Goal: Task Accomplishment & Management: Manage account settings

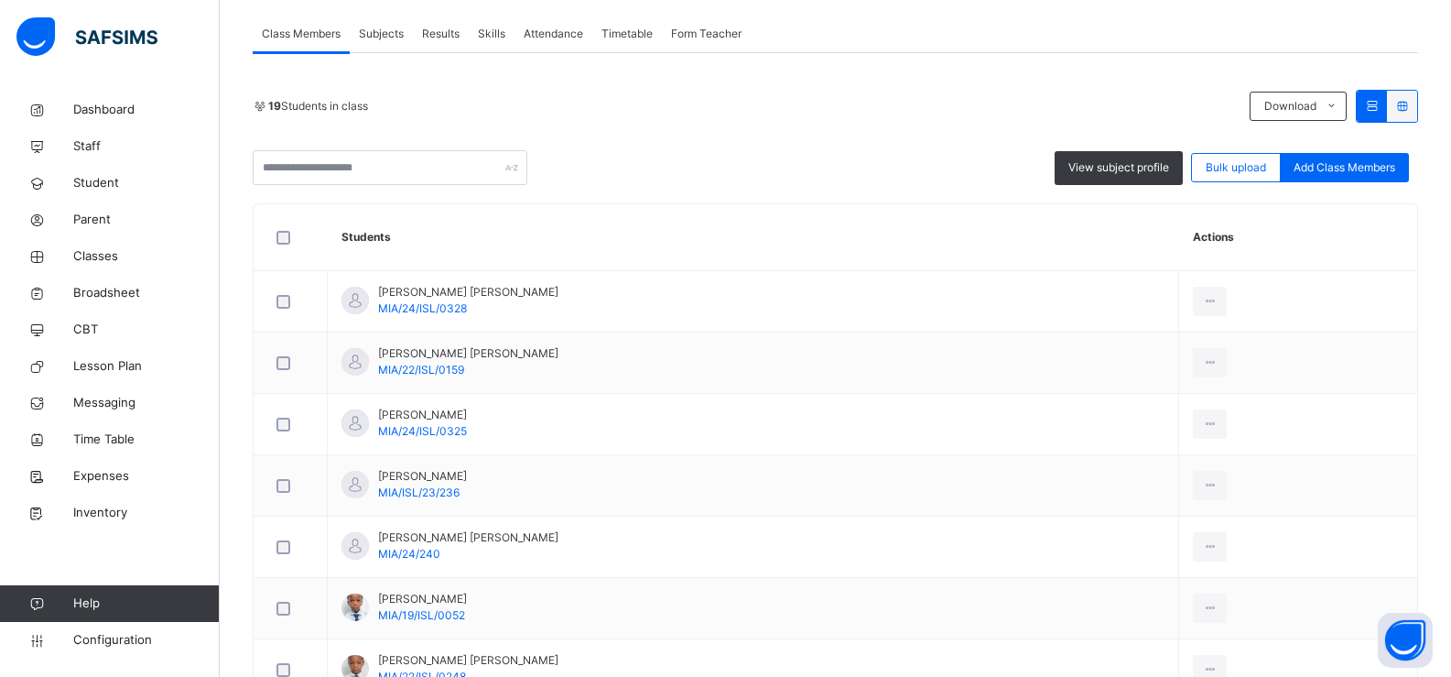
scroll to position [91, 0]
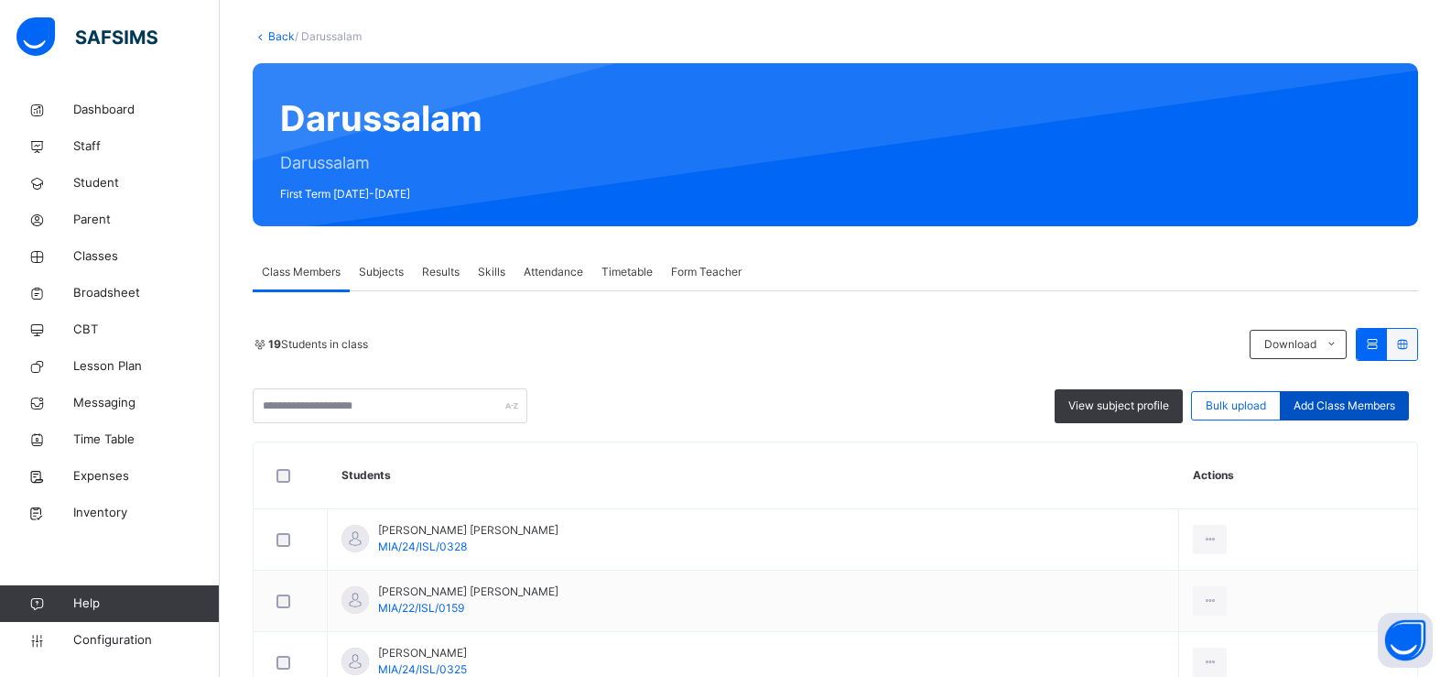
click at [1347, 398] on span "Add Class Members" at bounding box center [1345, 405] width 102 height 16
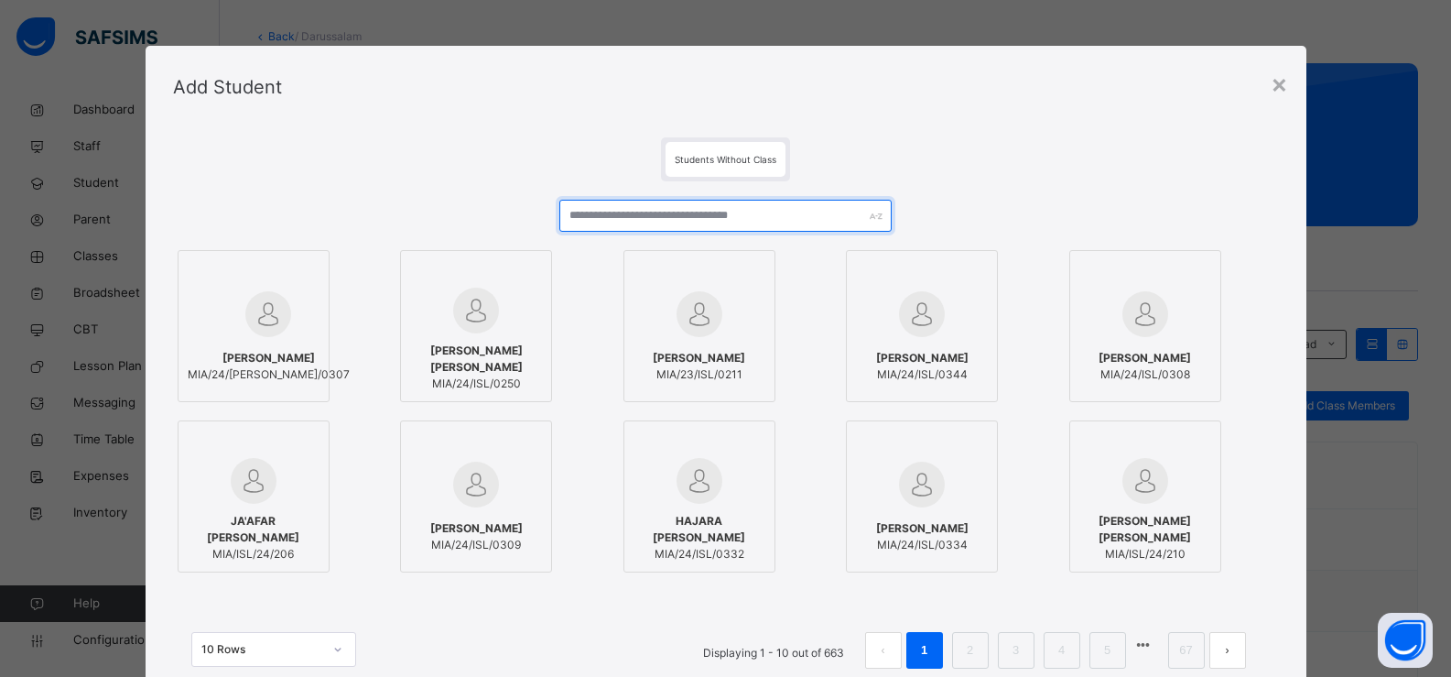
click at [663, 214] on input "text" at bounding box center [724, 216] width 331 height 32
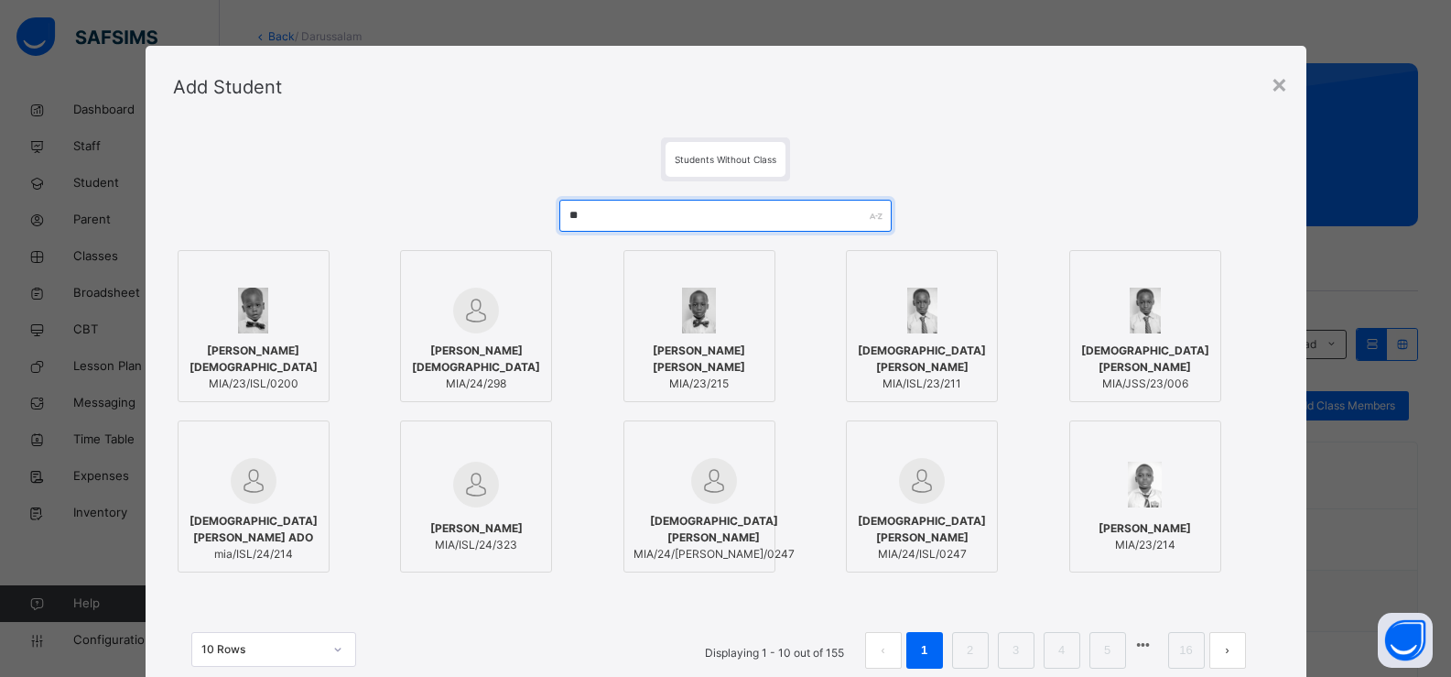
type input "*"
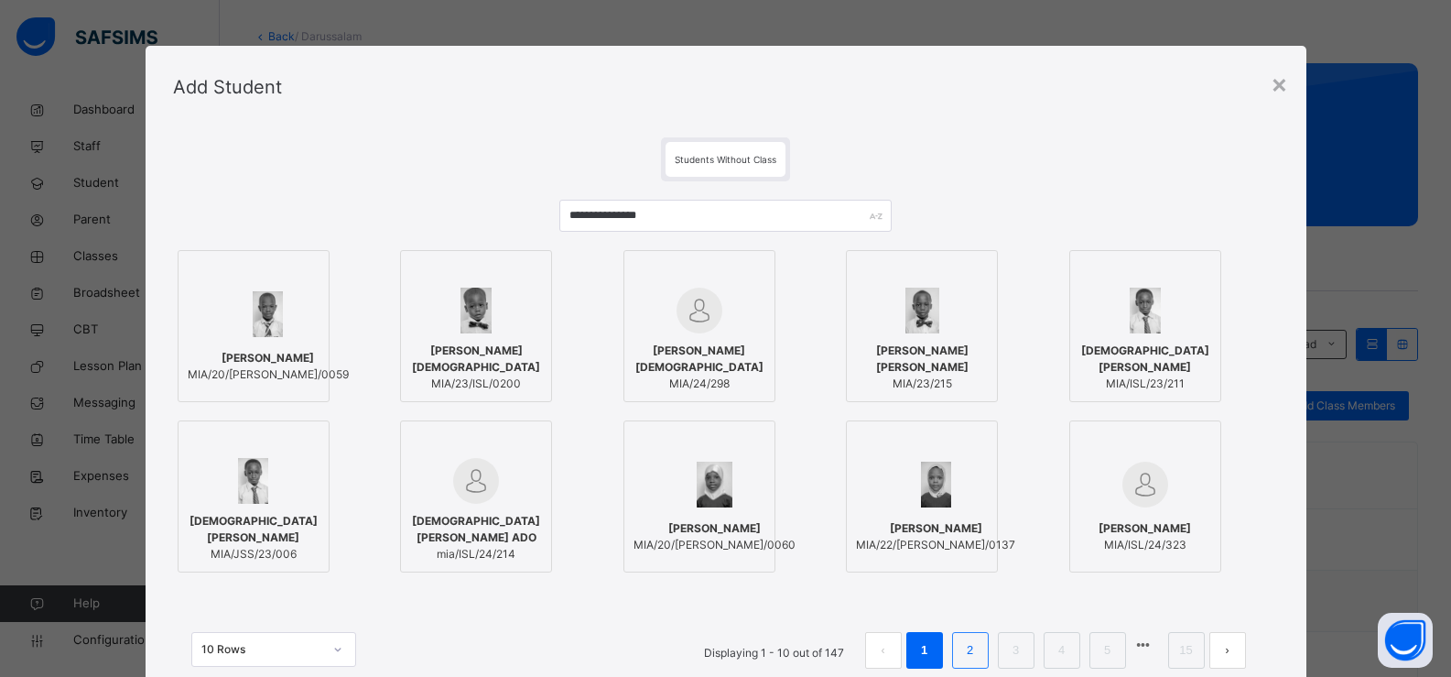
click at [956, 653] on li "2" at bounding box center [970, 650] width 37 height 37
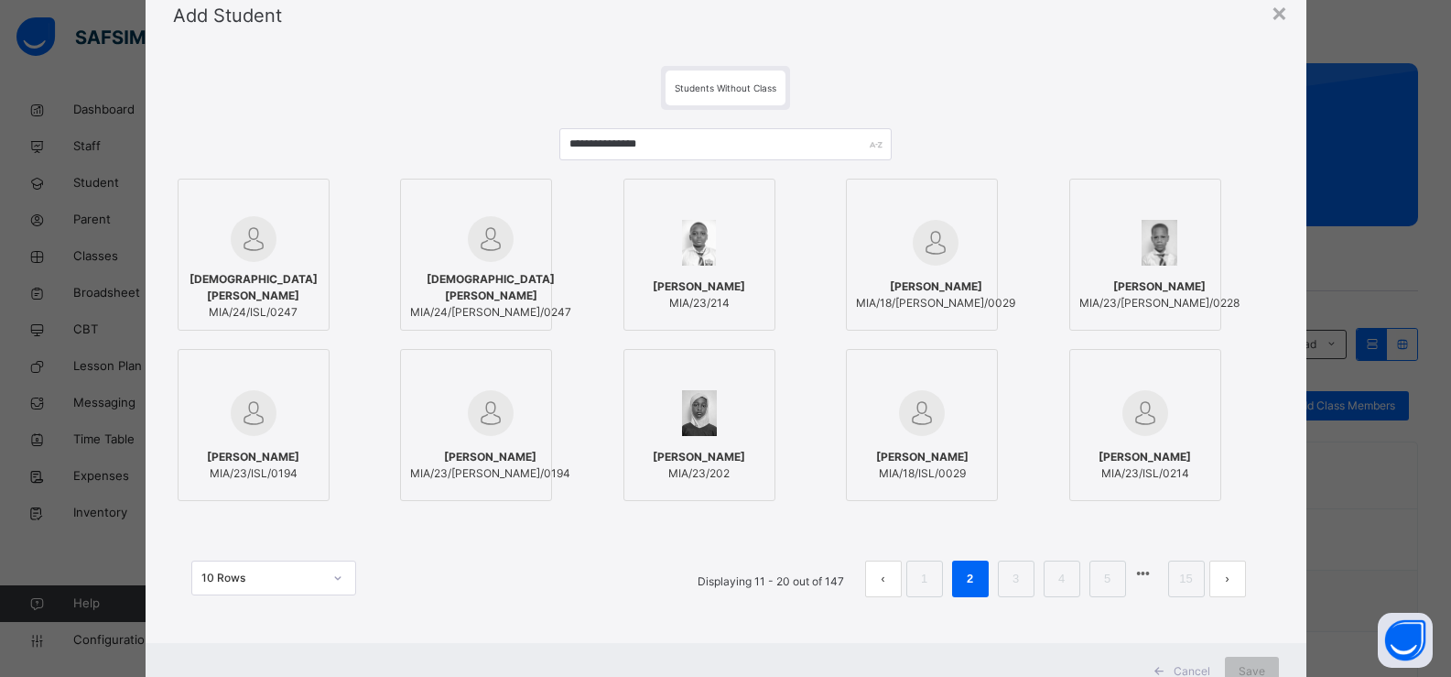
scroll to position [140, 0]
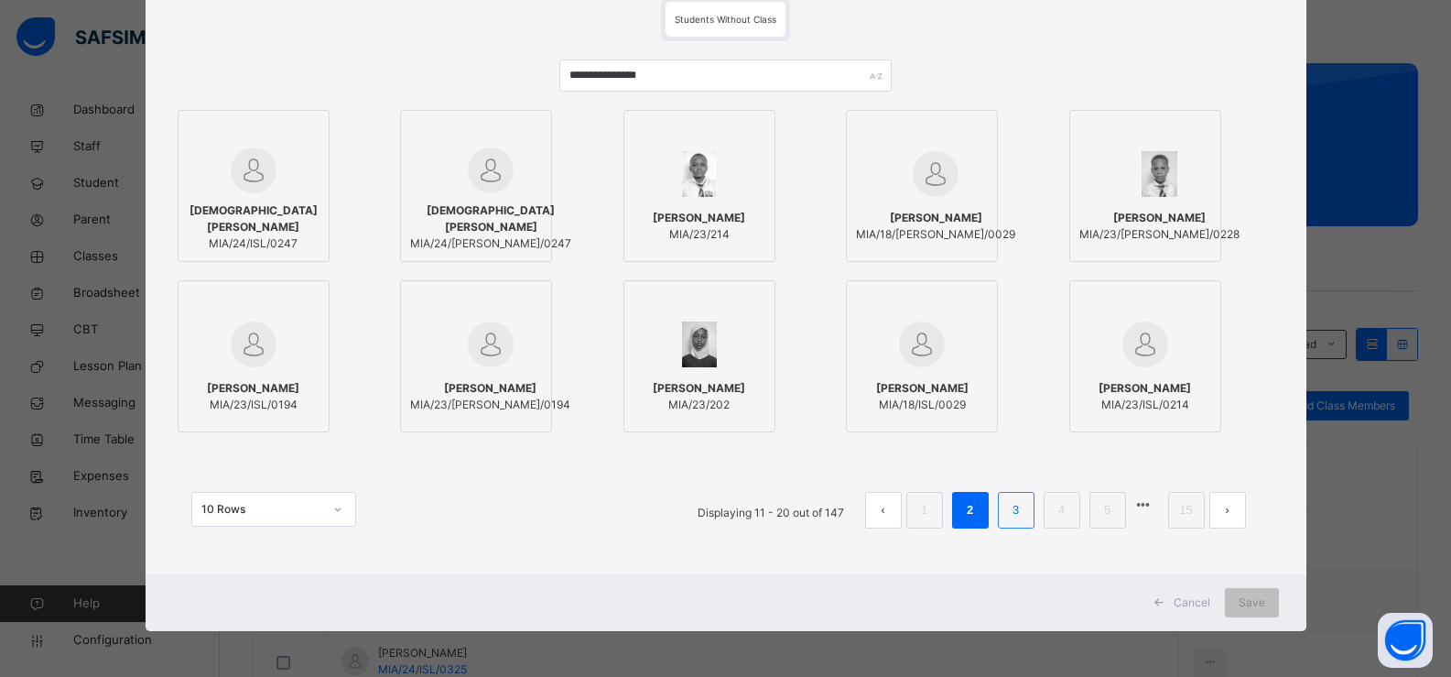
click at [1013, 505] on link "3" at bounding box center [1015, 510] width 17 height 24
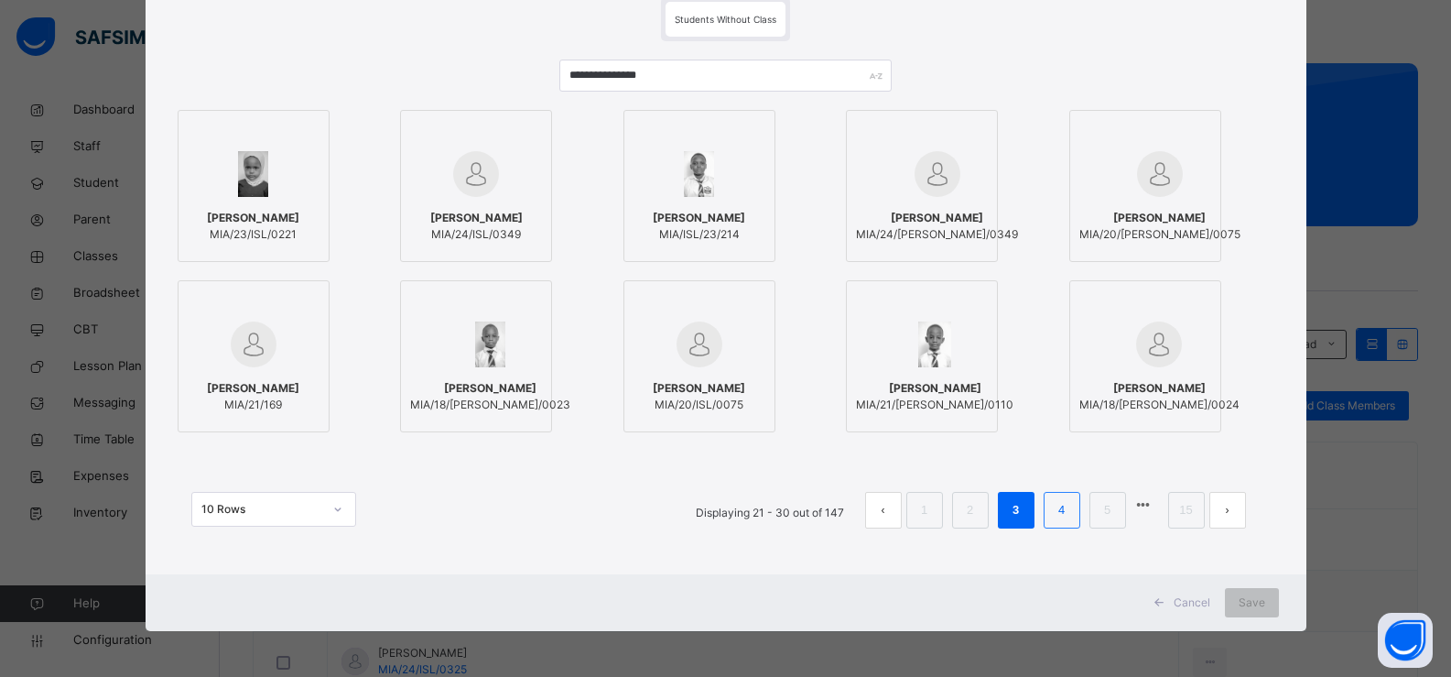
click at [1056, 504] on link "4" at bounding box center [1061, 510] width 17 height 24
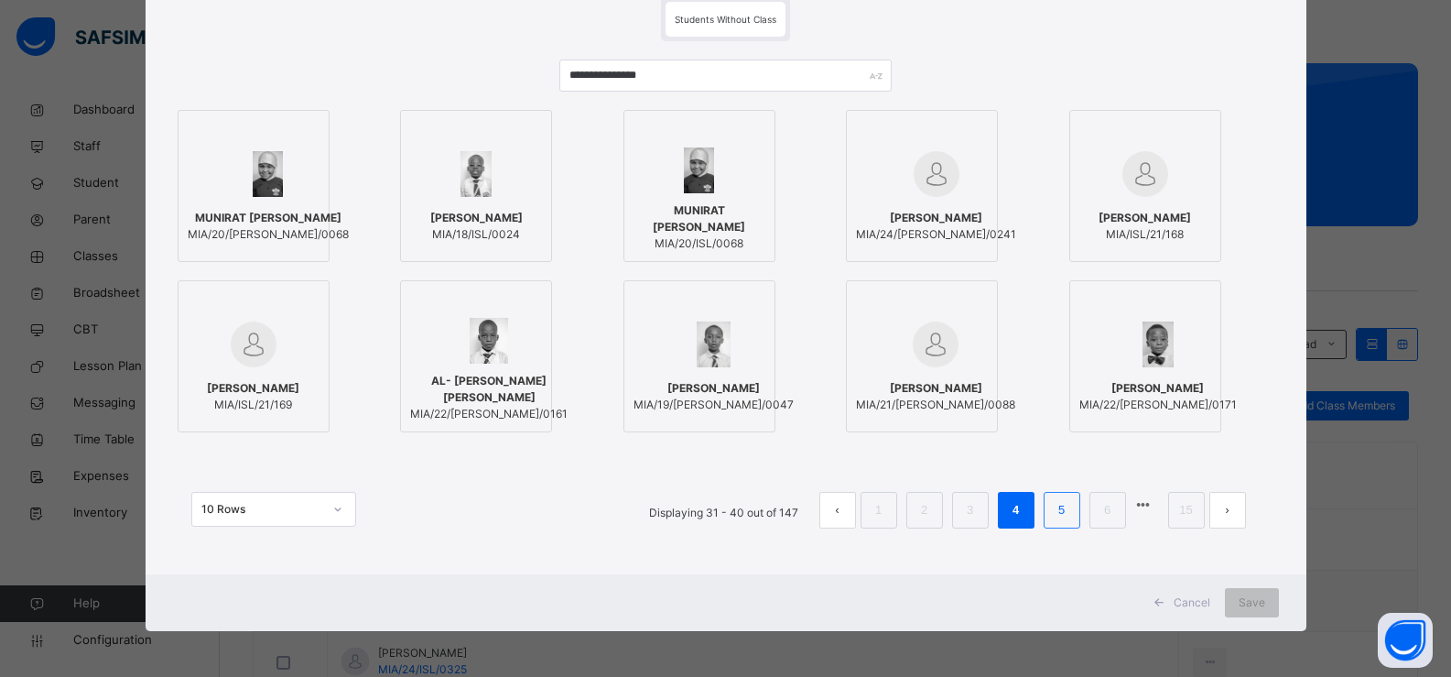
click at [1053, 507] on link "5" at bounding box center [1061, 510] width 17 height 24
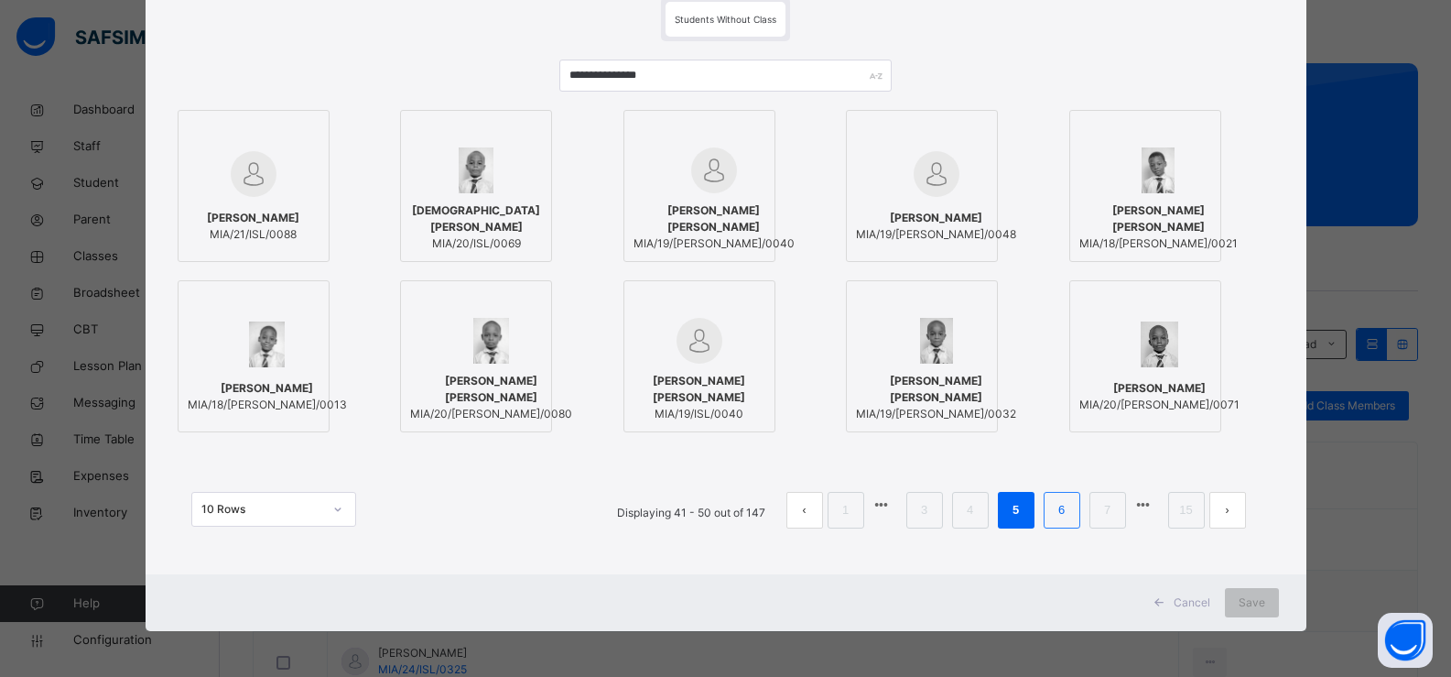
click at [1058, 516] on link "6" at bounding box center [1061, 510] width 17 height 24
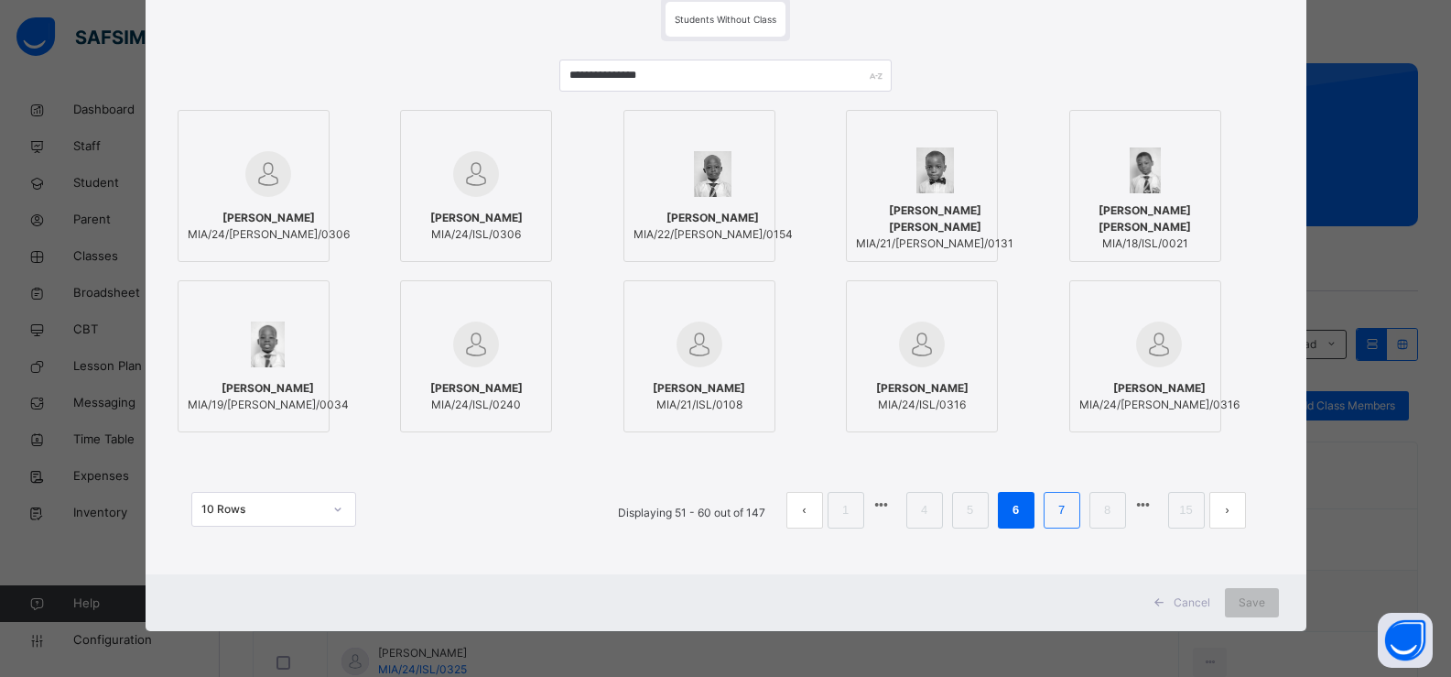
click at [1067, 518] on link "7" at bounding box center [1061, 510] width 17 height 24
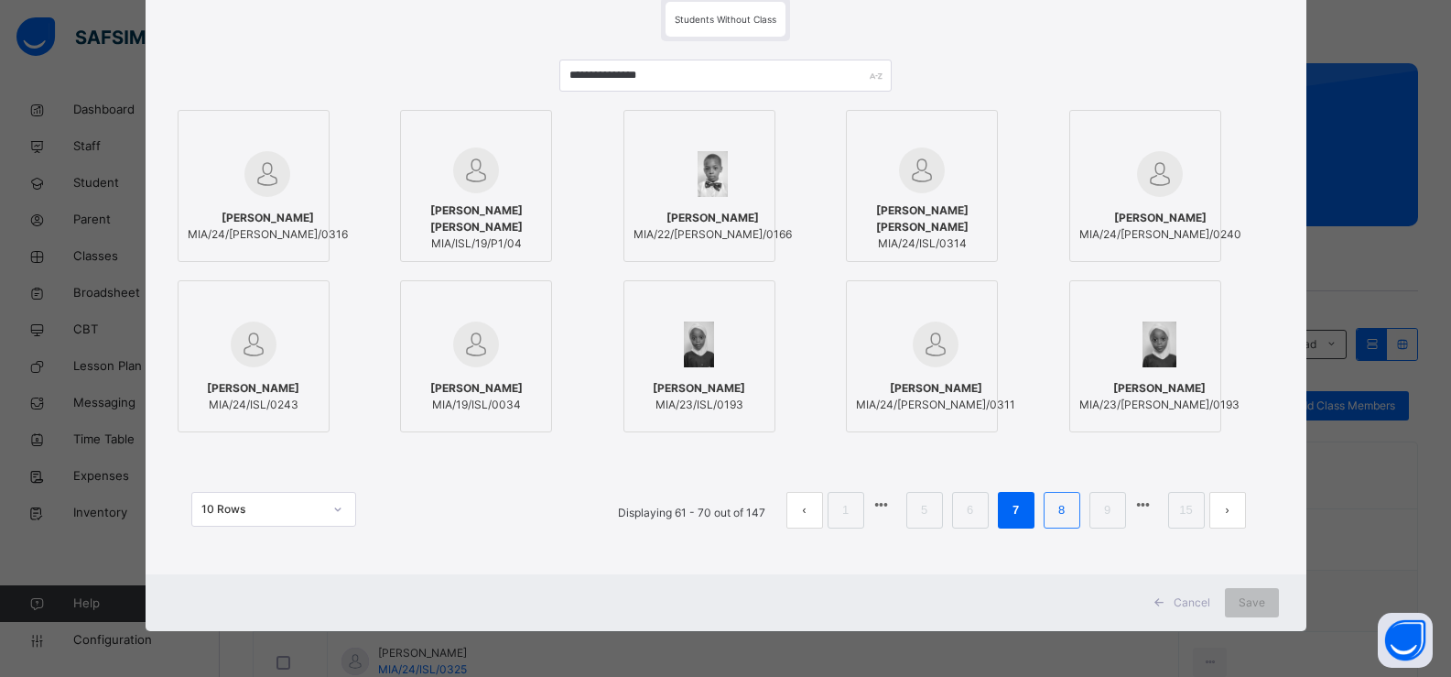
click at [1070, 510] on link "8" at bounding box center [1061, 510] width 17 height 24
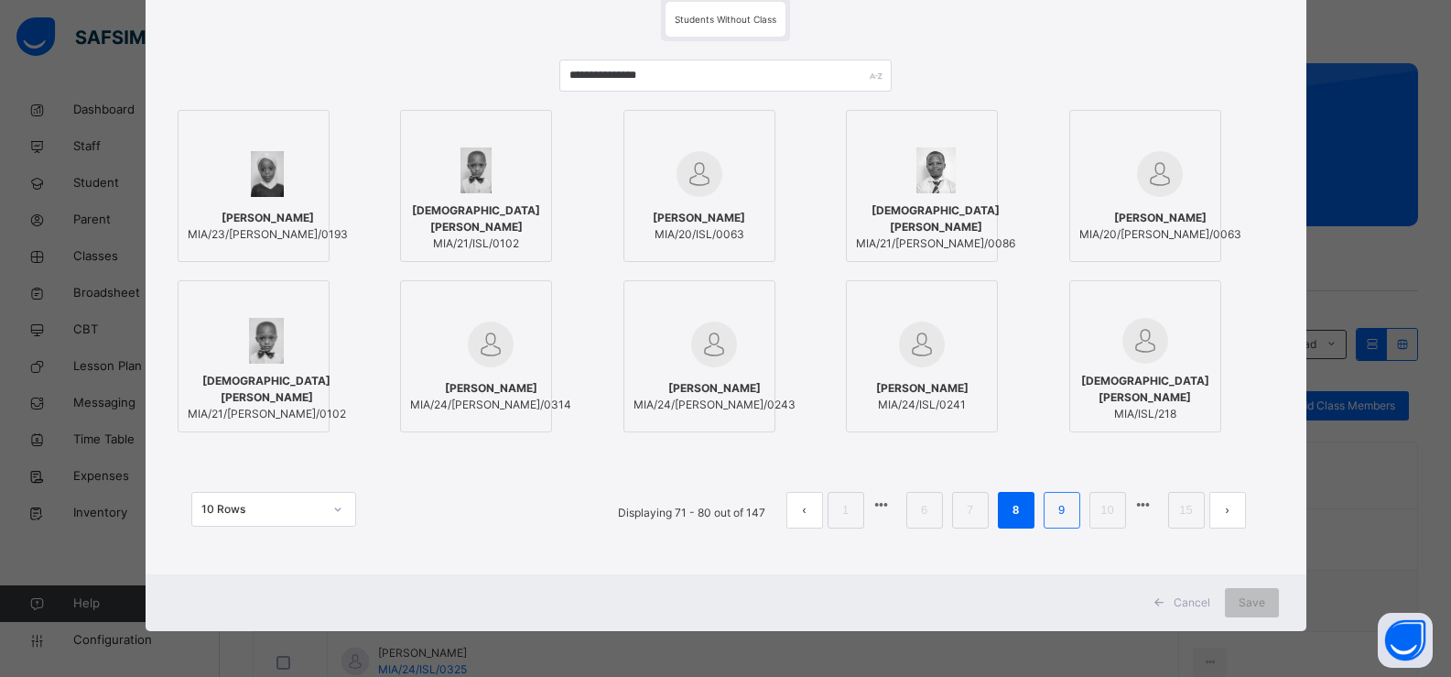
click at [1057, 503] on link "9" at bounding box center [1061, 510] width 17 height 24
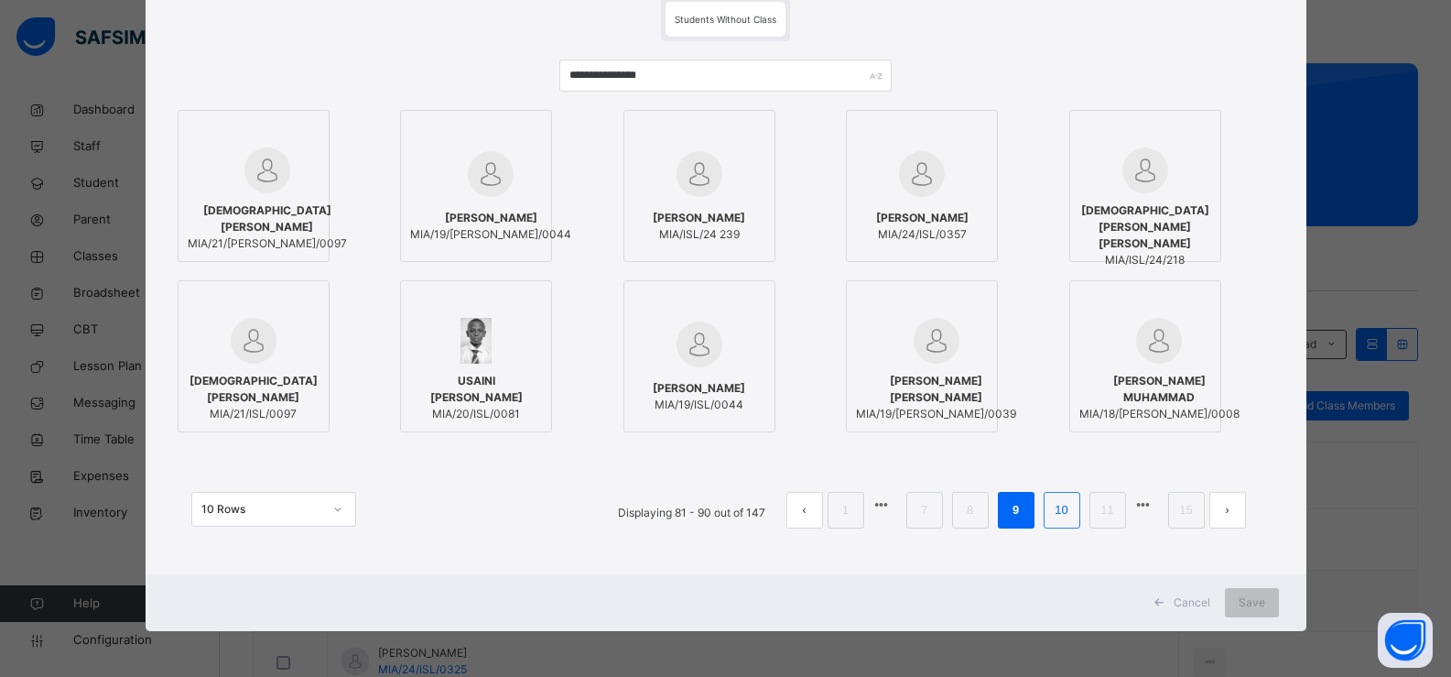
click at [1062, 510] on link "10" at bounding box center [1061, 510] width 24 height 24
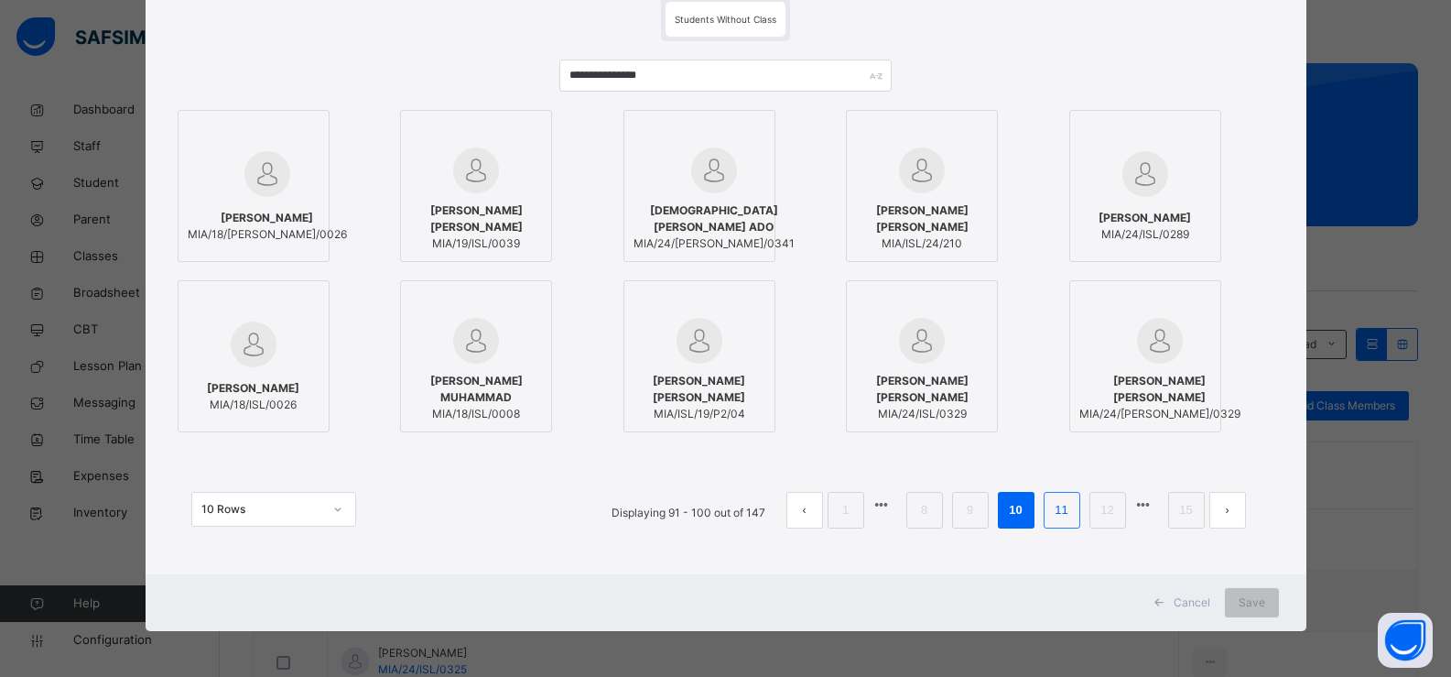
click at [1057, 510] on link "11" at bounding box center [1061, 510] width 24 height 24
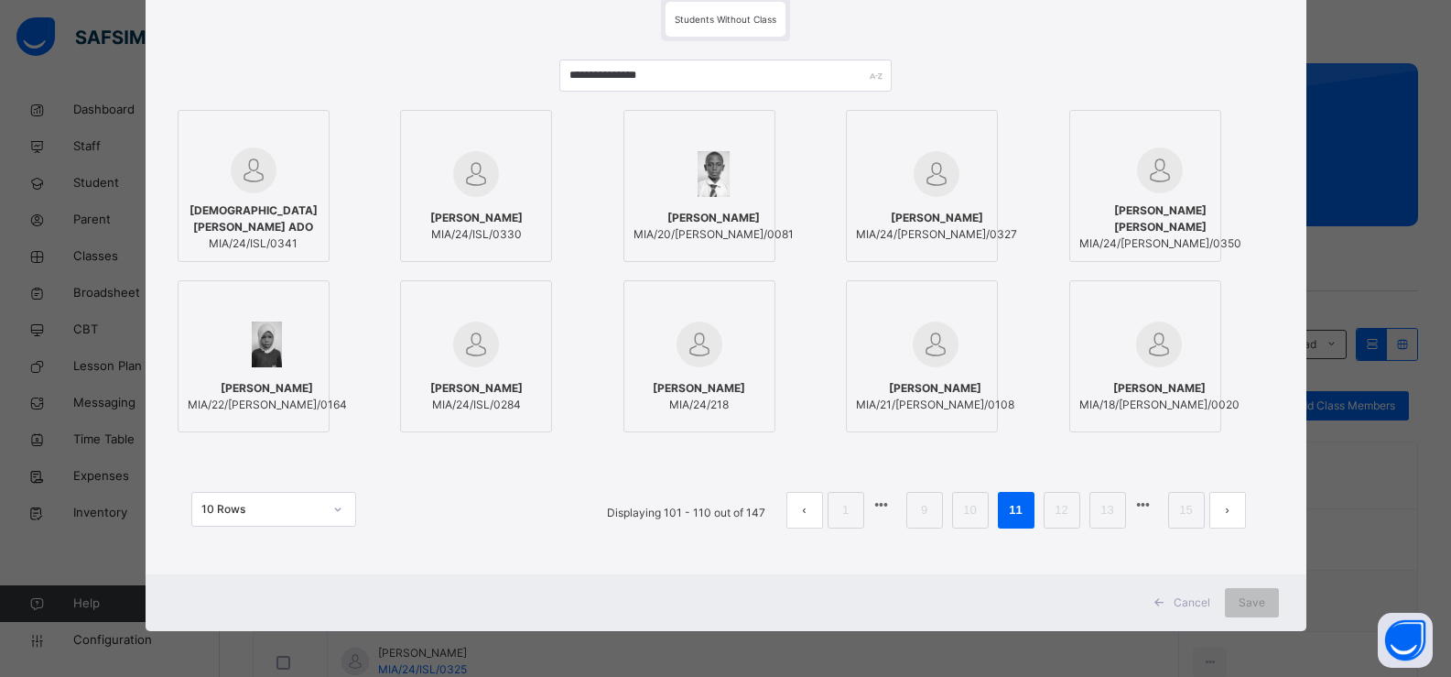
click at [1083, 507] on ul "Displaying 101 - 110 out of 147 1 9 10 11 12 13 15" at bounding box center [927, 510] width 668 height 37
click at [1050, 510] on link "12" at bounding box center [1061, 510] width 24 height 24
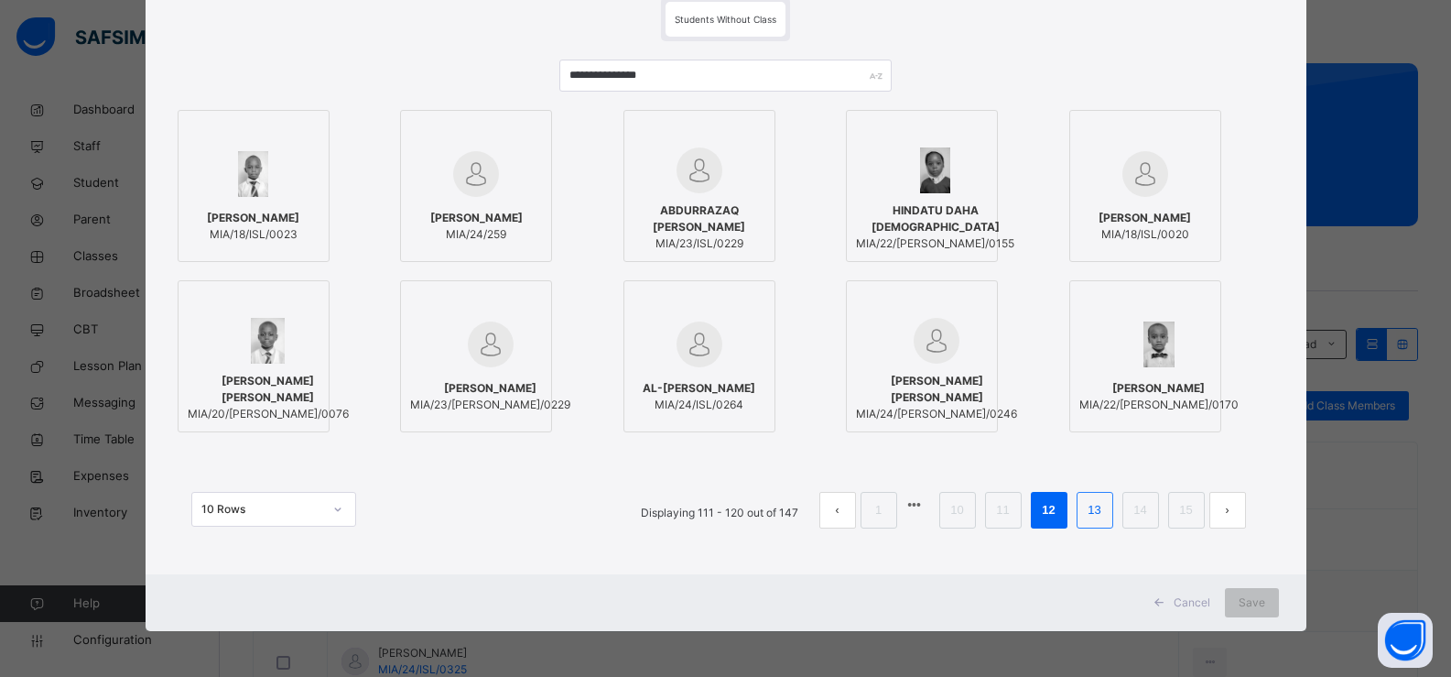
click at [1097, 514] on link "13" at bounding box center [1094, 510] width 24 height 24
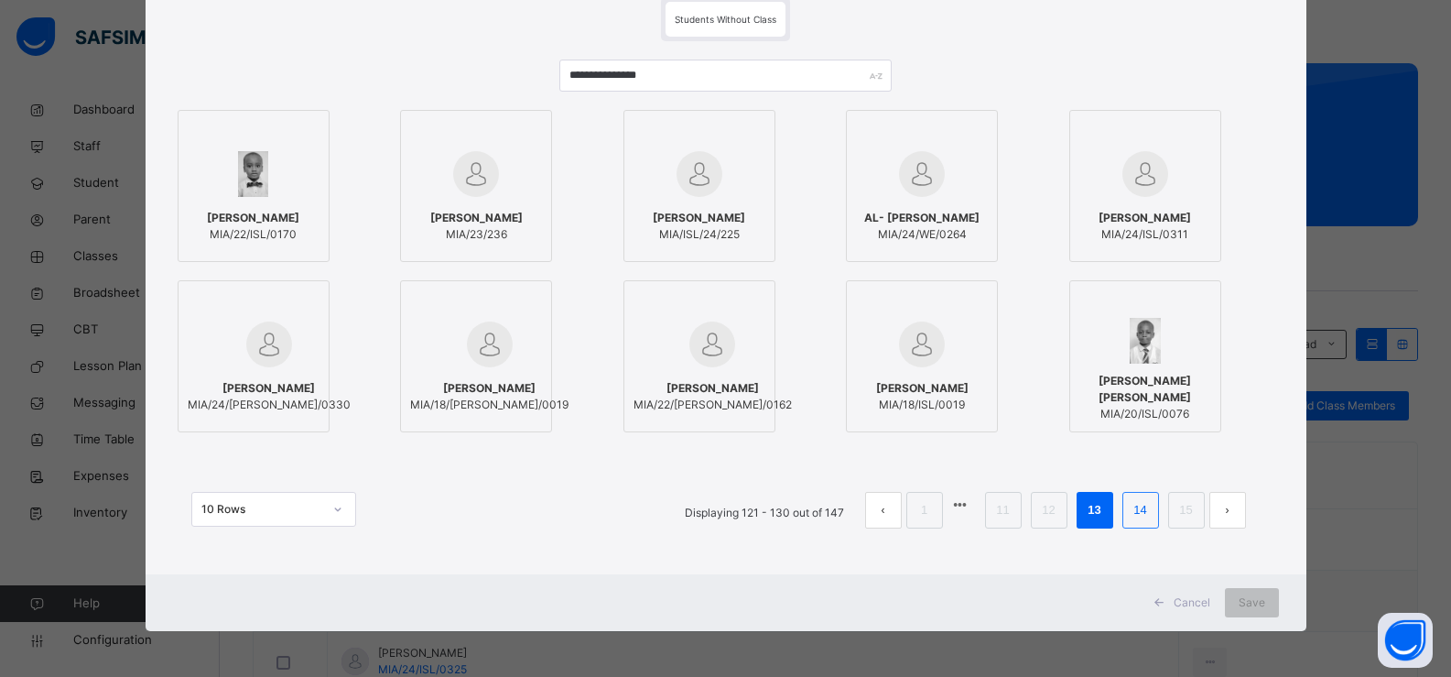
click at [1142, 503] on link "14" at bounding box center [1140, 510] width 24 height 24
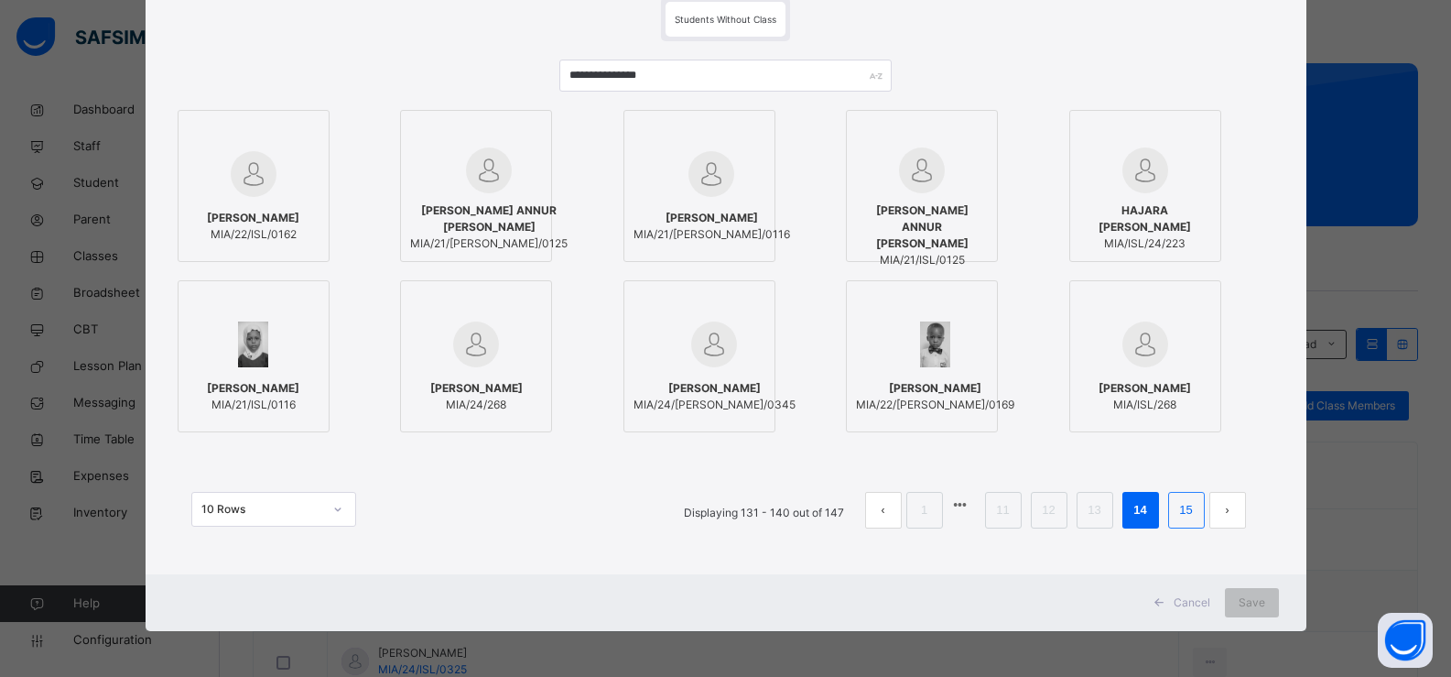
click at [1175, 514] on link "15" at bounding box center [1186, 510] width 24 height 24
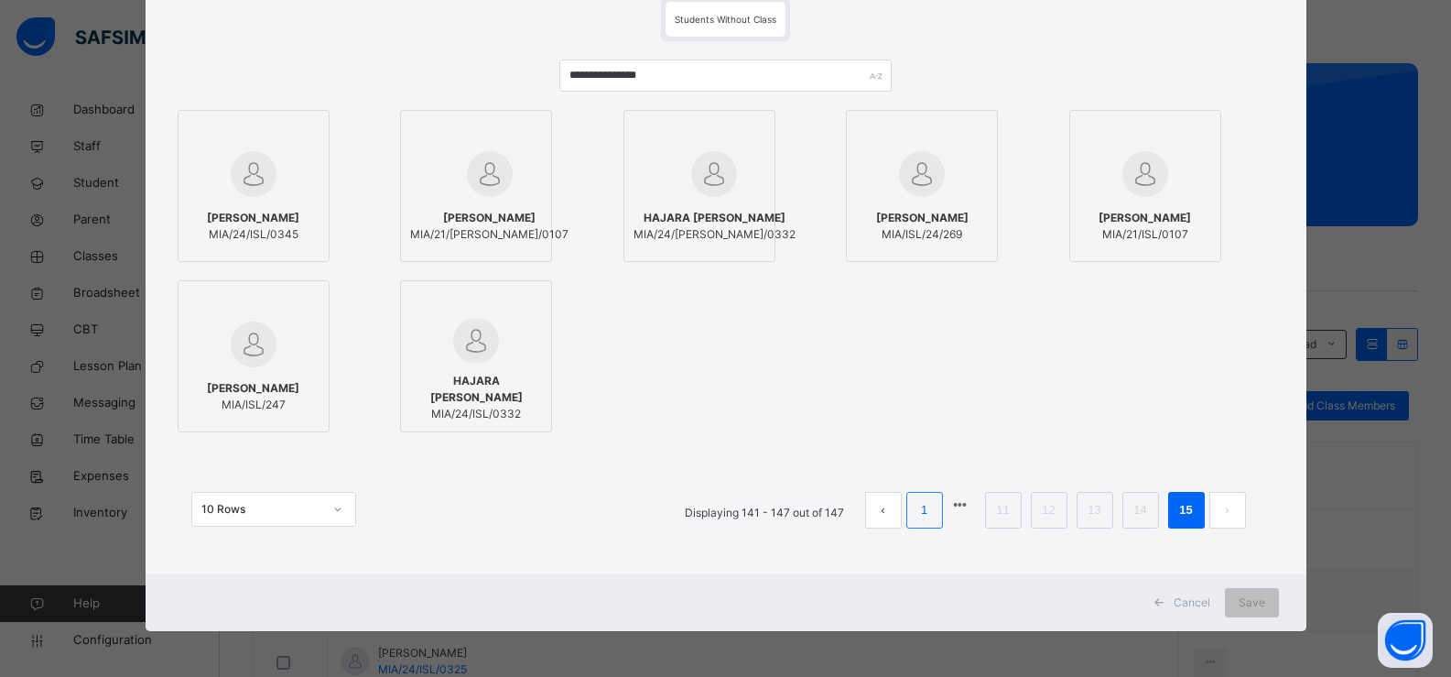
click at [916, 501] on link "1" at bounding box center [924, 510] width 17 height 24
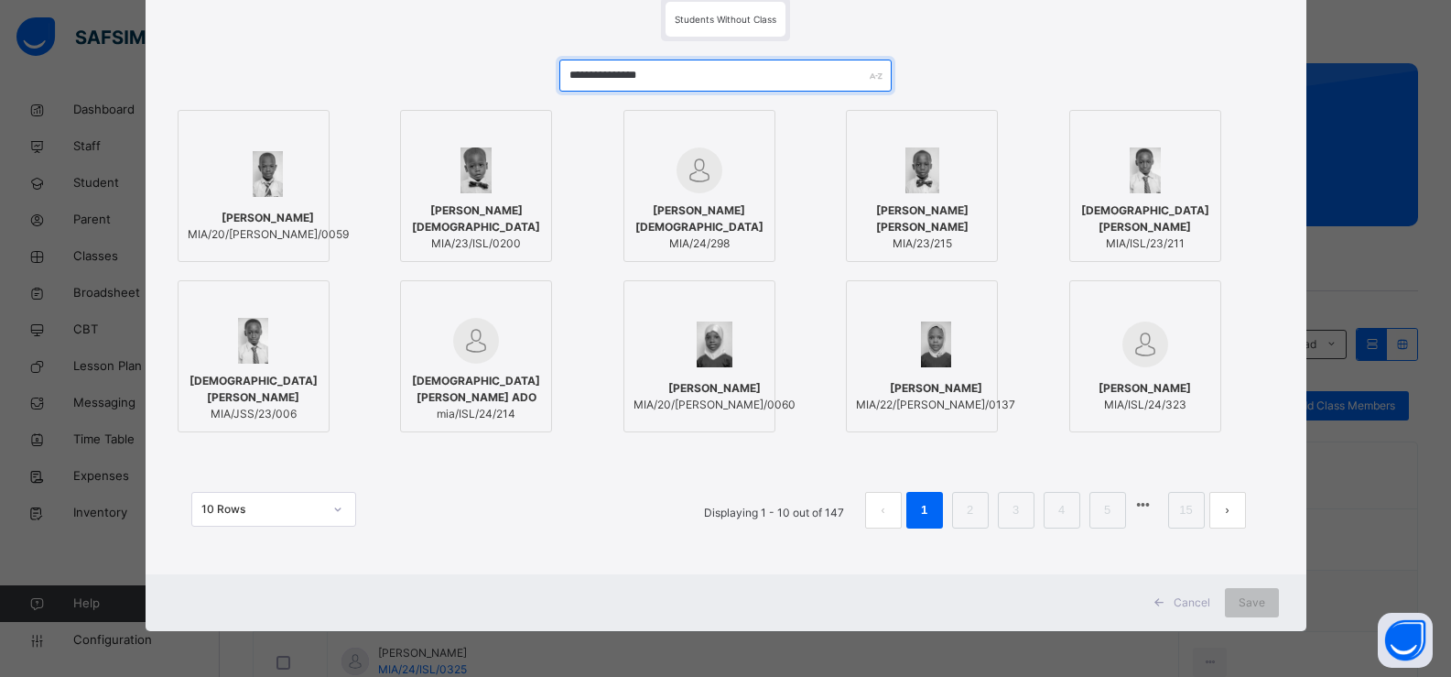
click at [679, 78] on input "**********" at bounding box center [724, 76] width 331 height 32
type input "*"
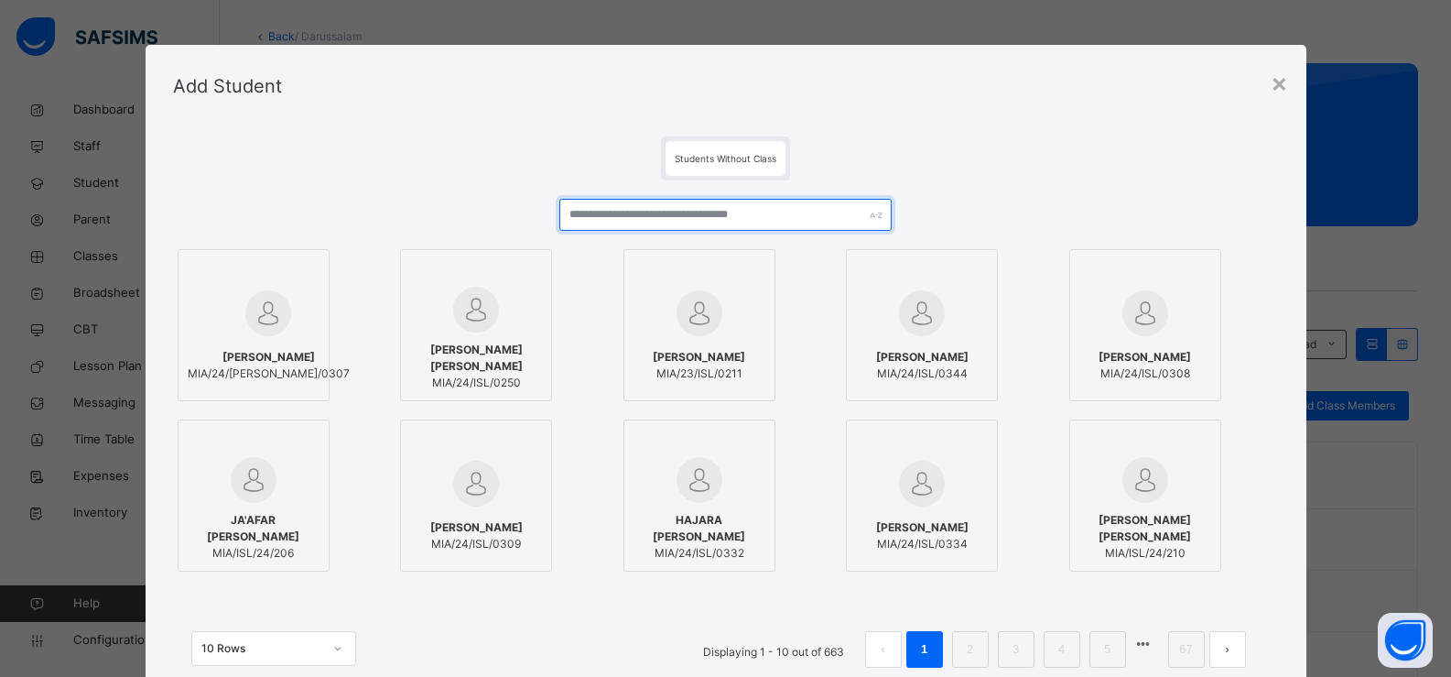
scroll to position [0, 0]
click at [1286, 82] on div "×" at bounding box center [1279, 83] width 17 height 38
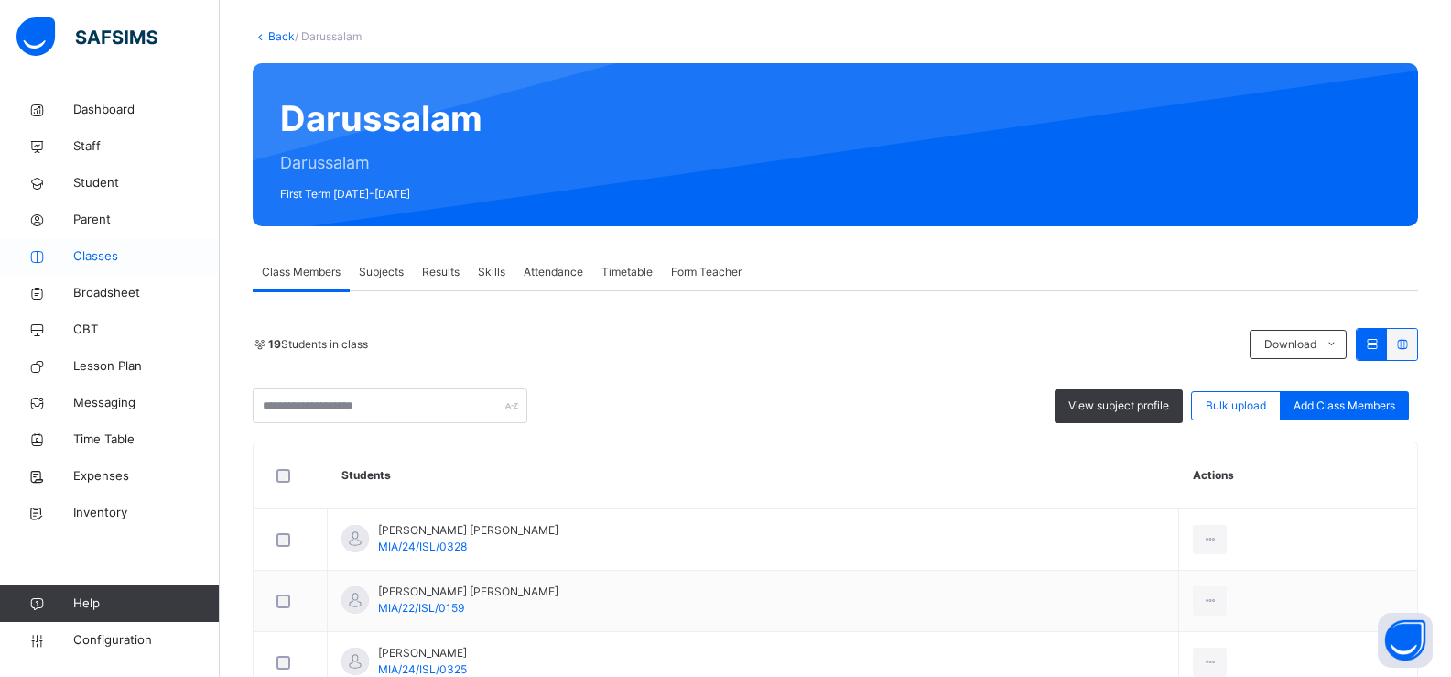
click at [99, 255] on span "Classes" at bounding box center [146, 256] width 147 height 18
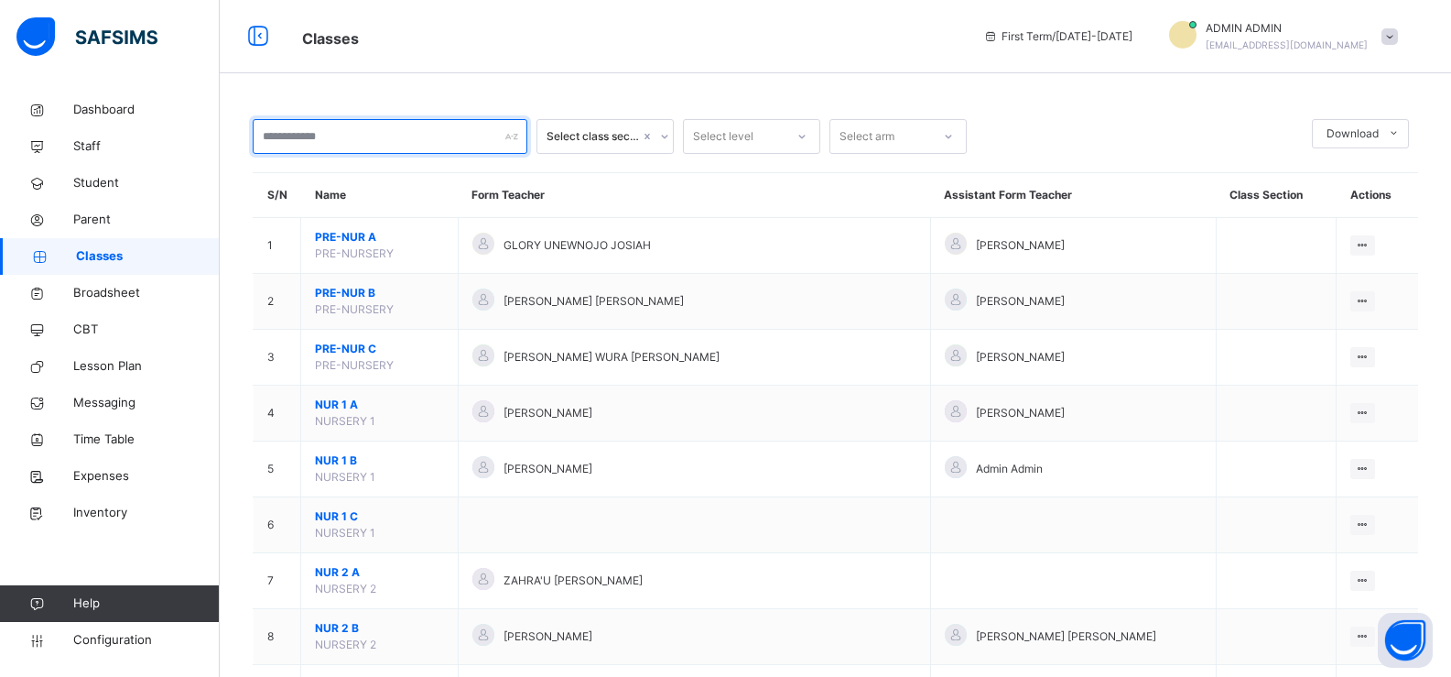
click at [272, 144] on input "text" at bounding box center [390, 136] width 275 height 35
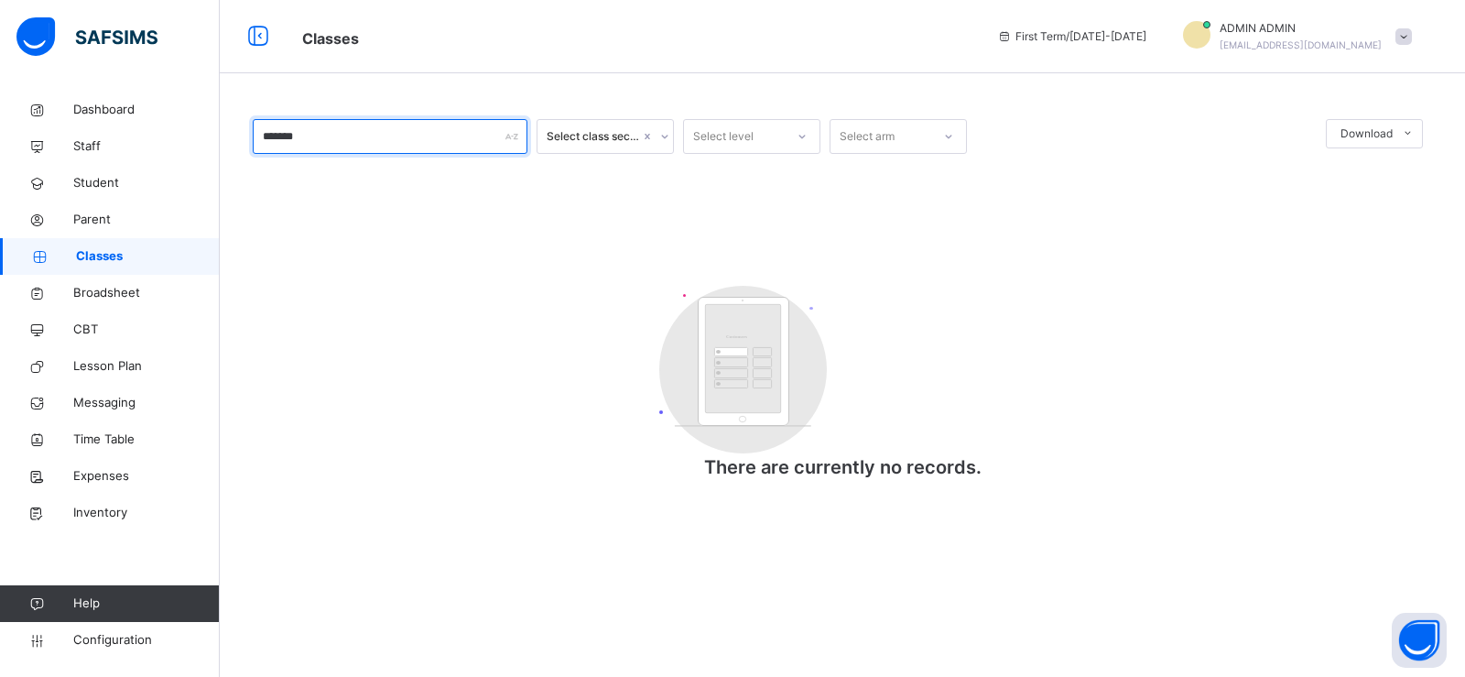
type input "******"
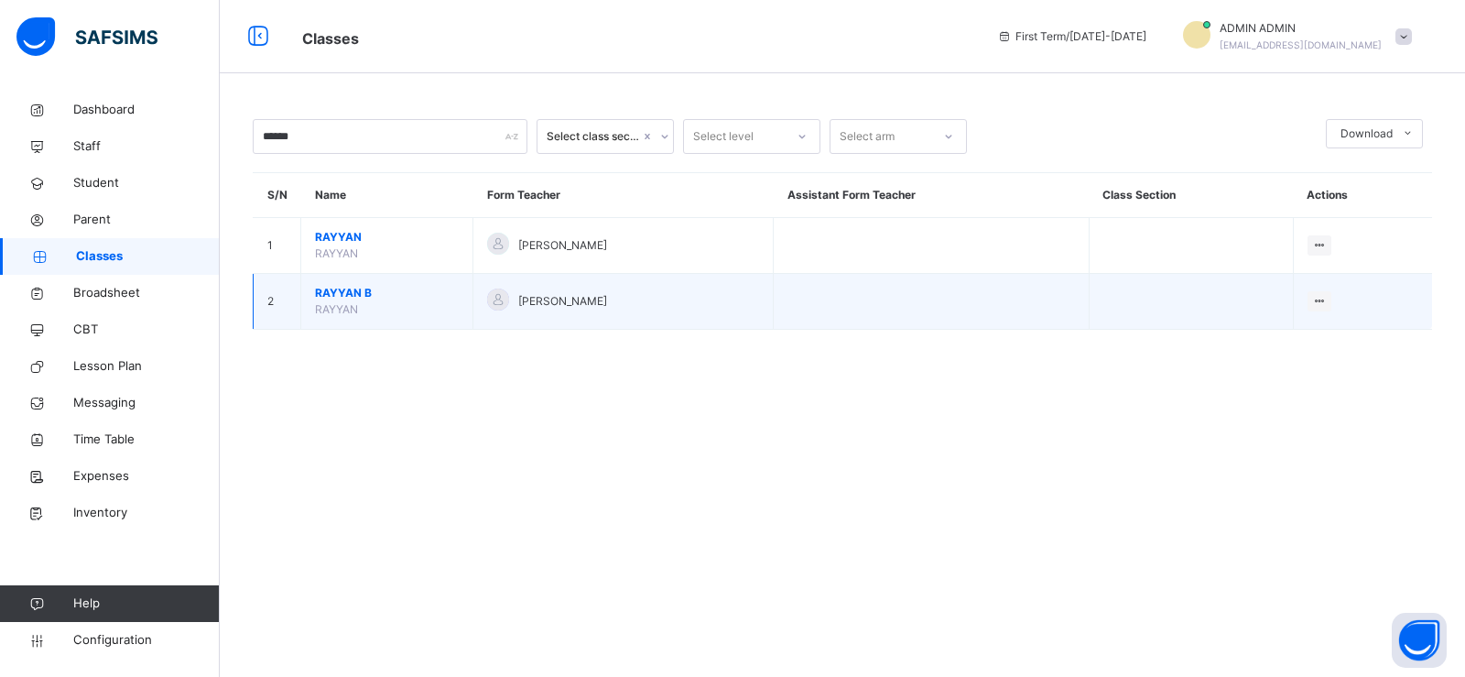
click at [343, 290] on span "RAYYAN B" at bounding box center [387, 293] width 144 height 16
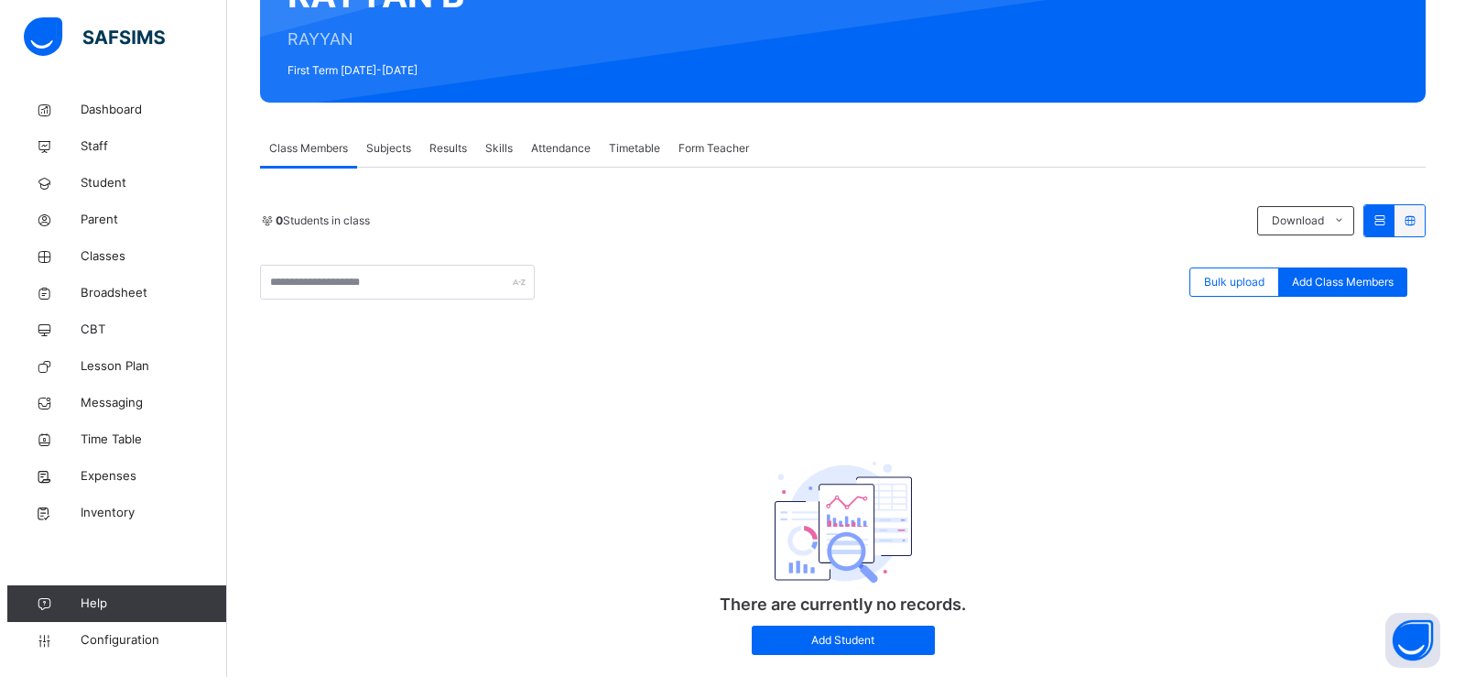
scroll to position [257, 0]
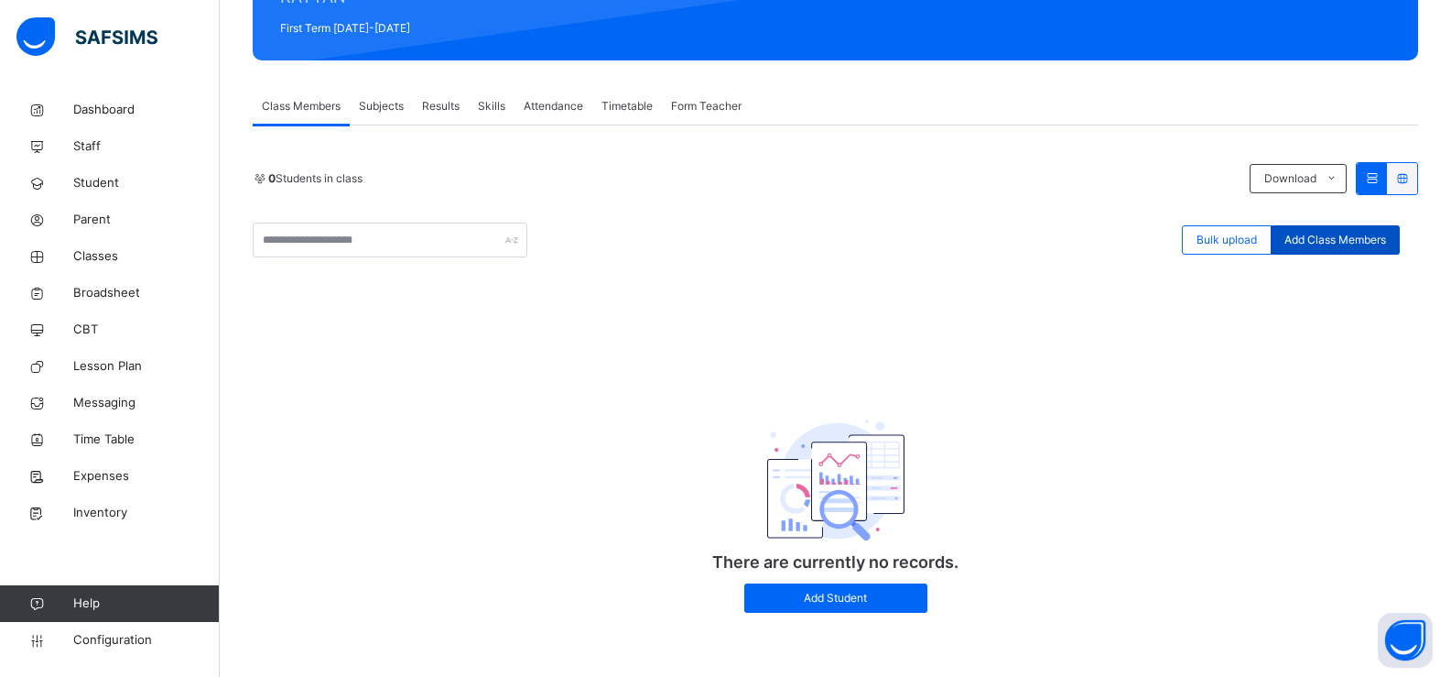
click at [1301, 240] on span "Add Class Members" at bounding box center [1336, 240] width 102 height 16
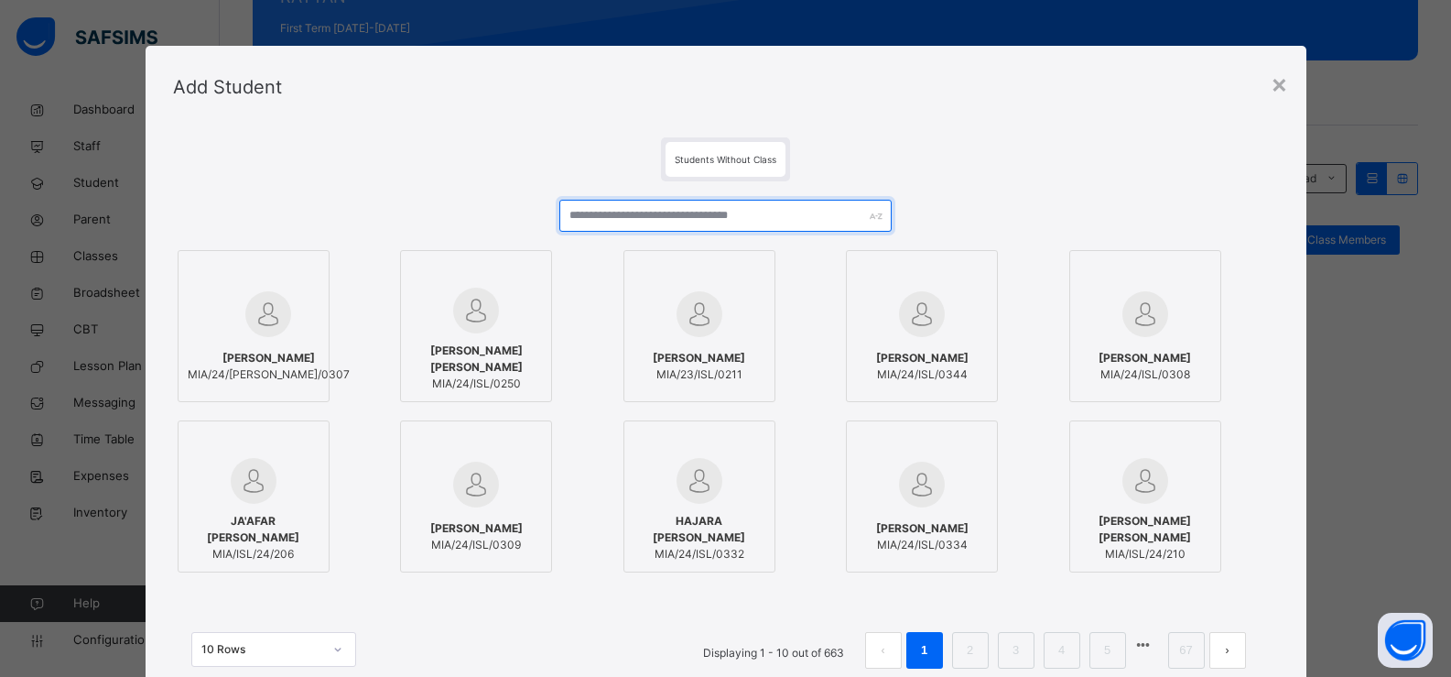
click at [592, 209] on input "text" at bounding box center [724, 216] width 331 height 32
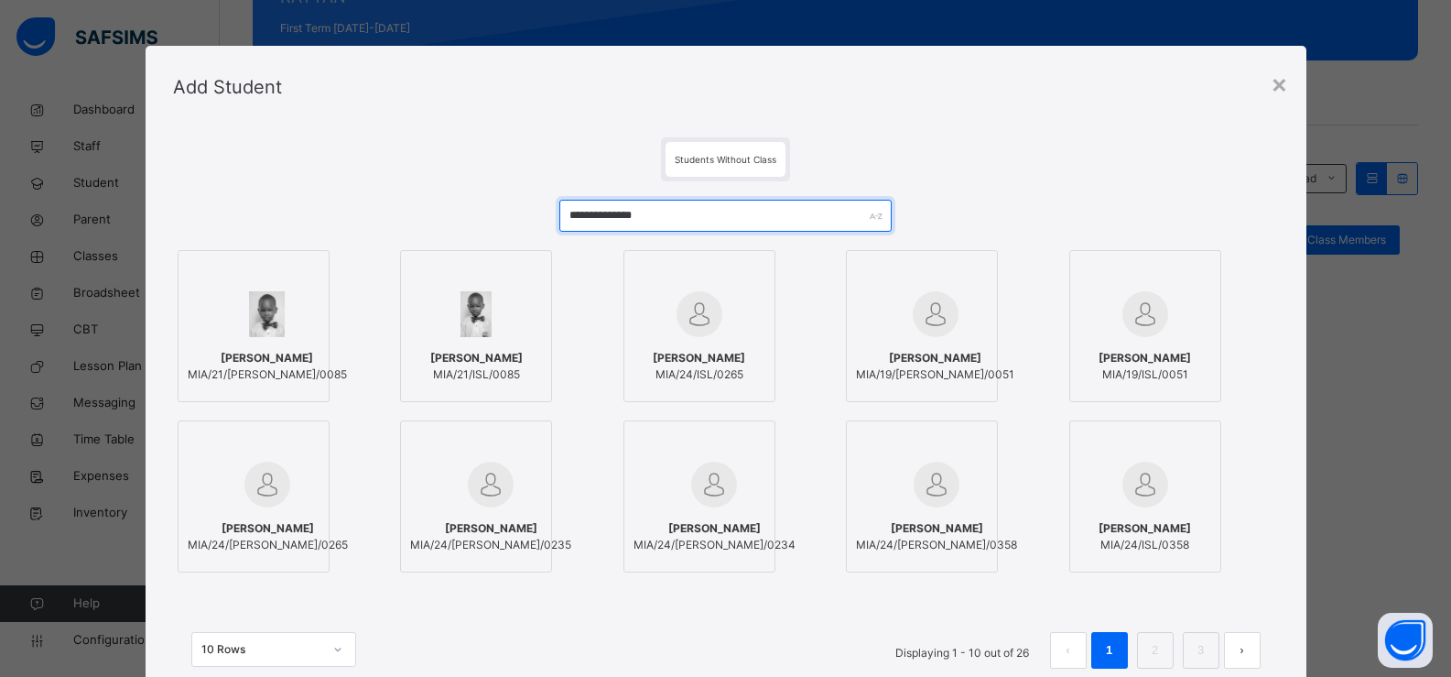
type input "**********"
click at [532, 288] on div at bounding box center [476, 314] width 132 height 53
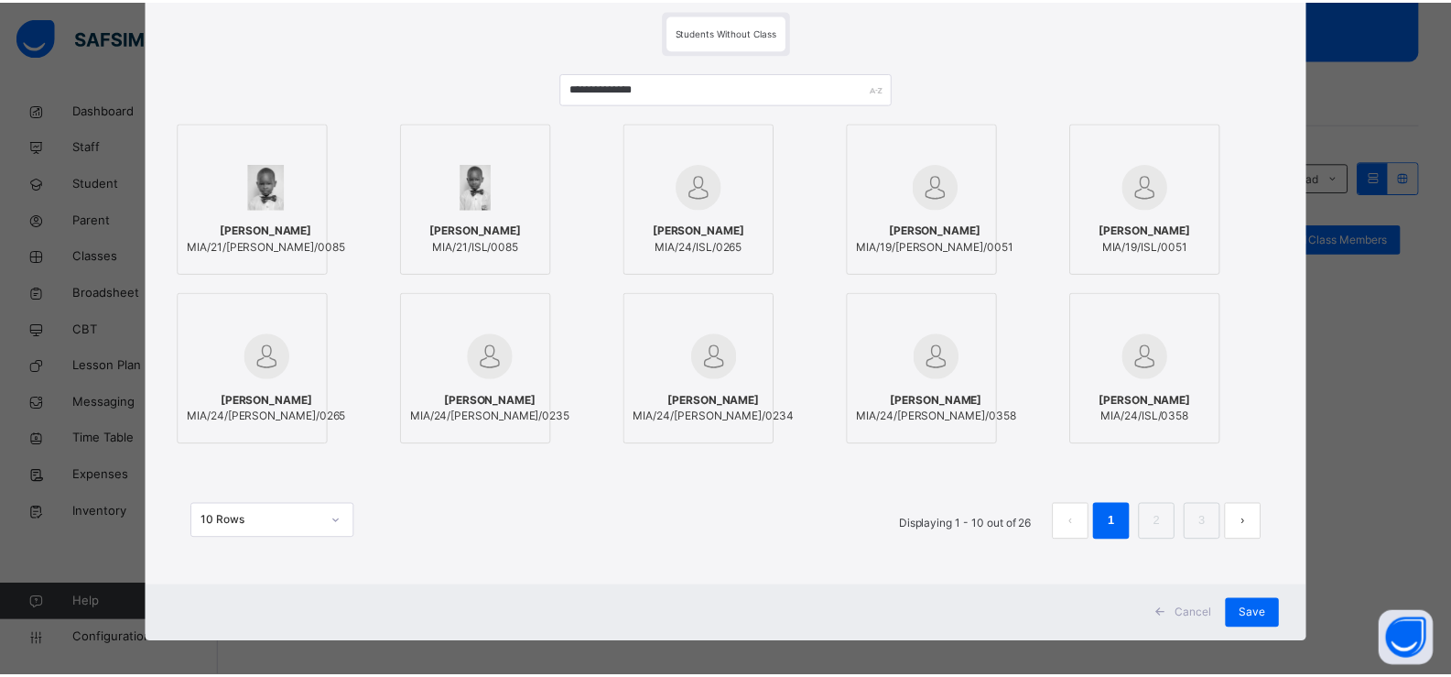
scroll to position [140, 0]
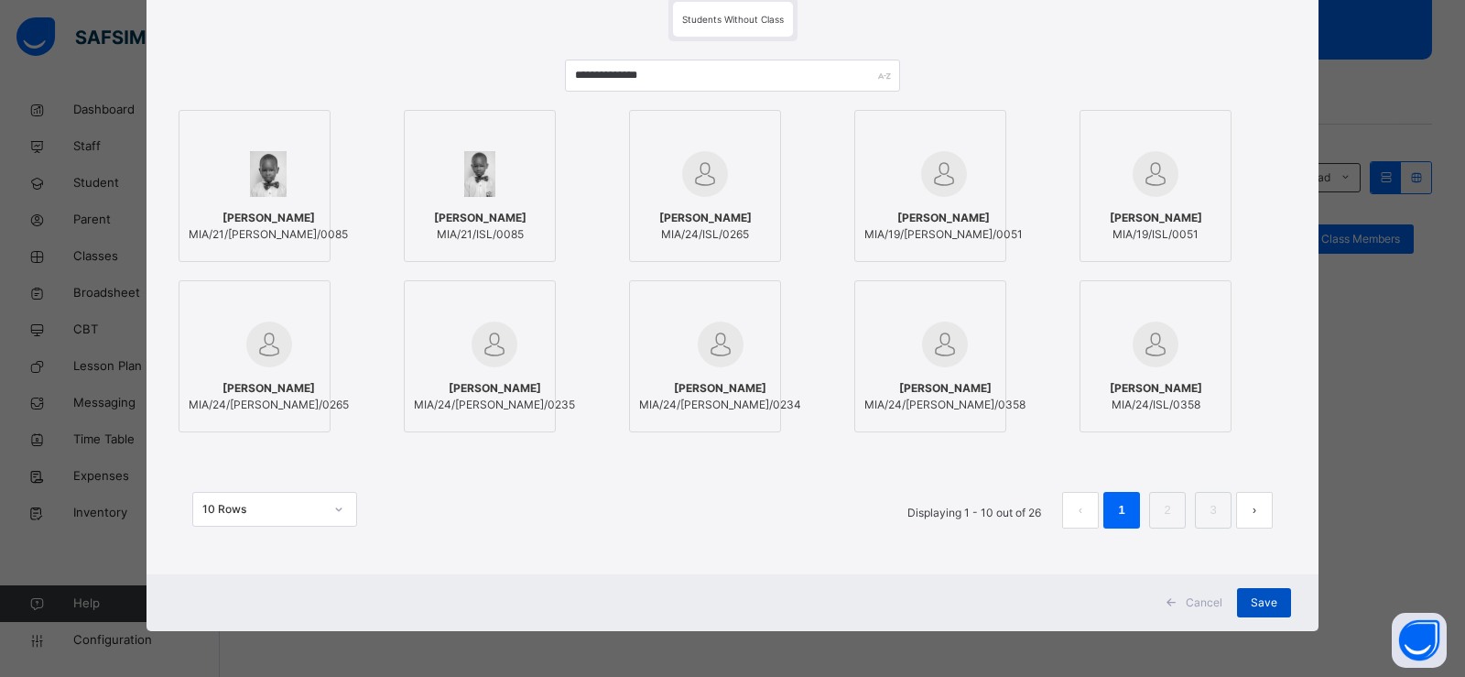
click at [1264, 598] on span "Save" at bounding box center [1264, 602] width 27 height 16
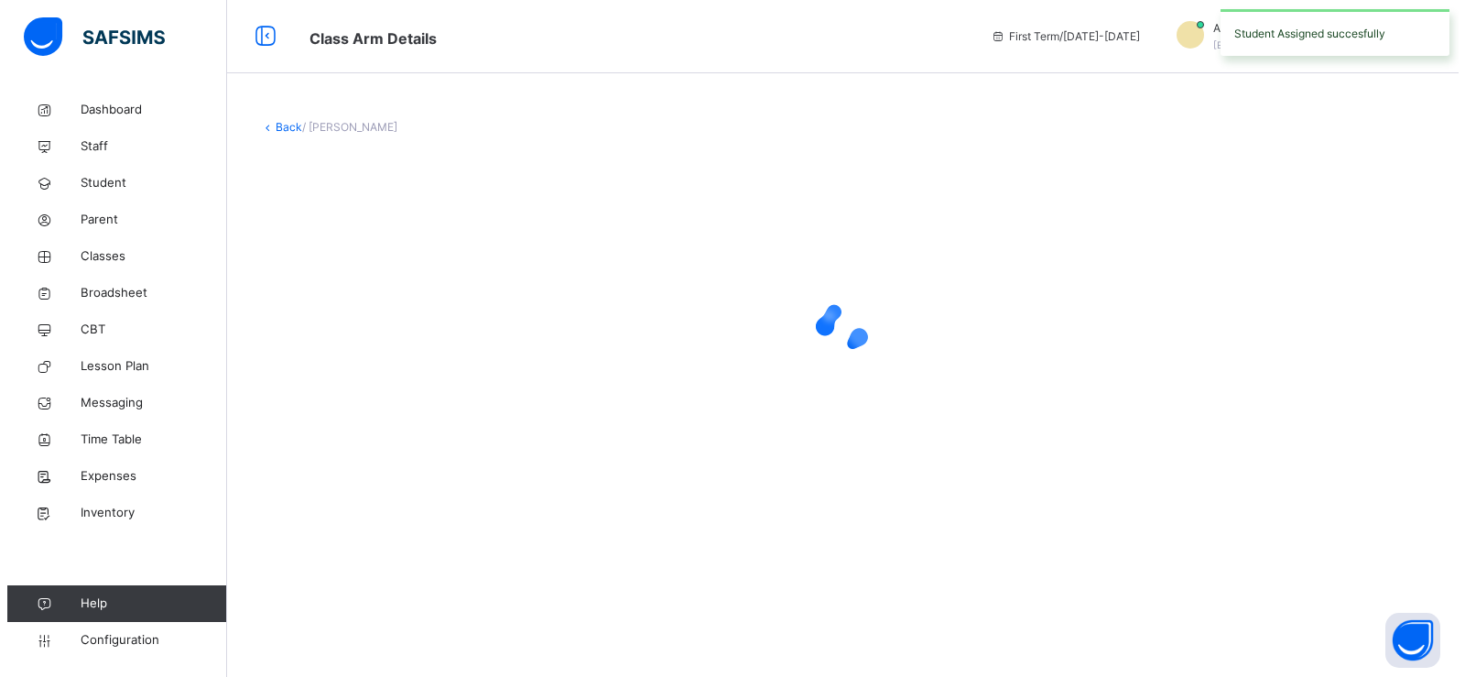
scroll to position [0, 0]
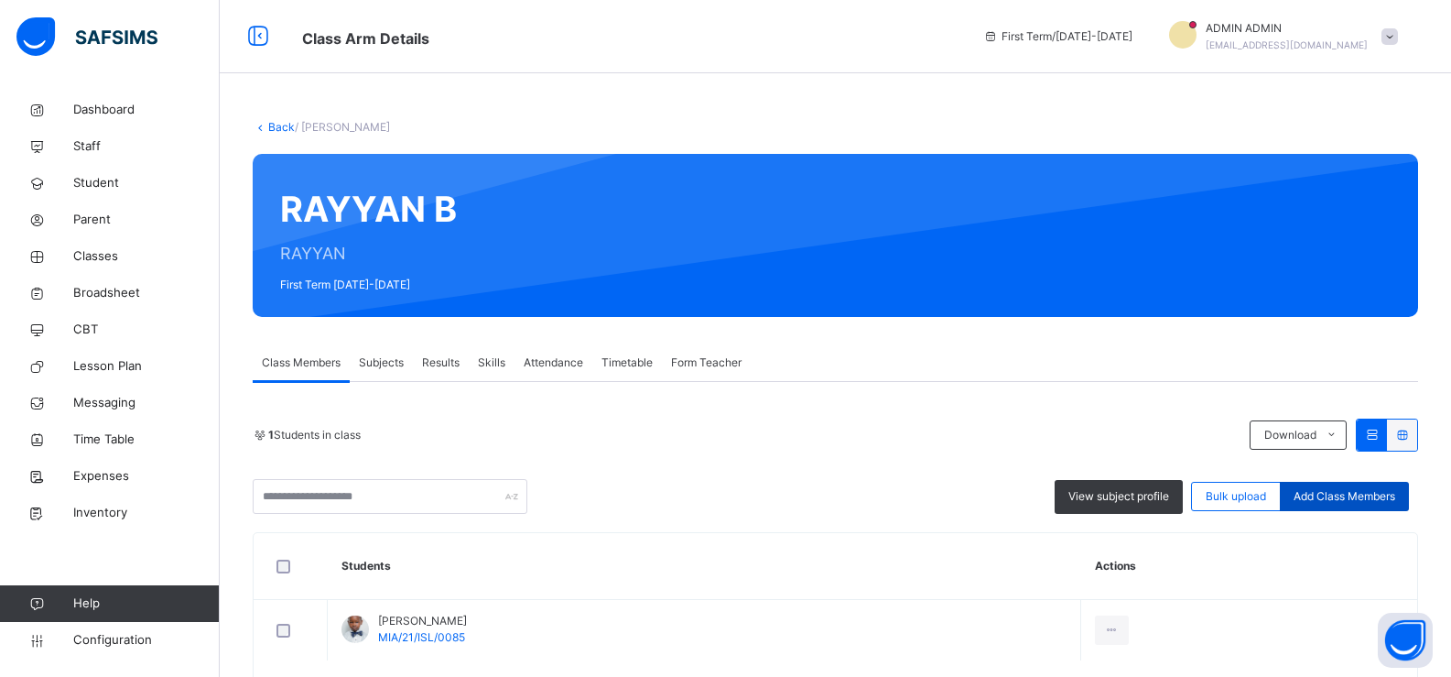
click at [1334, 488] on span "Add Class Members" at bounding box center [1345, 496] width 102 height 16
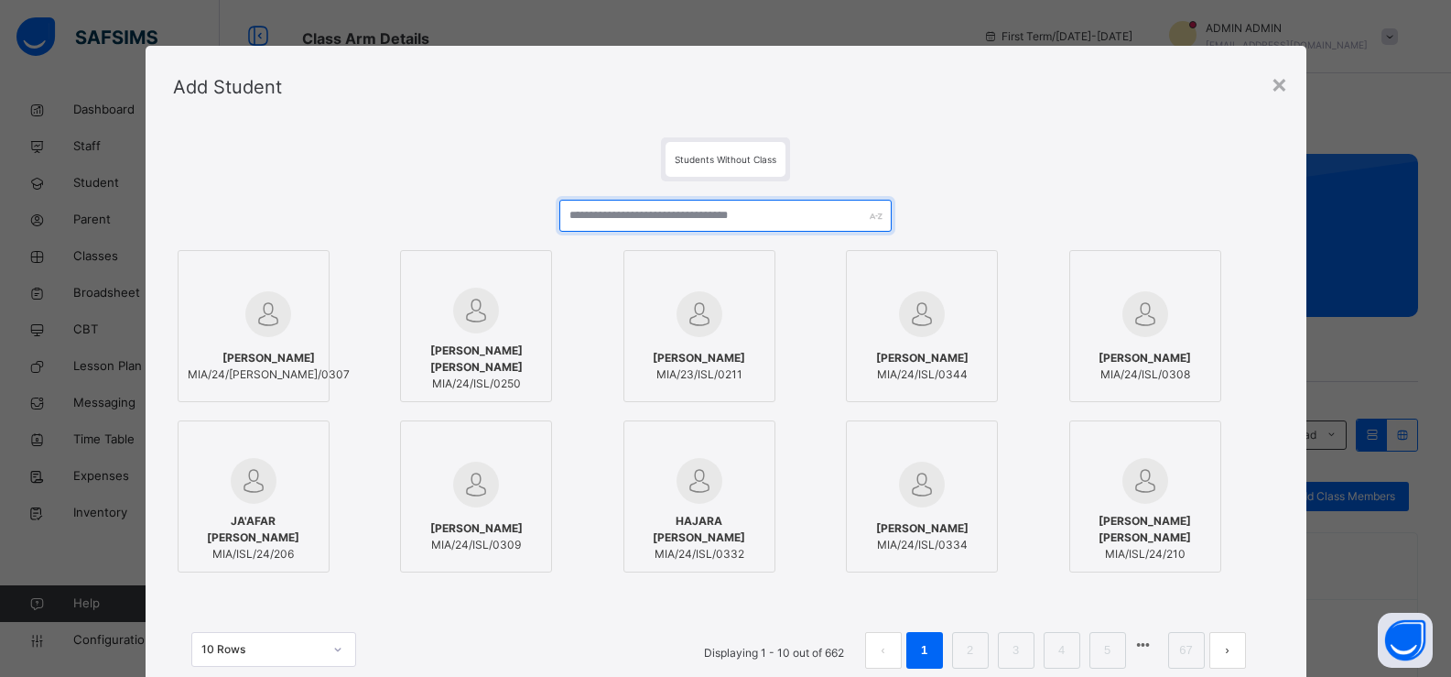
click at [740, 204] on input "text" at bounding box center [724, 216] width 331 height 32
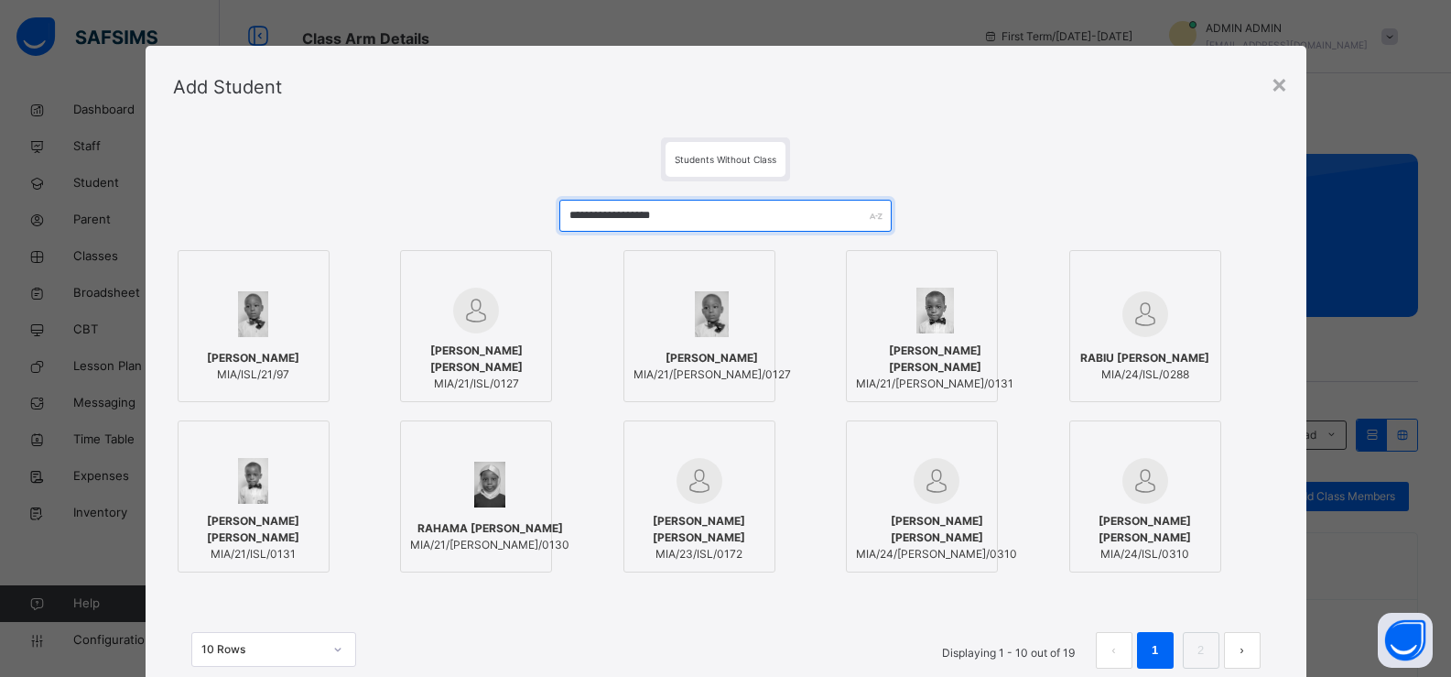
type input "**********"
click at [207, 366] on div "UMAR DAURAWA RABIU MIA/ISL/21/97" at bounding box center [253, 366] width 92 height 33
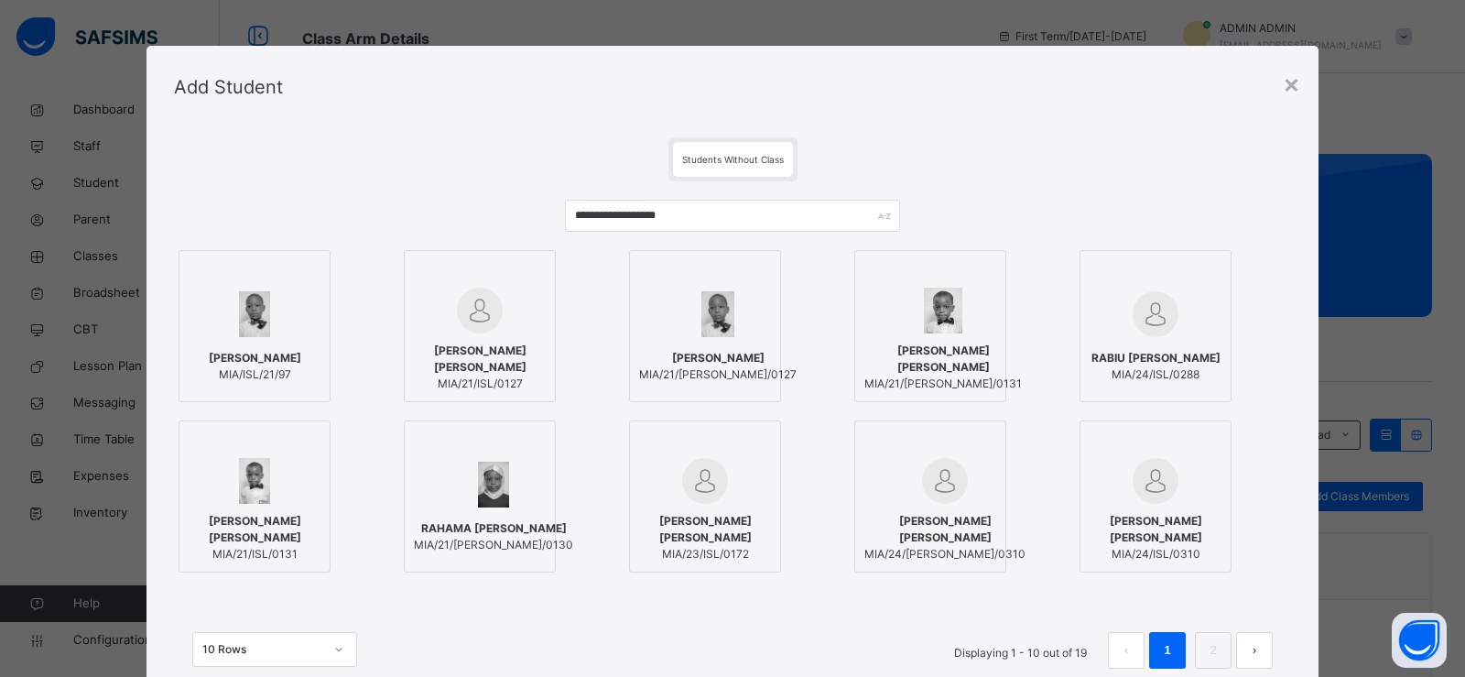
click at [294, 295] on div at bounding box center [255, 314] width 132 height 53
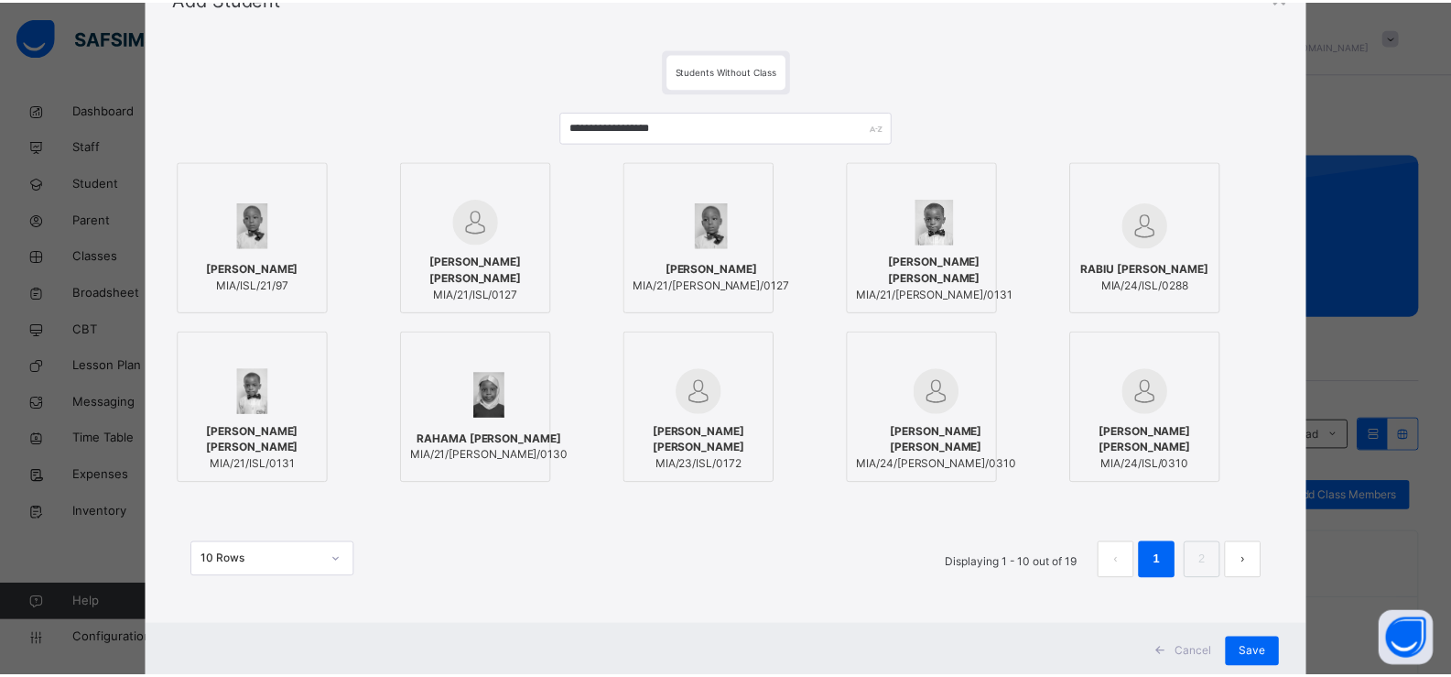
scroll to position [140, 0]
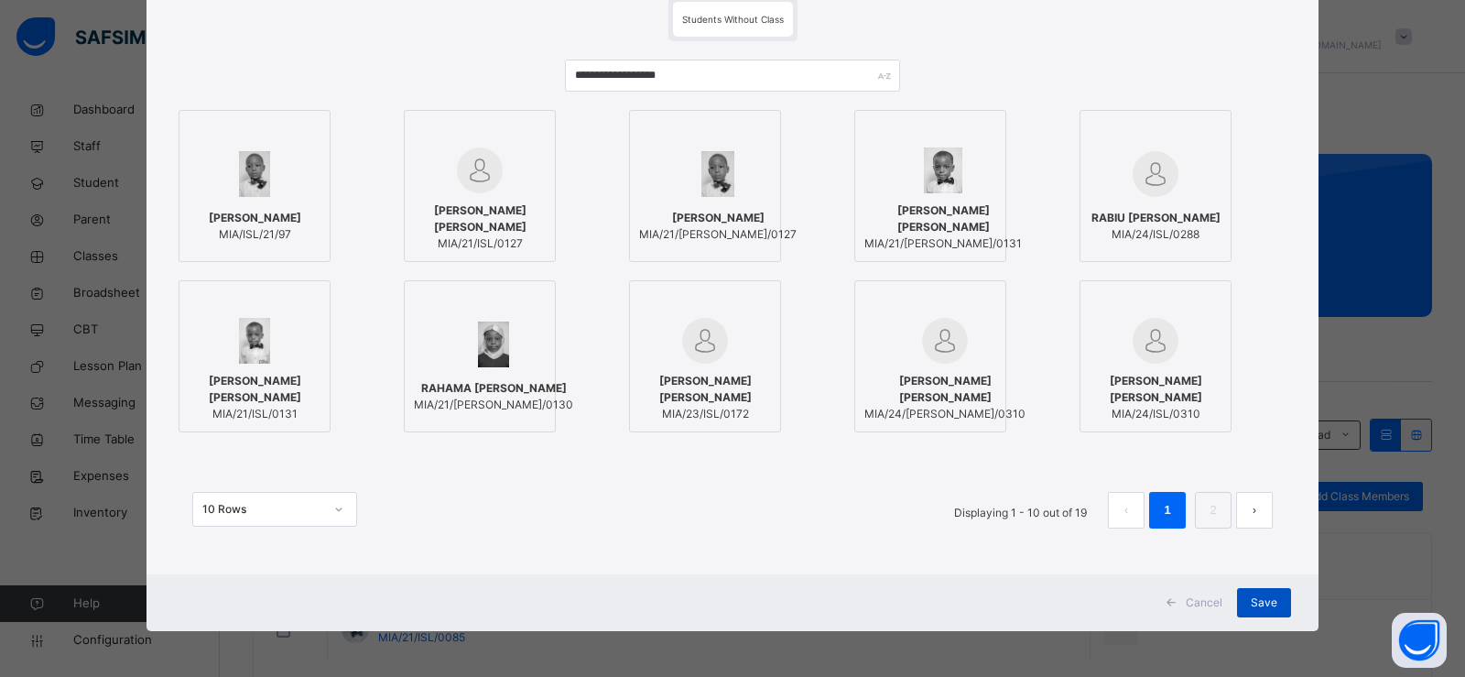
click at [1251, 607] on span "Save" at bounding box center [1264, 602] width 27 height 16
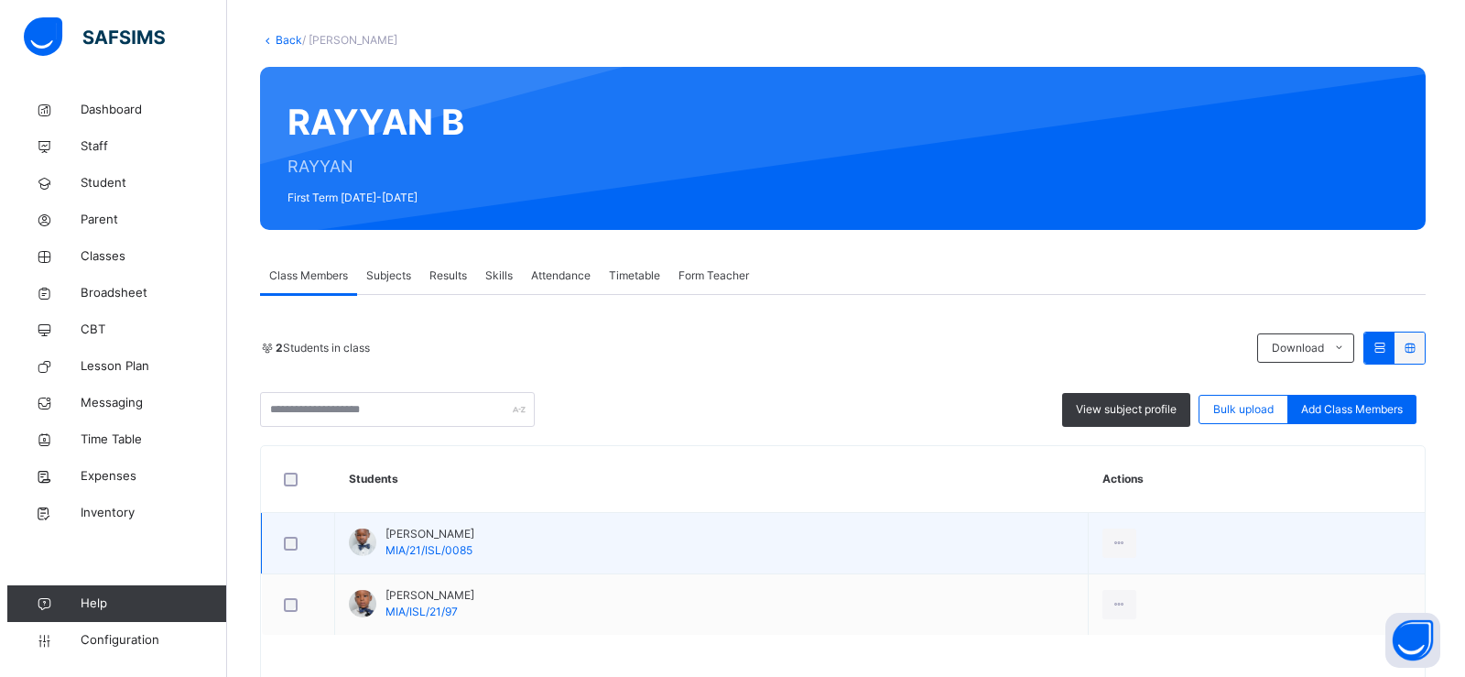
scroll to position [147, 0]
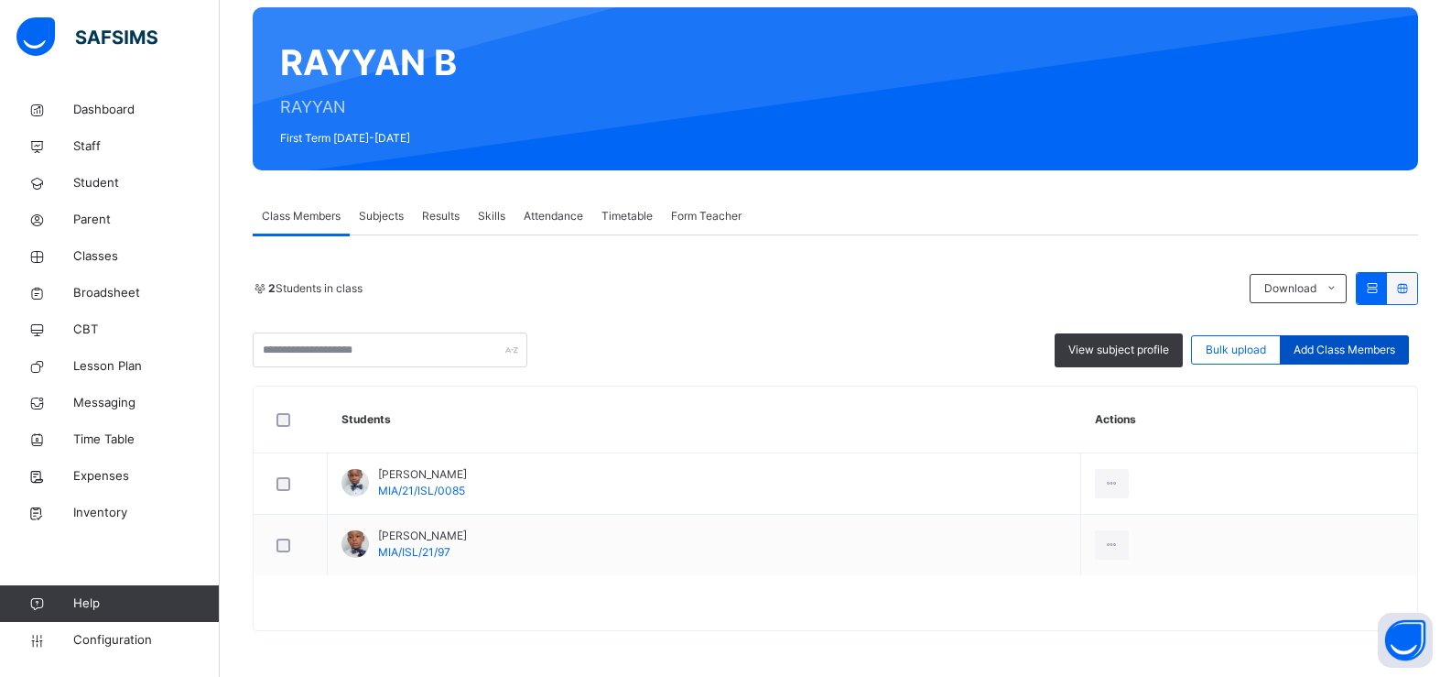
click at [1320, 344] on span "Add Class Members" at bounding box center [1345, 350] width 102 height 16
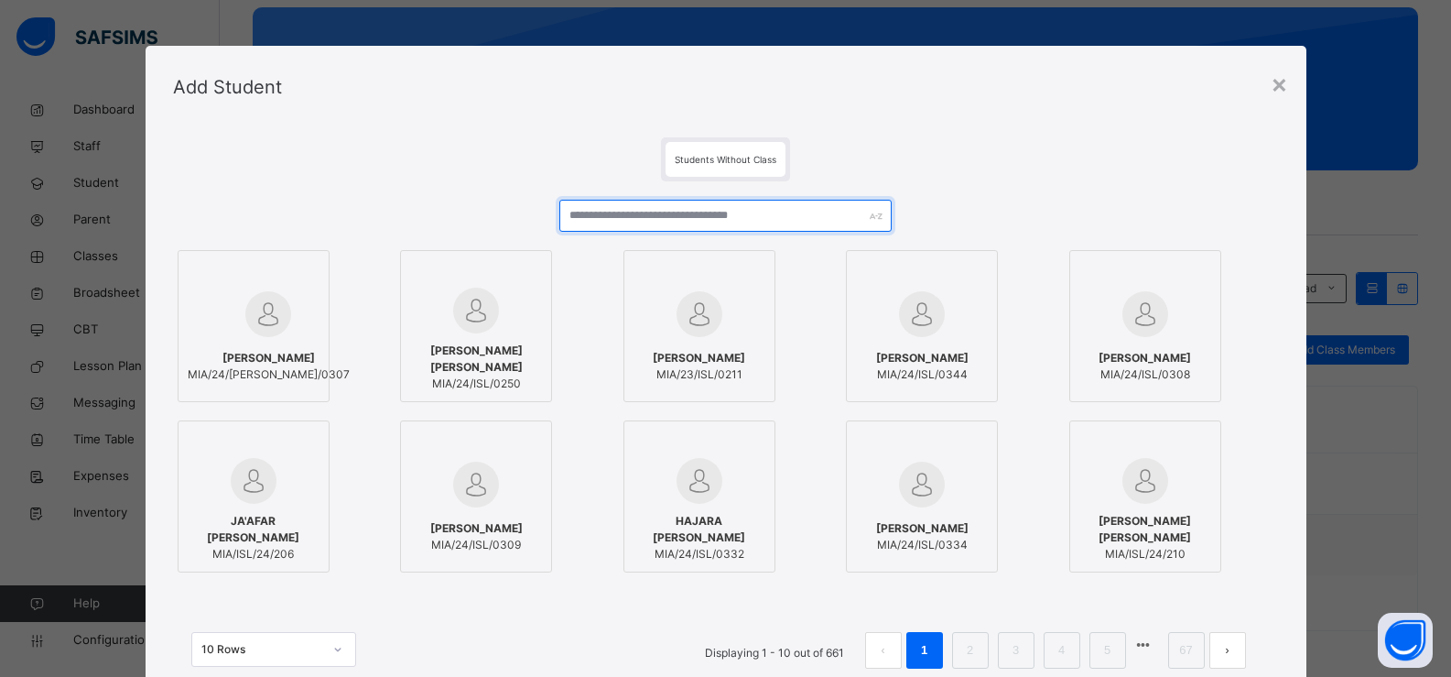
click at [659, 225] on input "text" at bounding box center [724, 216] width 331 height 32
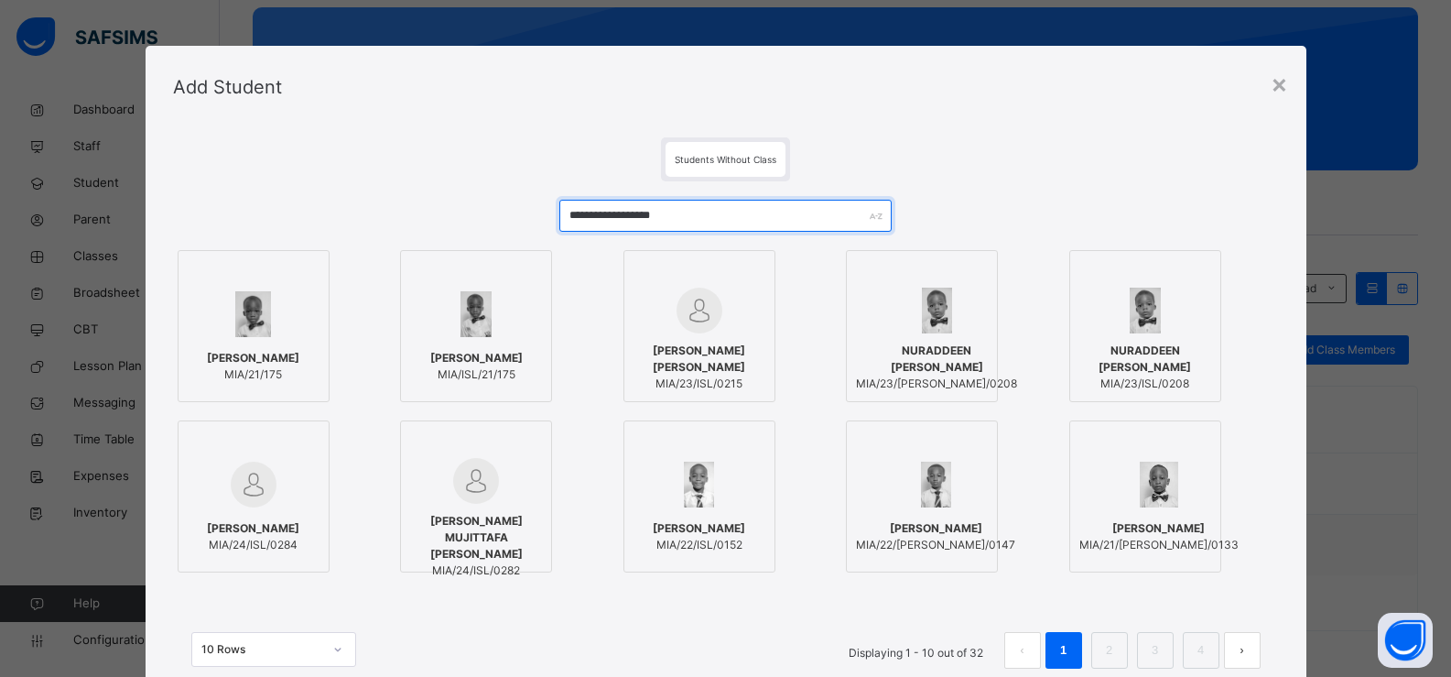
type input "**********"
click at [459, 366] on span "USMAN MAHMUD KABIR" at bounding box center [476, 358] width 92 height 16
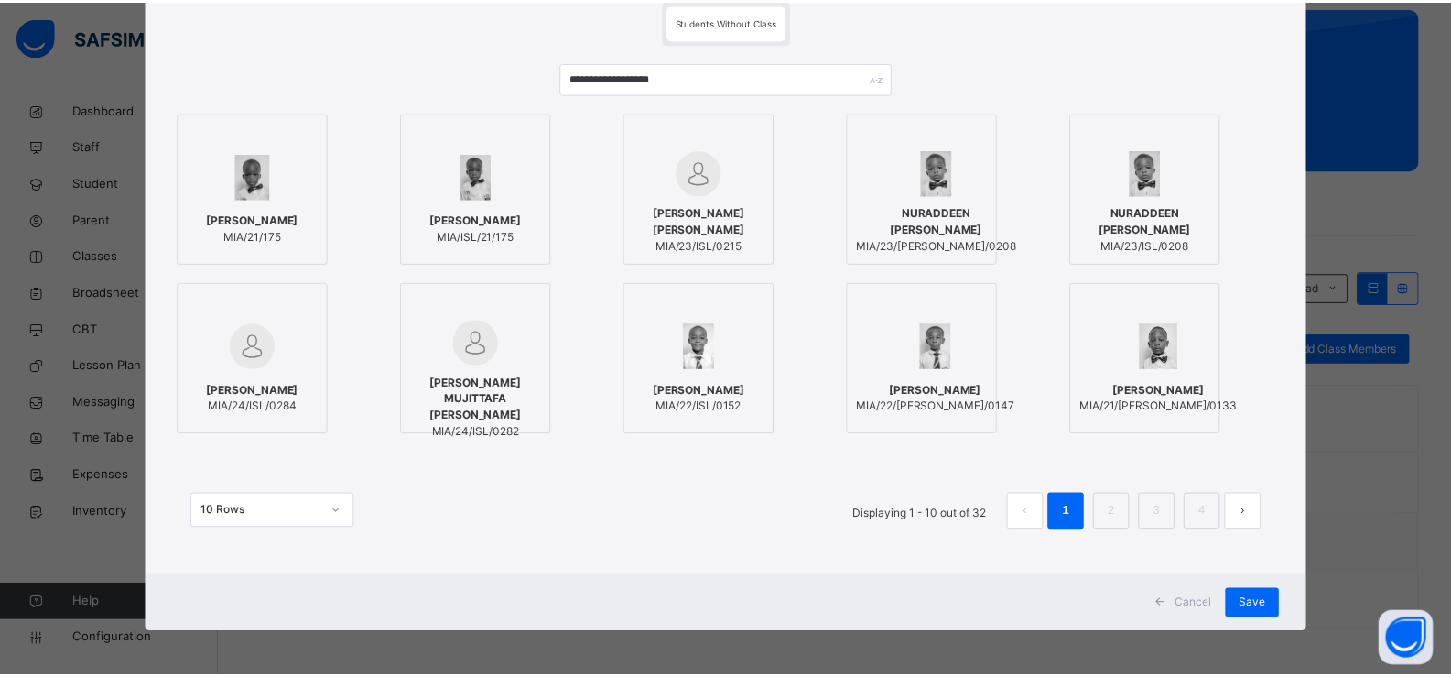
scroll to position [140, 0]
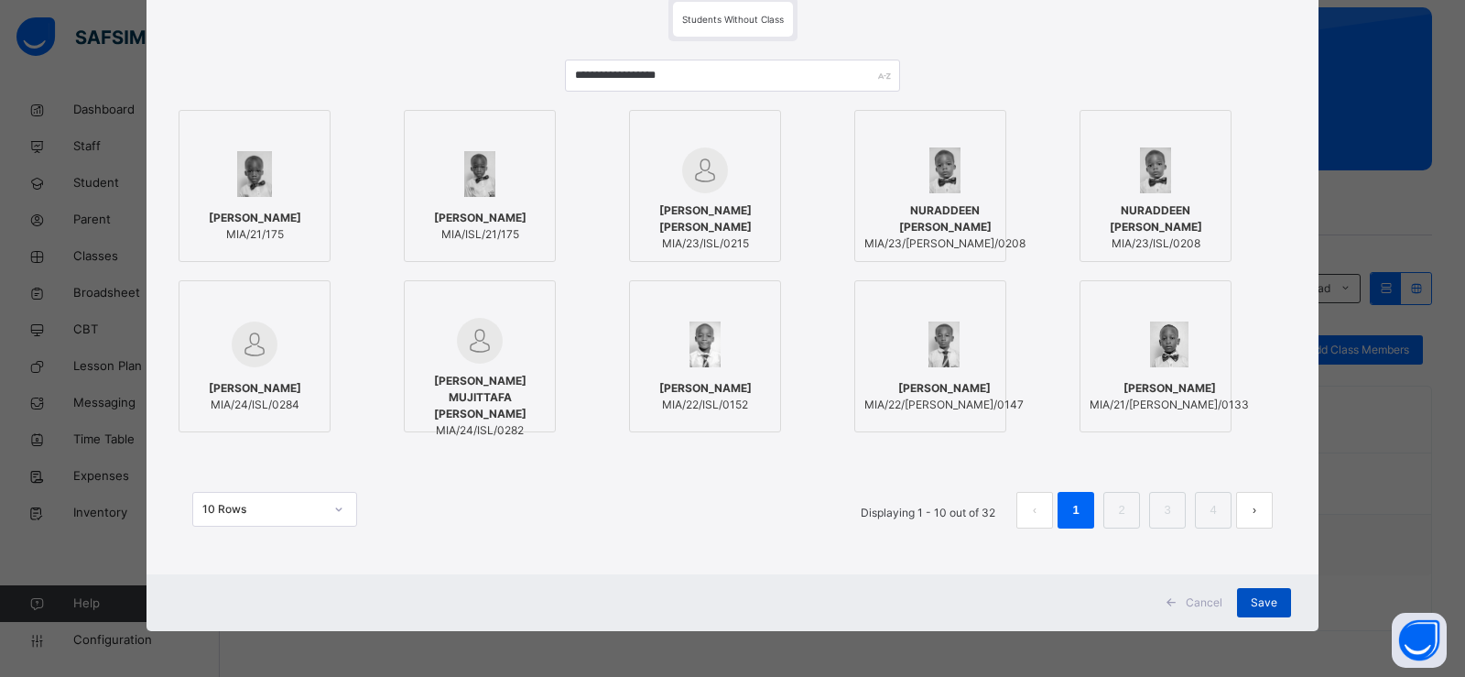
click at [1239, 599] on div "Save" at bounding box center [1264, 602] width 54 height 29
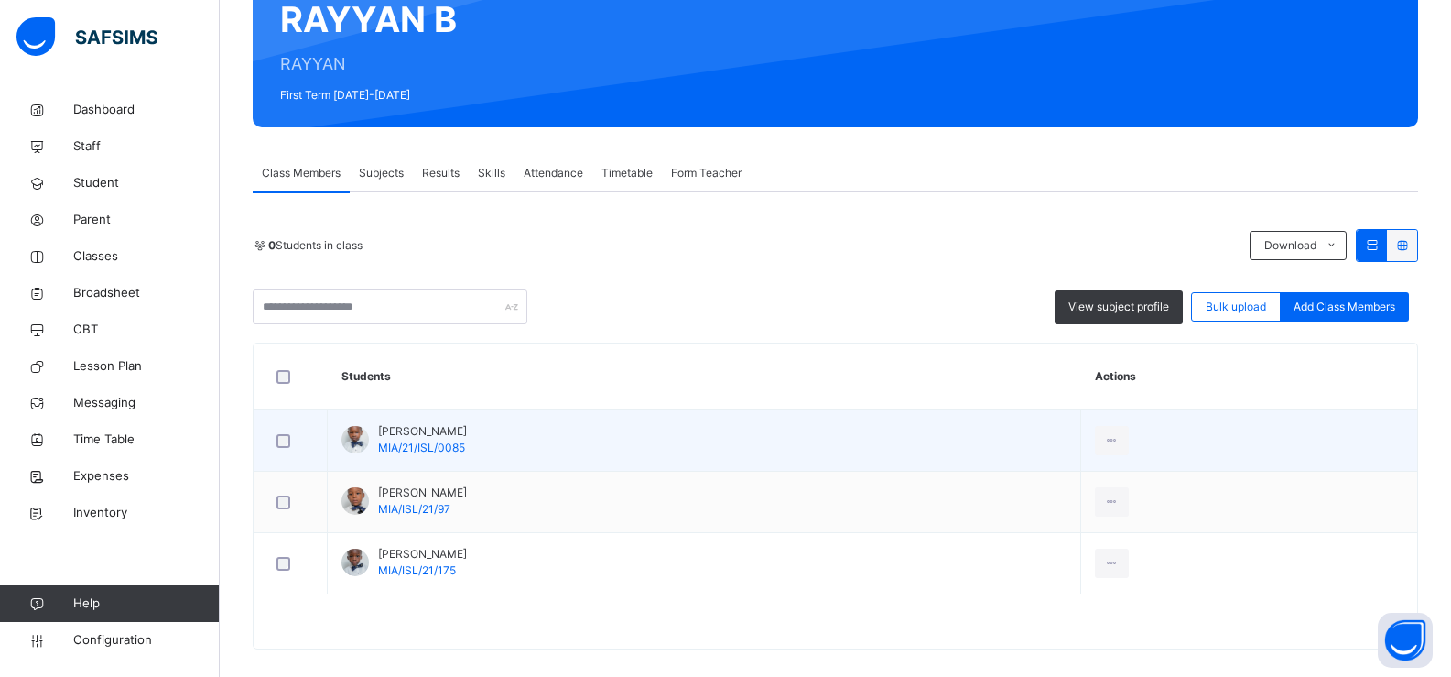
scroll to position [208, 0]
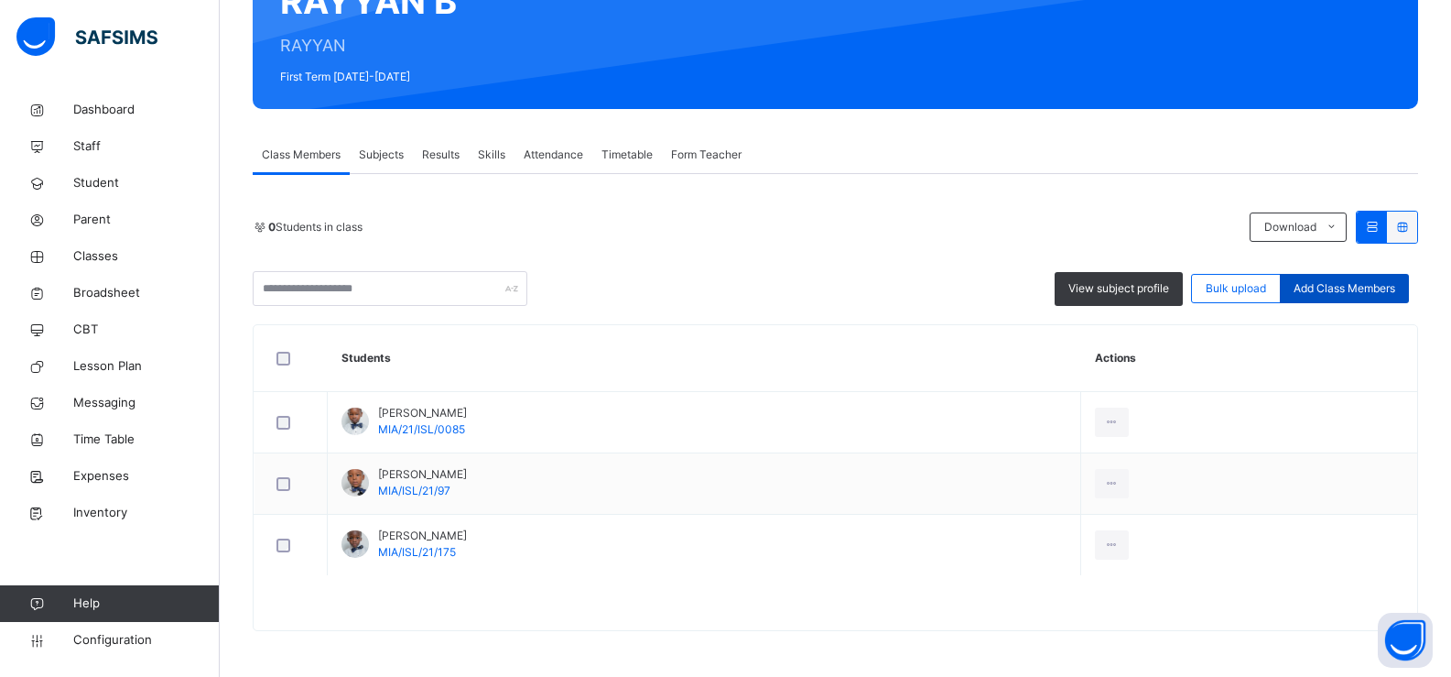
click at [1395, 287] on span "Add Class Members" at bounding box center [1345, 288] width 102 height 16
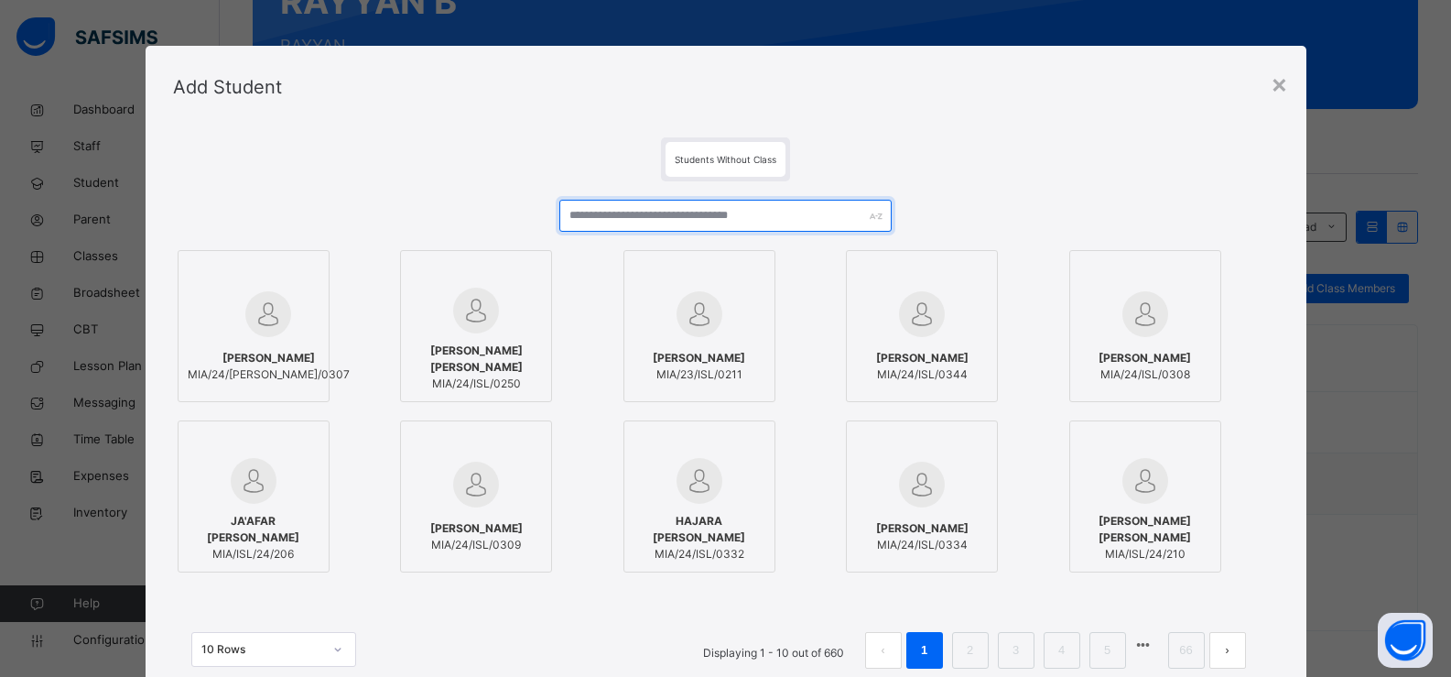
click at [581, 220] on input "text" at bounding box center [724, 216] width 331 height 32
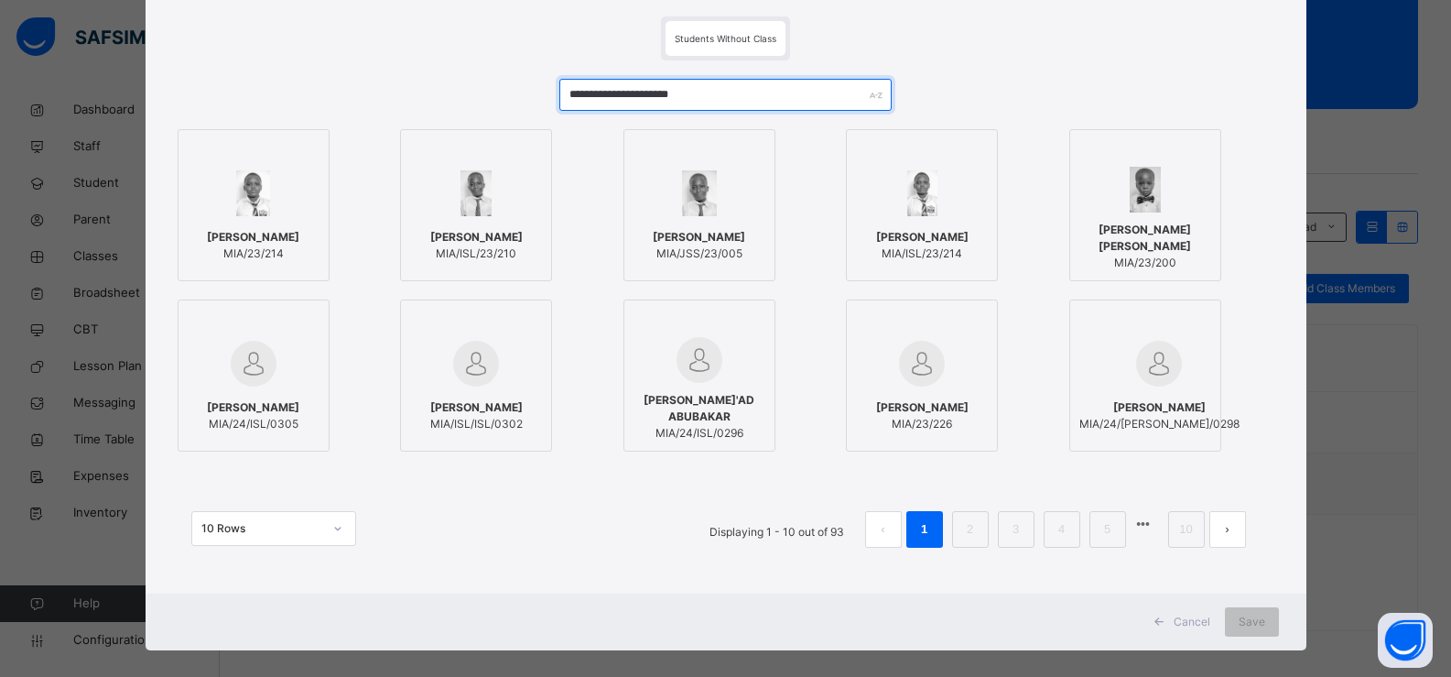
scroll to position [140, 0]
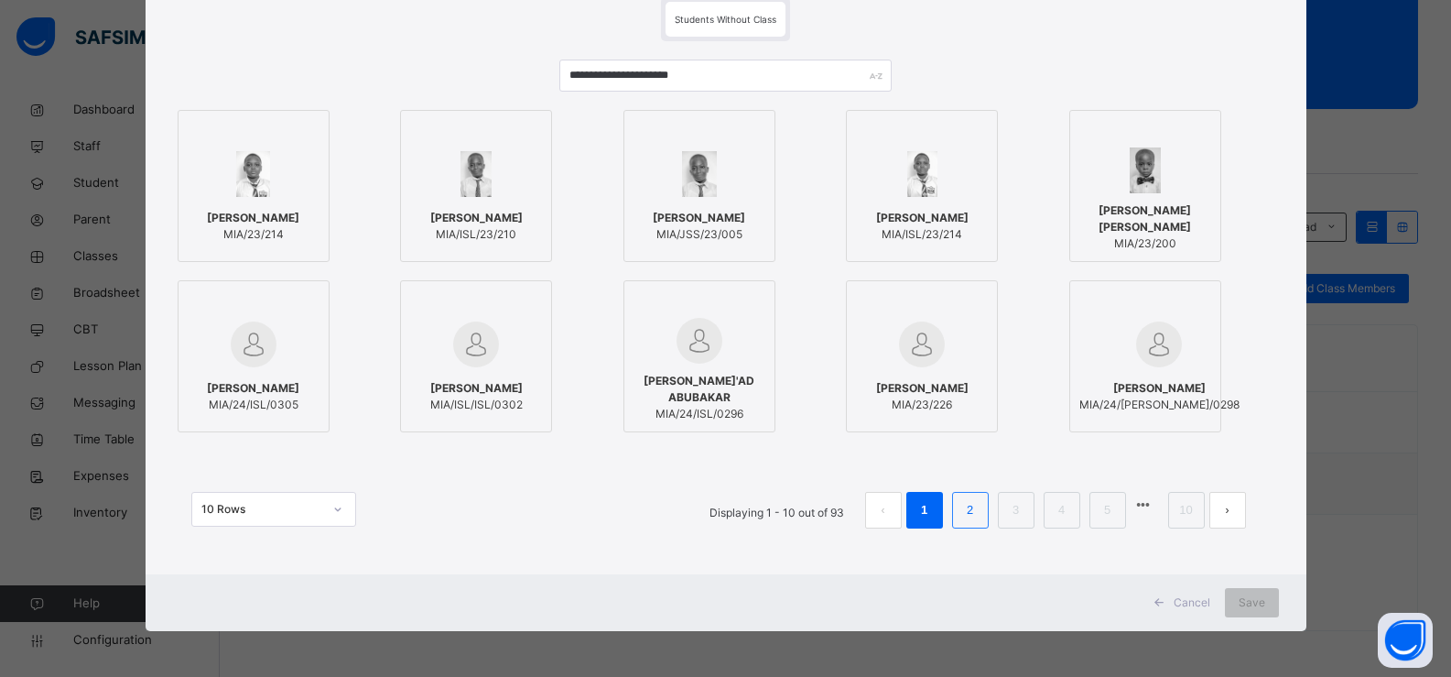
click at [981, 504] on li "2" at bounding box center [970, 510] width 37 height 37
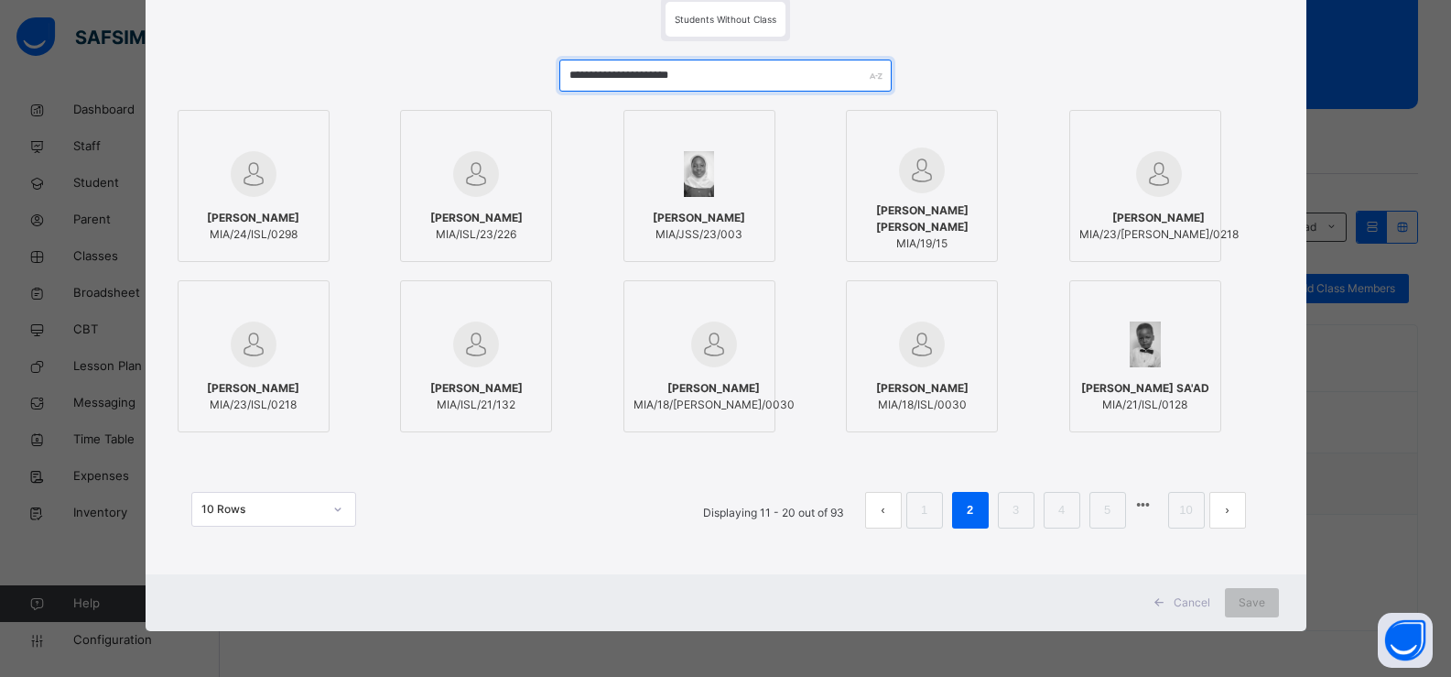
click at [733, 75] on input "**********" at bounding box center [724, 76] width 331 height 32
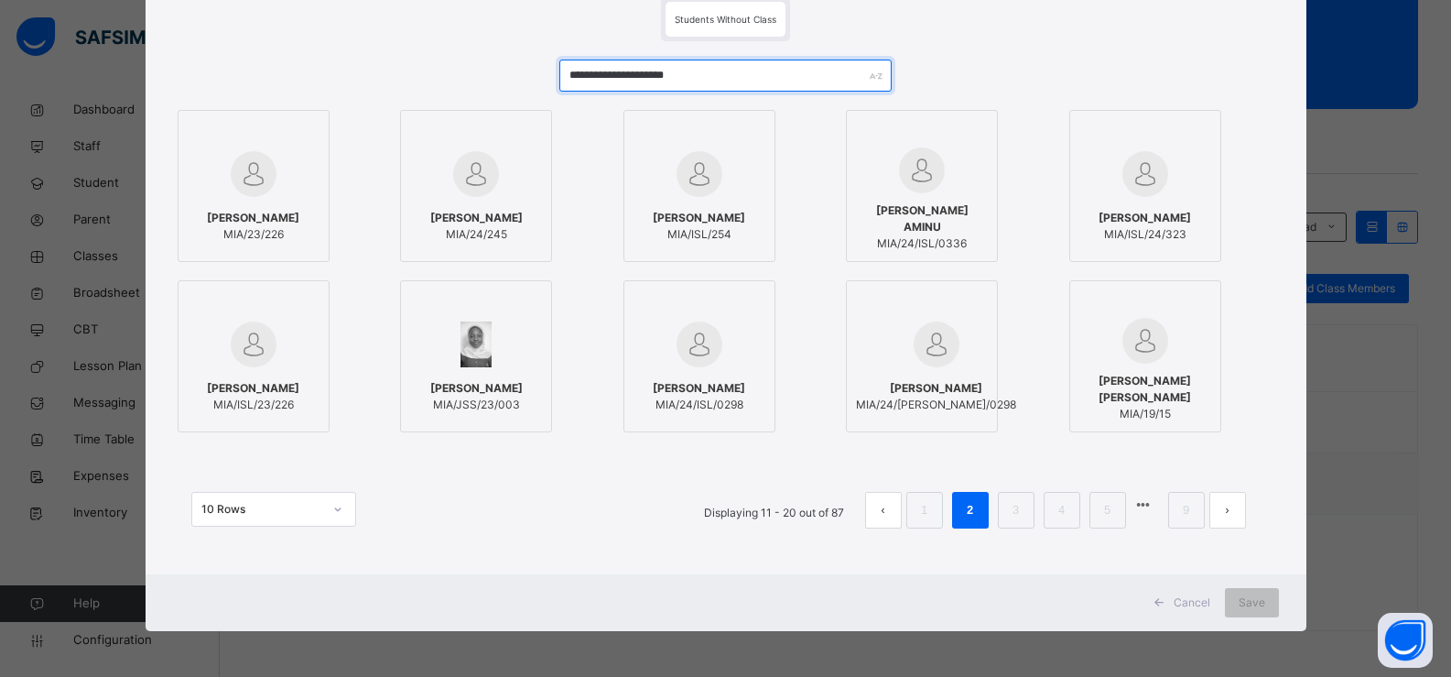
click at [653, 73] on input "**********" at bounding box center [724, 76] width 331 height 32
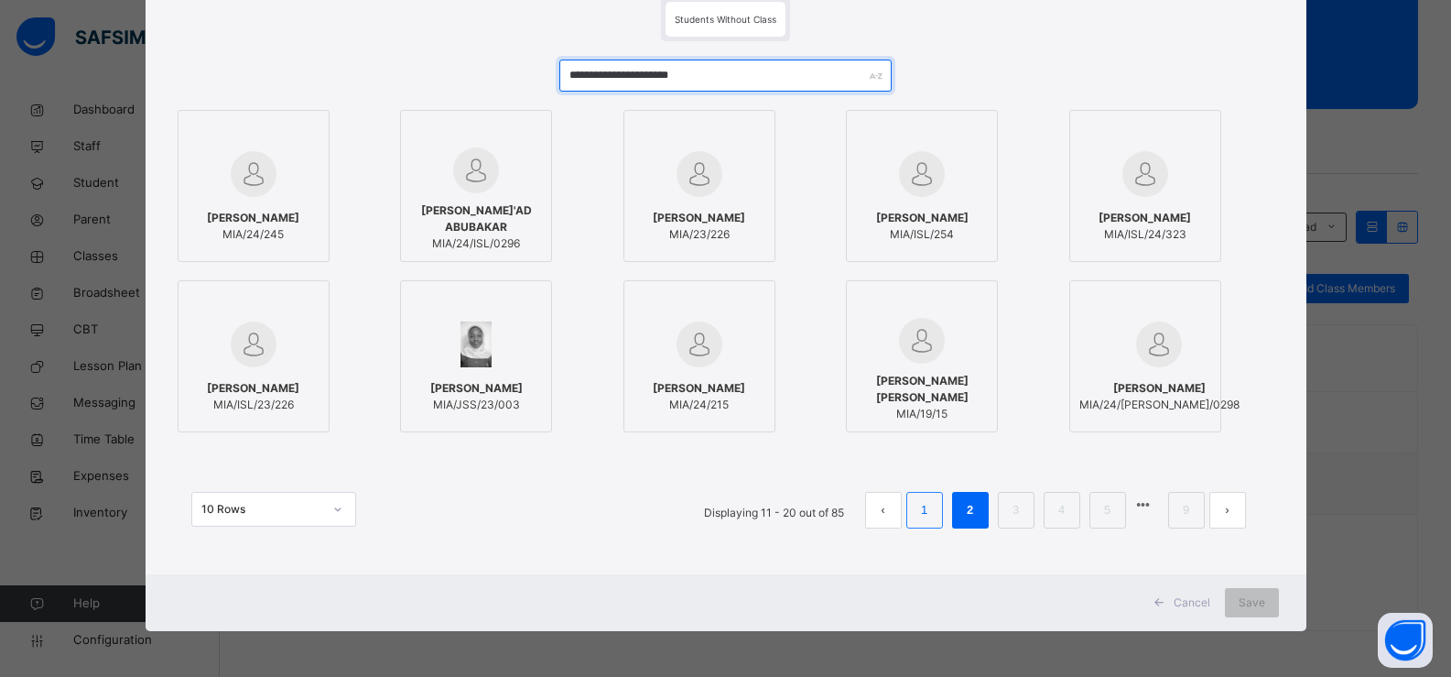
type input "**********"
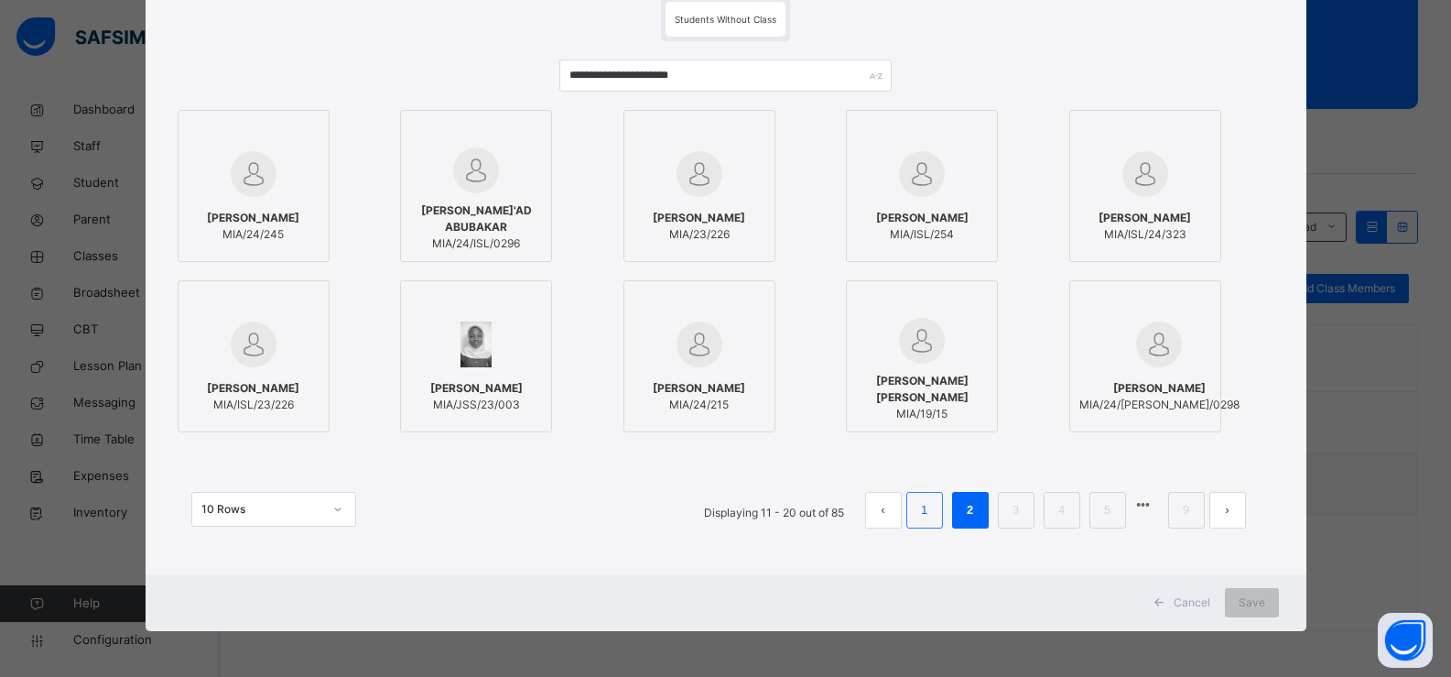
click at [932, 510] on link "1" at bounding box center [924, 510] width 17 height 24
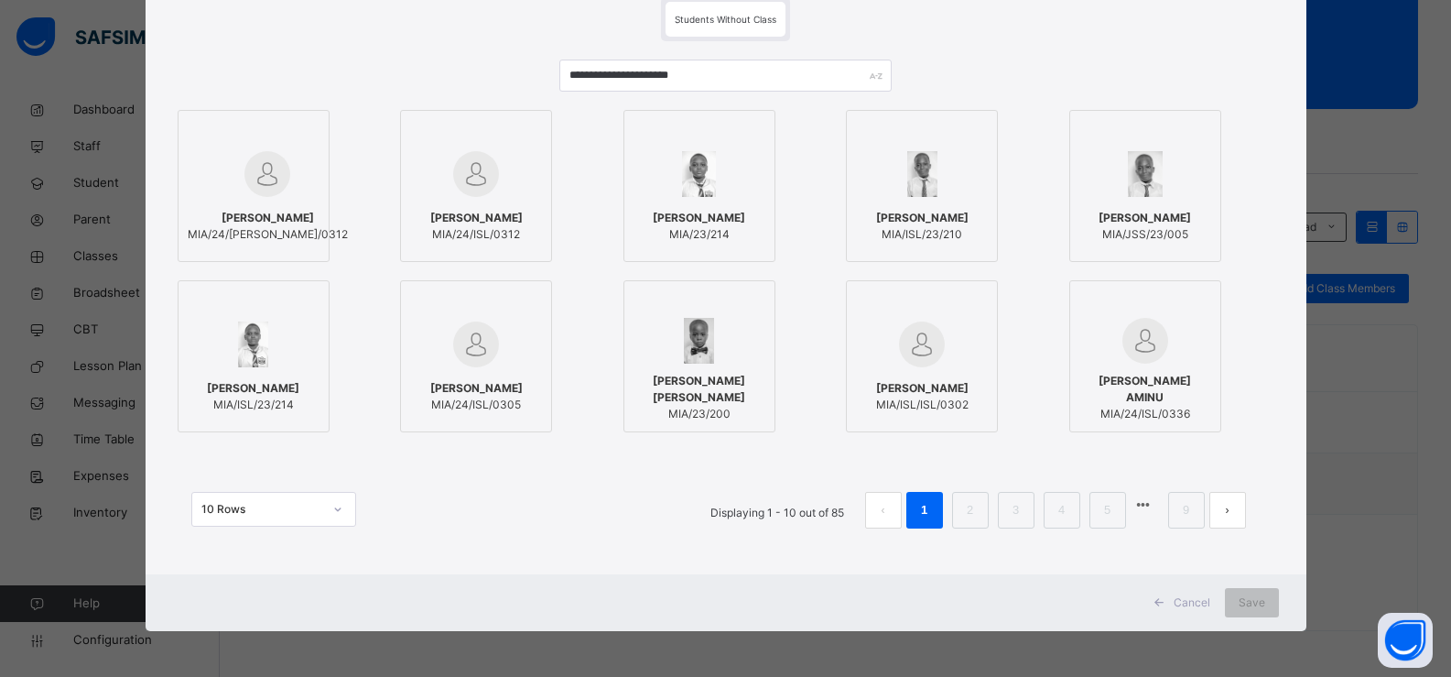
click at [440, 238] on span "MIA/24/ISL/0312" at bounding box center [476, 234] width 92 height 16
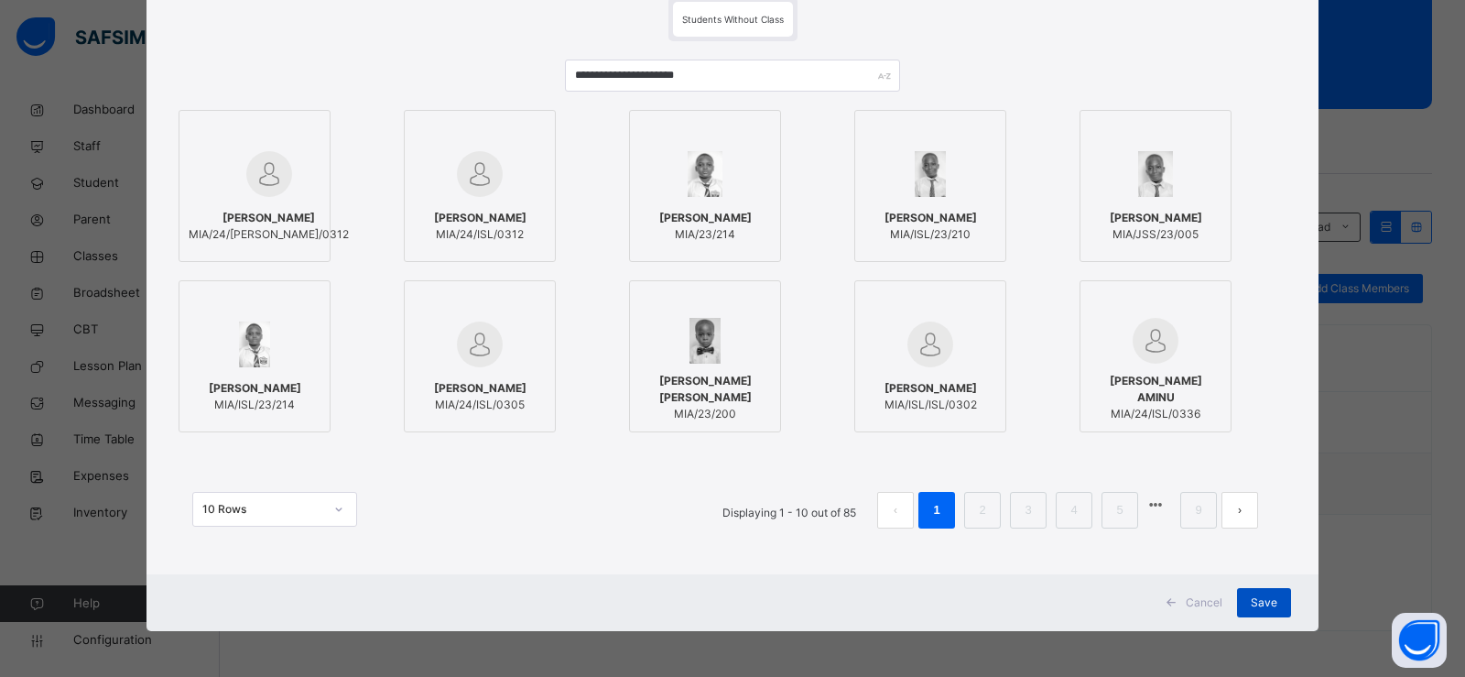
click at [1268, 598] on span "Save" at bounding box center [1264, 602] width 27 height 16
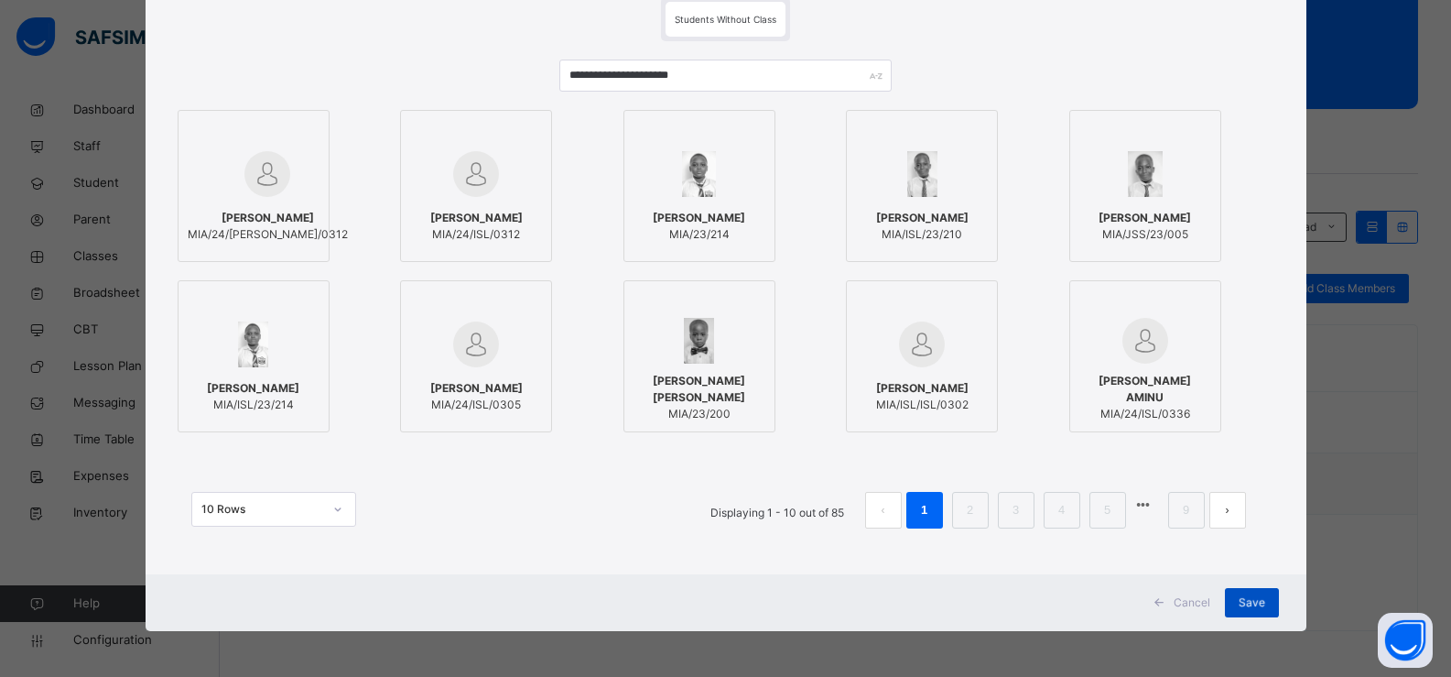
click at [1265, 598] on div "Save" at bounding box center [1252, 602] width 54 height 29
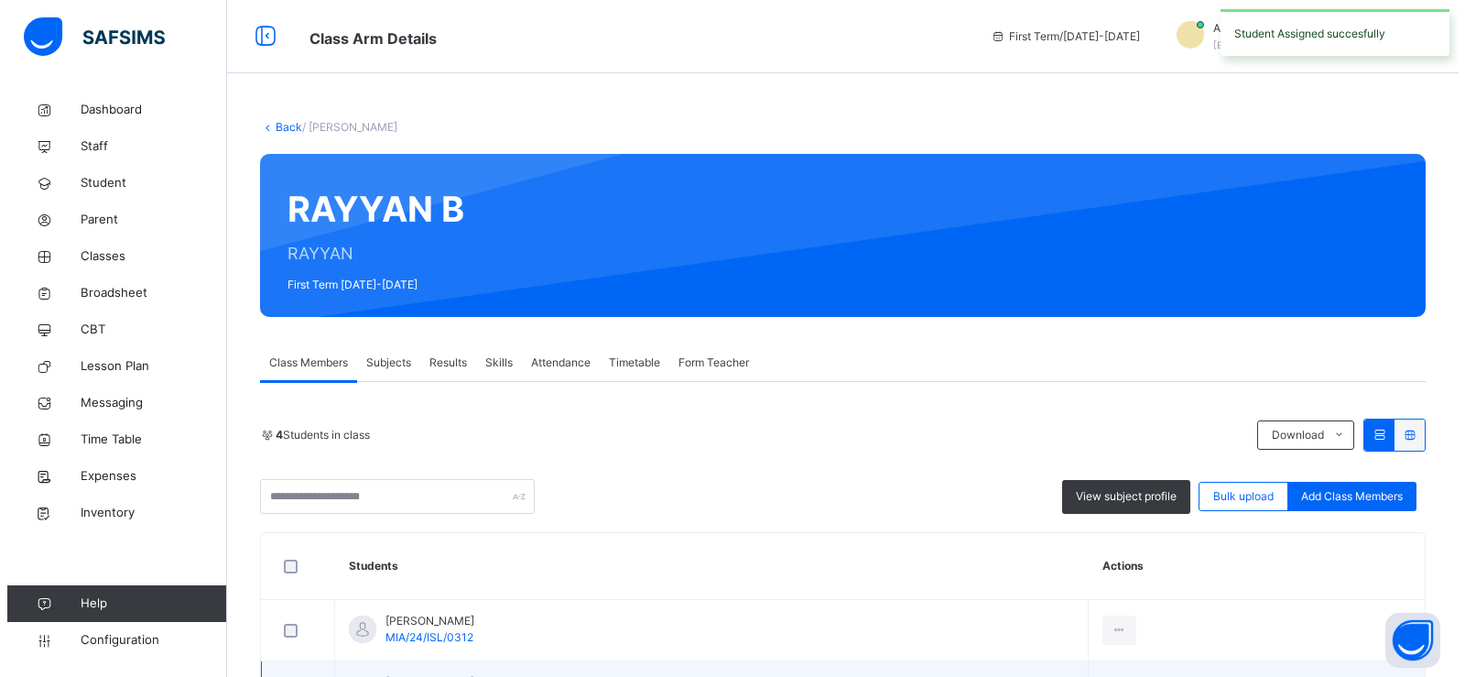
scroll to position [269, 0]
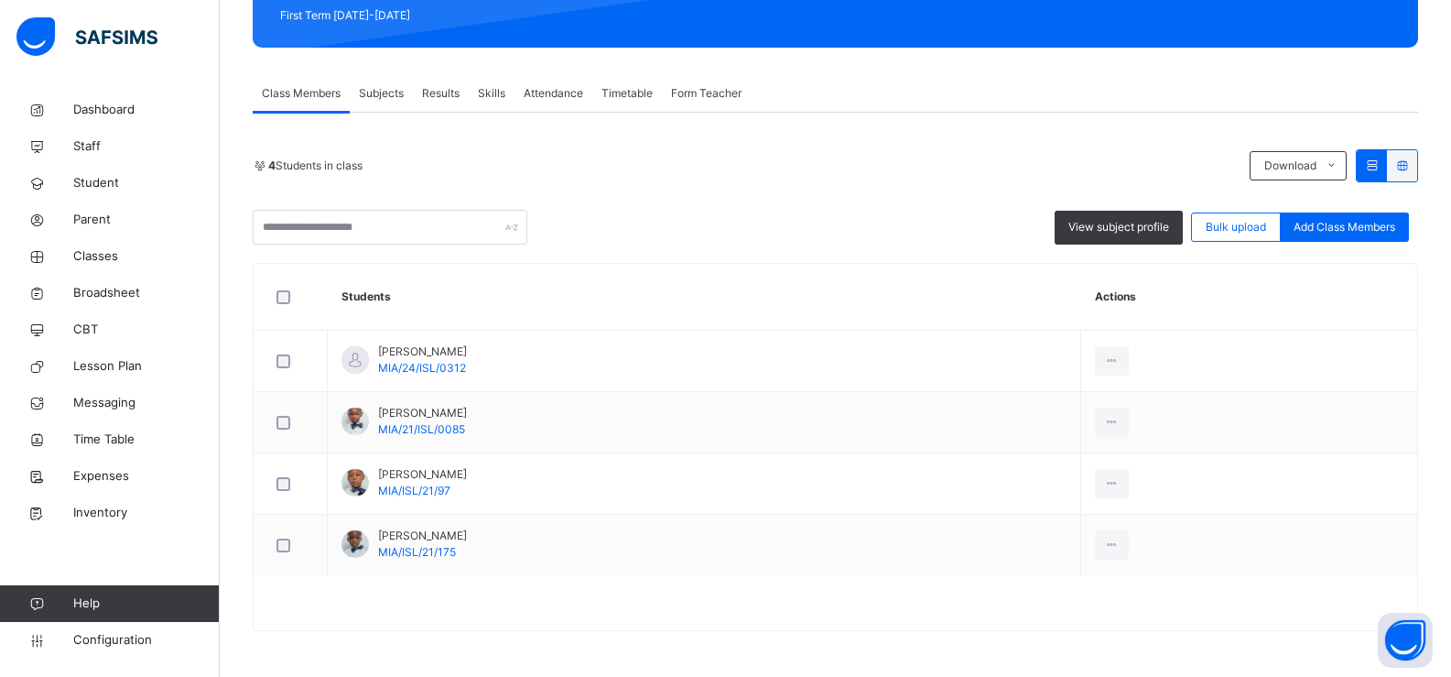
click at [1339, 223] on span "Add Class Members" at bounding box center [1345, 227] width 102 height 16
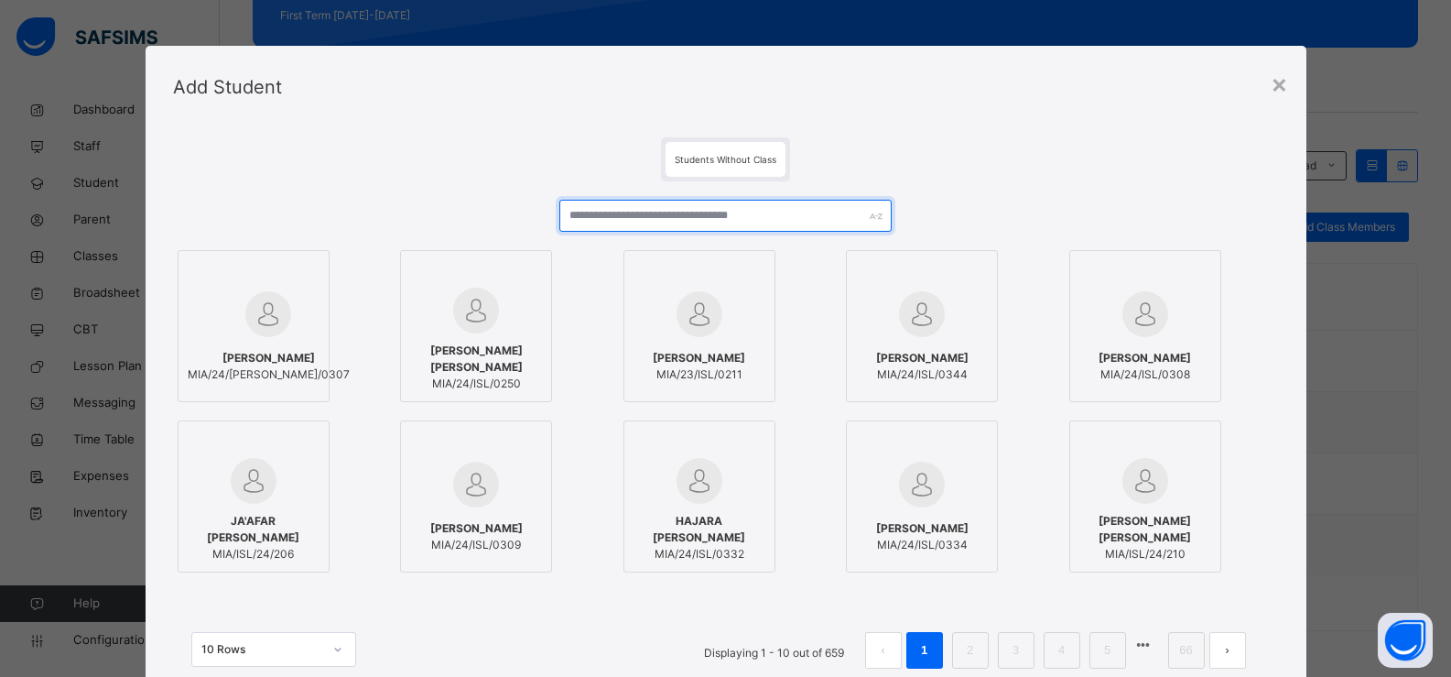
click at [625, 222] on input "text" at bounding box center [724, 216] width 331 height 32
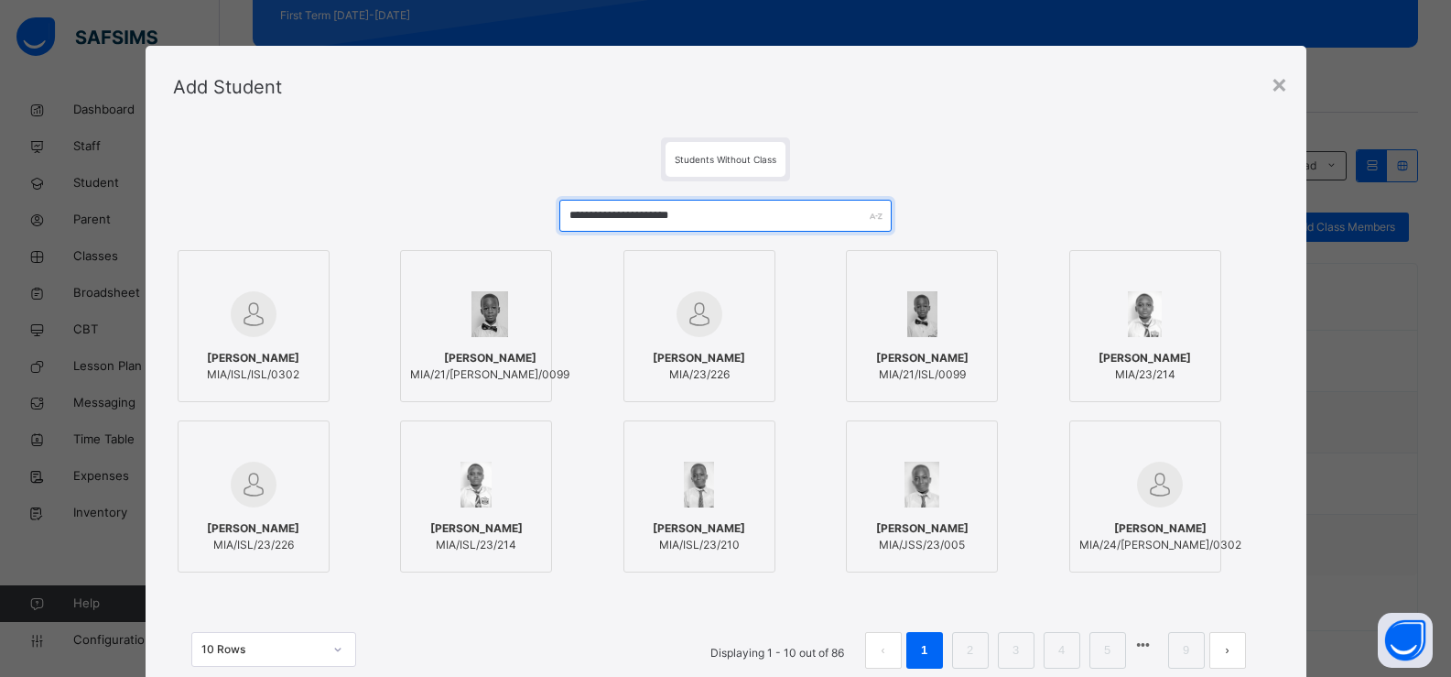
type input "**********"
click at [884, 383] on span "MIA/21/ISL/0099" at bounding box center [922, 374] width 92 height 16
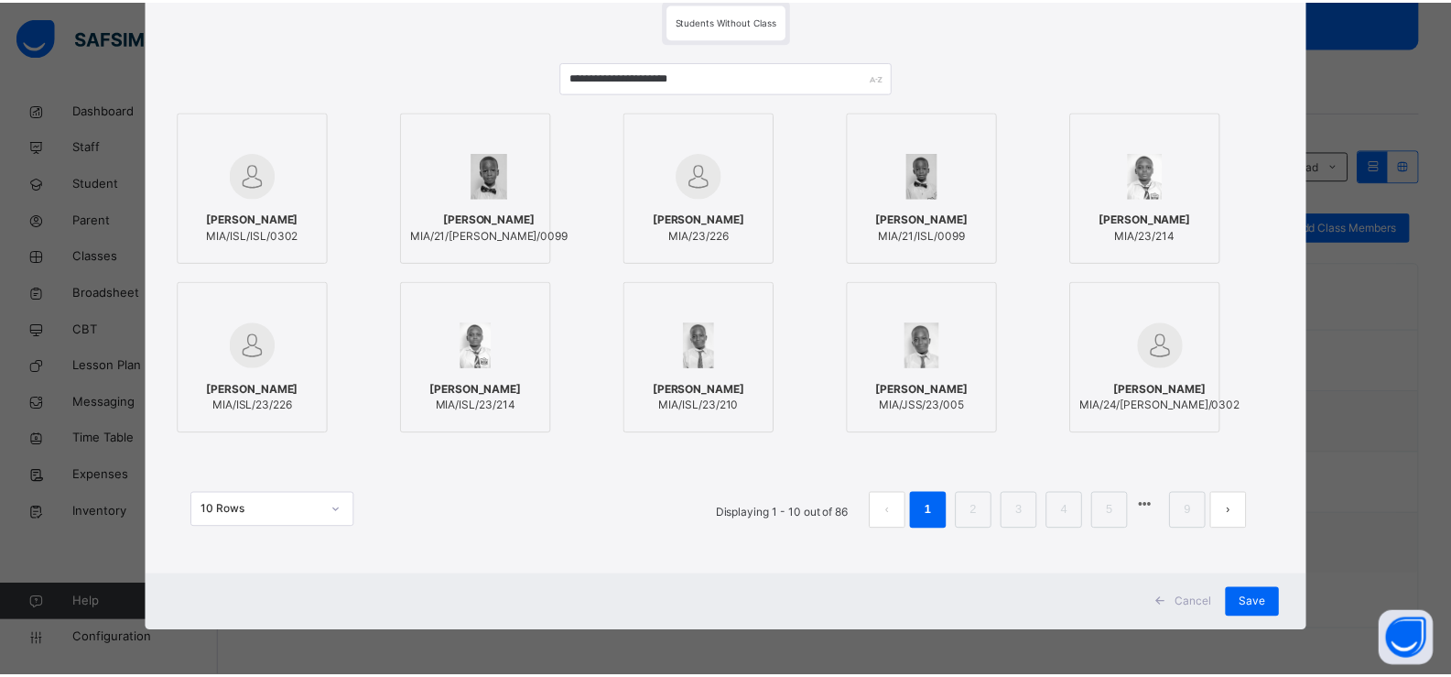
scroll to position [140, 0]
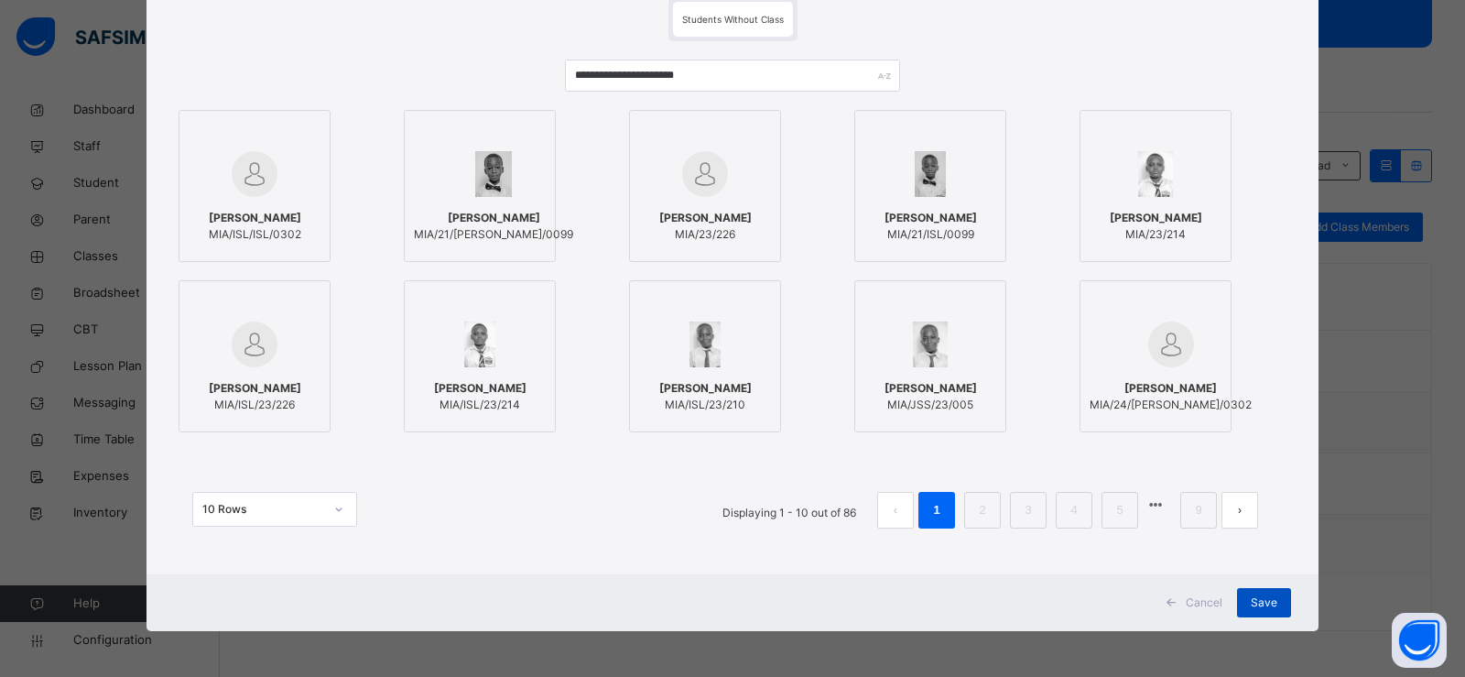
click at [1244, 608] on div "Save" at bounding box center [1264, 602] width 54 height 29
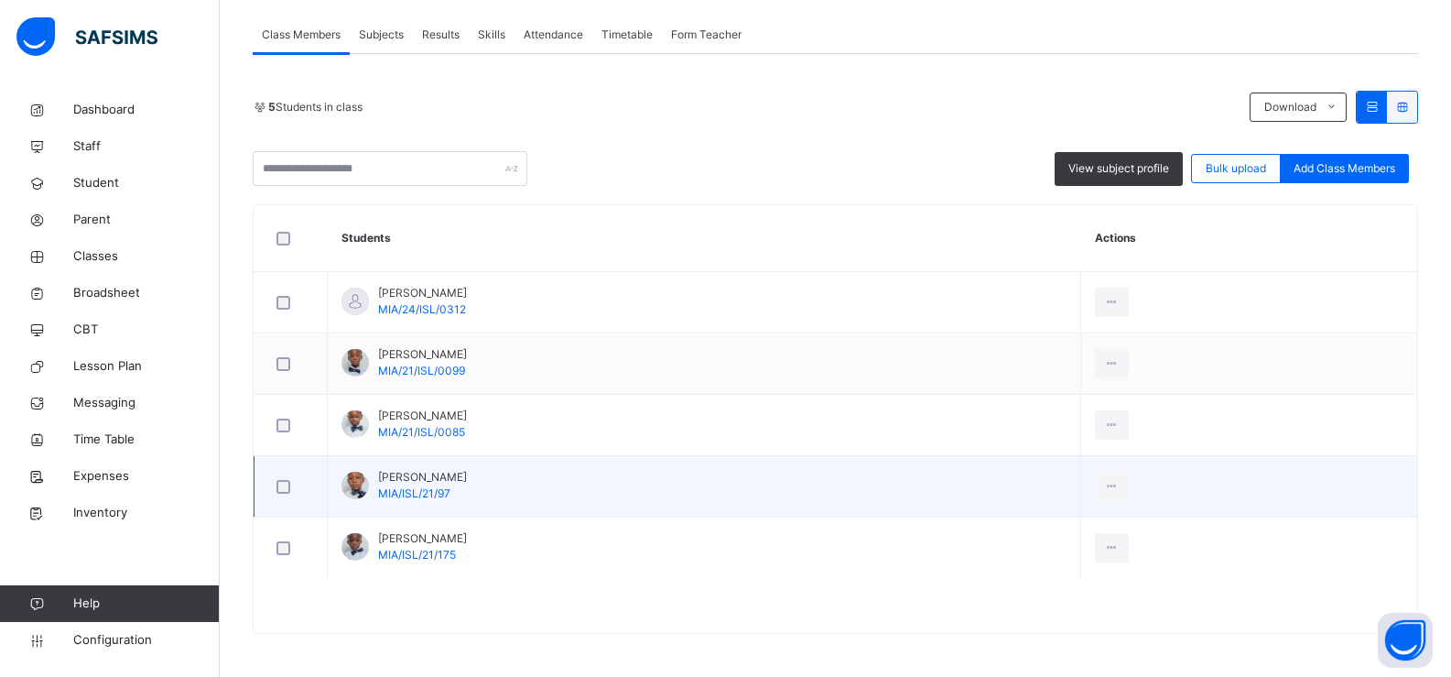
scroll to position [331, 0]
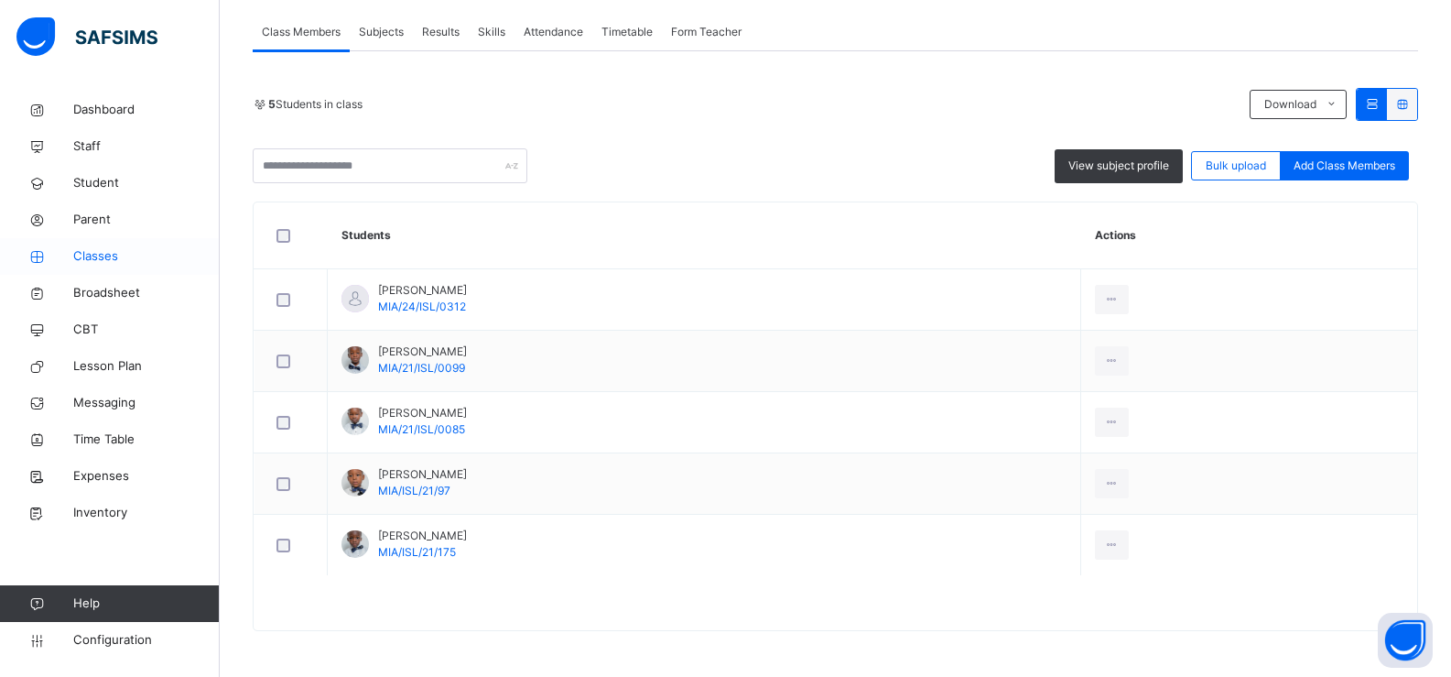
click at [102, 259] on span "Classes" at bounding box center [146, 256] width 147 height 18
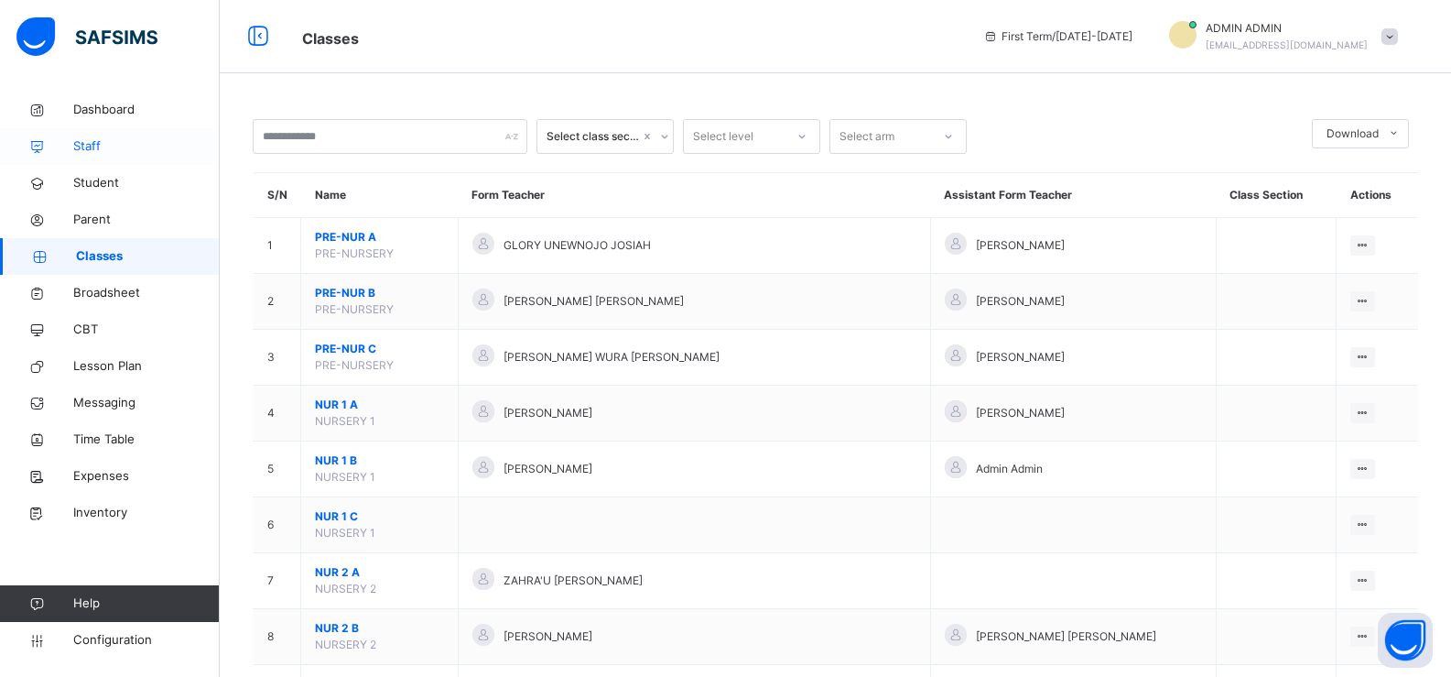
click at [79, 153] on span "Staff" at bounding box center [146, 146] width 147 height 18
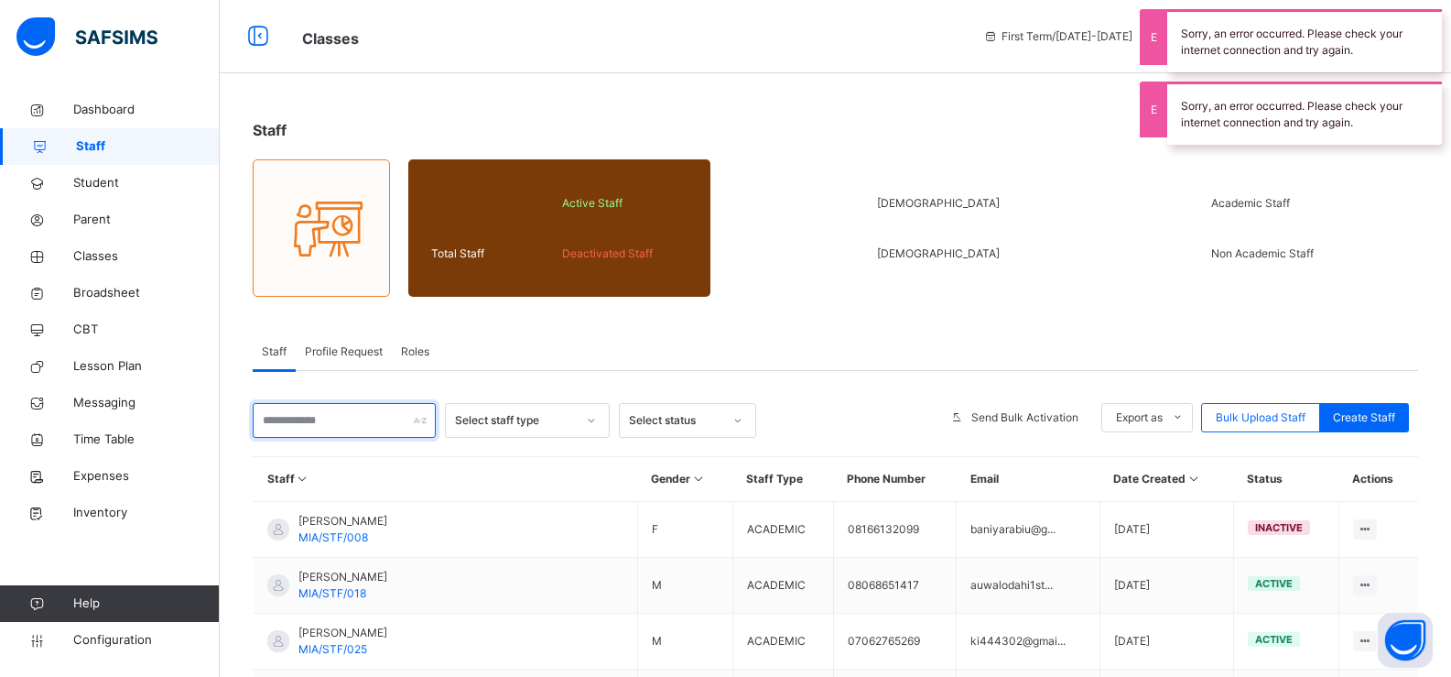
click at [323, 421] on input "text" at bounding box center [344, 420] width 183 height 35
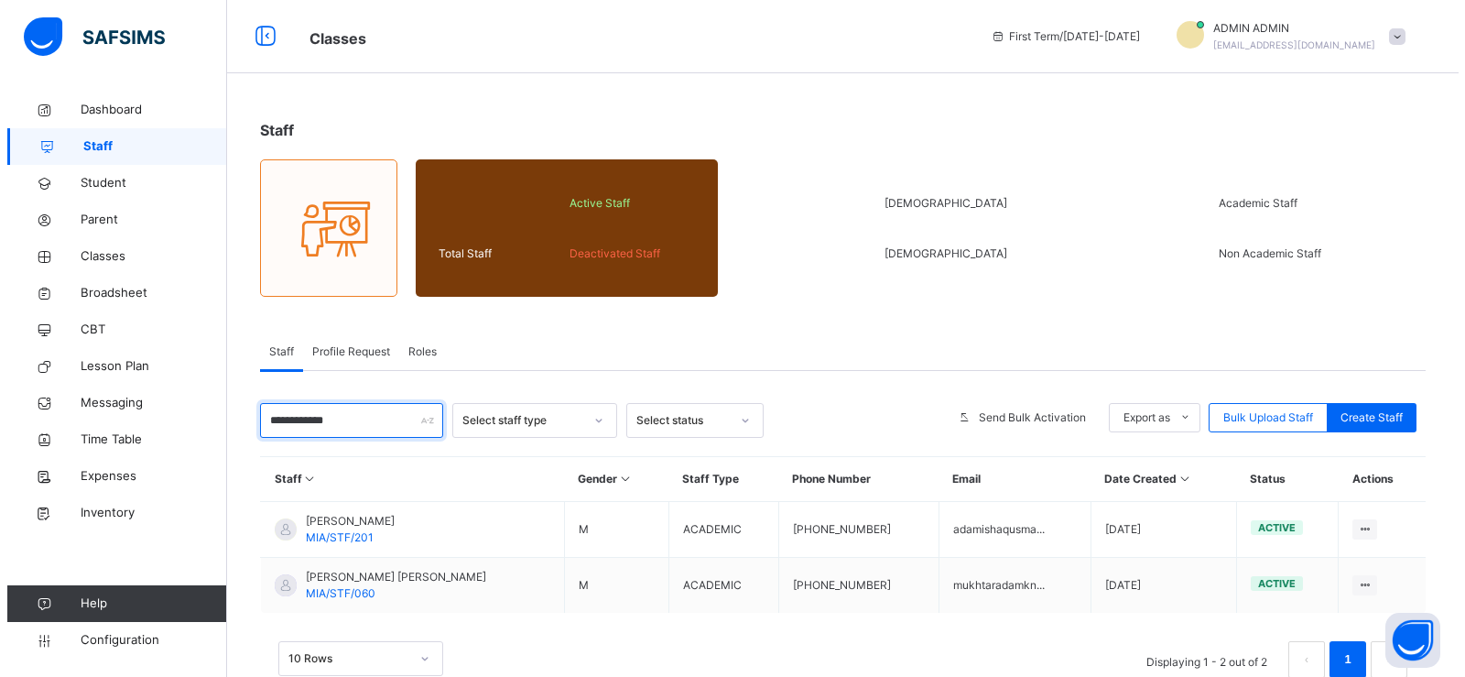
scroll to position [47, 0]
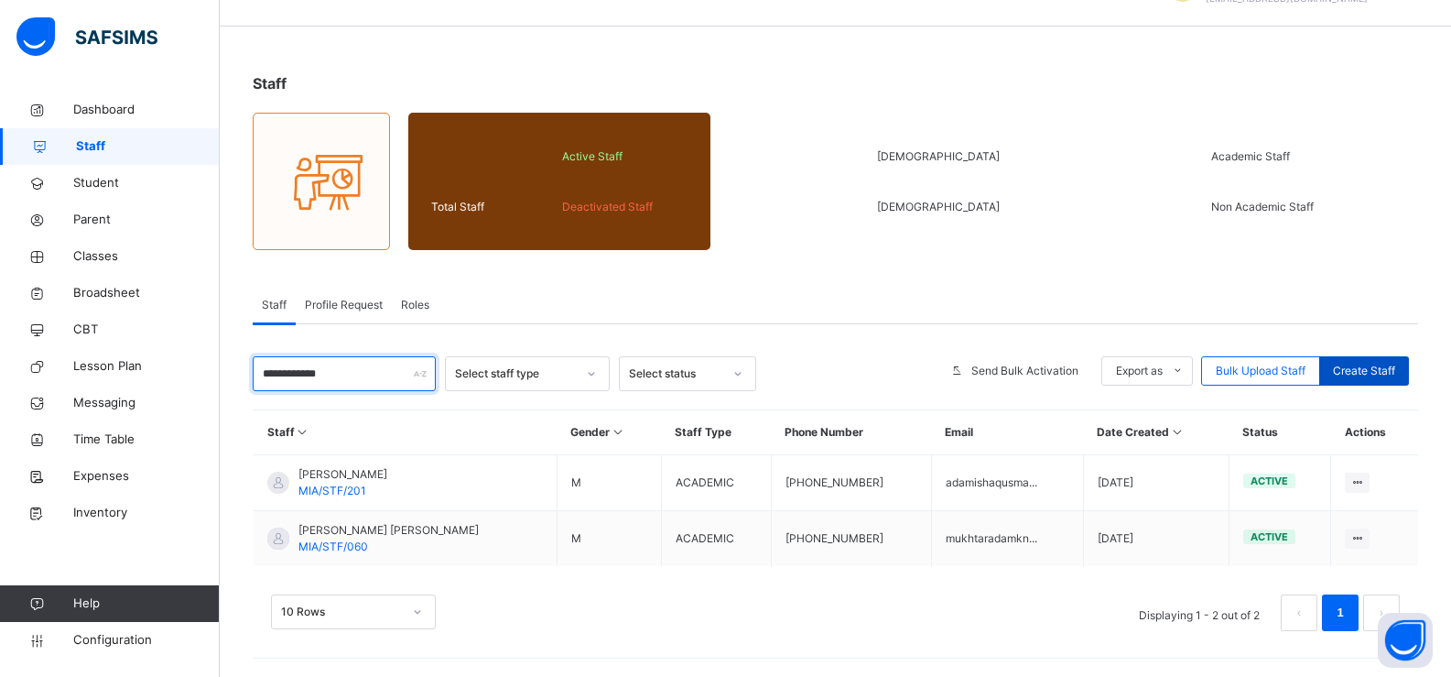
type input "**********"
click at [1380, 369] on span "Create Staff" at bounding box center [1364, 371] width 62 height 16
select select "**"
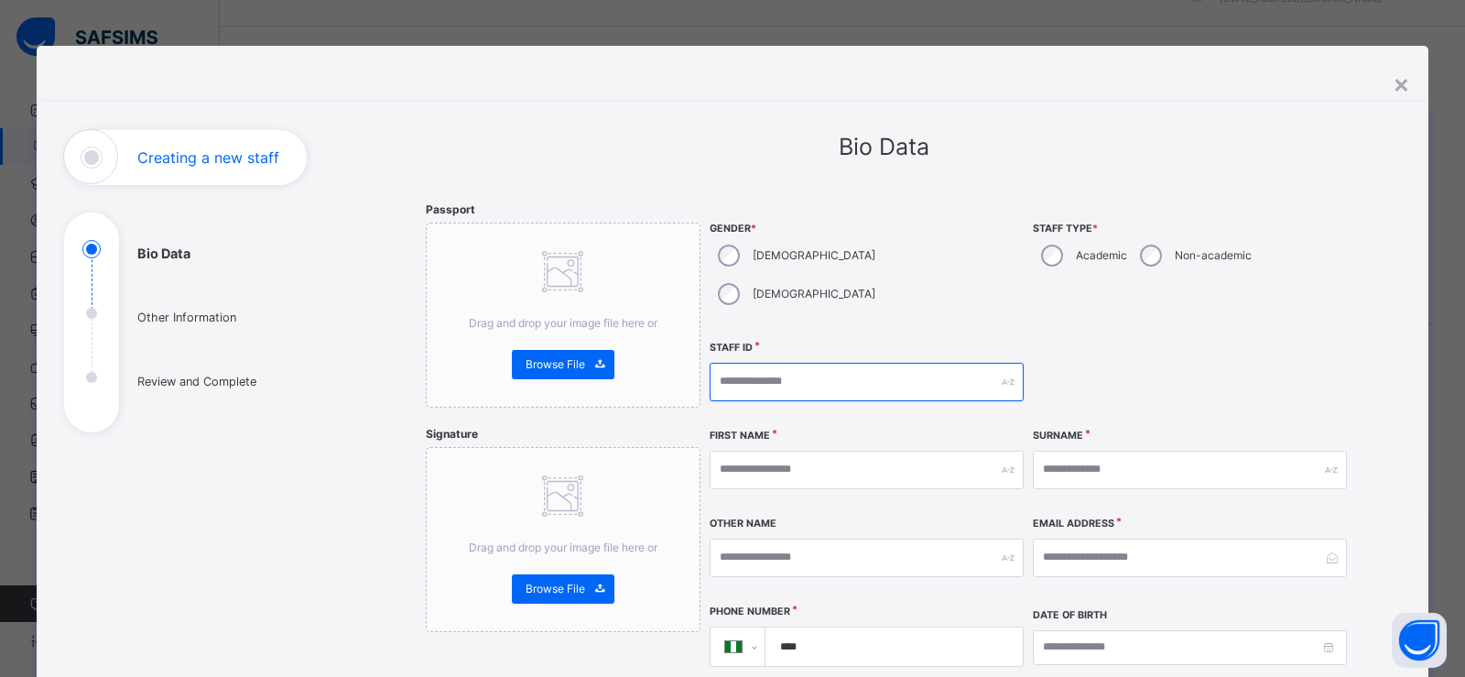
click at [730, 363] on input "text" at bounding box center [867, 382] width 314 height 38
type input "**********"
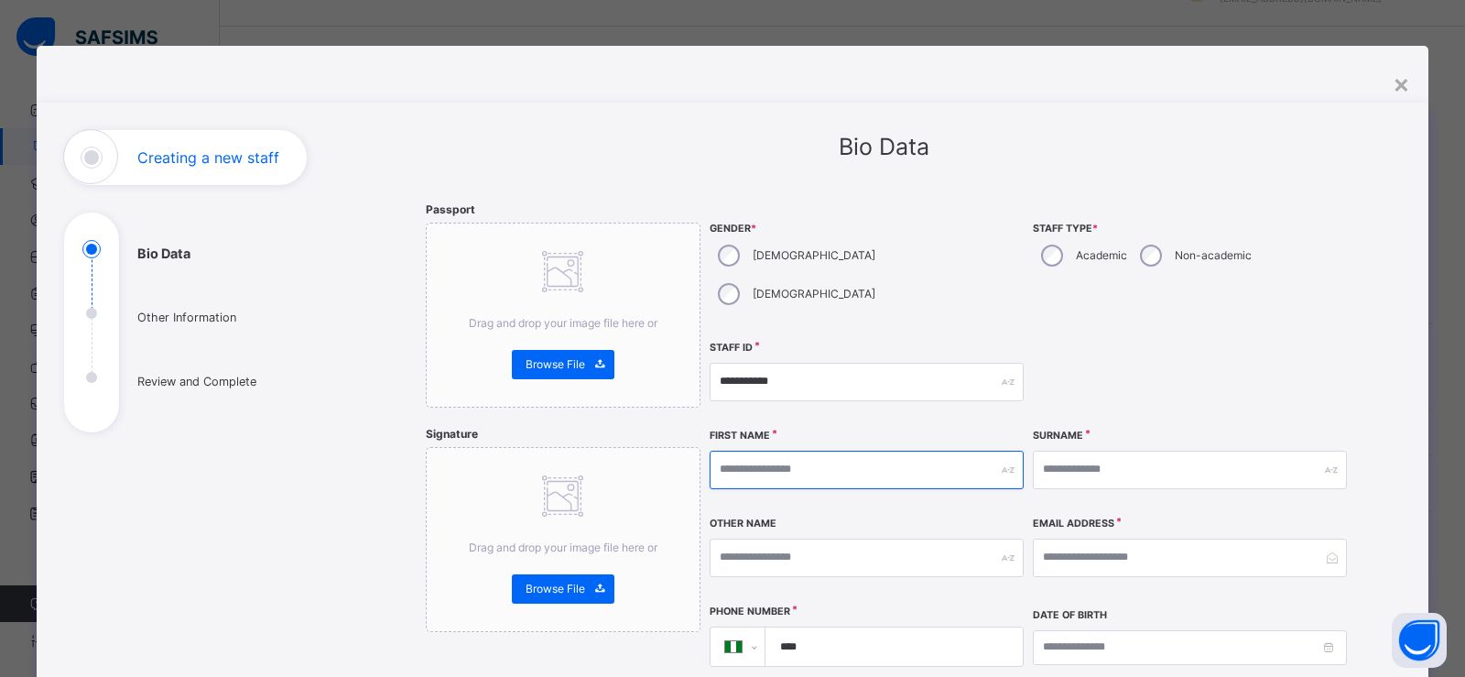
click at [778, 451] on input "text" at bounding box center [867, 470] width 314 height 38
type input "*******"
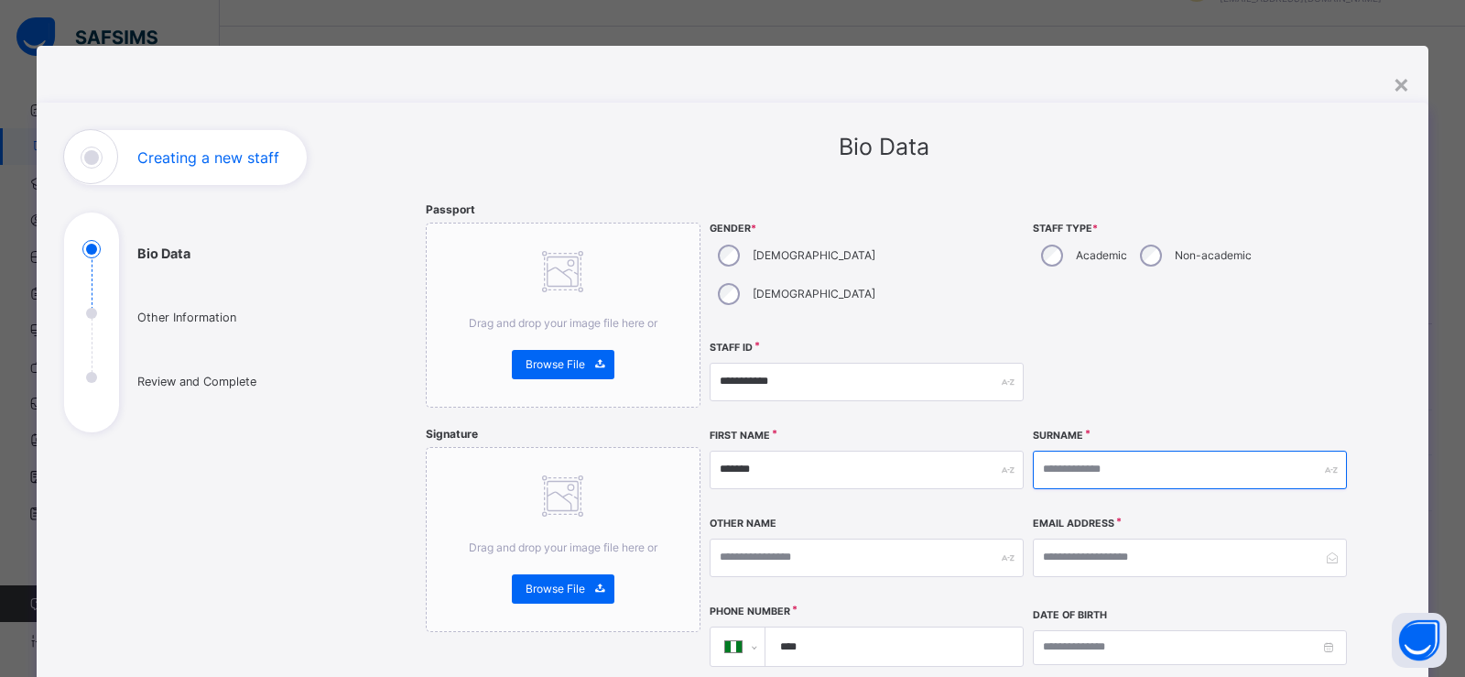
click at [1048, 451] on input "text" at bounding box center [1190, 470] width 314 height 38
type input "****"
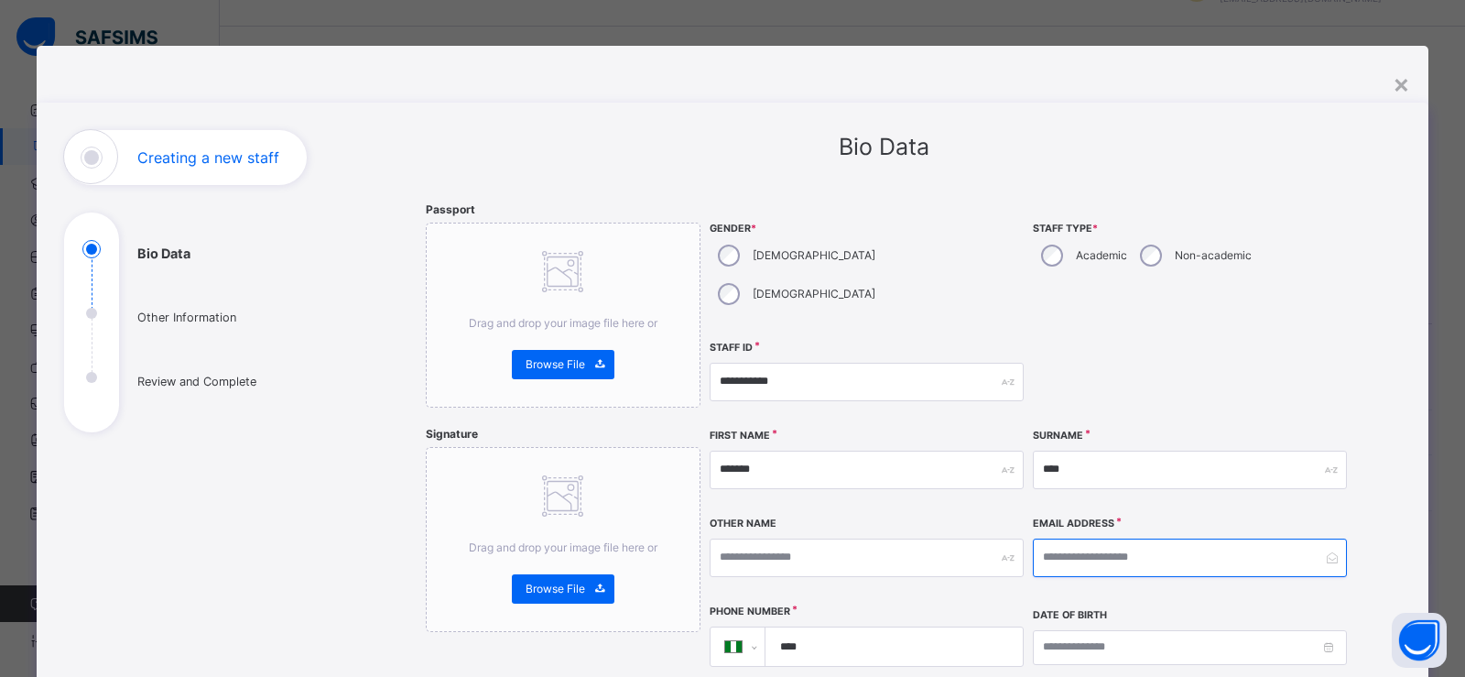
click at [1059, 538] on input "email" at bounding box center [1190, 557] width 314 height 38
type input "**********"
drag, startPoint x: 722, startPoint y: 396, endPoint x: 978, endPoint y: 270, distance: 285.4
drag, startPoint x: 978, startPoint y: 270, endPoint x: 439, endPoint y: 153, distance: 551.9
click at [437, 155] on div "Bio Data" at bounding box center [884, 147] width 916 height 35
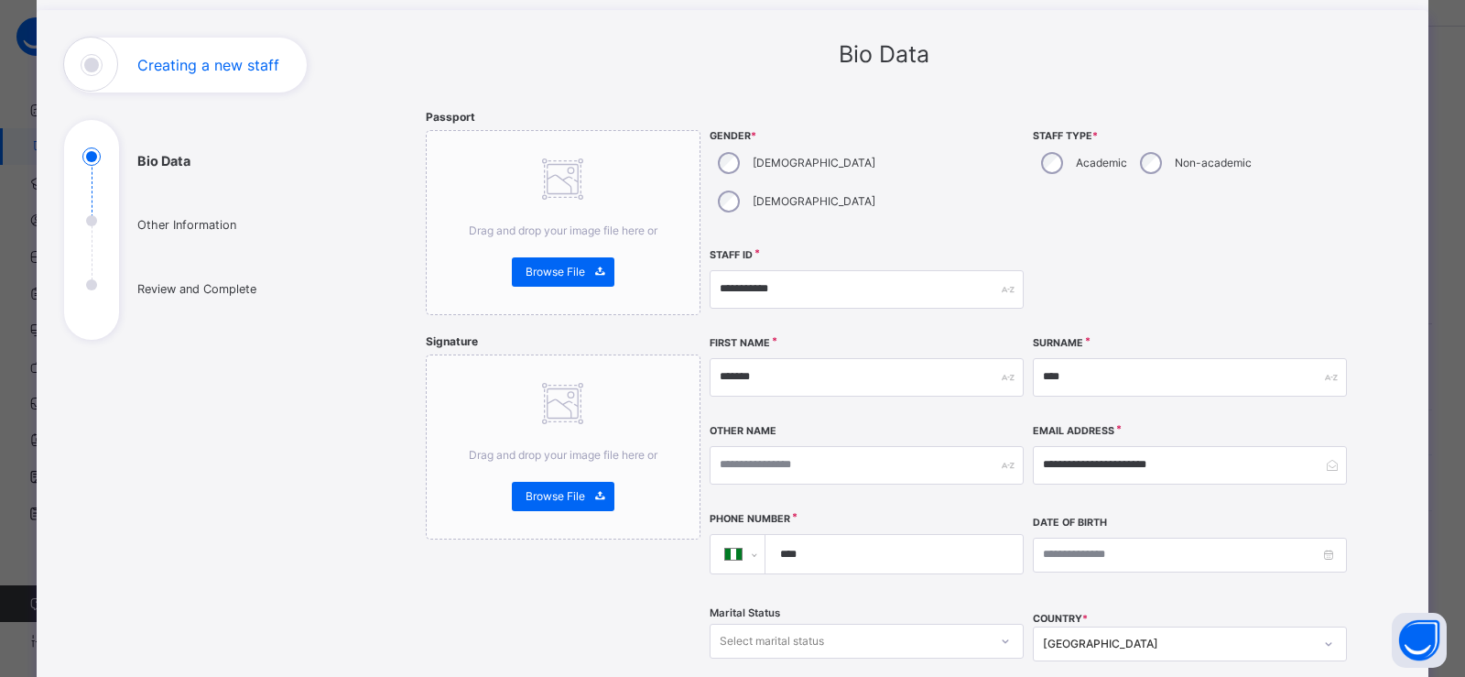
scroll to position [366, 0]
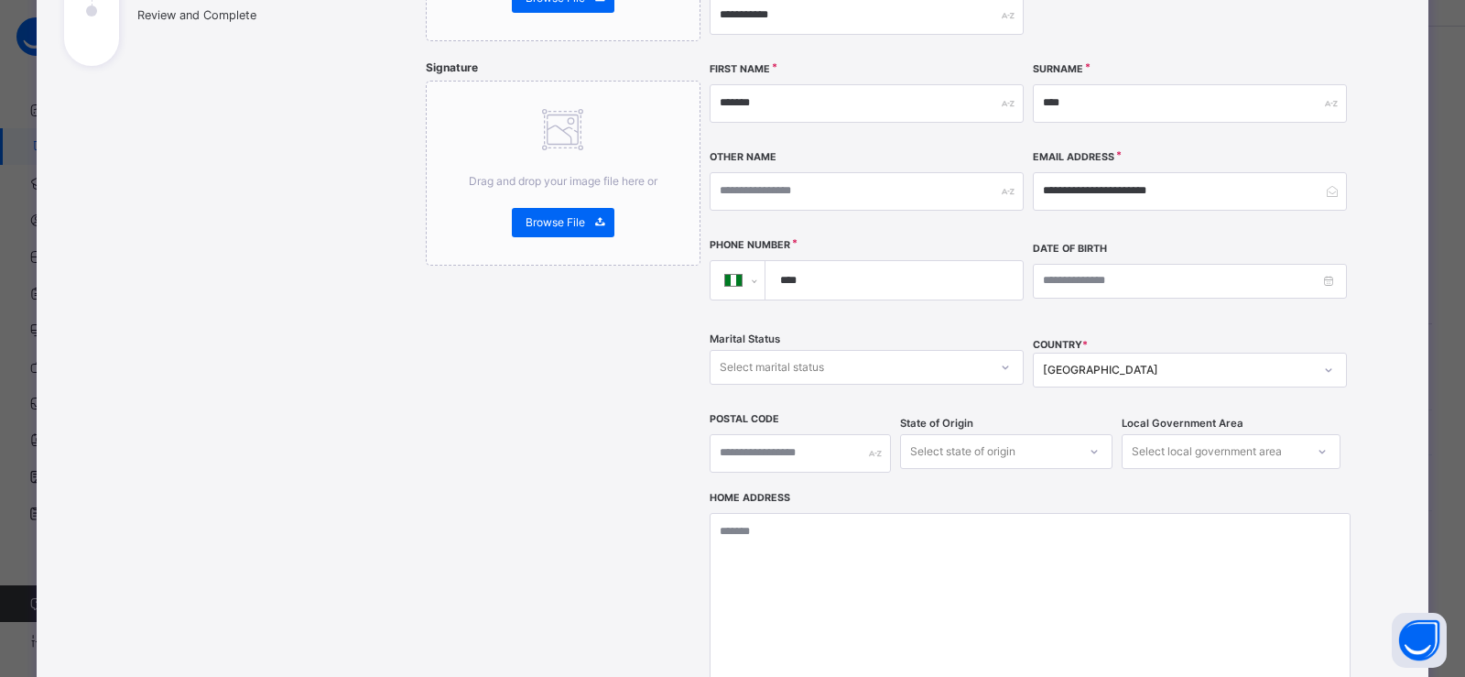
click at [842, 261] on input "****" at bounding box center [890, 280] width 243 height 38
type input "**********"
click at [1119, 264] on input at bounding box center [1190, 281] width 314 height 35
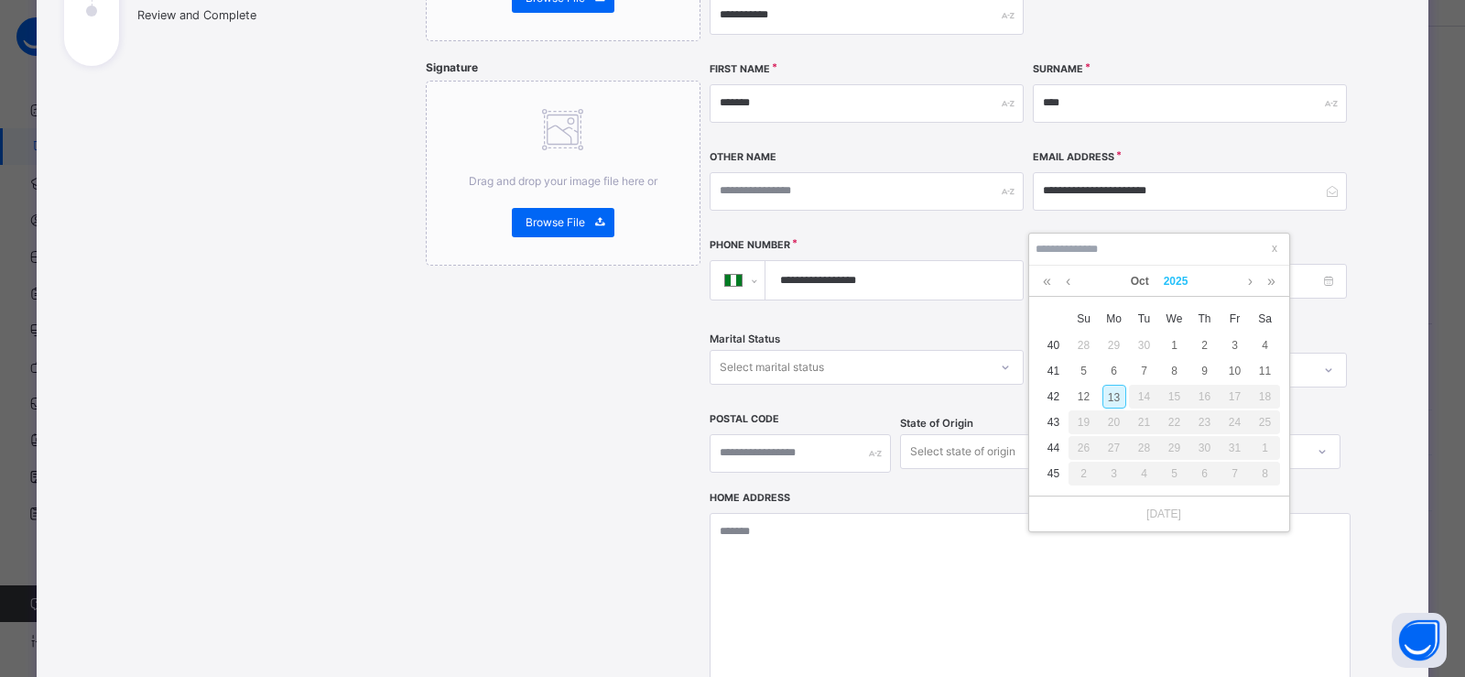
click at [1177, 276] on link "2025" at bounding box center [1176, 281] width 39 height 31
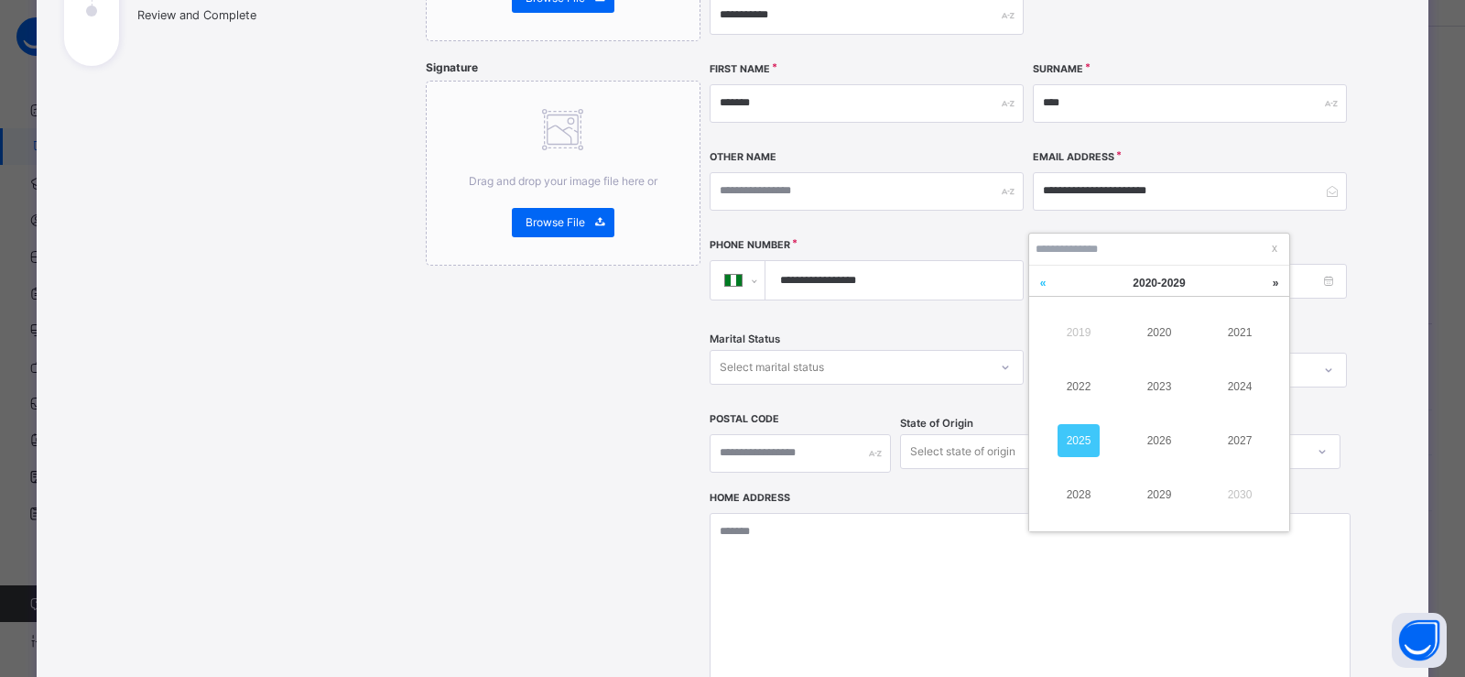
click at [1048, 284] on link at bounding box center [1042, 283] width 27 height 35
click at [1037, 283] on link at bounding box center [1042, 283] width 27 height 35
click at [1035, 283] on link at bounding box center [1042, 283] width 27 height 35
click at [1072, 501] on link "1998" at bounding box center [1079, 494] width 42 height 33
click at [1199, 252] on input at bounding box center [1159, 249] width 249 height 20
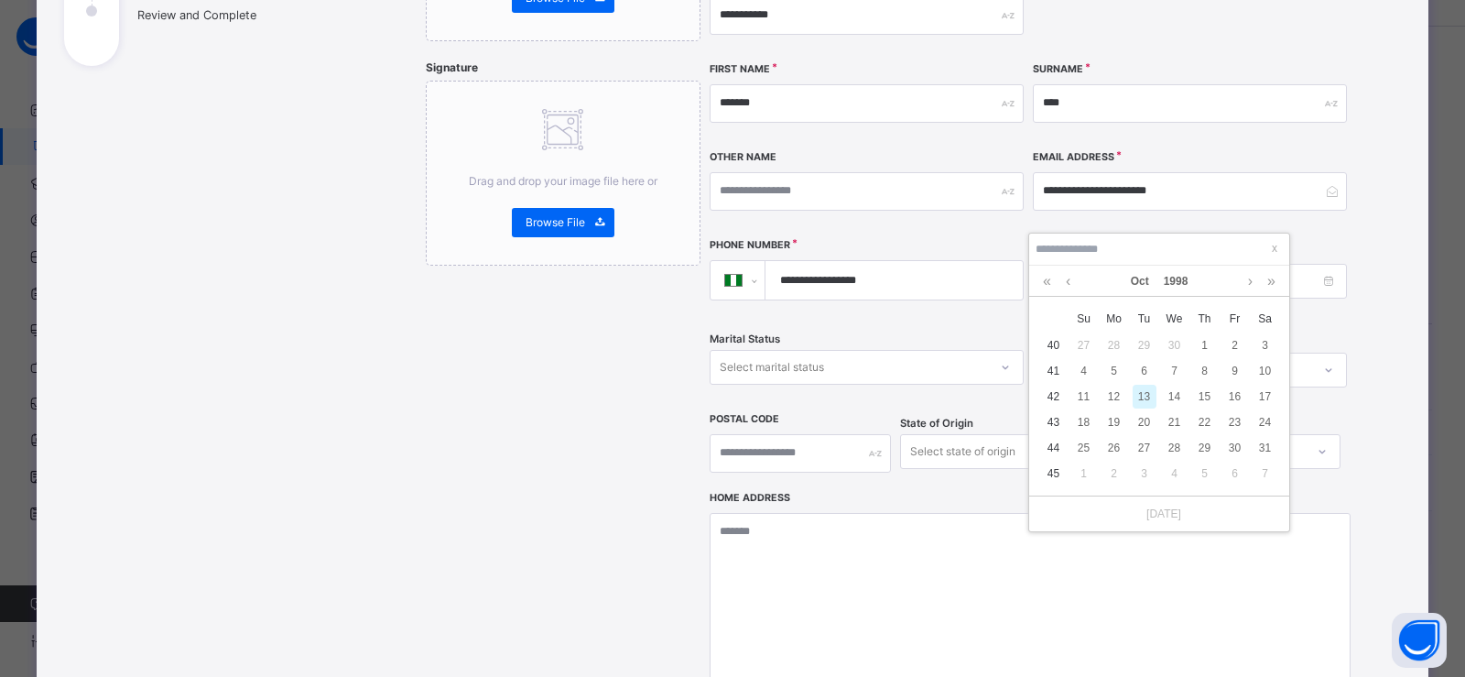
click at [999, 284] on div "**********" at bounding box center [1030, 163] width 641 height 657
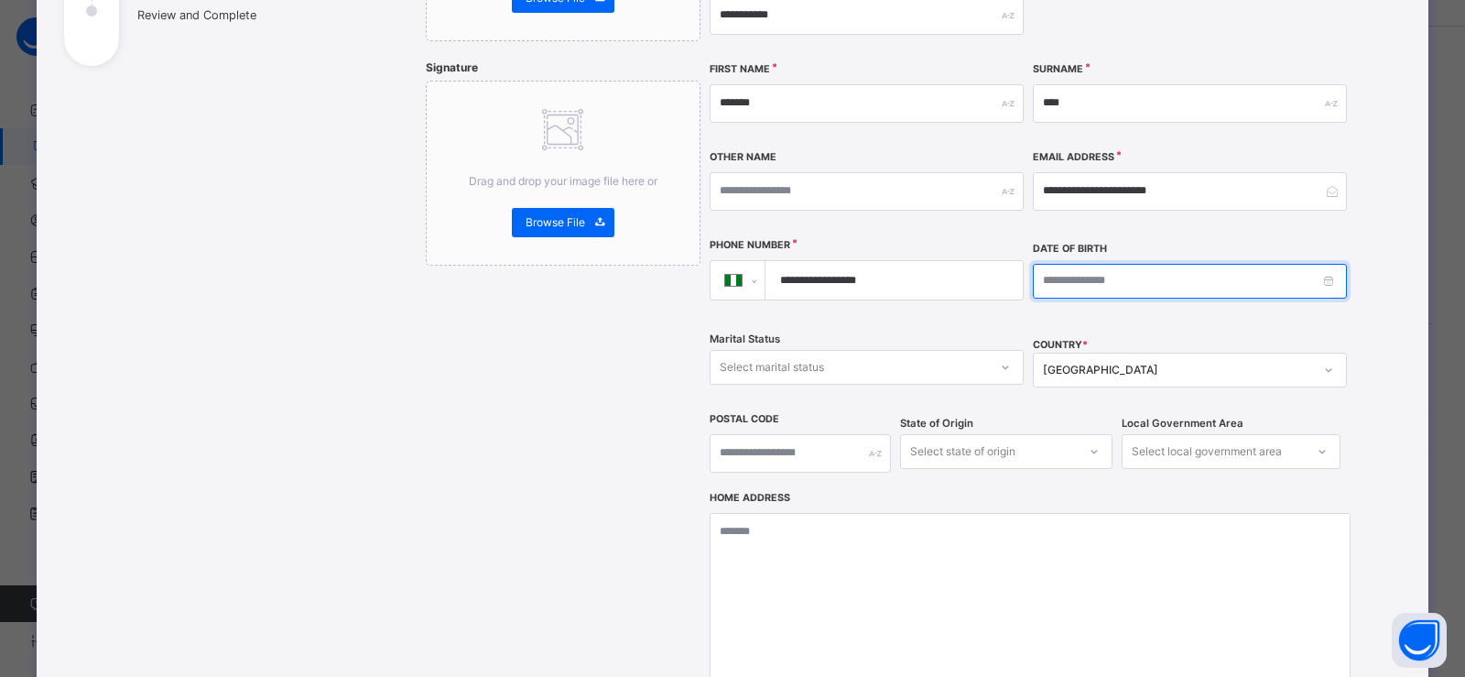
click at [1096, 264] on input at bounding box center [1190, 281] width 314 height 35
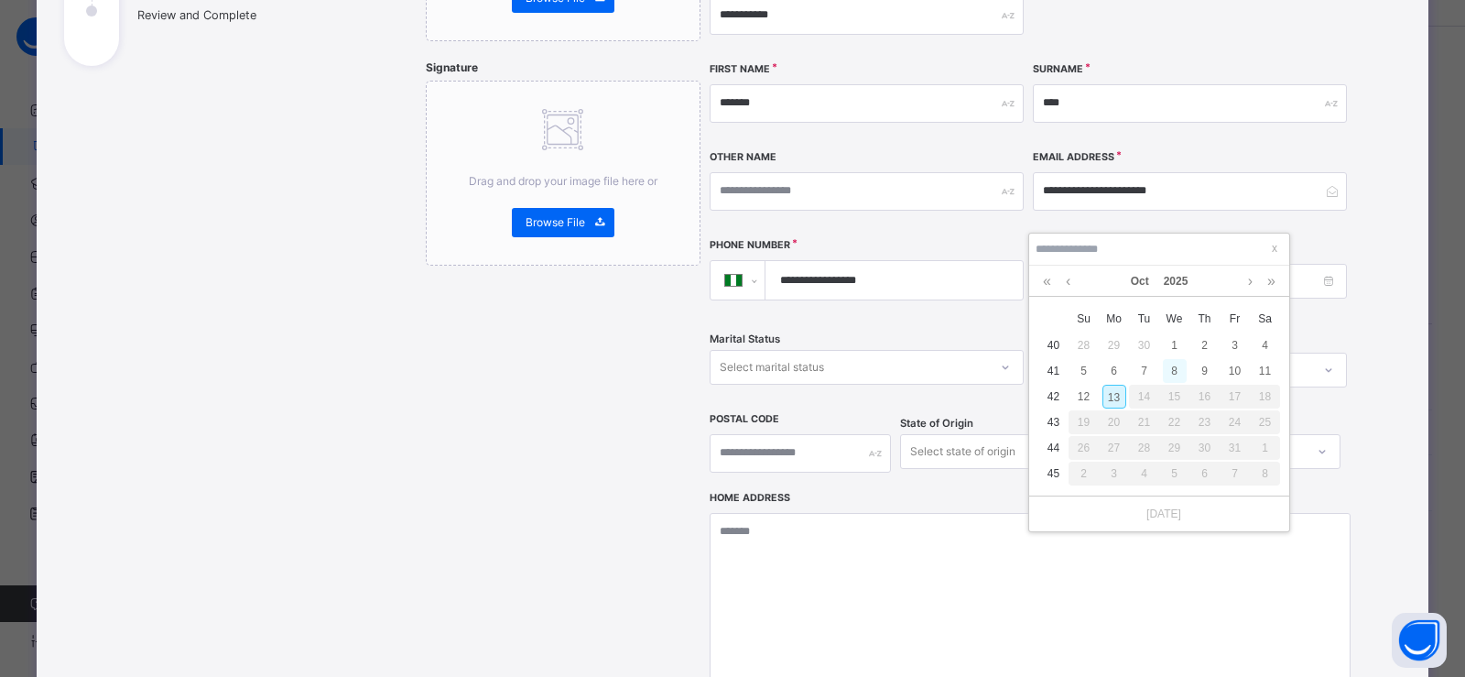
click at [1176, 370] on div "8" at bounding box center [1175, 371] width 24 height 24
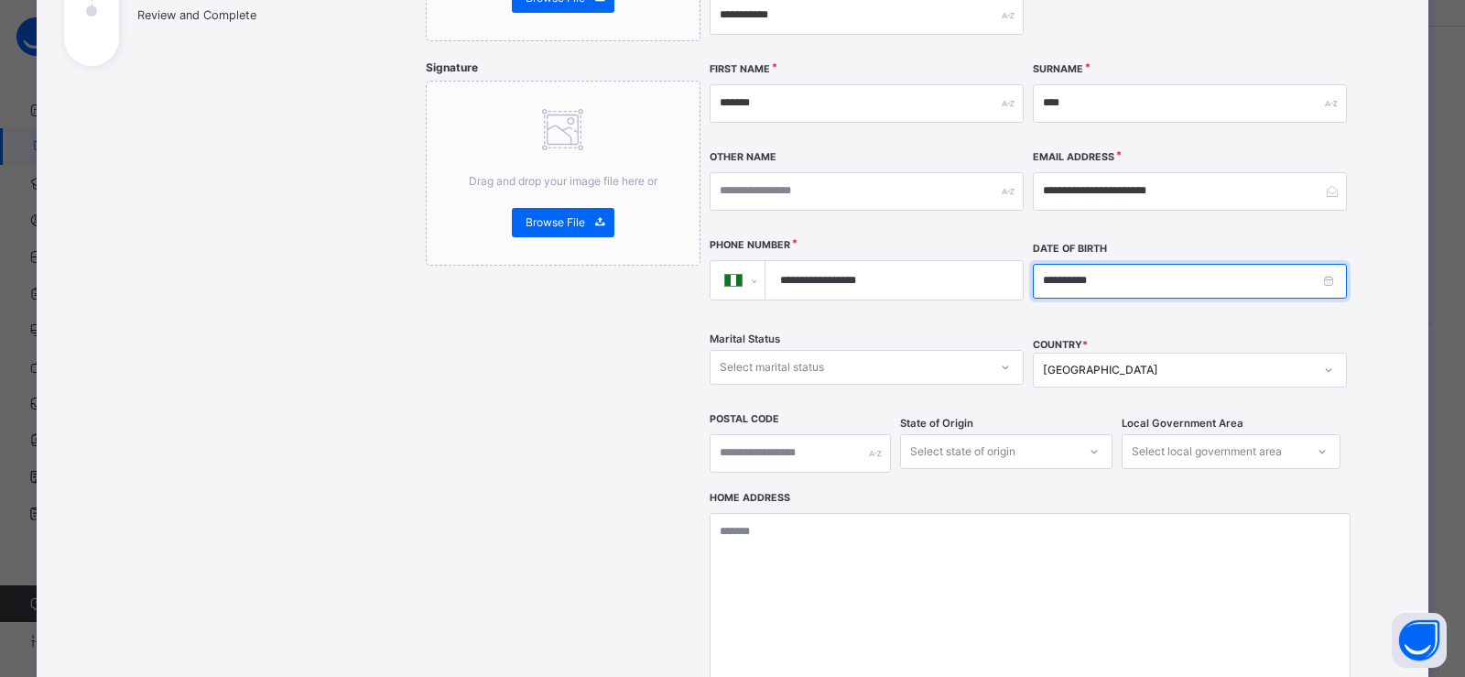
click at [1105, 264] on input "**********" at bounding box center [1190, 281] width 314 height 35
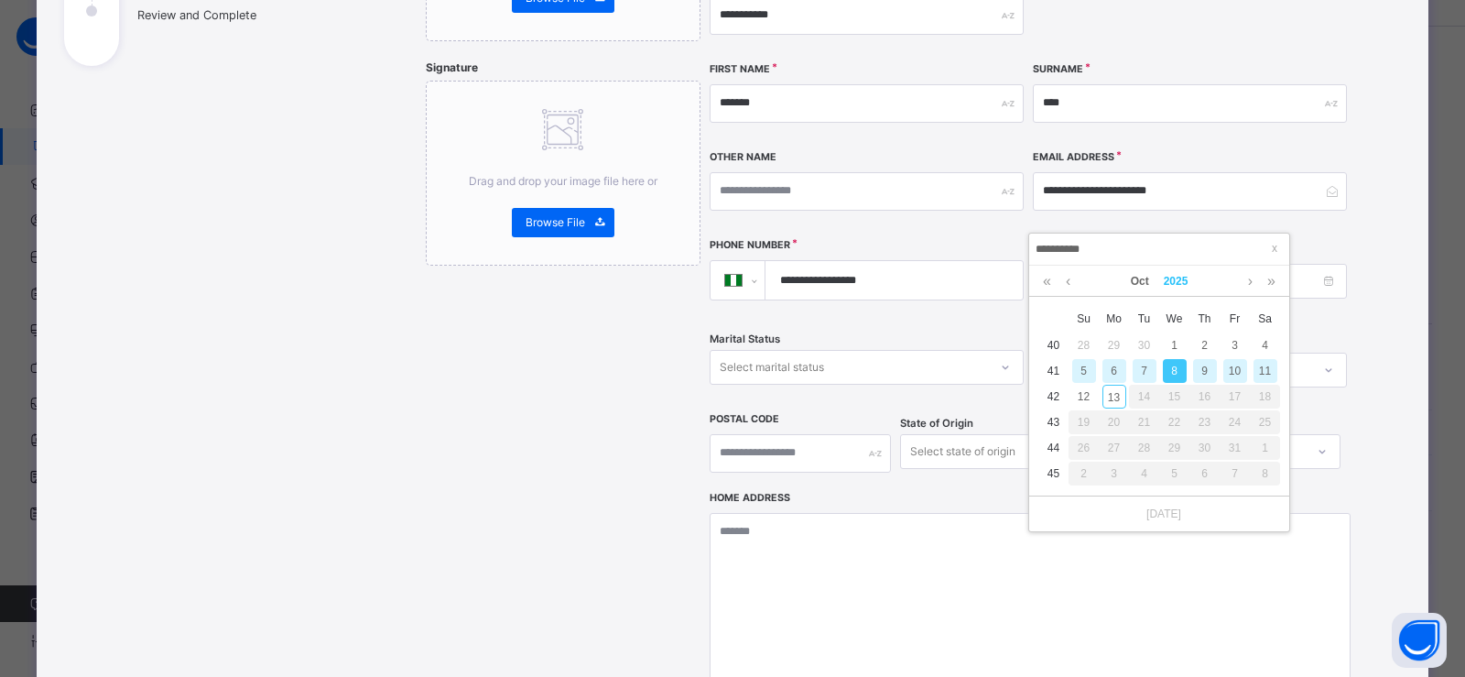
click at [1162, 272] on link "2025" at bounding box center [1176, 281] width 39 height 31
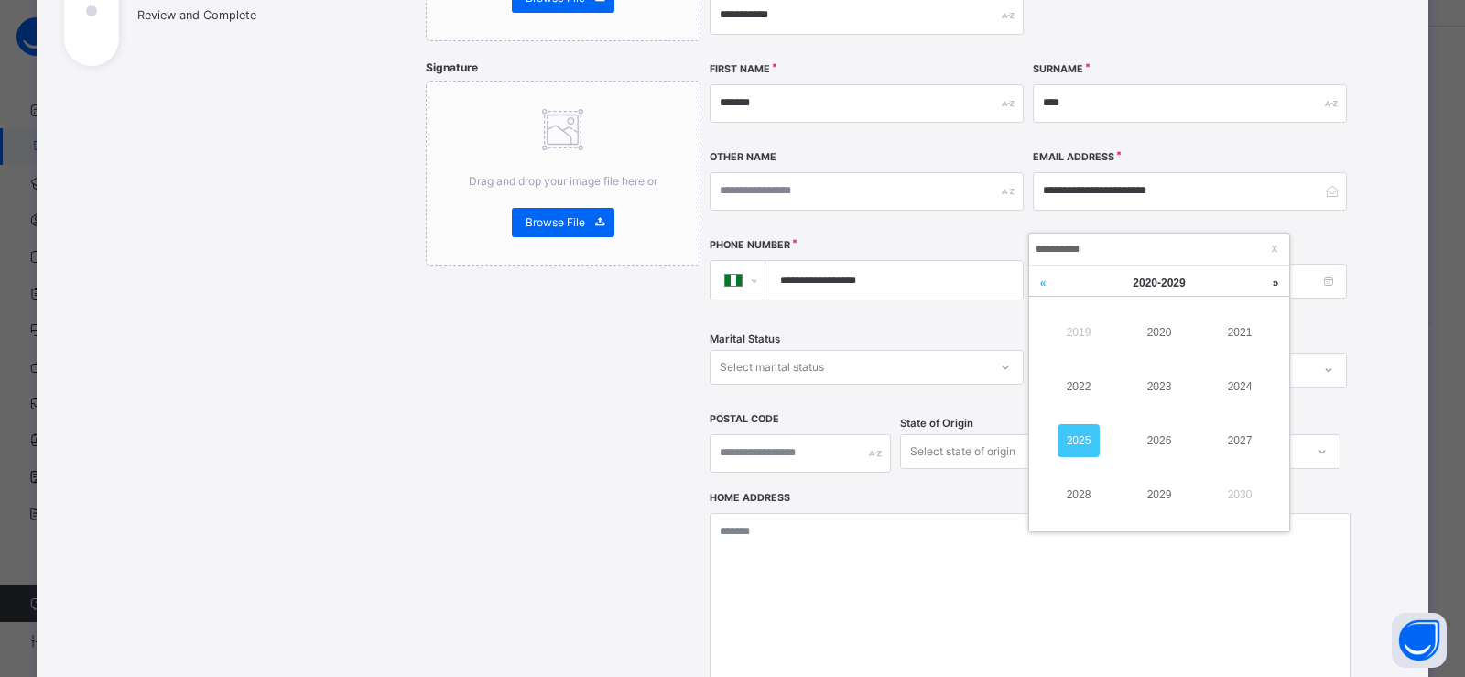
click at [1049, 288] on link at bounding box center [1042, 283] width 27 height 35
click at [1079, 494] on link "1998" at bounding box center [1079, 494] width 42 height 33
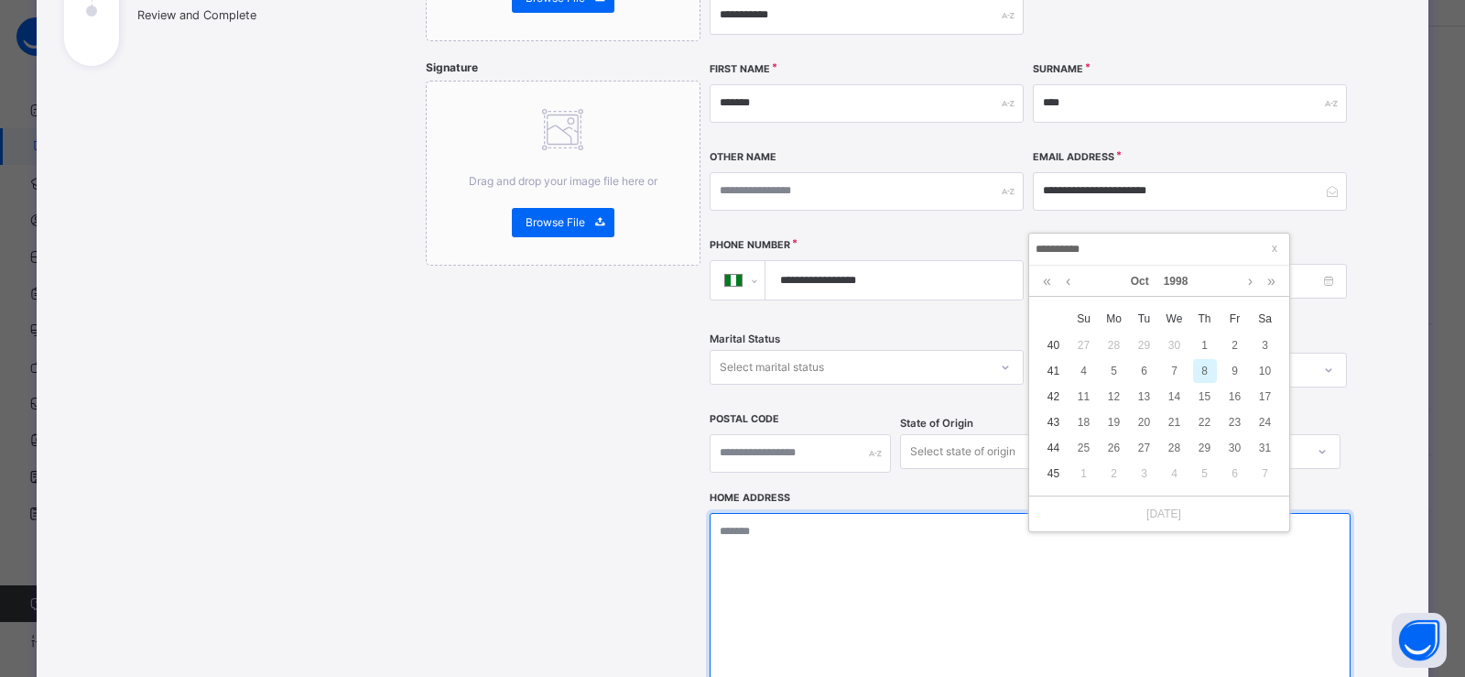
click at [956, 513] on textarea at bounding box center [1030, 604] width 641 height 183
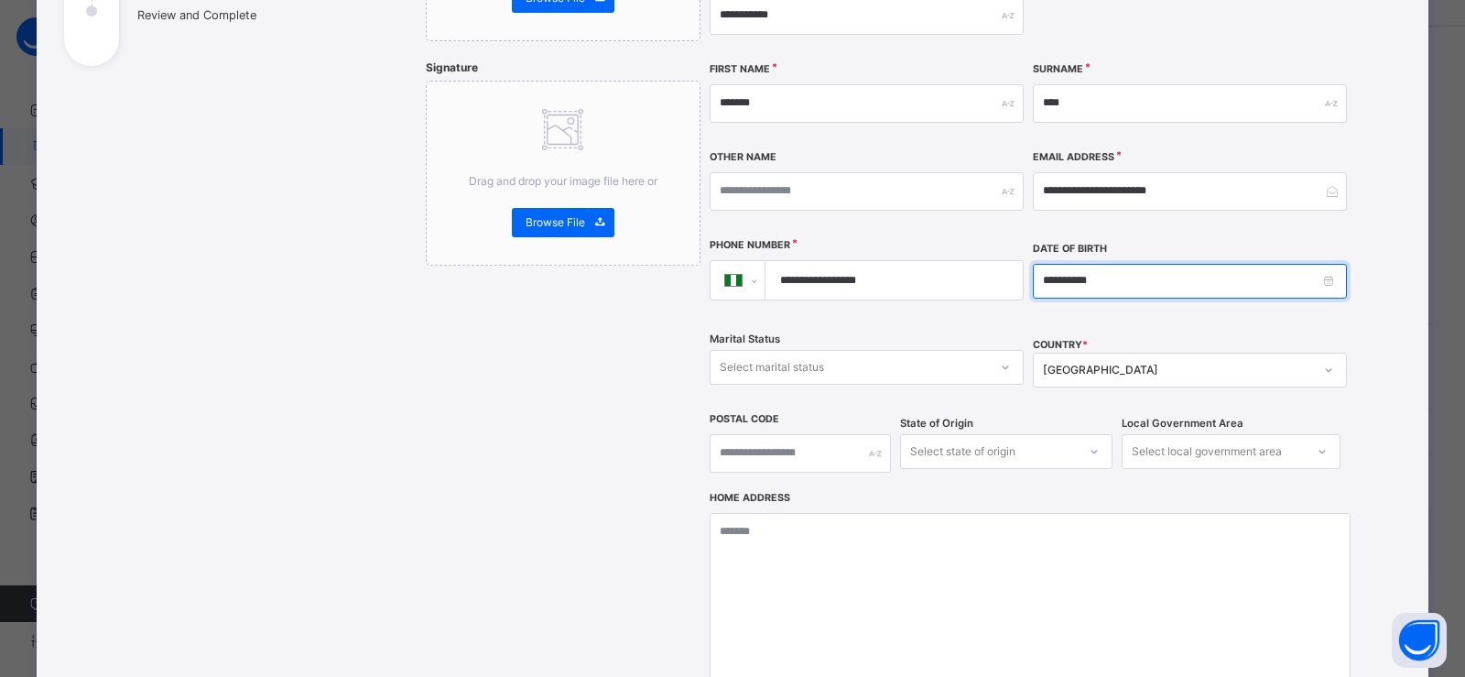
click at [1102, 264] on input "**********" at bounding box center [1190, 281] width 314 height 35
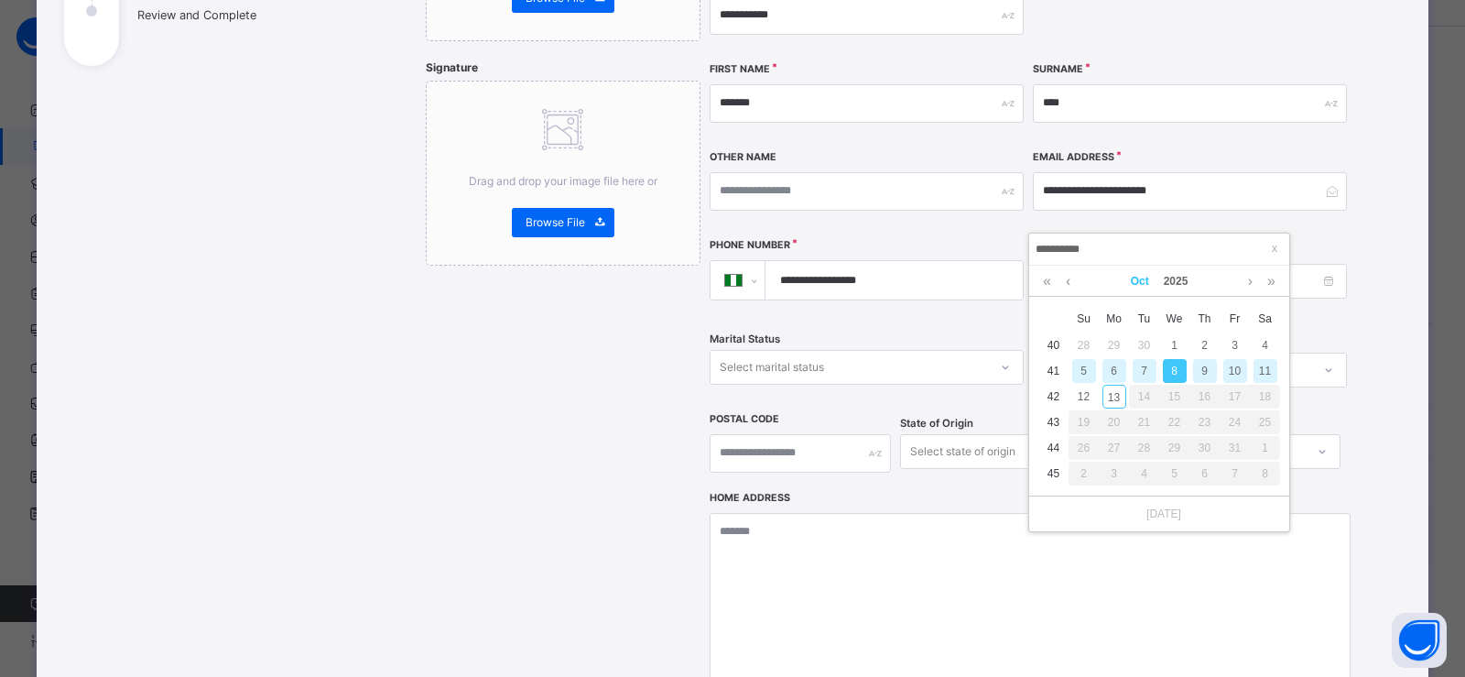
click at [1138, 279] on link "Oct" at bounding box center [1140, 281] width 33 height 31
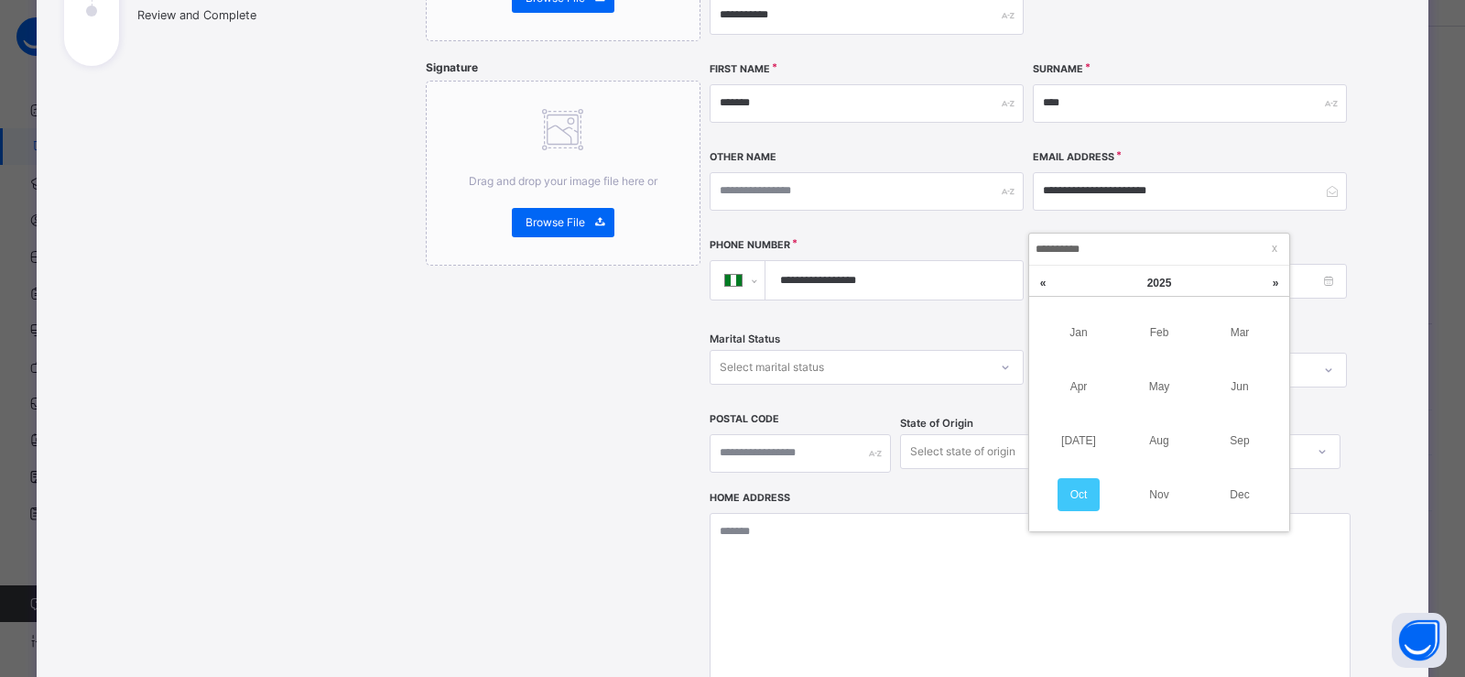
click at [1071, 496] on link "Oct" at bounding box center [1079, 494] width 42 height 33
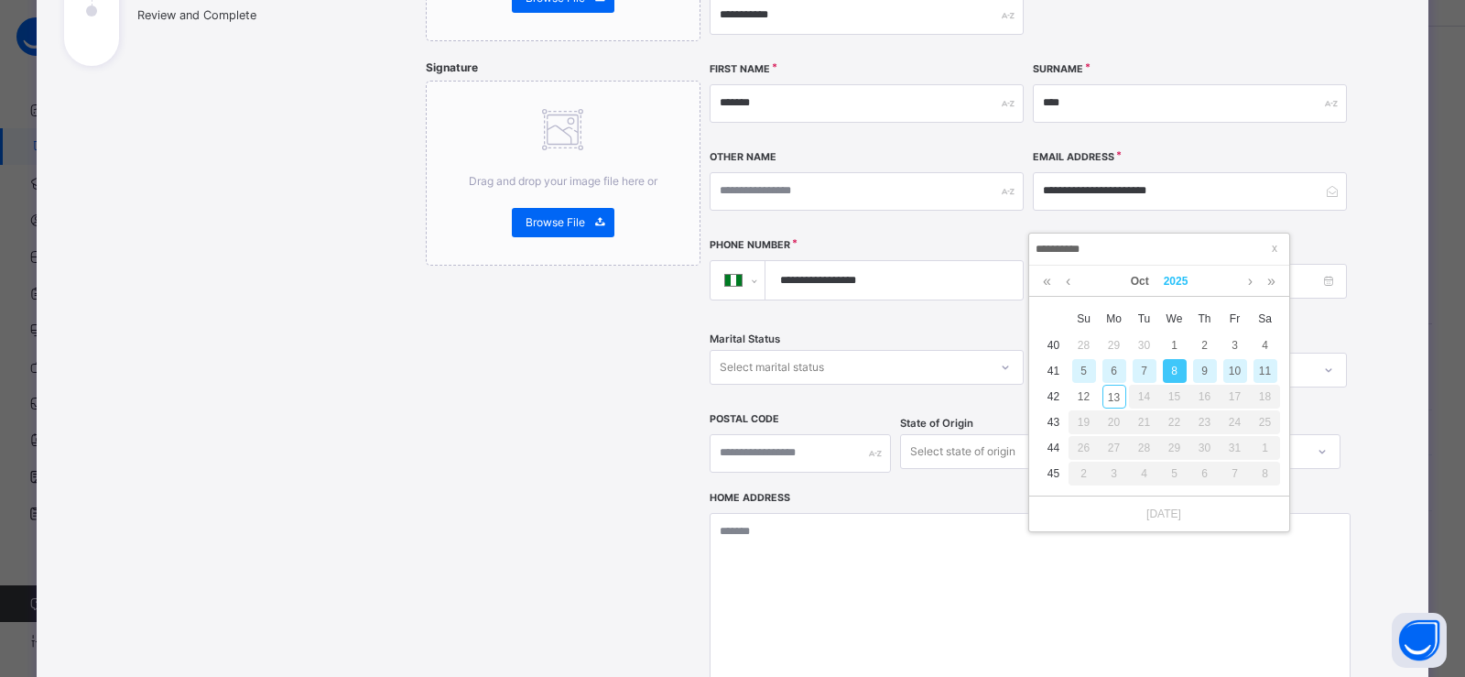
click at [1172, 284] on link "2025" at bounding box center [1176, 281] width 39 height 31
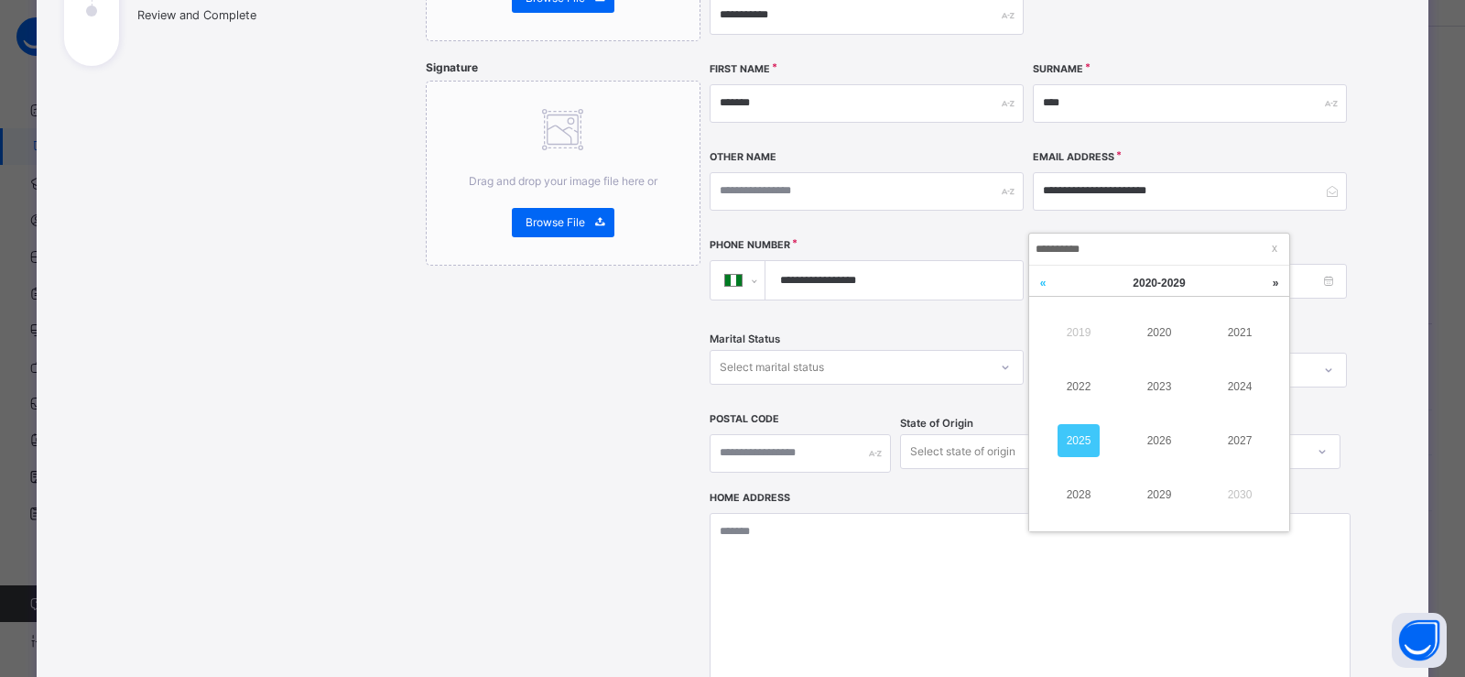
click at [1043, 281] on link at bounding box center [1042, 283] width 27 height 35
click at [1087, 326] on link "1999" at bounding box center [1079, 332] width 42 height 33
click at [1093, 498] on link "1998" at bounding box center [1079, 494] width 42 height 33
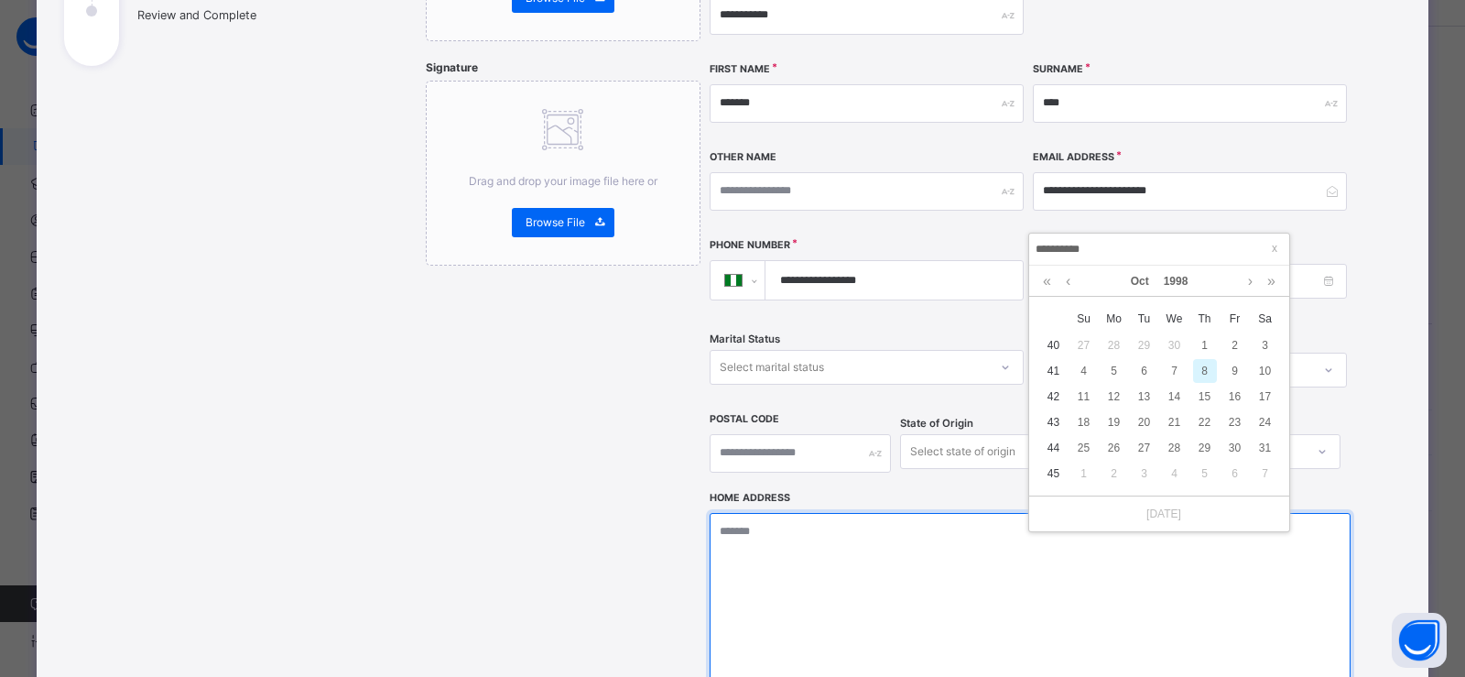
click at [1005, 513] on textarea at bounding box center [1030, 604] width 641 height 183
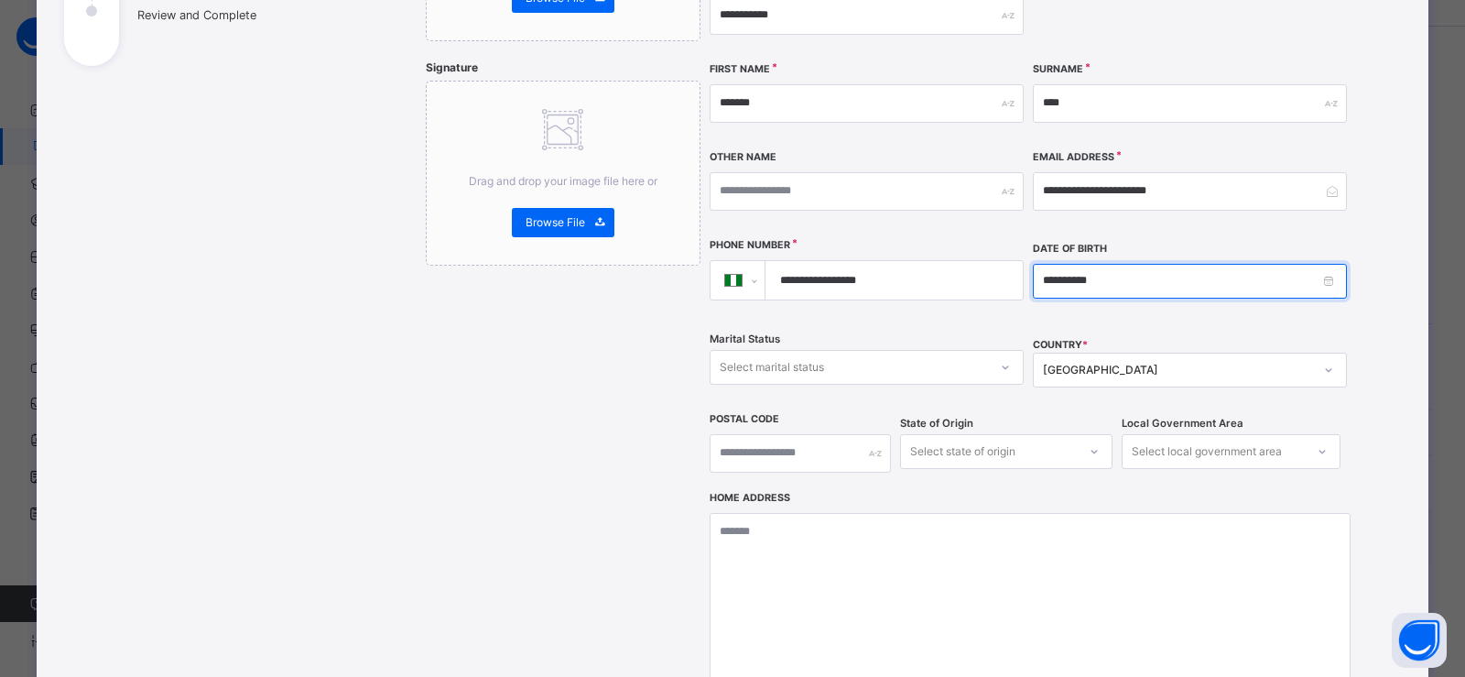
click at [1114, 264] on input "**********" at bounding box center [1190, 281] width 314 height 35
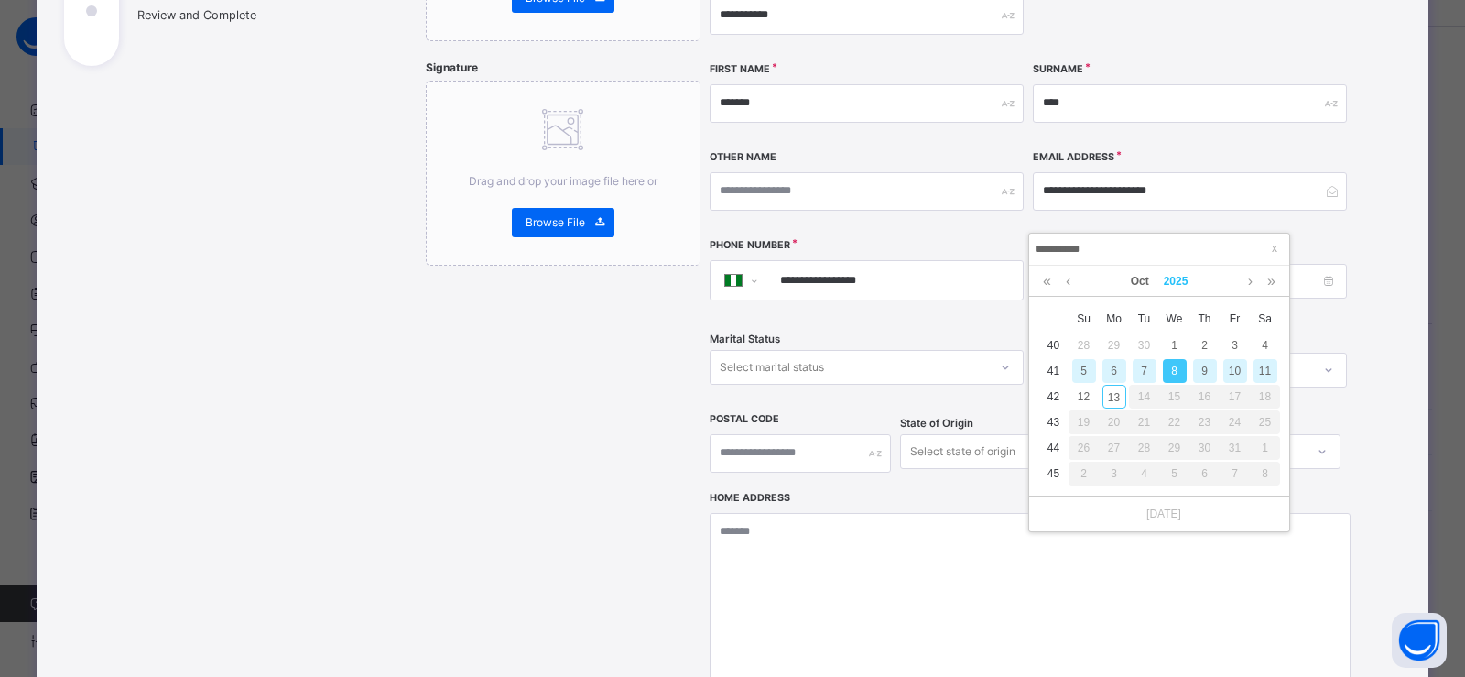
click at [1166, 273] on link "2025" at bounding box center [1176, 281] width 39 height 31
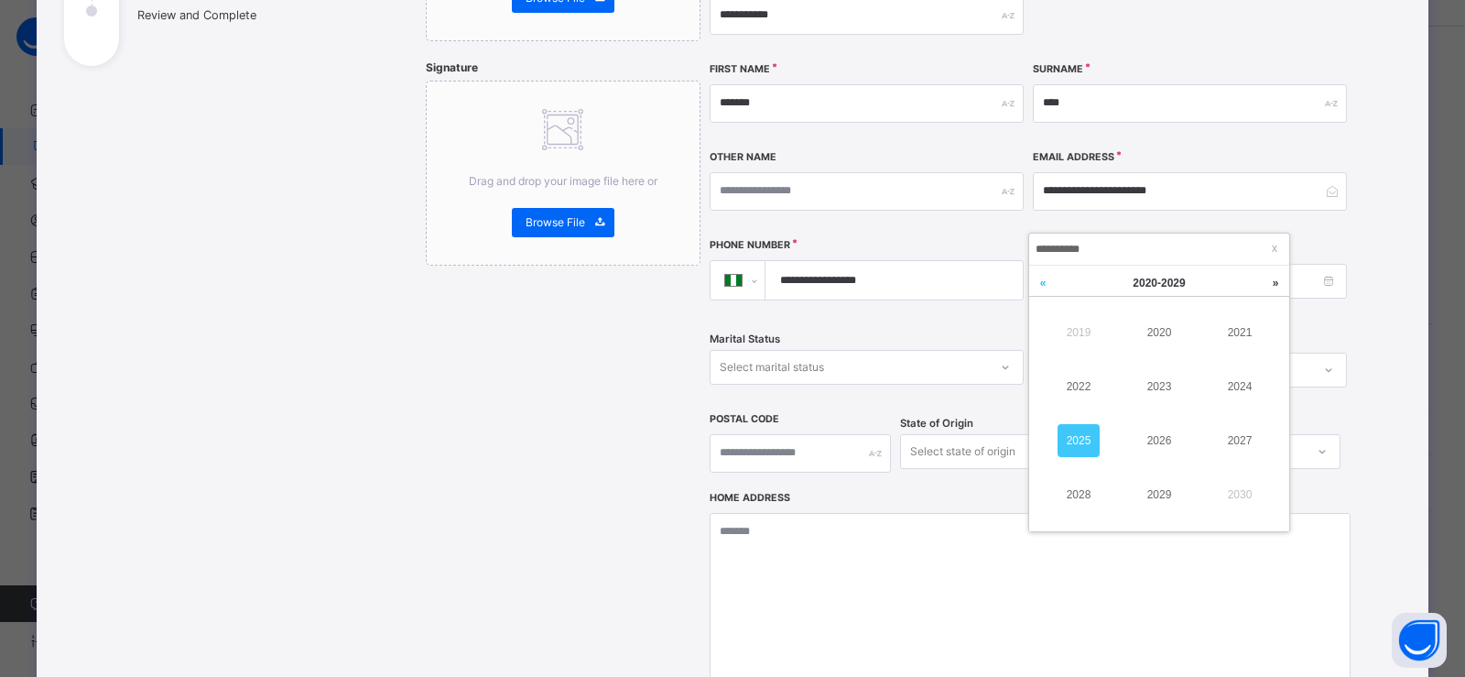
click at [1050, 288] on link at bounding box center [1042, 283] width 27 height 35
click at [1088, 496] on link "1998" at bounding box center [1079, 494] width 42 height 33
click at [1128, 283] on link "Oct" at bounding box center [1140, 281] width 33 height 31
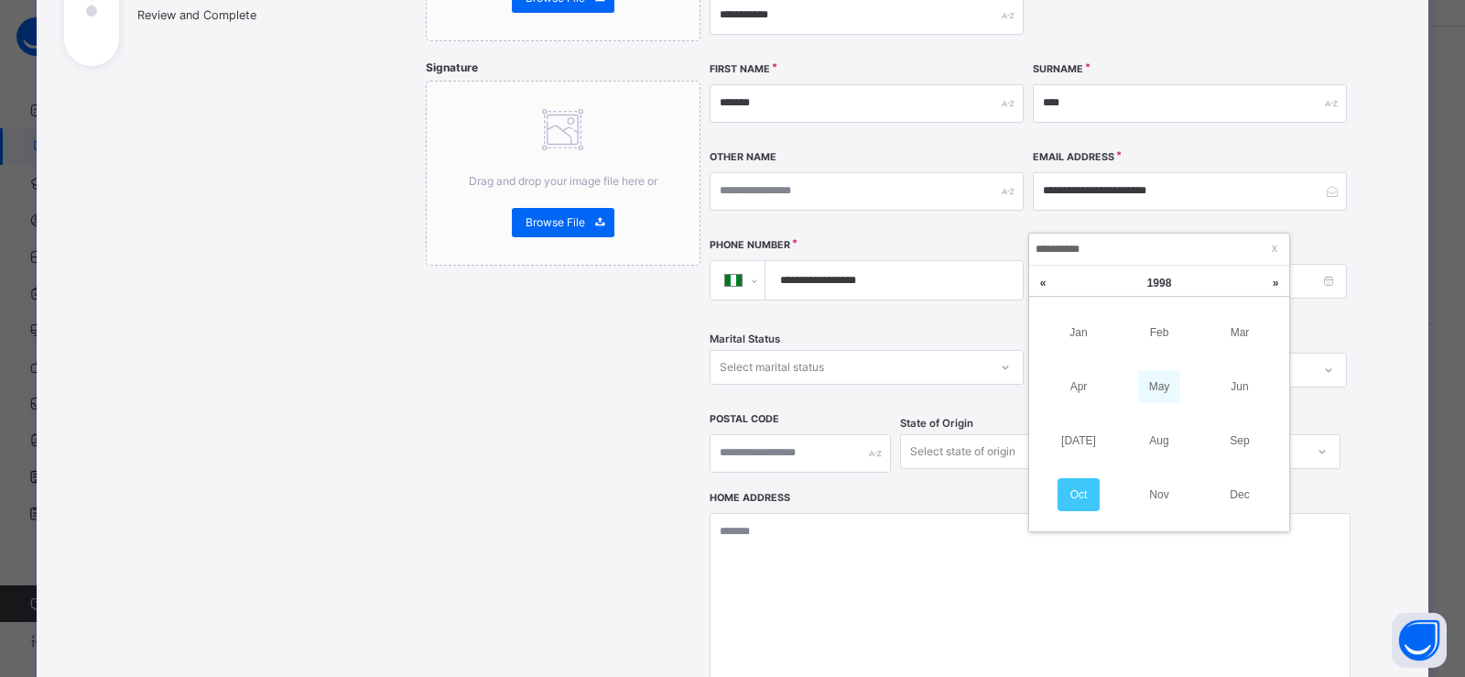
click at [1154, 386] on link "May" at bounding box center [1159, 386] width 42 height 33
click at [1145, 366] on div "5" at bounding box center [1145, 371] width 24 height 24
type input "**********"
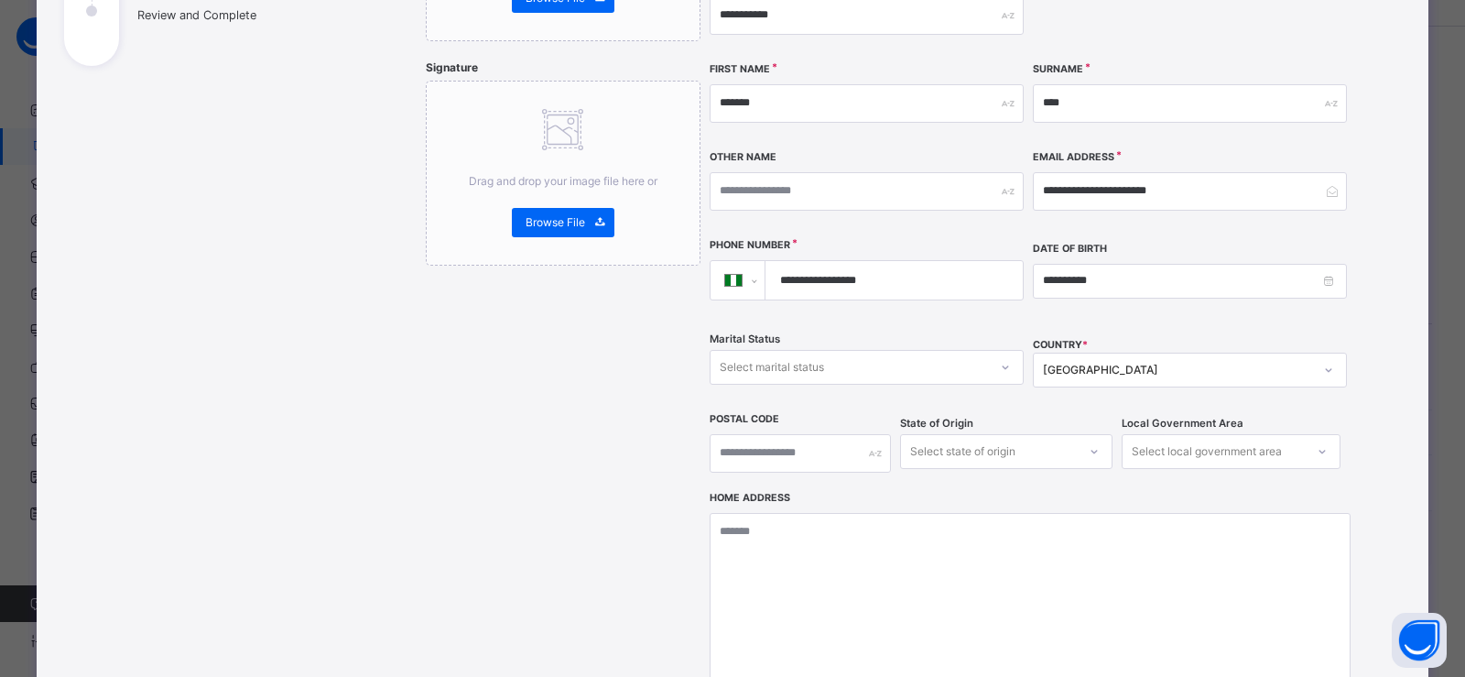
click at [789, 350] on div "Select marital status" at bounding box center [772, 367] width 104 height 35
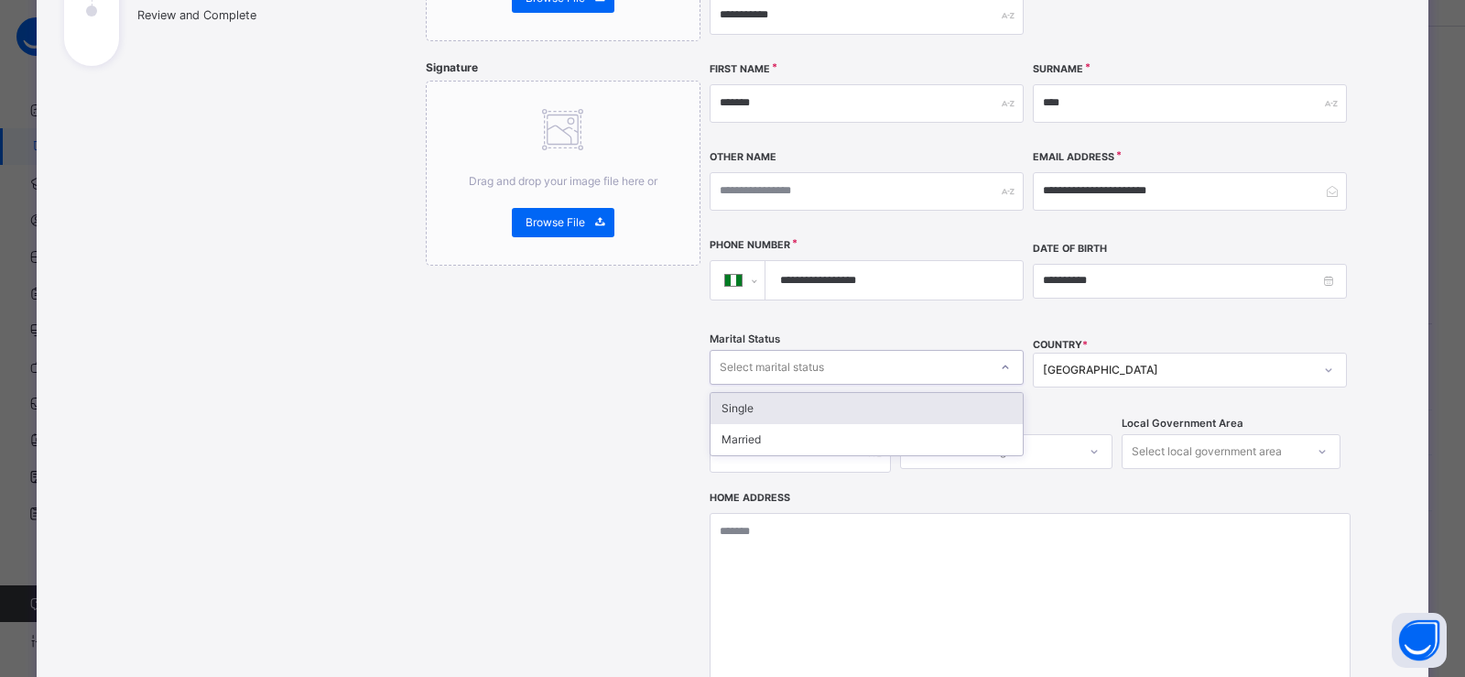
click at [745, 393] on div "Single" at bounding box center [867, 408] width 312 height 31
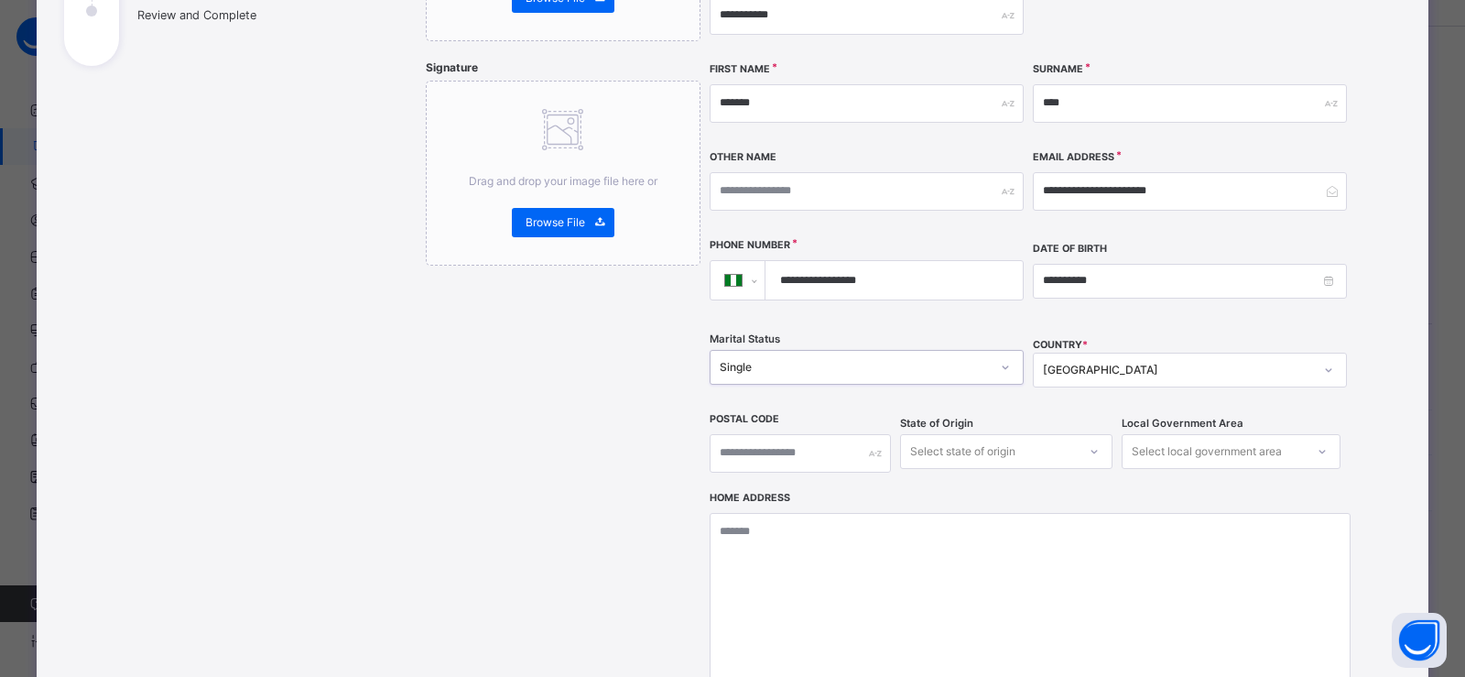
click at [940, 434] on div "Select state of origin" at bounding box center [1006, 451] width 212 height 35
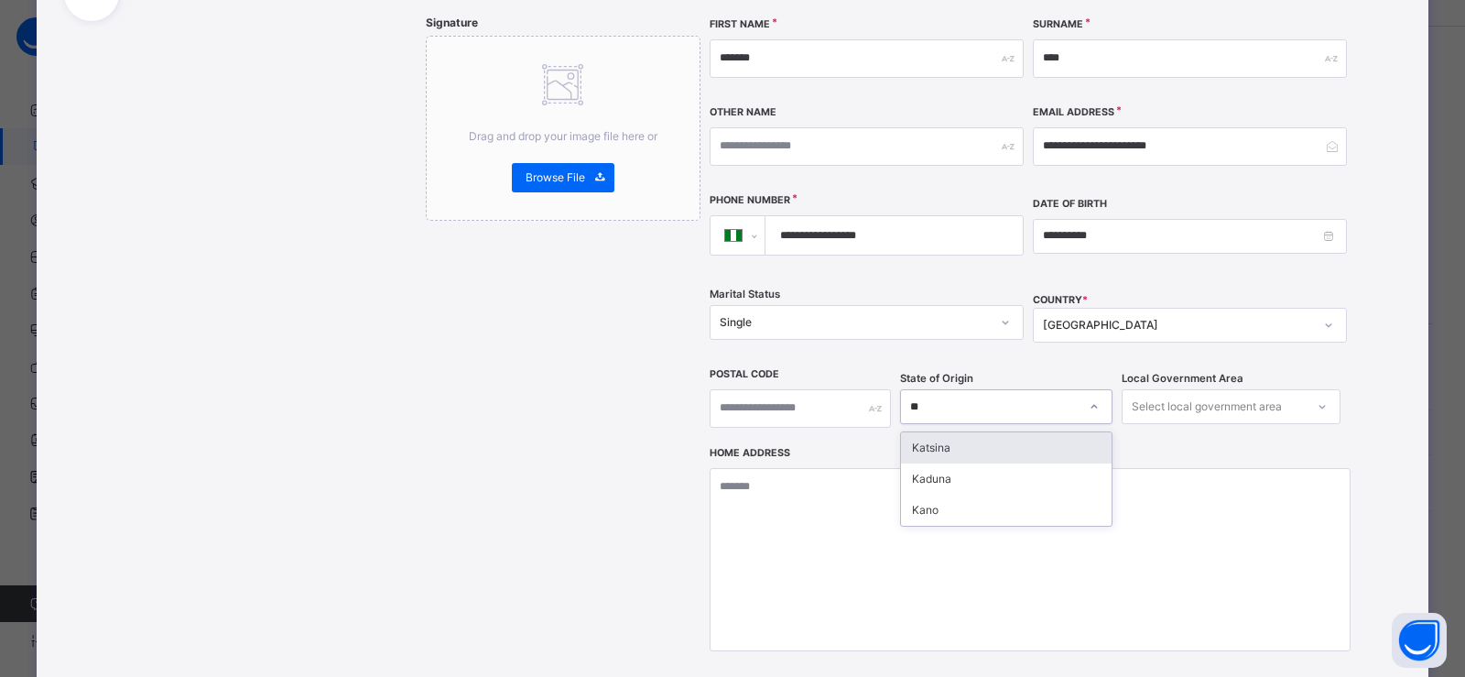
type input "***"
click at [952, 432] on div "Kano" at bounding box center [1006, 447] width 211 height 31
click at [1237, 389] on div "Select local government area" at bounding box center [1207, 406] width 150 height 35
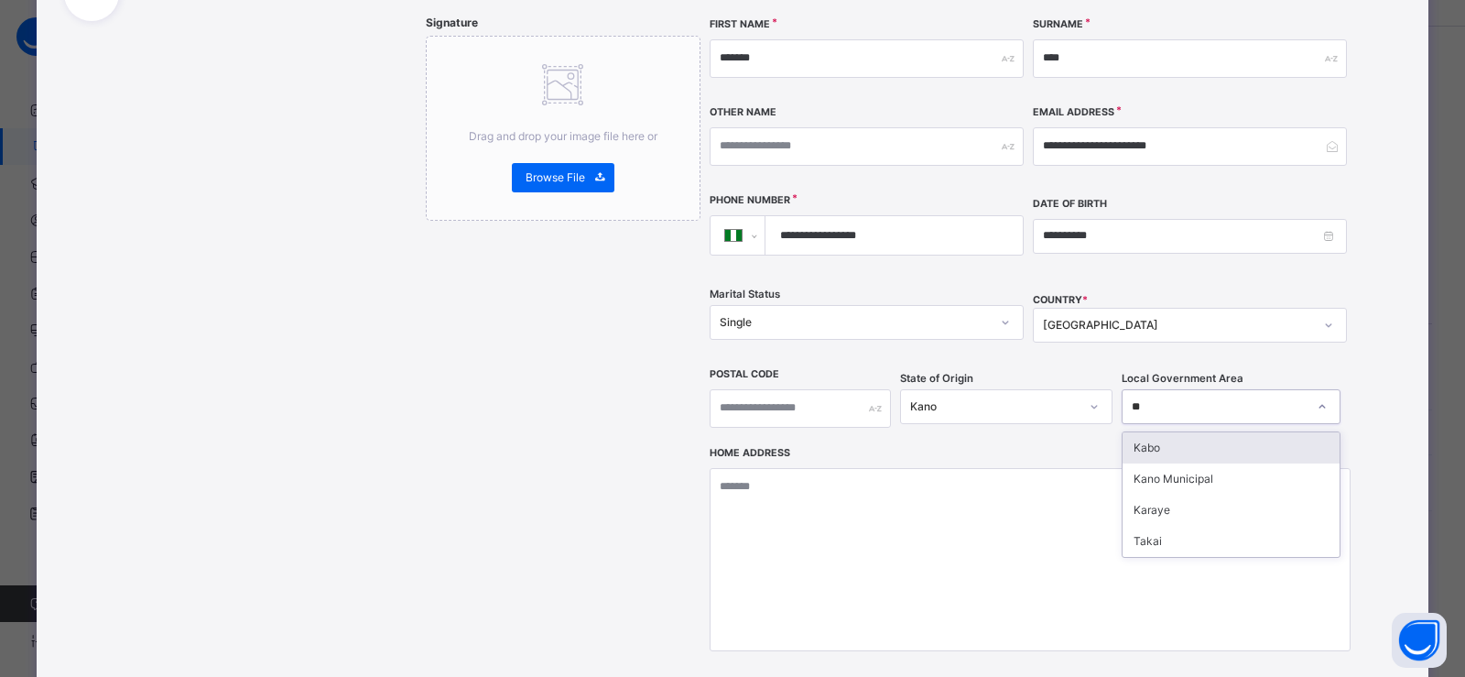
type input "***"
click at [1218, 432] on div "Kano Municipal" at bounding box center [1231, 447] width 217 height 31
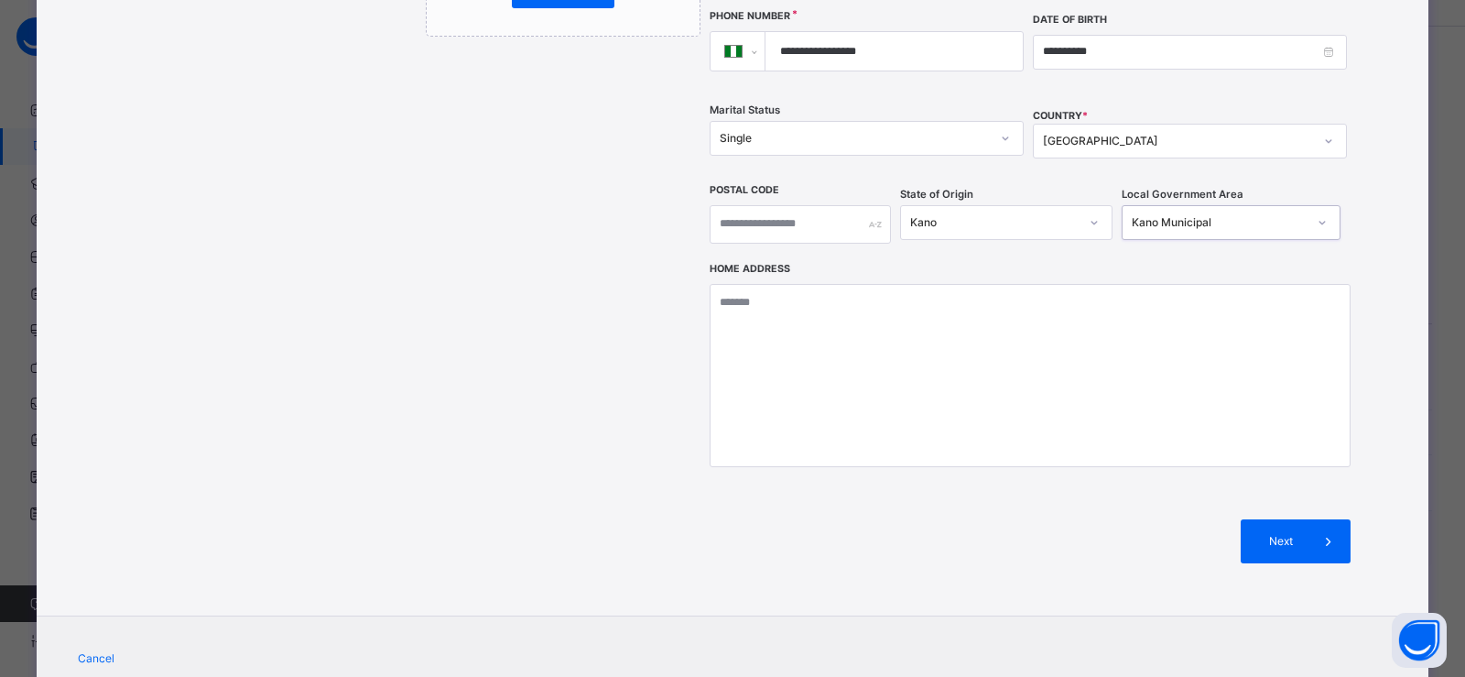
scroll to position [626, 0]
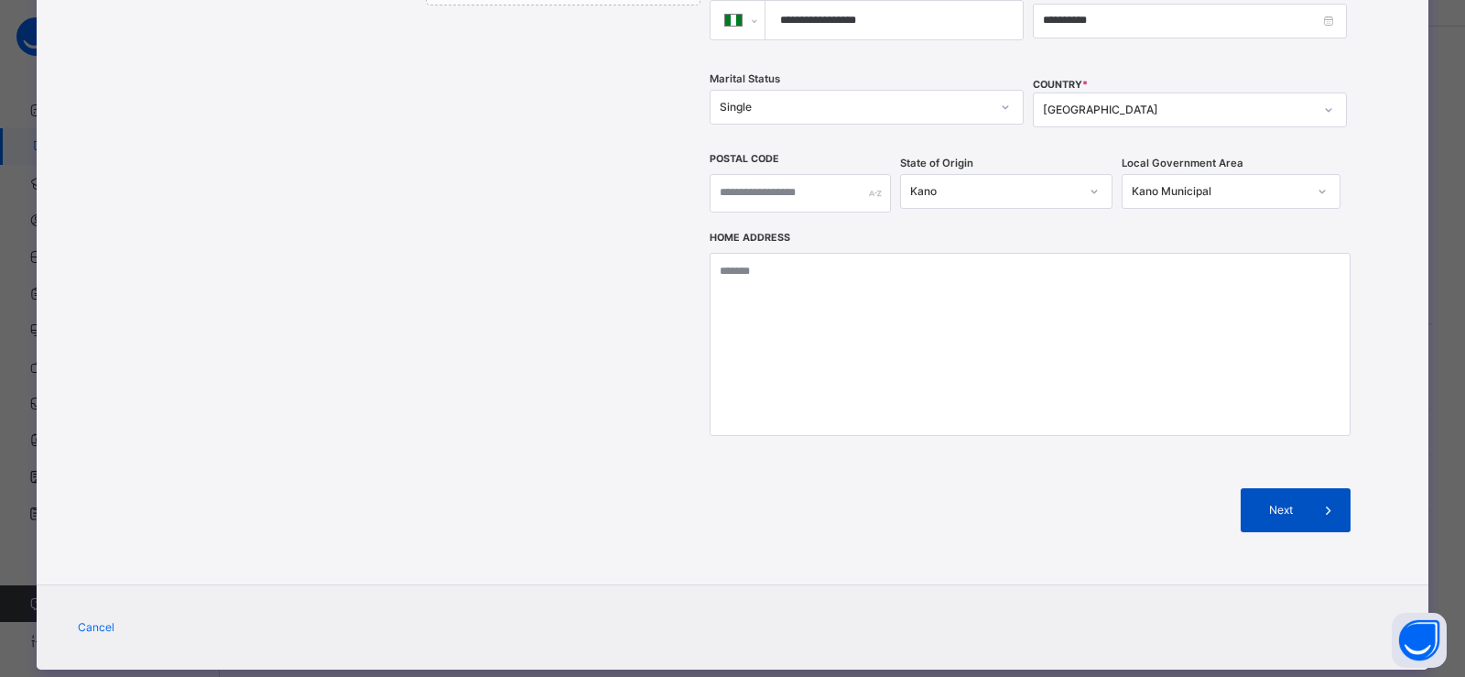
click at [1270, 502] on span "Next" at bounding box center [1280, 510] width 52 height 16
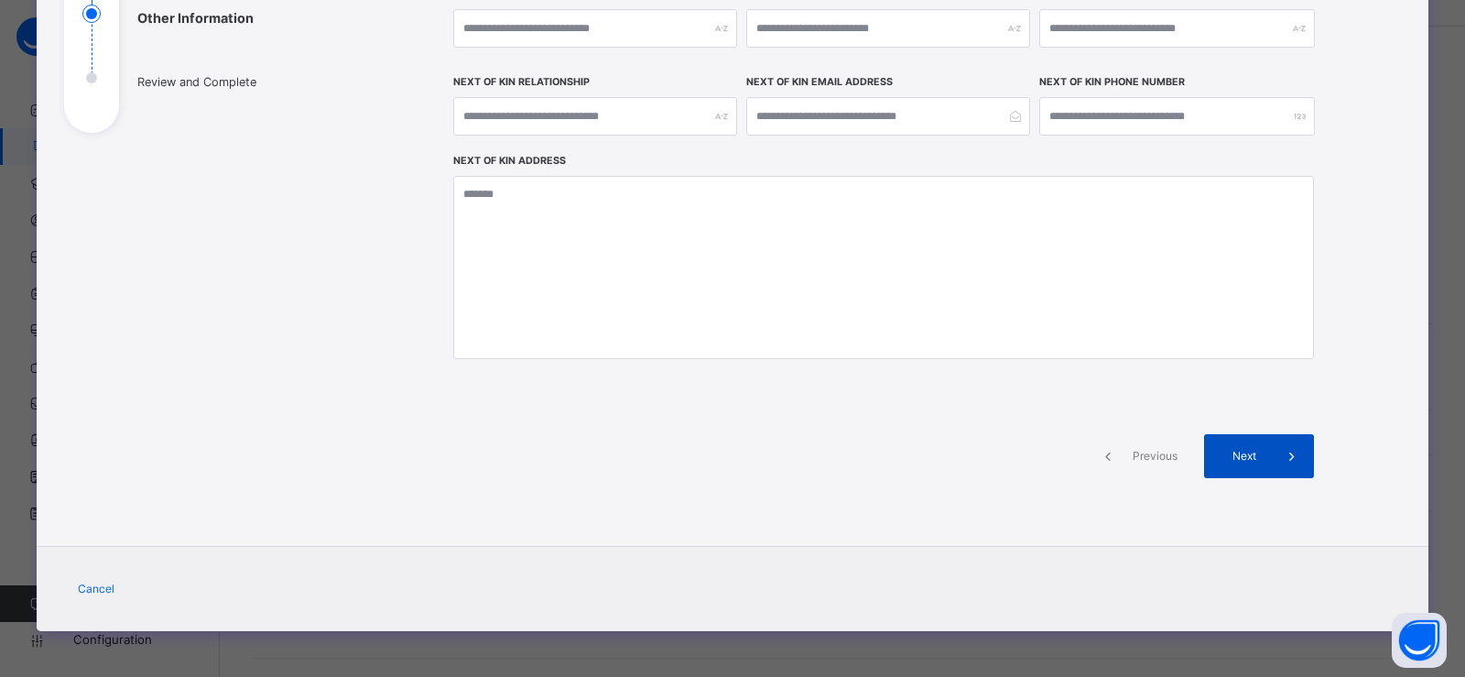
scroll to position [299, 0]
click at [1256, 455] on span "Next" at bounding box center [1244, 456] width 52 height 16
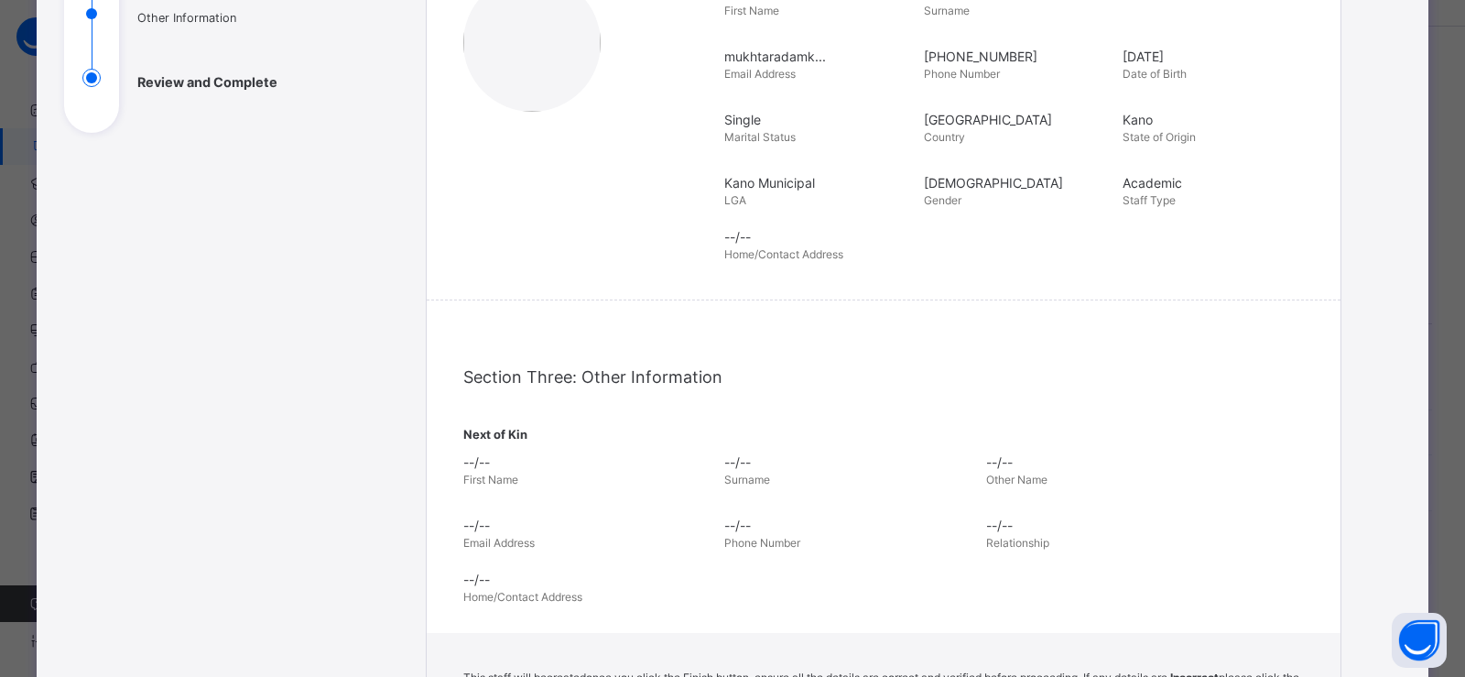
scroll to position [622, 0]
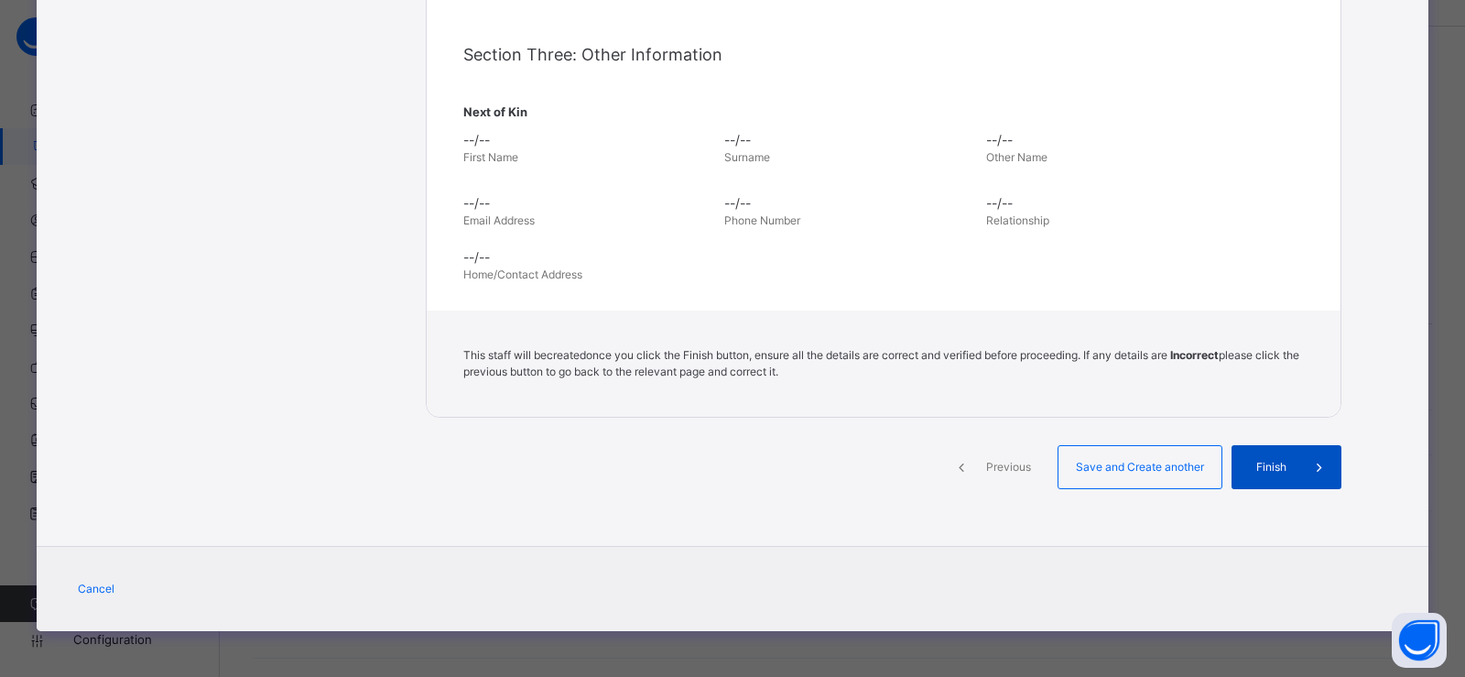
click at [1265, 474] on span "Finish" at bounding box center [1271, 467] width 52 height 16
click at [1258, 473] on span "Finish" at bounding box center [1271, 467] width 52 height 16
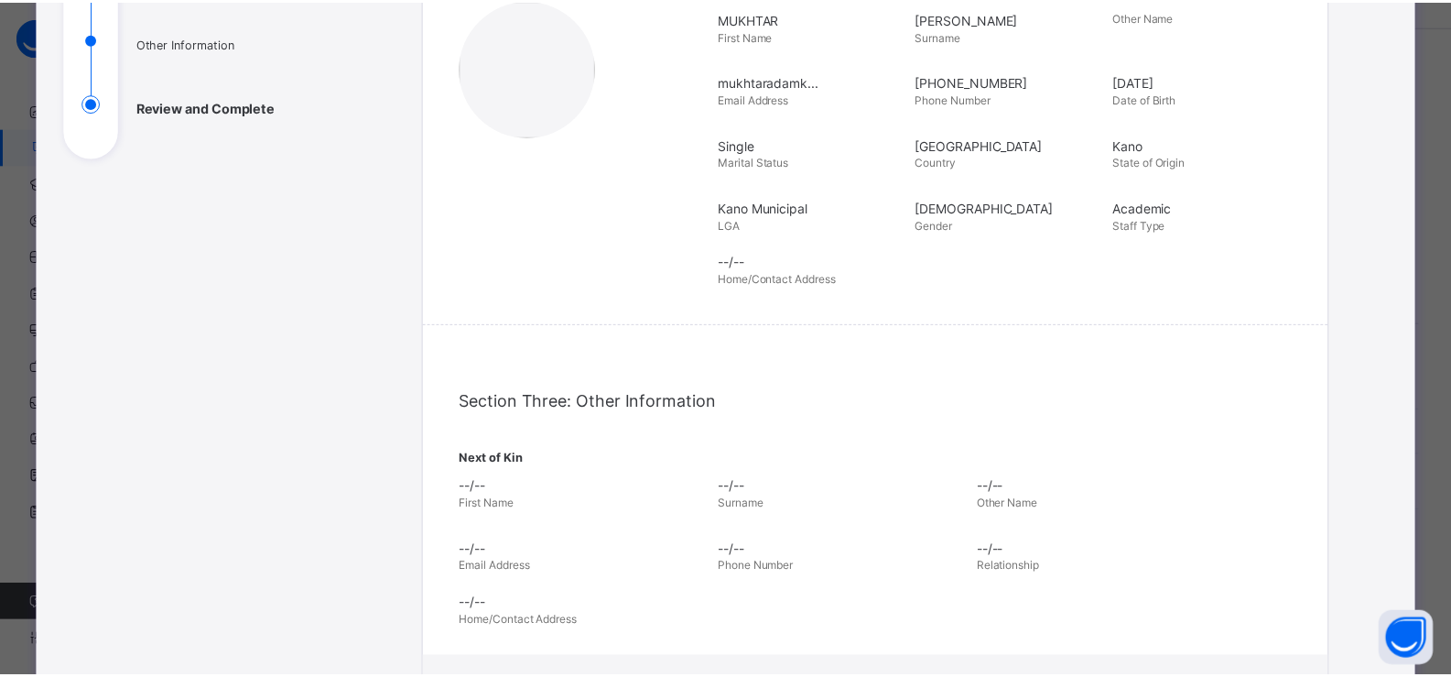
scroll to position [0, 0]
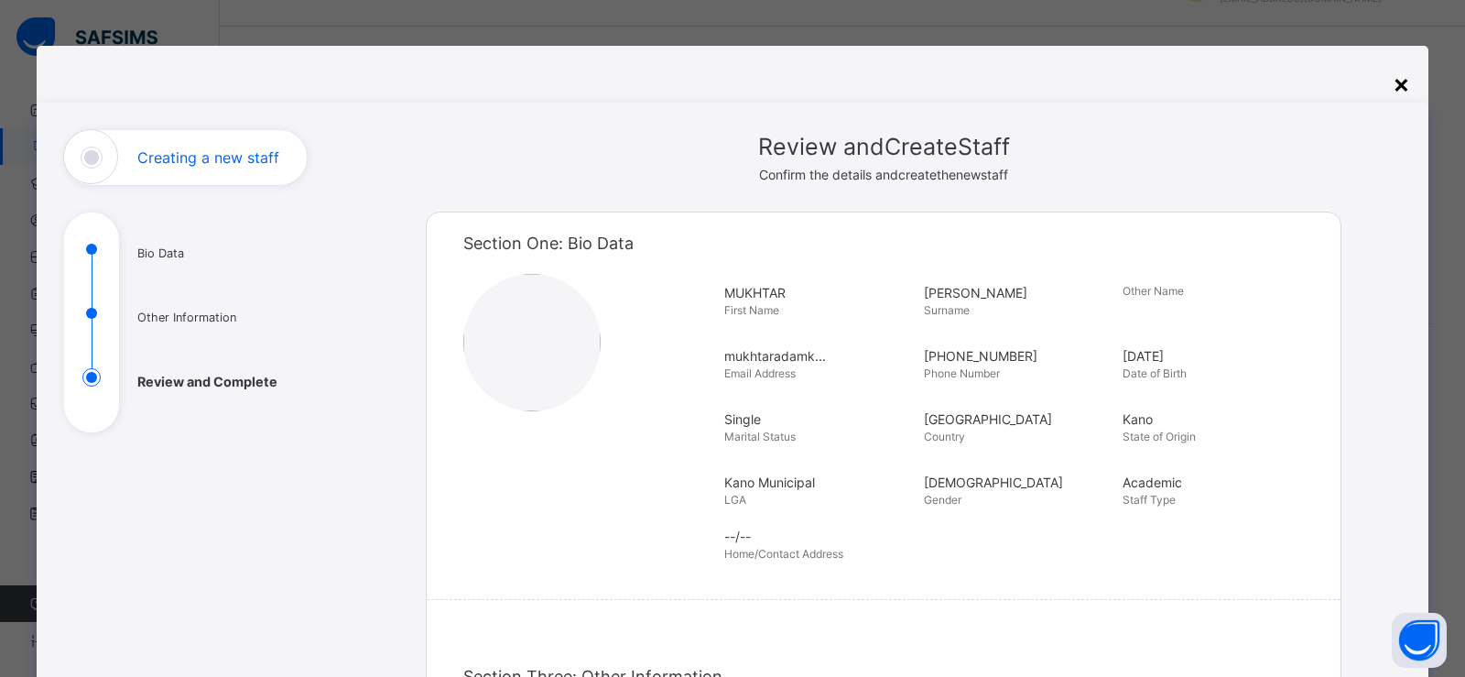
click at [1402, 87] on div "×" at bounding box center [1401, 83] width 17 height 38
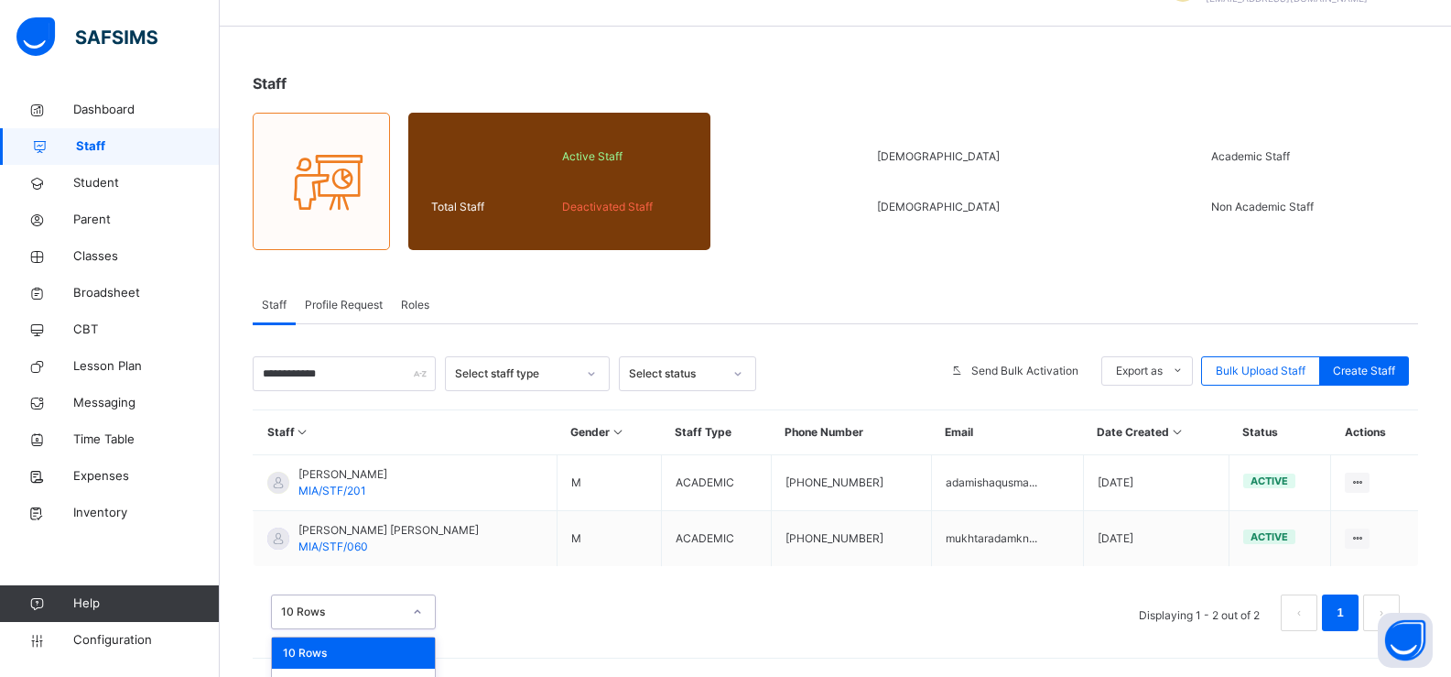
scroll to position [102, 0]
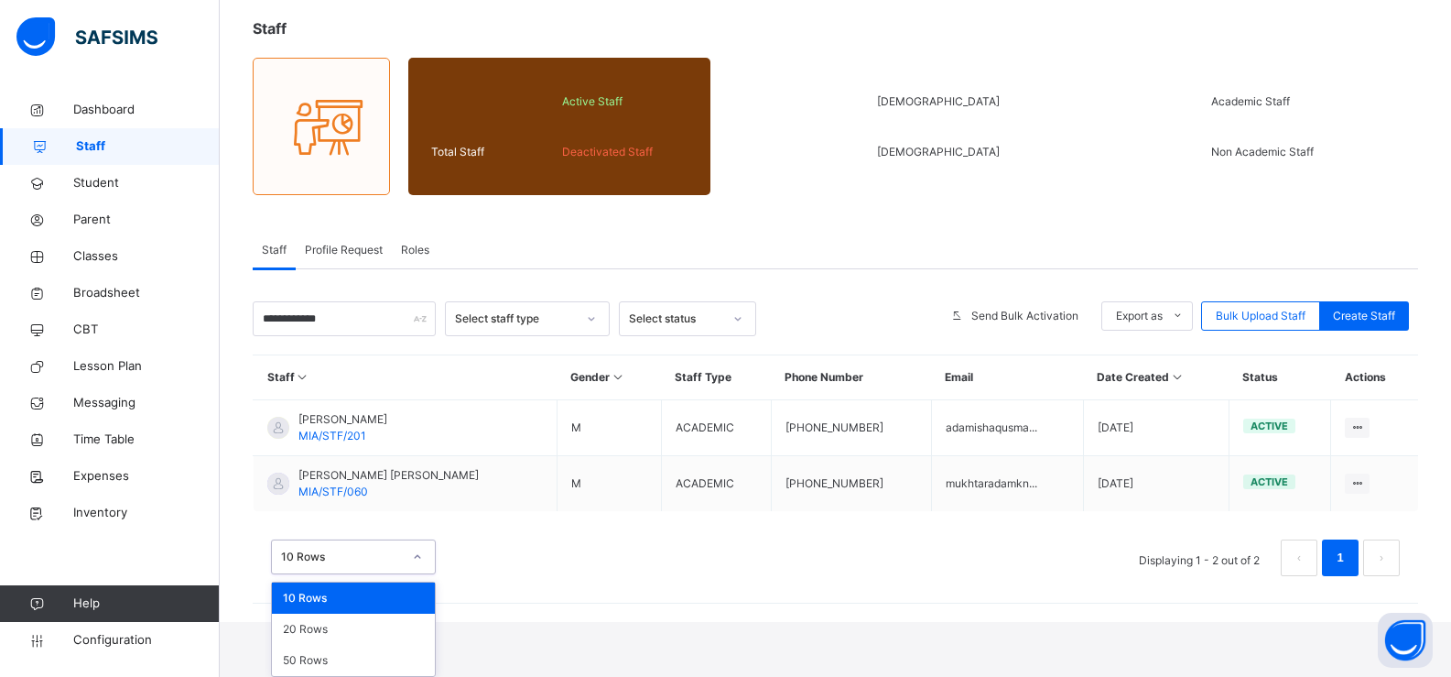
click at [370, 574] on div "option 10 Rows focused, 1 of 3. 3 results available. Use Up and Down to choose …" at bounding box center [353, 556] width 165 height 35
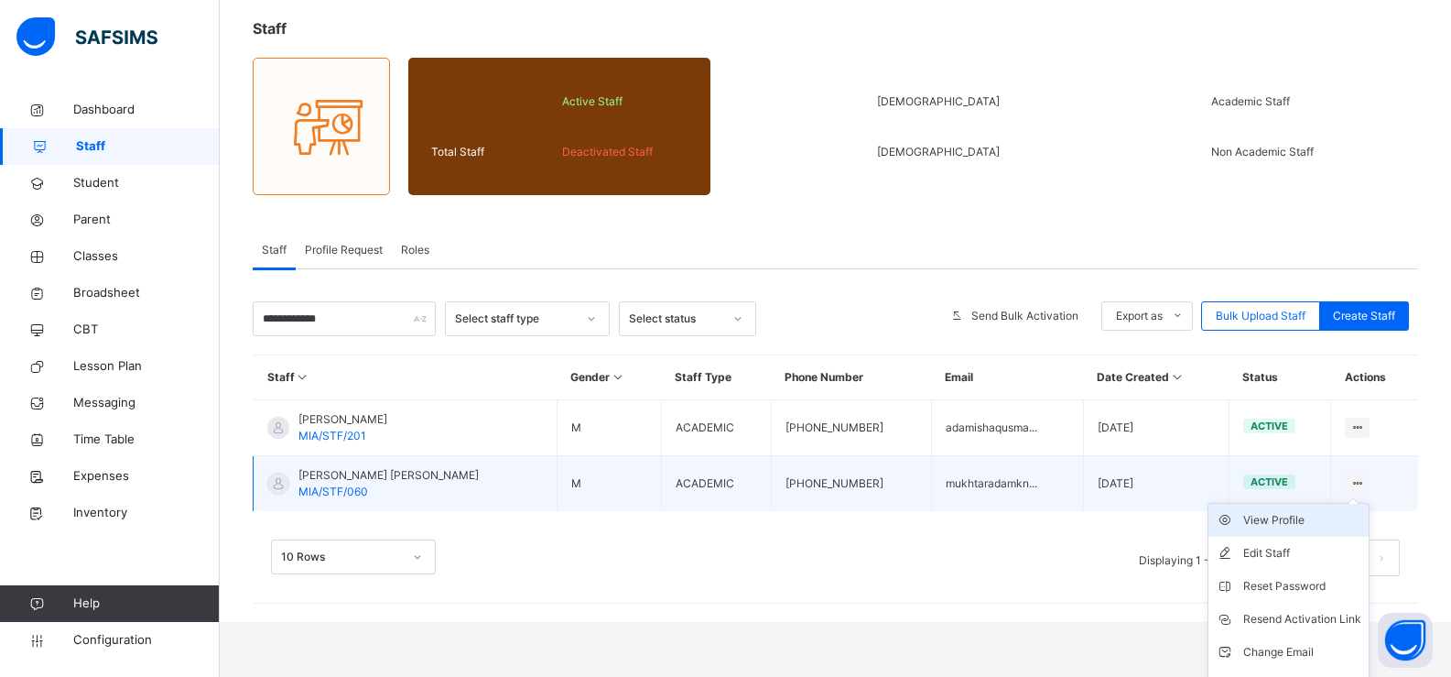
click at [1286, 520] on div "View Profile" at bounding box center [1303, 520] width 118 height 18
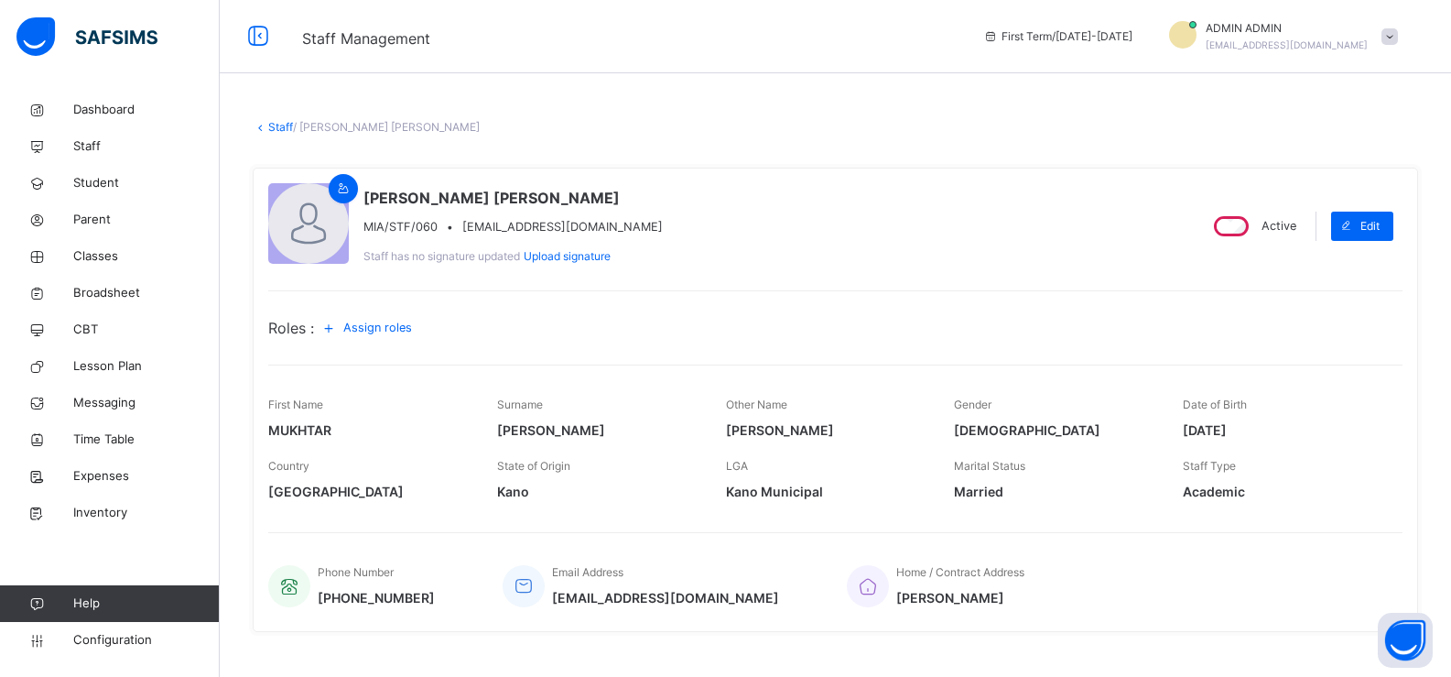
scroll to position [92, 0]
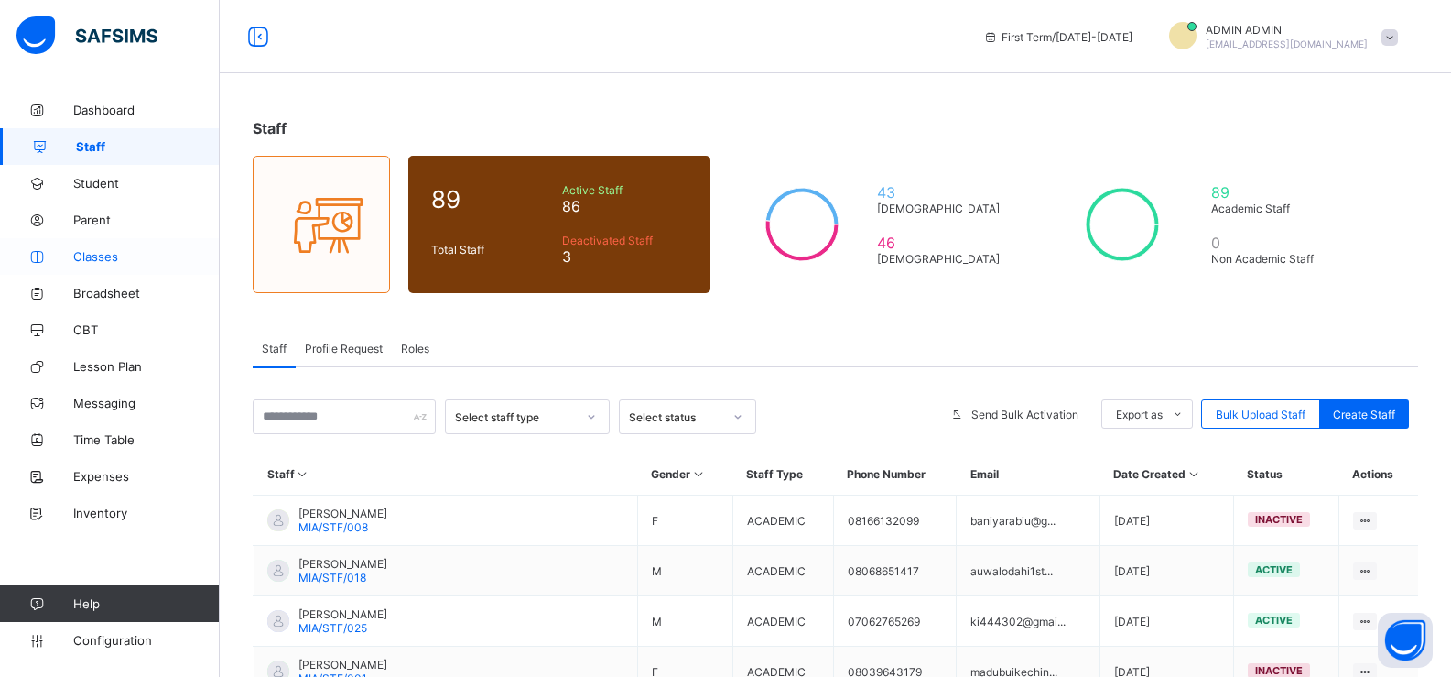
click at [103, 248] on link "Classes" at bounding box center [110, 256] width 220 height 37
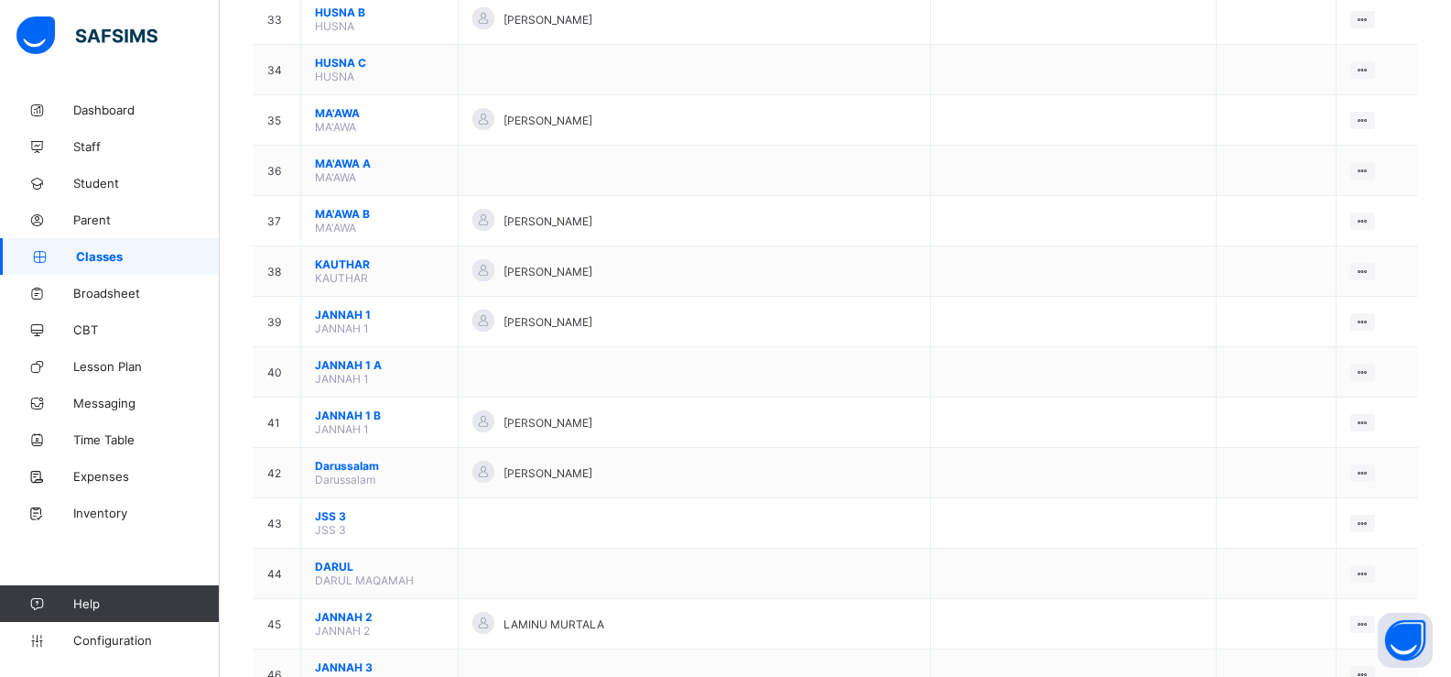
scroll to position [1901, 0]
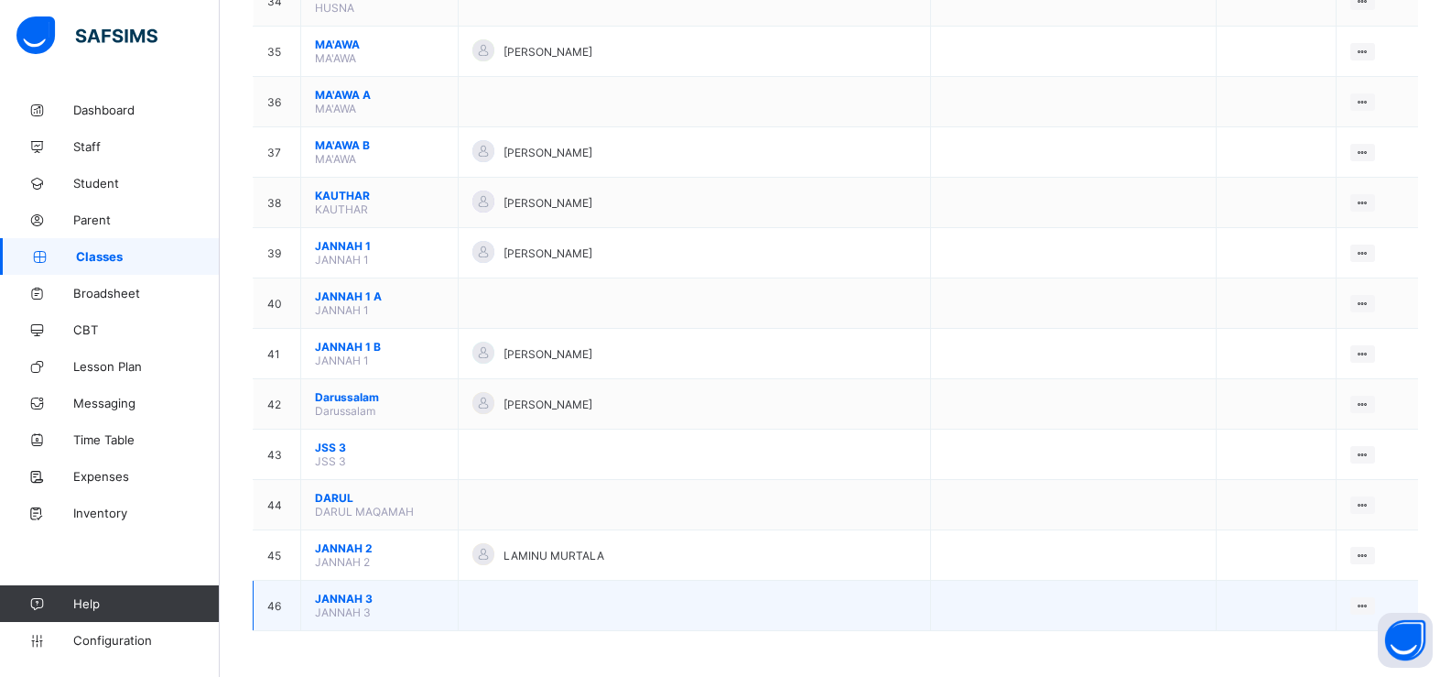
click at [320, 595] on span "JANNAH 3" at bounding box center [379, 599] width 129 height 14
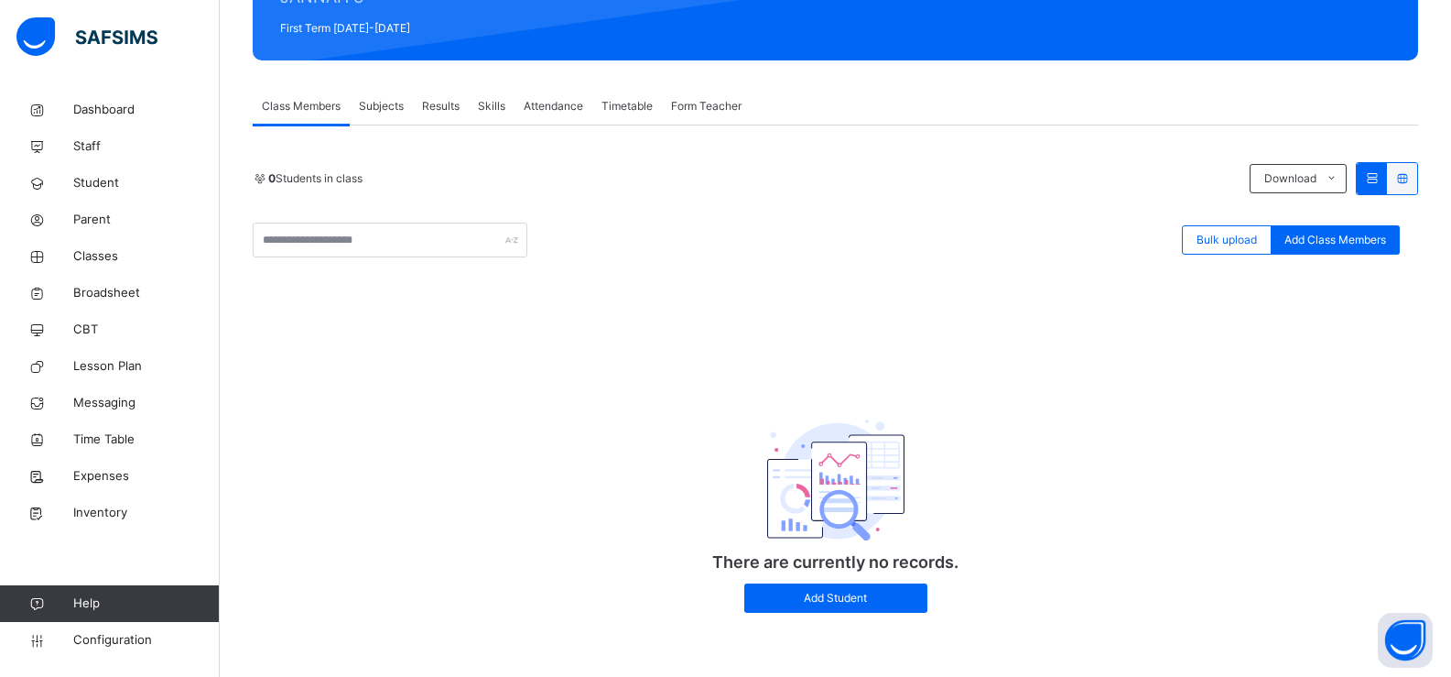
scroll to position [166, 0]
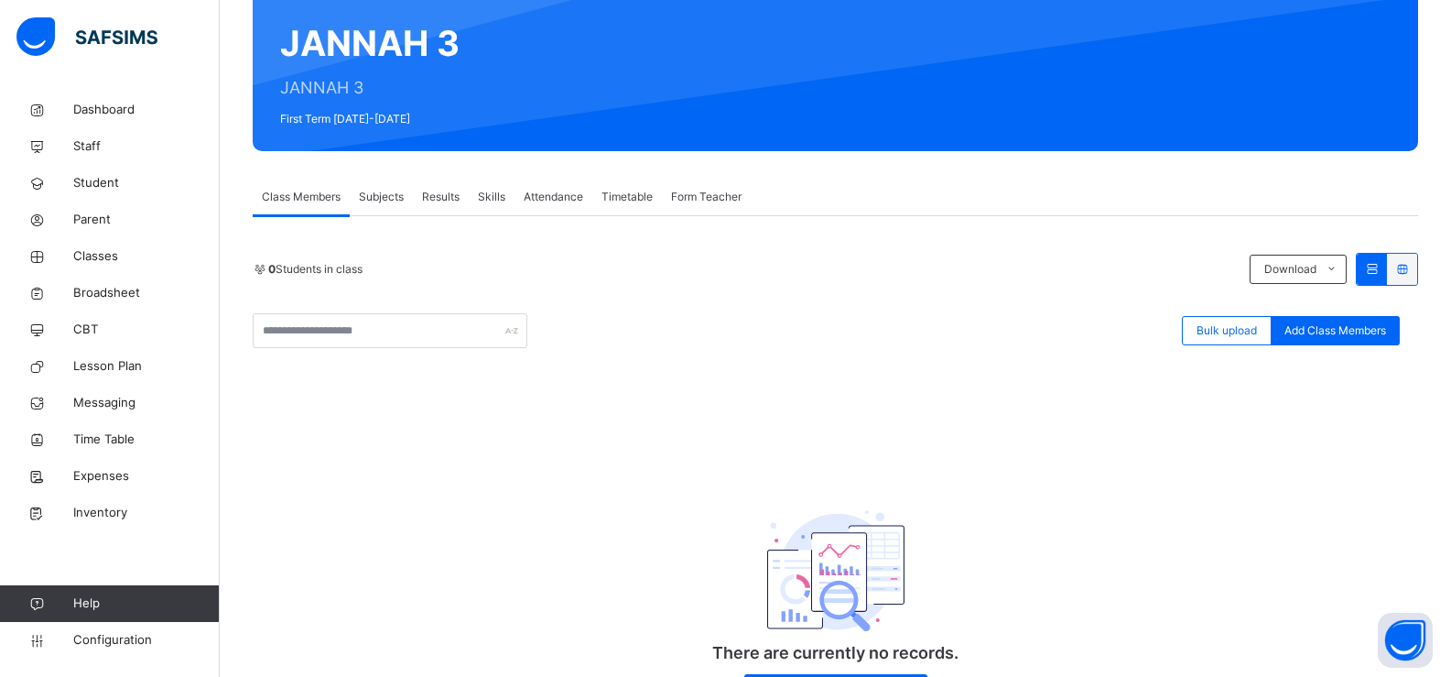
click at [381, 200] on span "Subjects" at bounding box center [381, 197] width 45 height 16
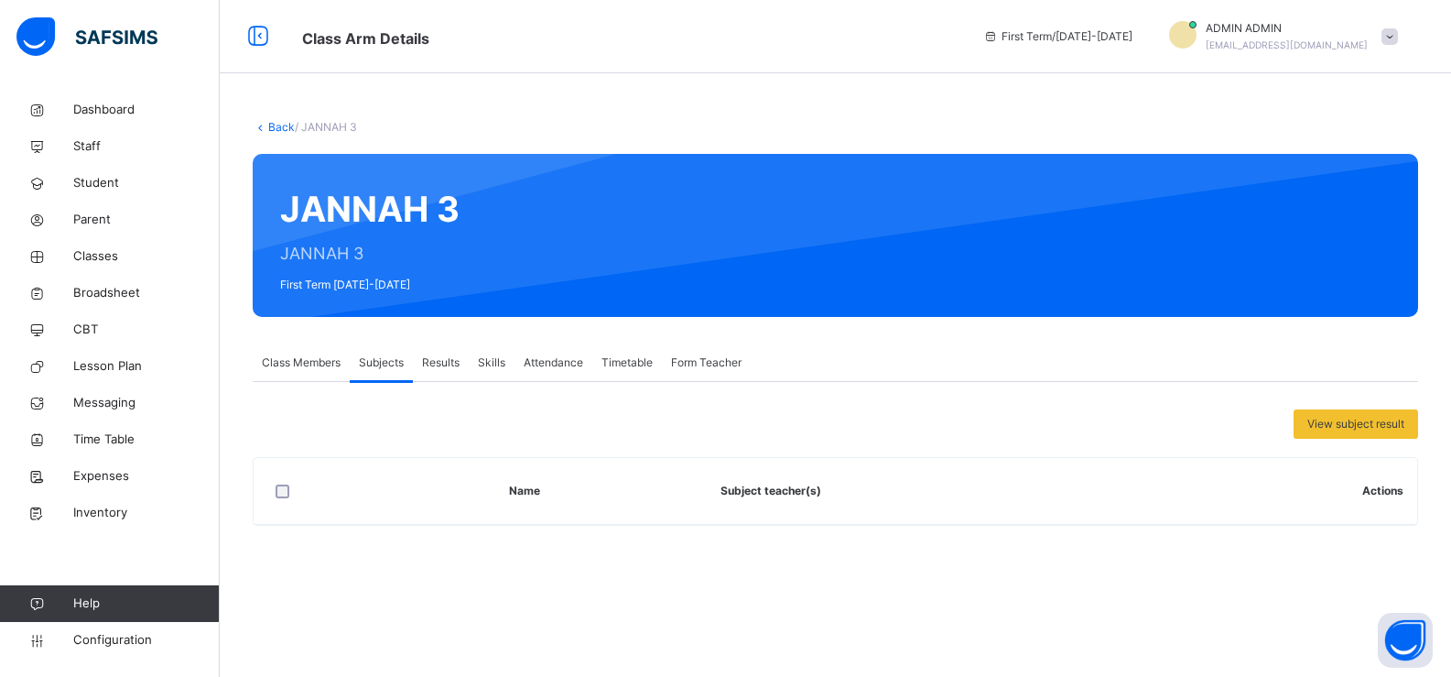
scroll to position [0, 0]
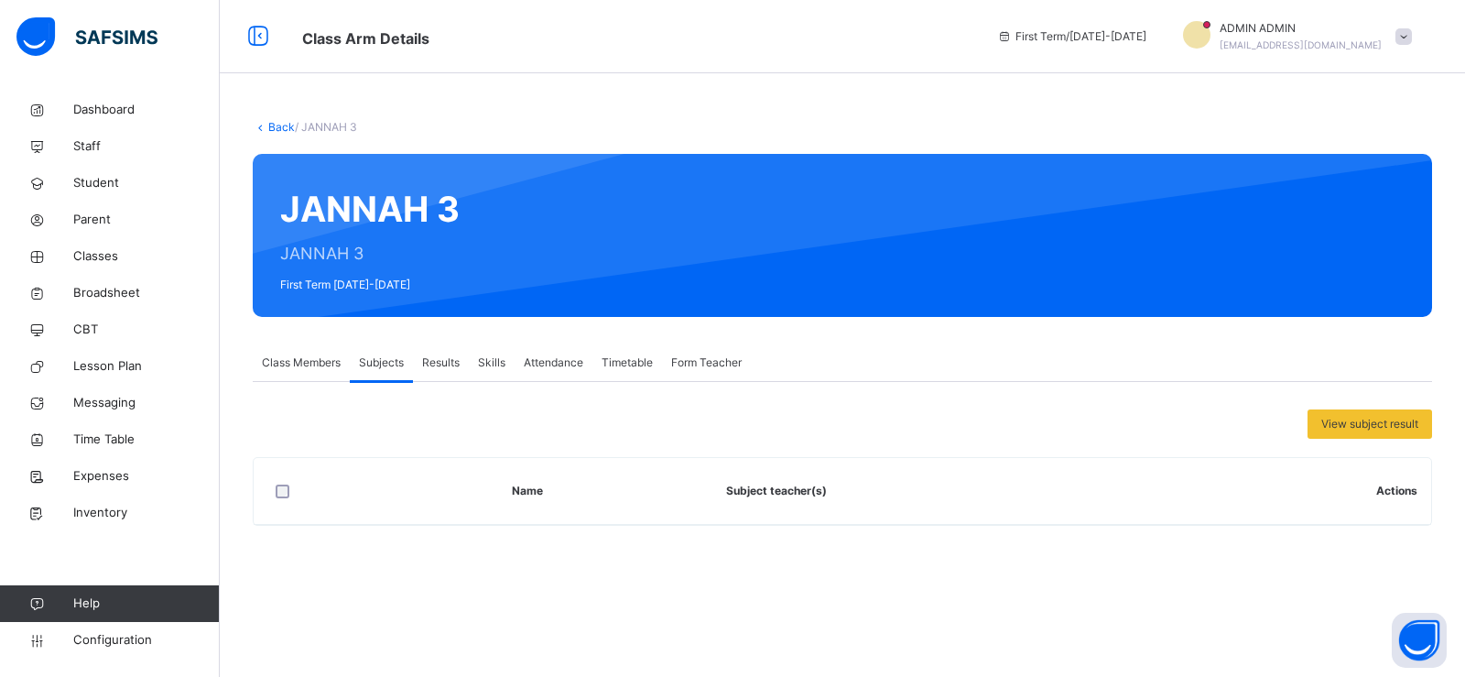
click at [317, 368] on span "Class Members" at bounding box center [301, 362] width 79 height 16
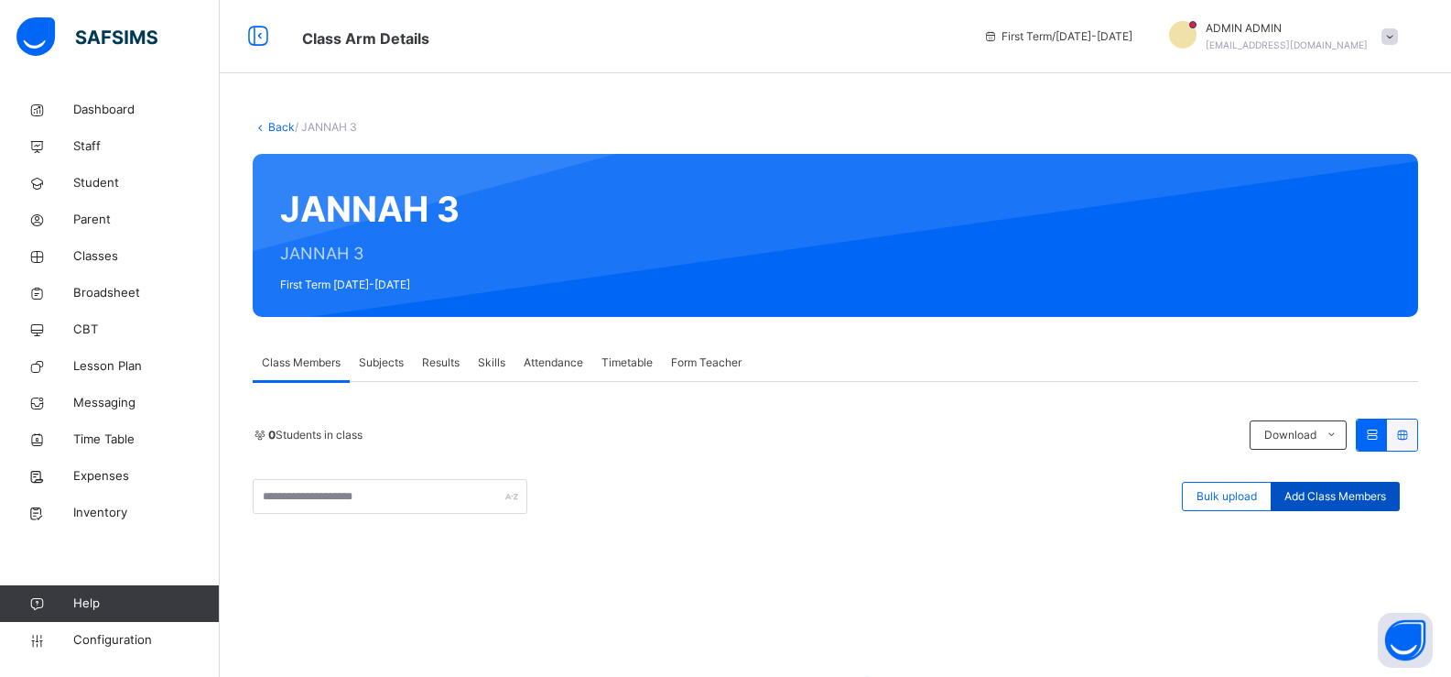
click at [1324, 496] on span "Add Class Members" at bounding box center [1336, 496] width 102 height 16
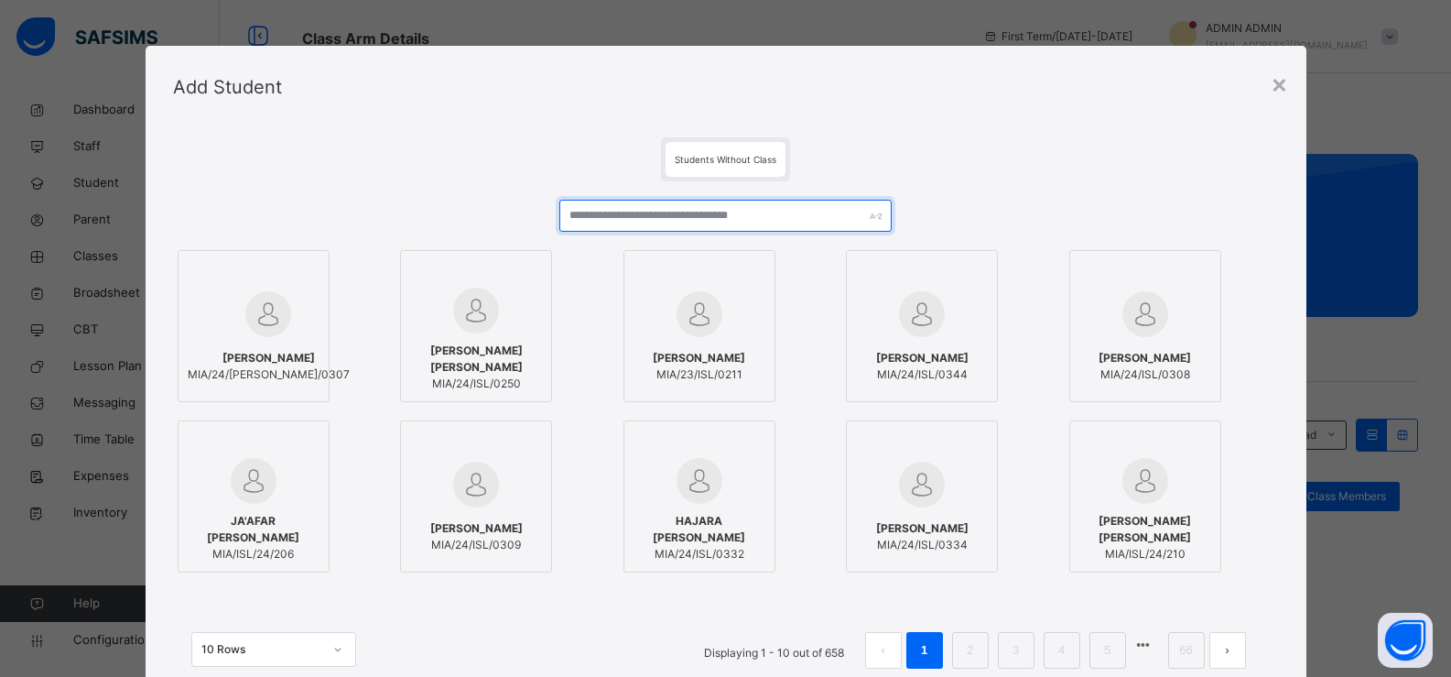
click at [779, 217] on input "text" at bounding box center [724, 216] width 331 height 32
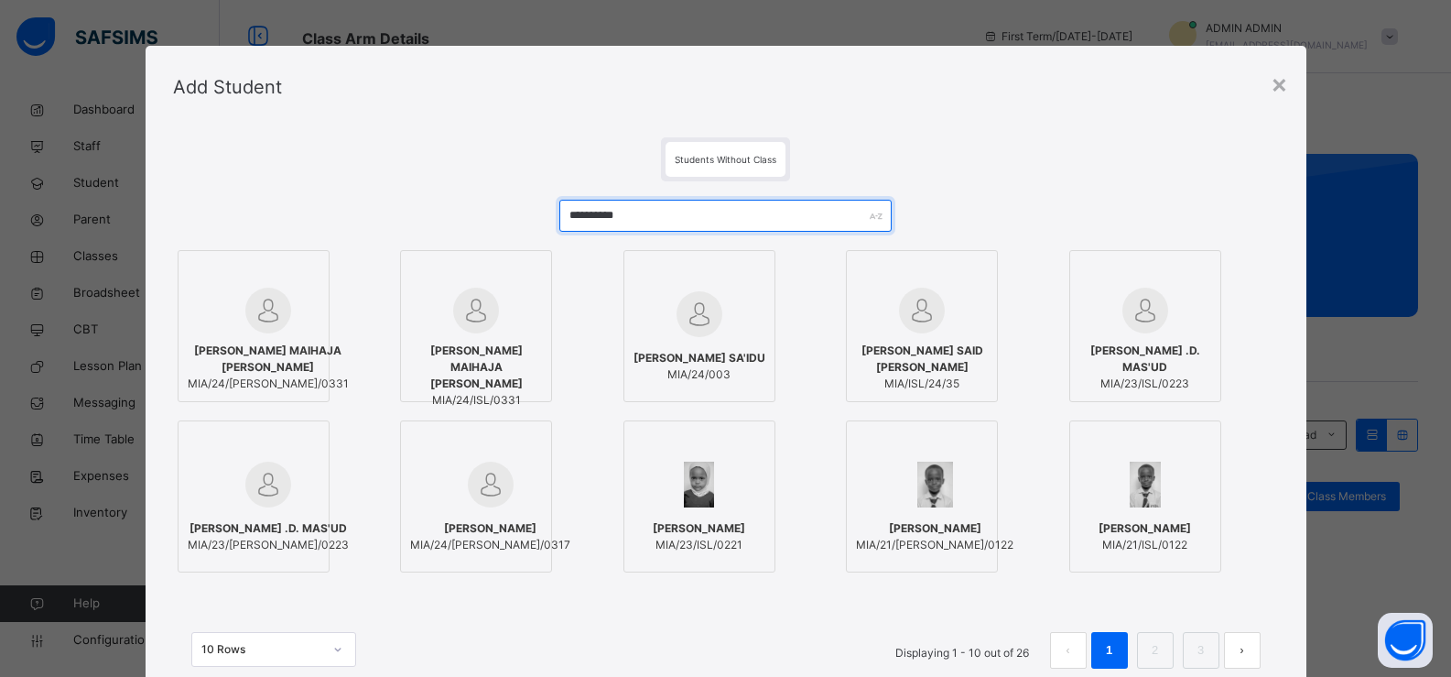
click at [591, 216] on input "*********" at bounding box center [724, 216] width 331 height 32
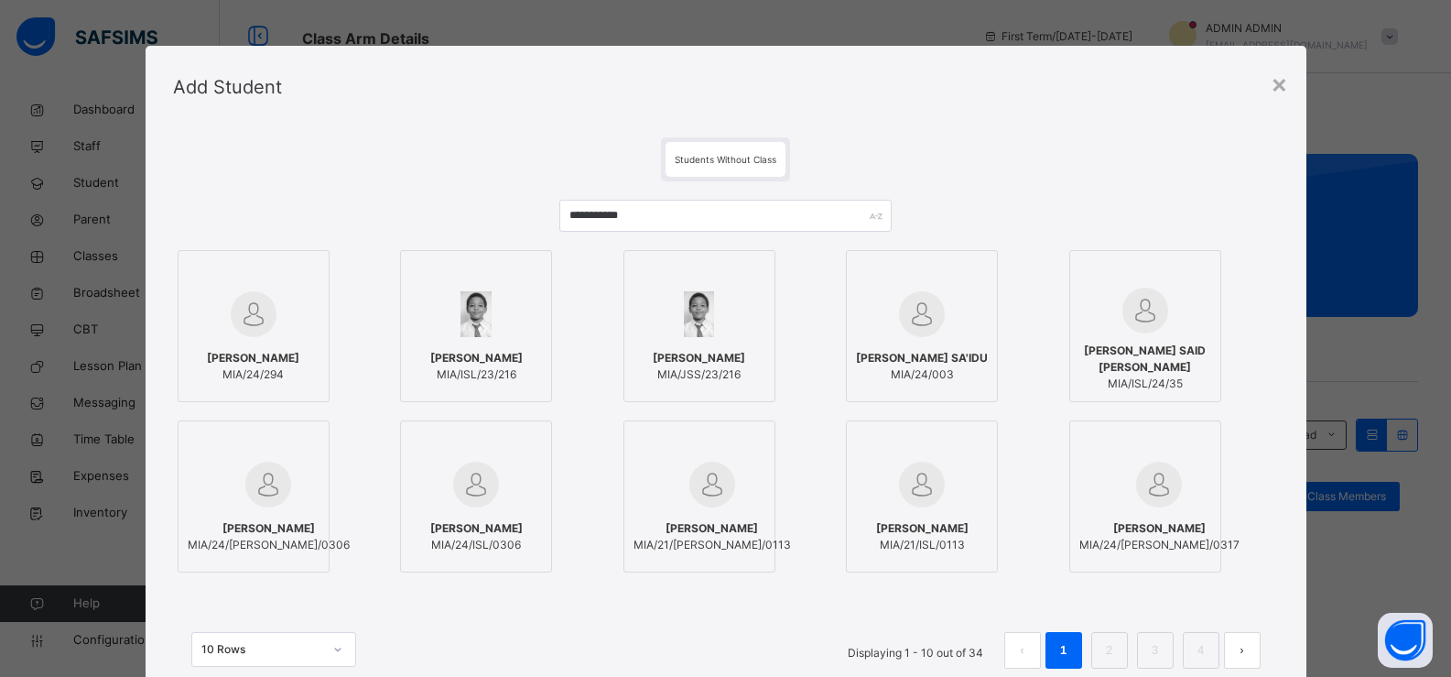
click at [465, 318] on img at bounding box center [476, 314] width 30 height 46
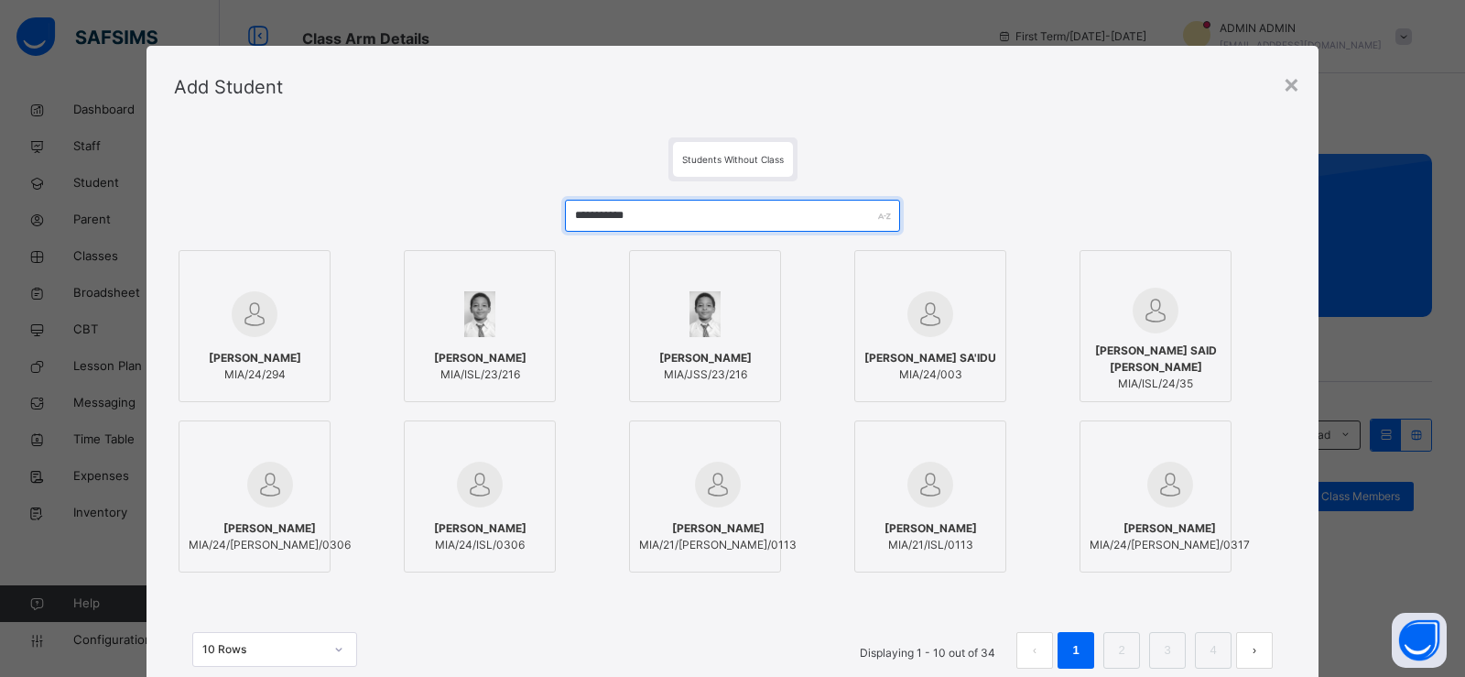
click at [865, 204] on input "**********" at bounding box center [732, 216] width 335 height 32
type input "*"
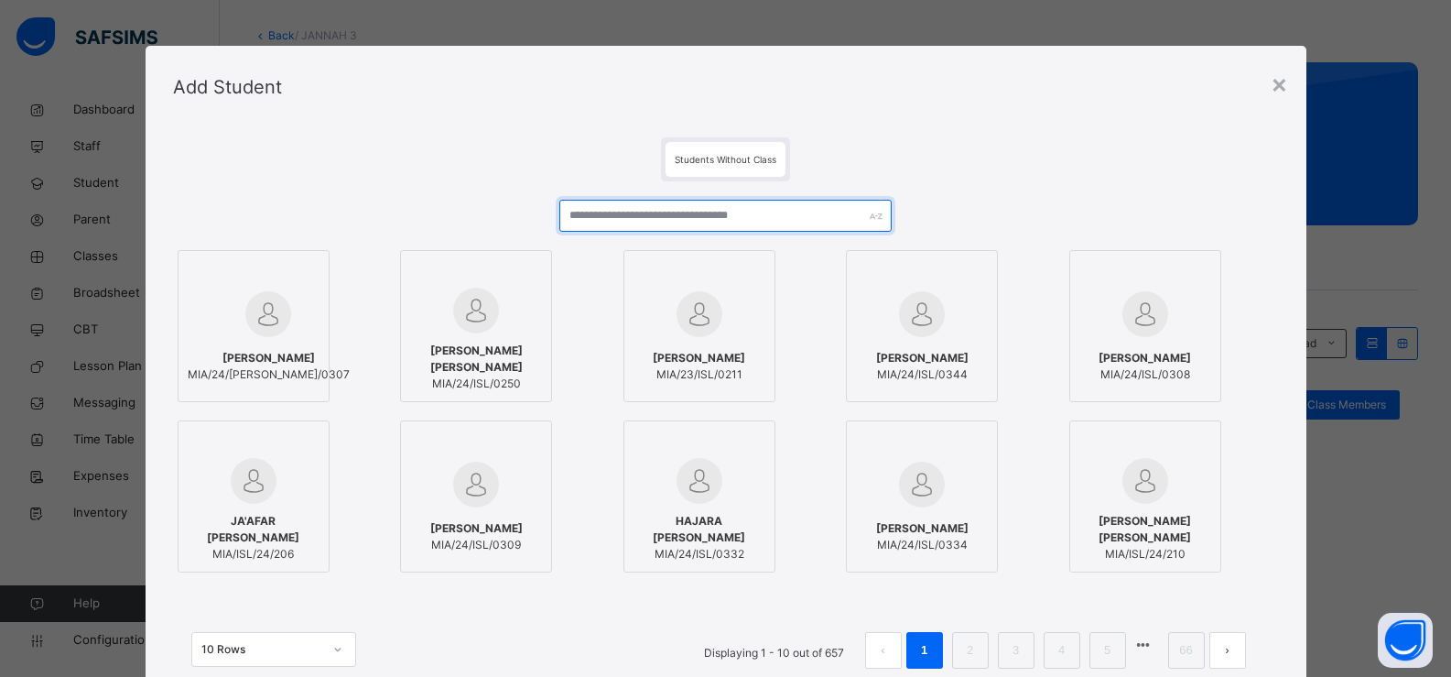
click at [712, 222] on input "text" at bounding box center [724, 216] width 331 height 32
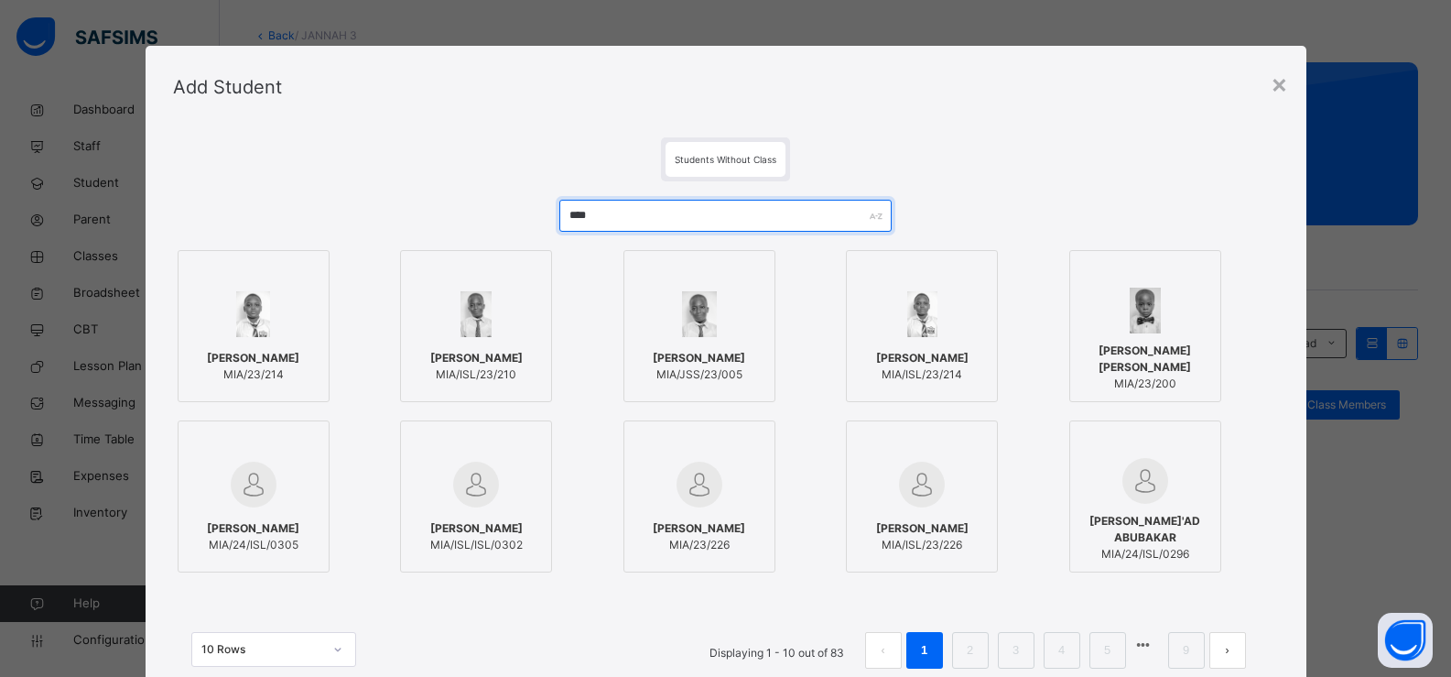
type input "****"
click at [464, 323] on img at bounding box center [476, 314] width 30 height 46
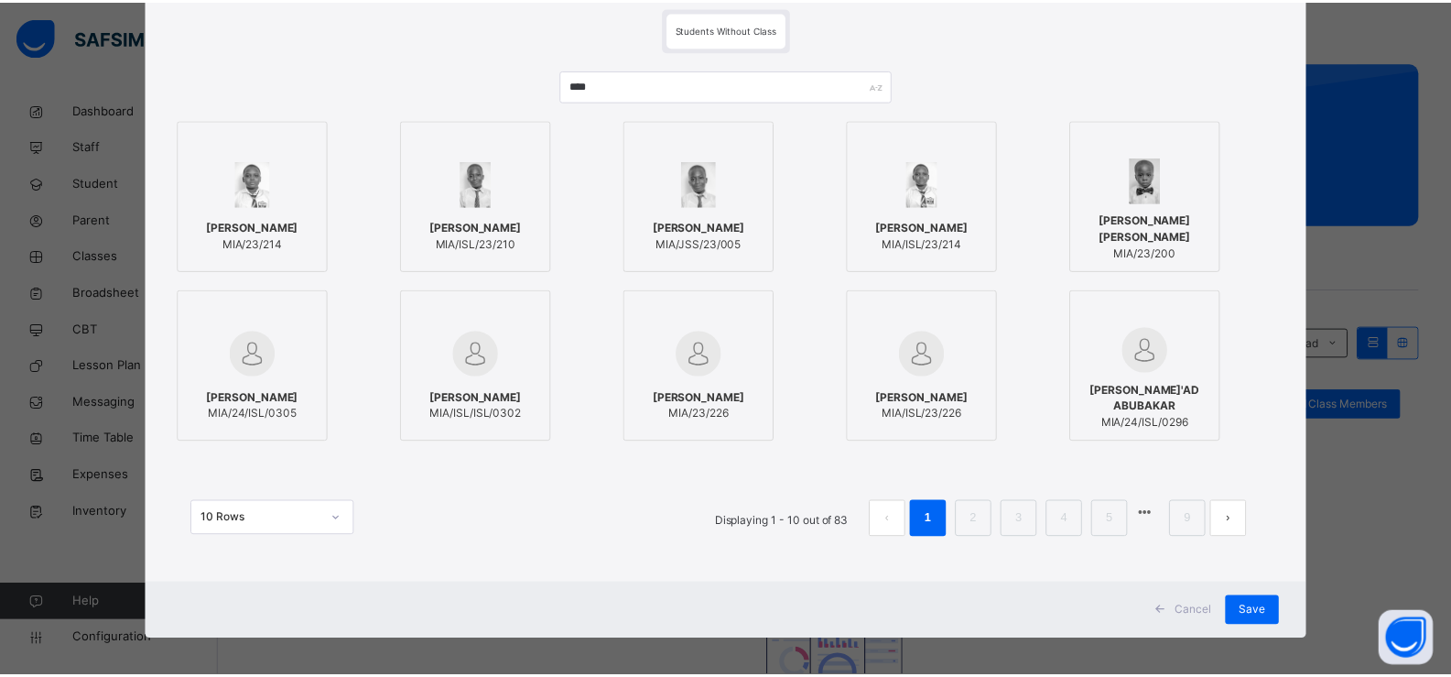
scroll to position [140, 0]
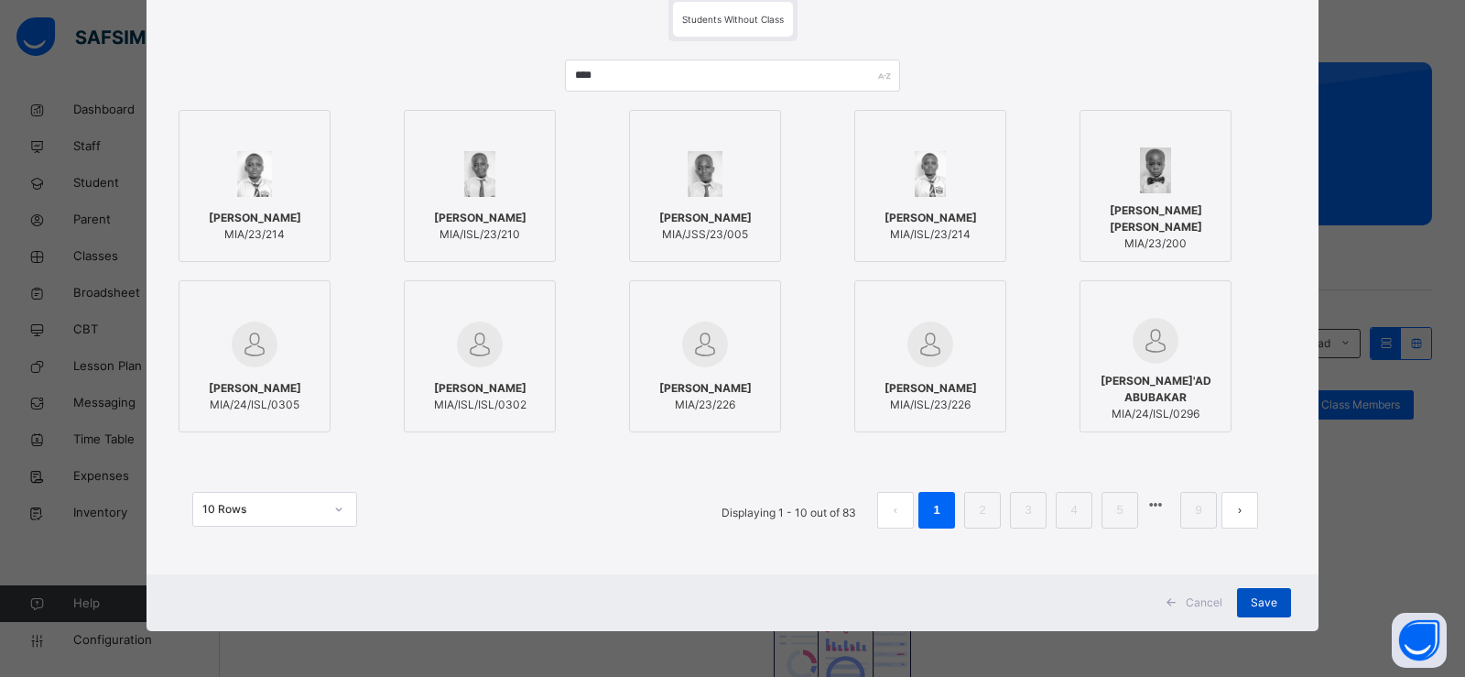
click at [1252, 590] on div "Save" at bounding box center [1264, 602] width 54 height 29
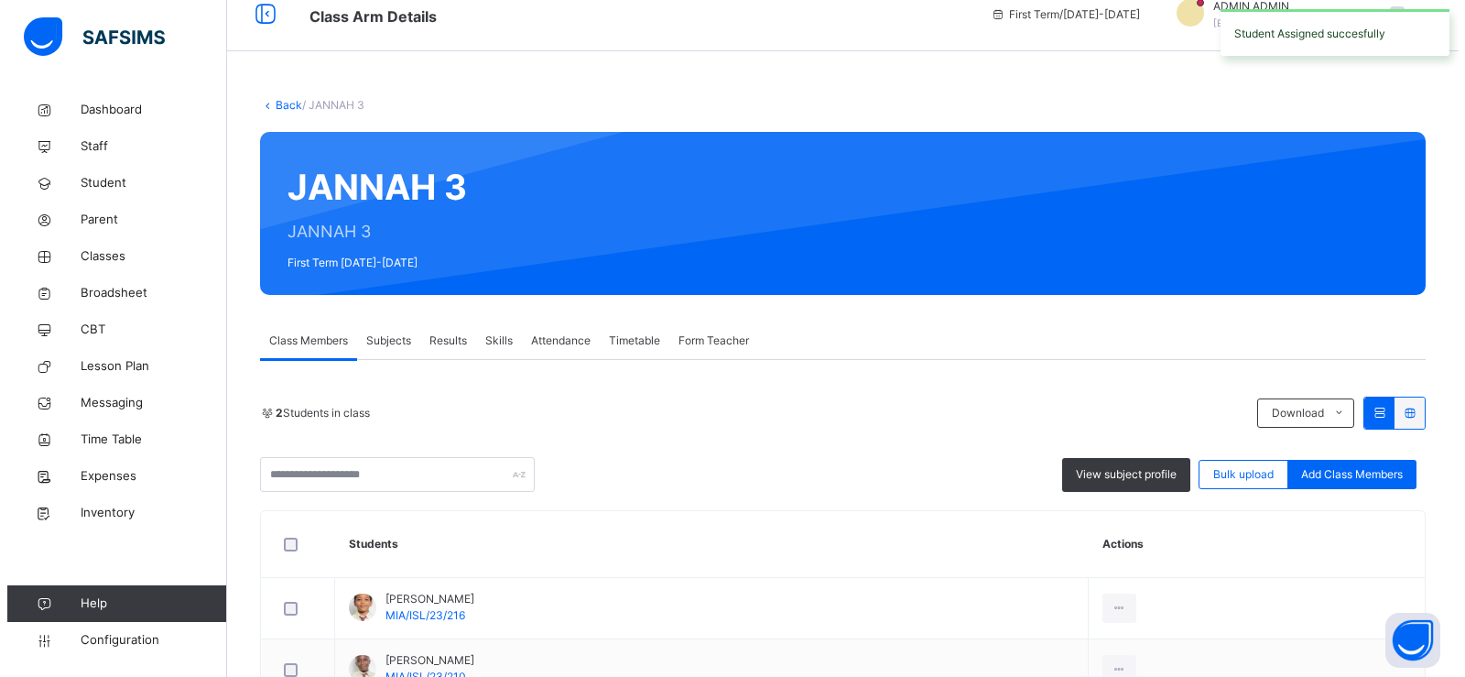
scroll to position [147, 0]
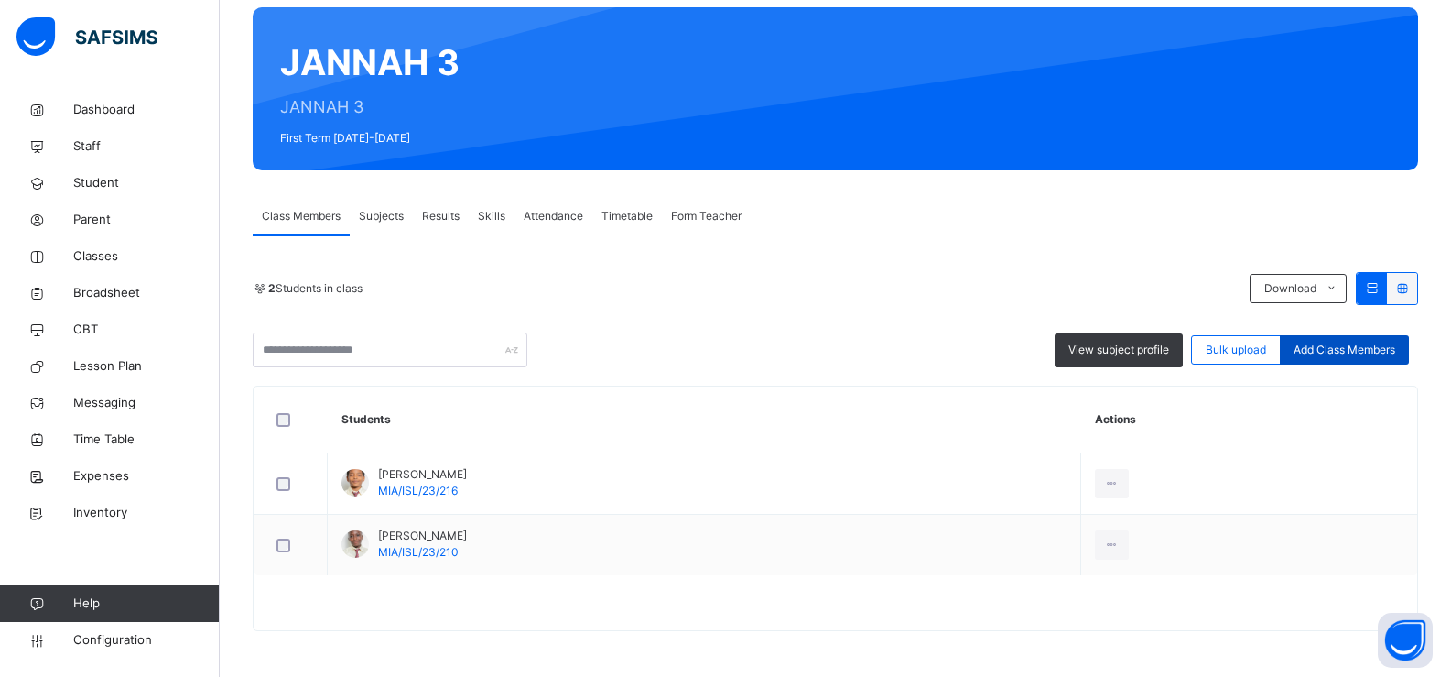
click at [1363, 349] on span "Add Class Members" at bounding box center [1345, 350] width 102 height 16
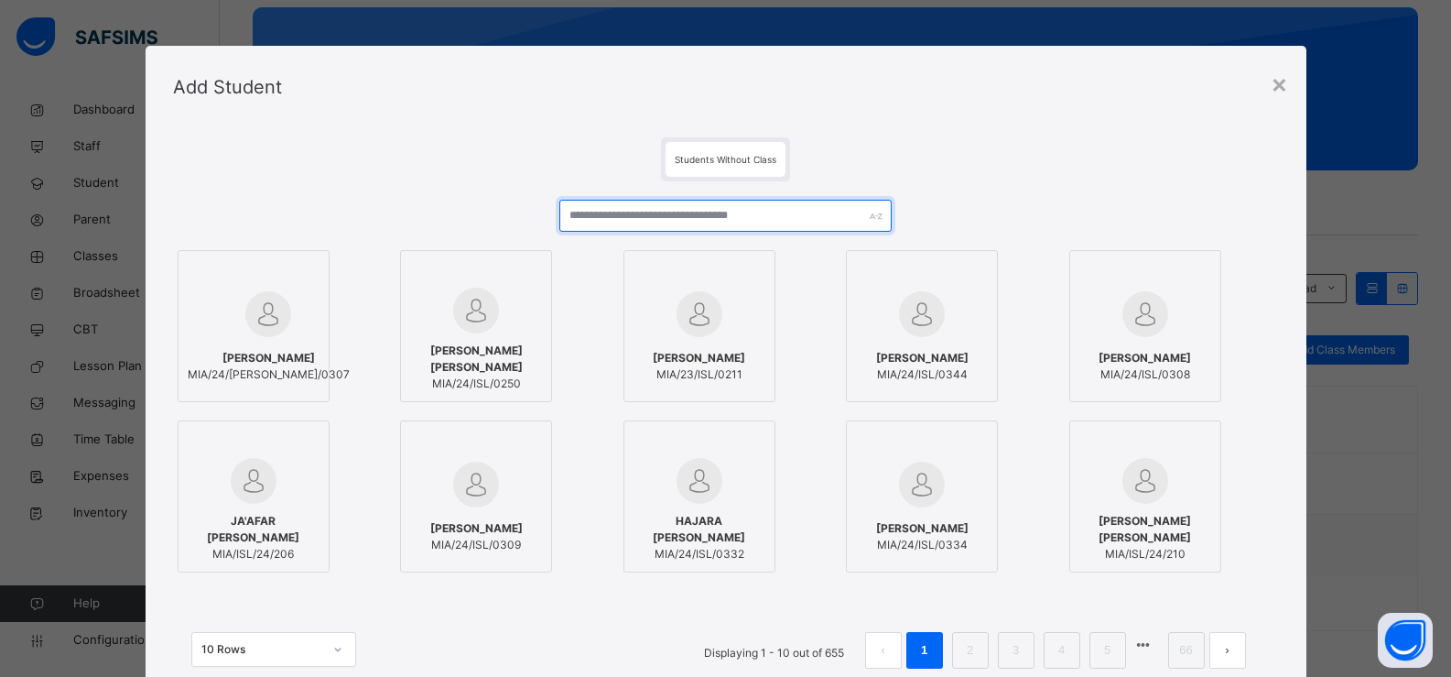
click at [649, 220] on input "text" at bounding box center [724, 216] width 331 height 32
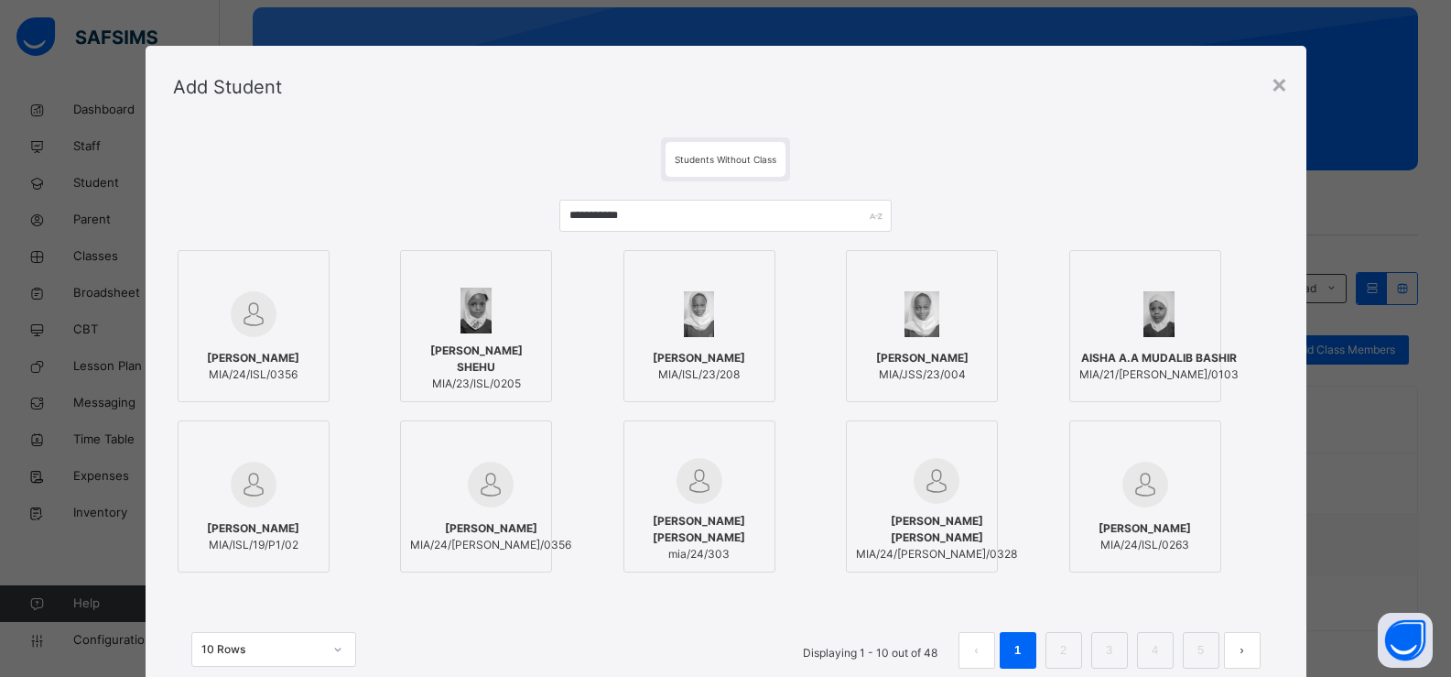
click at [241, 346] on div "[PERSON_NAME] [PERSON_NAME]/24/ISL/0356" at bounding box center [254, 366] width 132 height 51
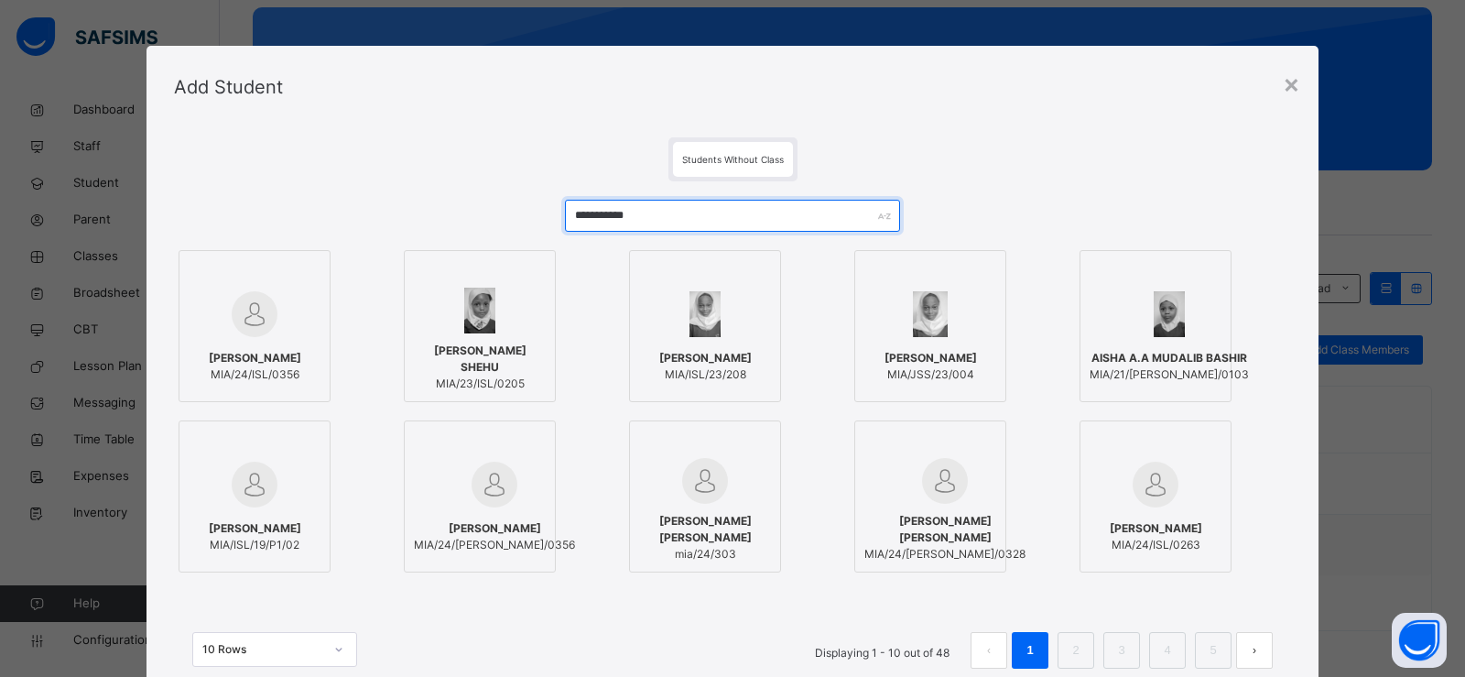
click at [754, 213] on input "**********" at bounding box center [732, 216] width 335 height 32
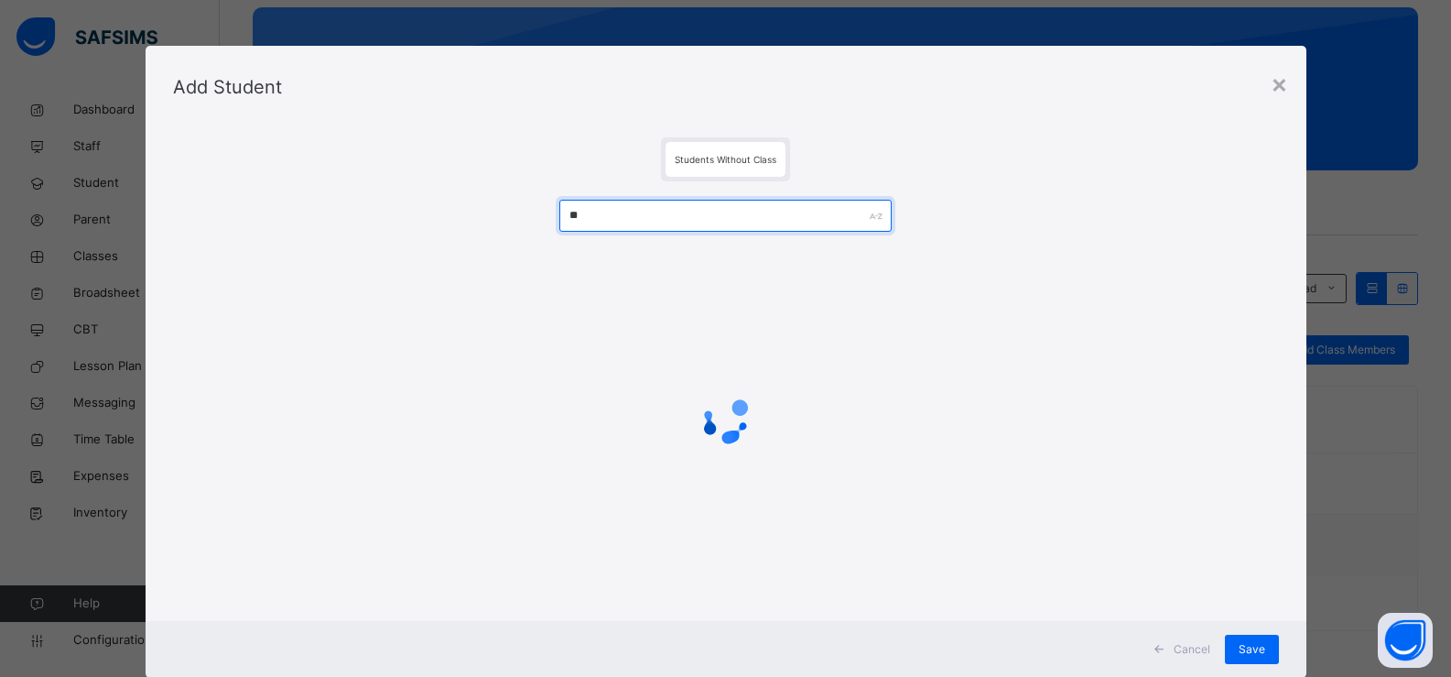
type input "*"
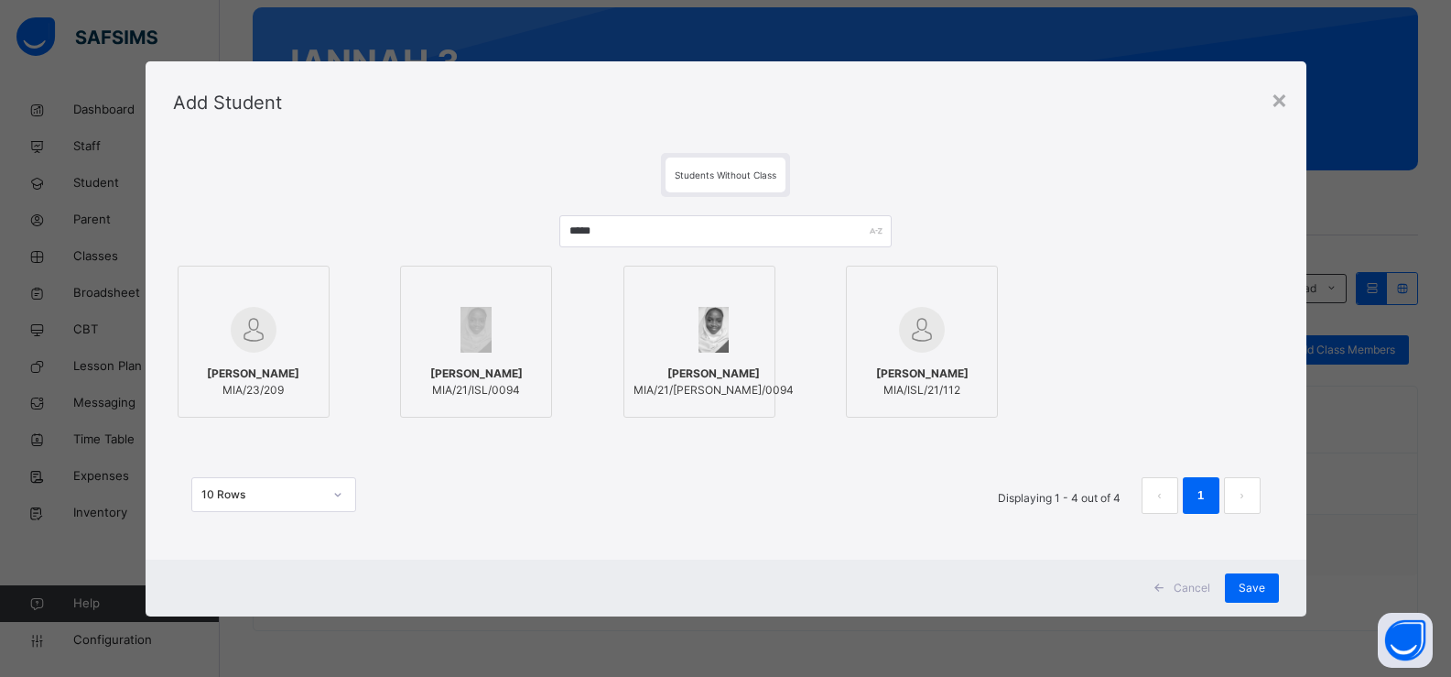
click at [466, 302] on label "[PERSON_NAME] [PERSON_NAME]/21/ISL/0094" at bounding box center [476, 342] width 152 height 152
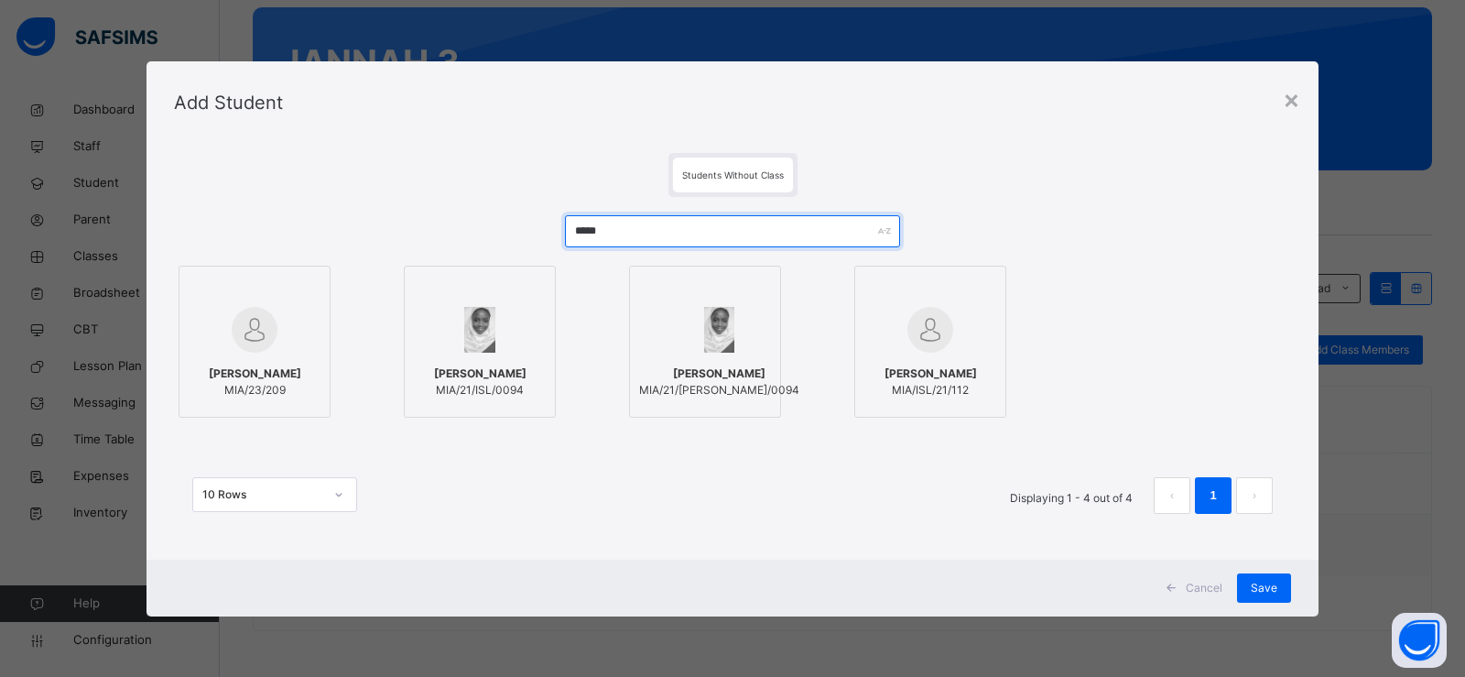
click at [614, 229] on input "*****" at bounding box center [732, 231] width 335 height 32
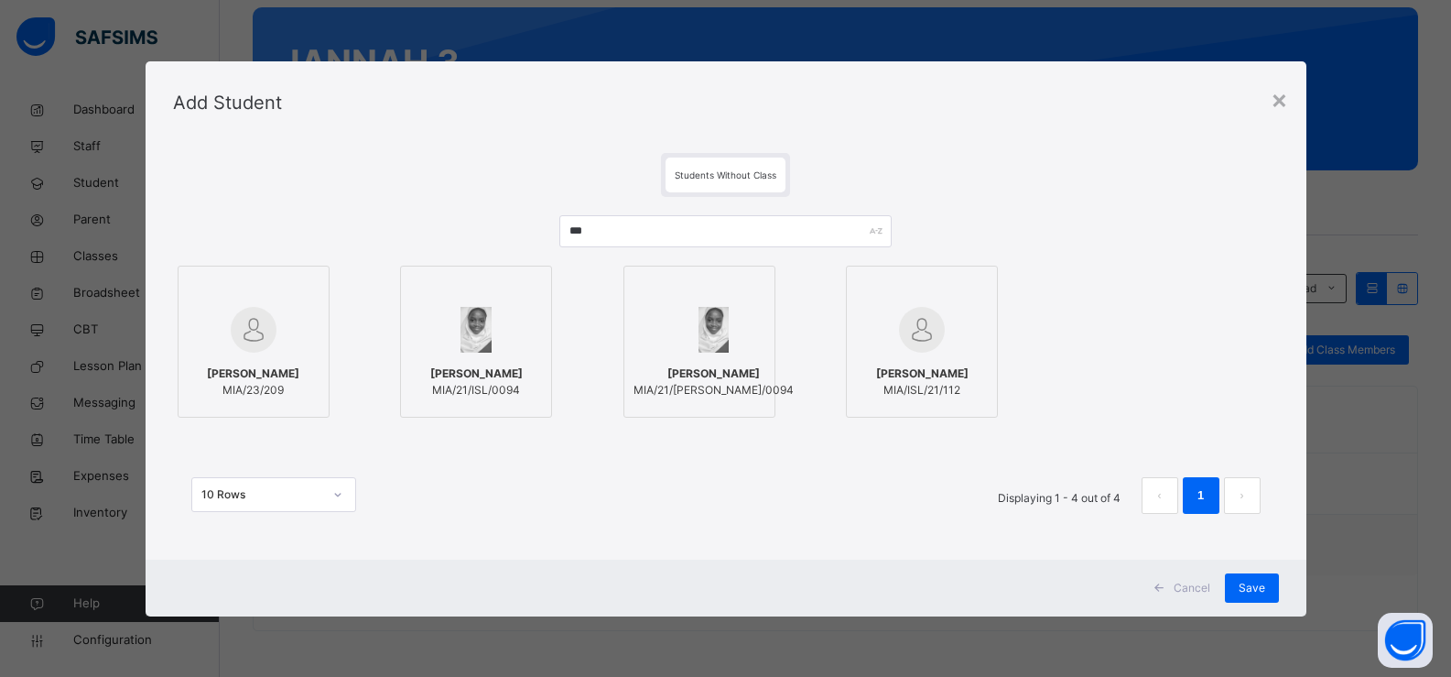
click at [493, 333] on div at bounding box center [476, 329] width 132 height 53
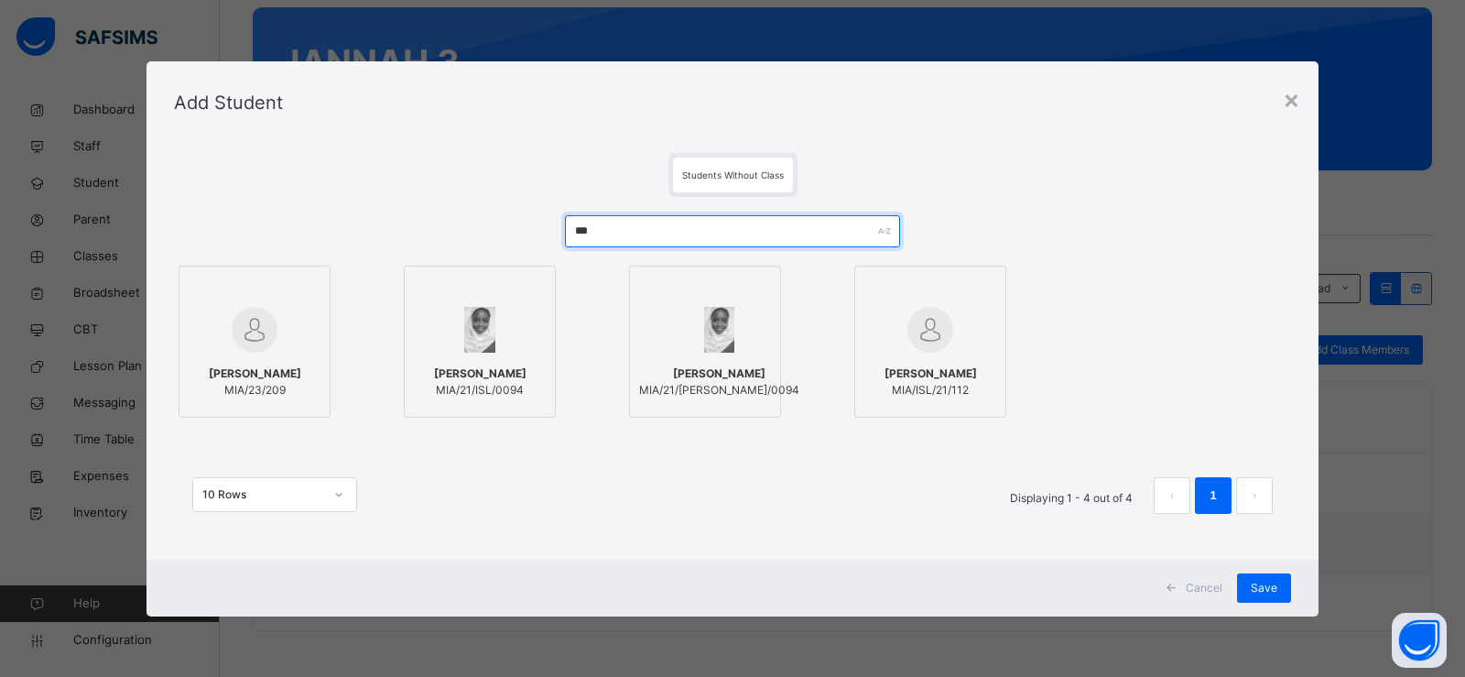
click at [602, 226] on input "***" at bounding box center [732, 231] width 335 height 32
type input "*"
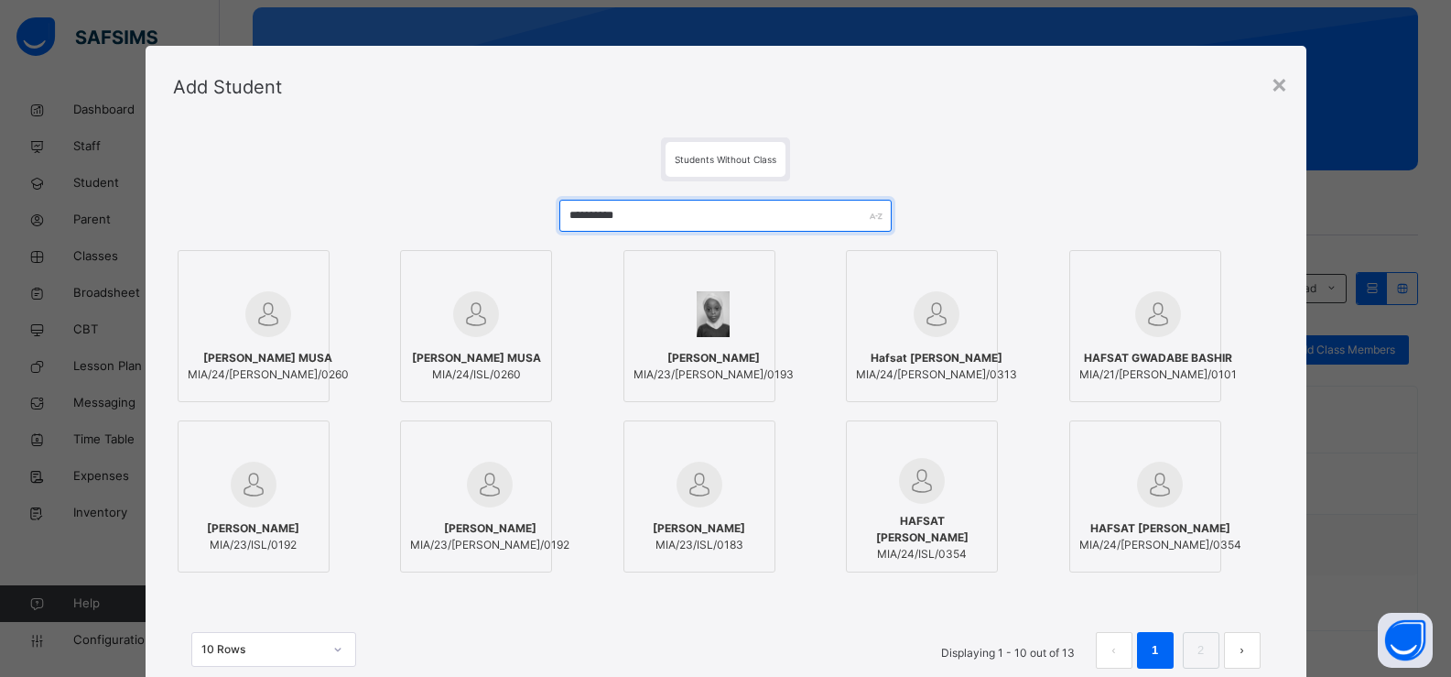
type input "**********"
click at [934, 470] on img at bounding box center [922, 481] width 46 height 46
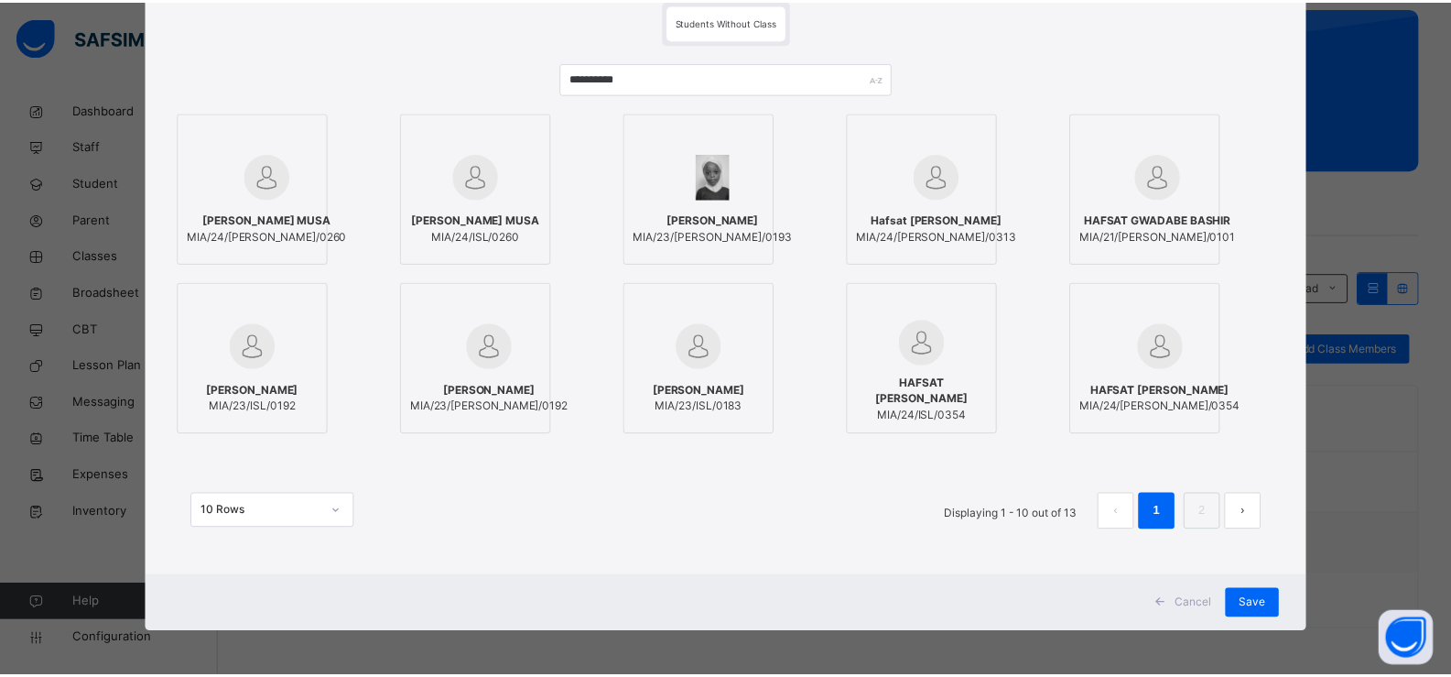
scroll to position [140, 0]
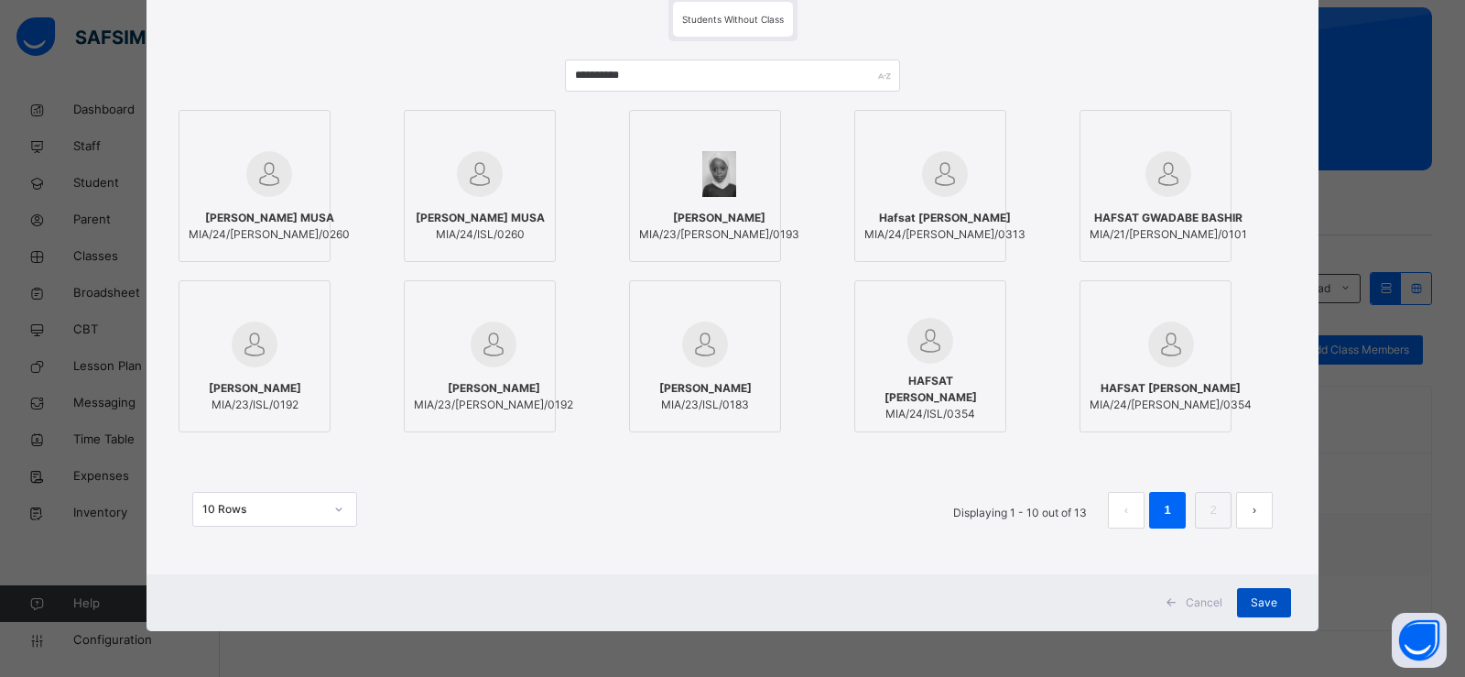
click at [1267, 597] on span "Save" at bounding box center [1264, 602] width 27 height 16
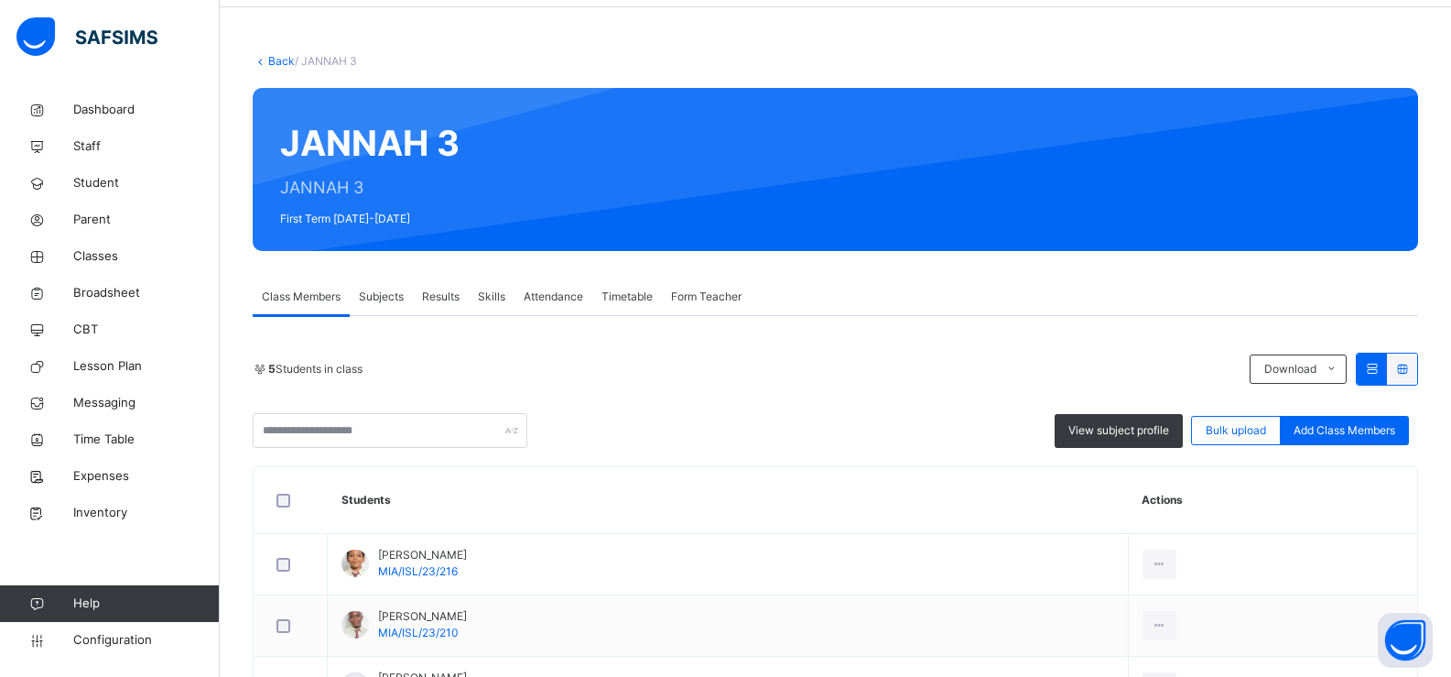
scroll to position [56, 0]
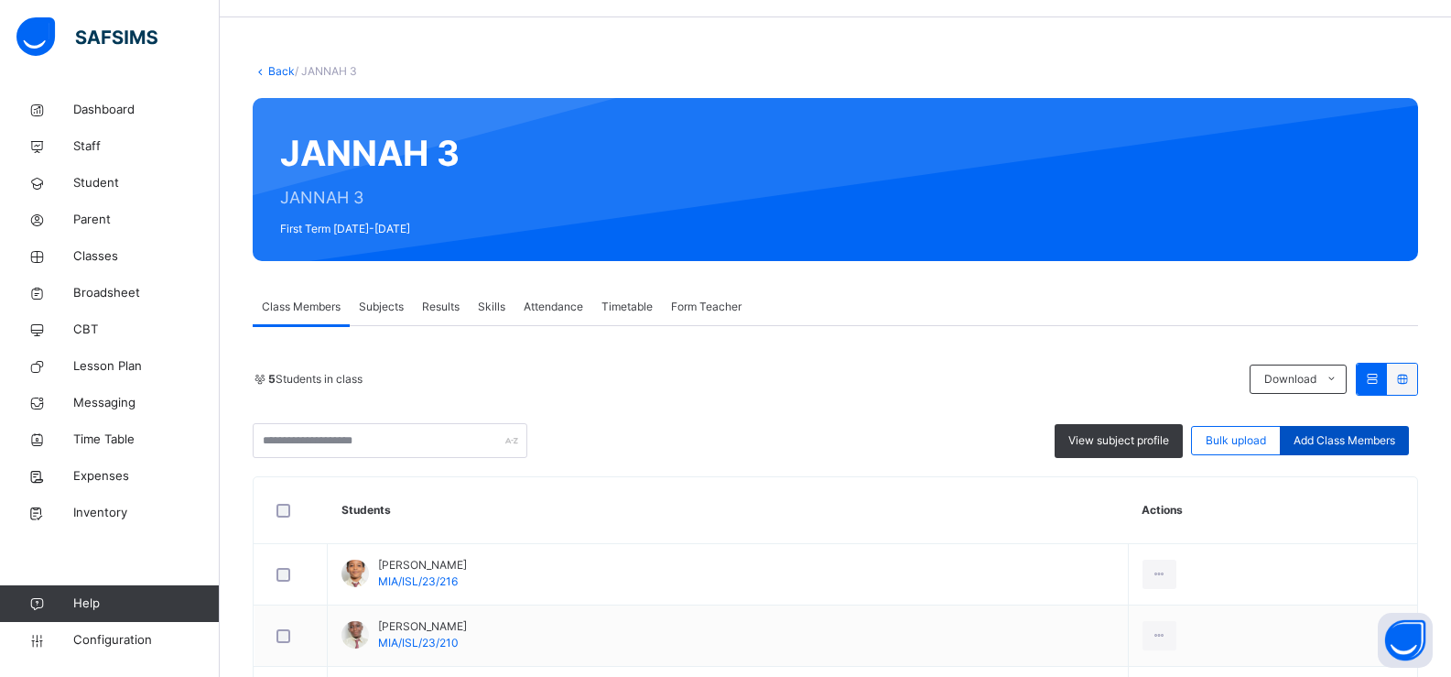
click at [1355, 428] on div "Add Class Members" at bounding box center [1344, 440] width 129 height 29
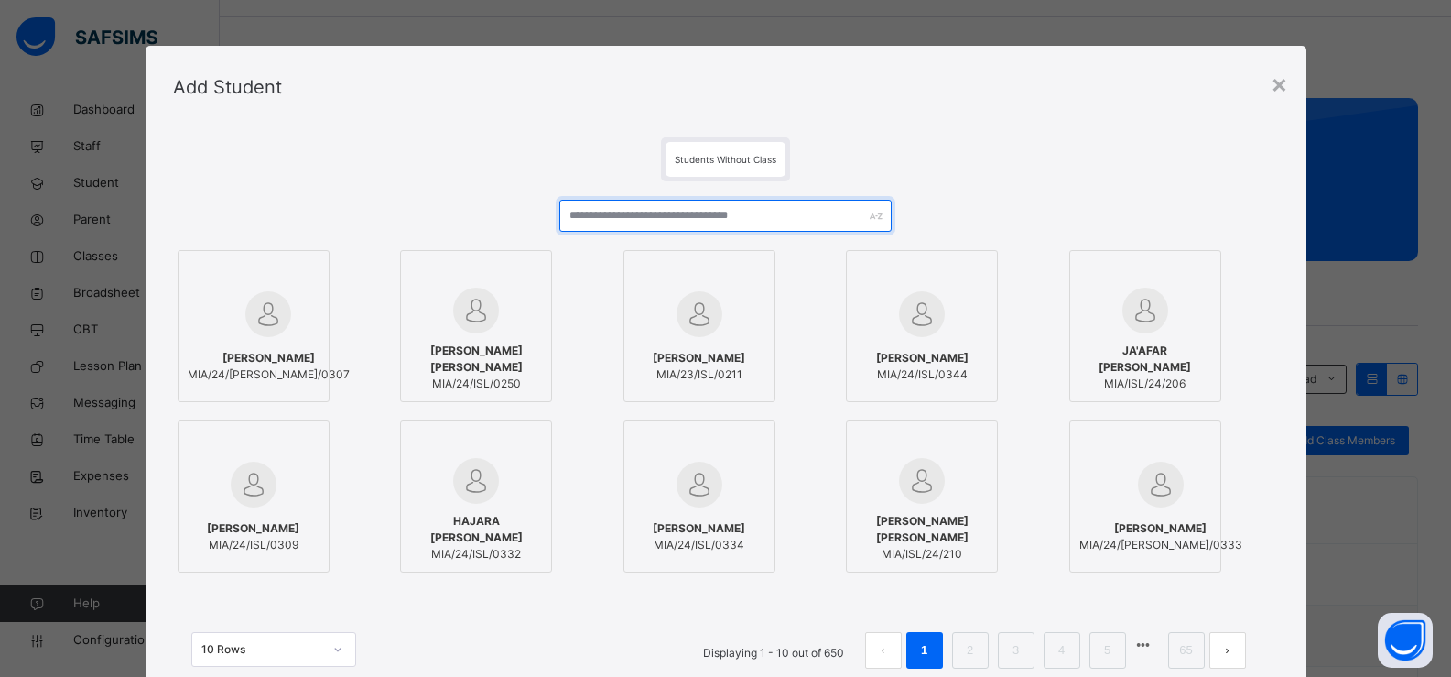
click at [643, 218] on input "text" at bounding box center [724, 216] width 331 height 32
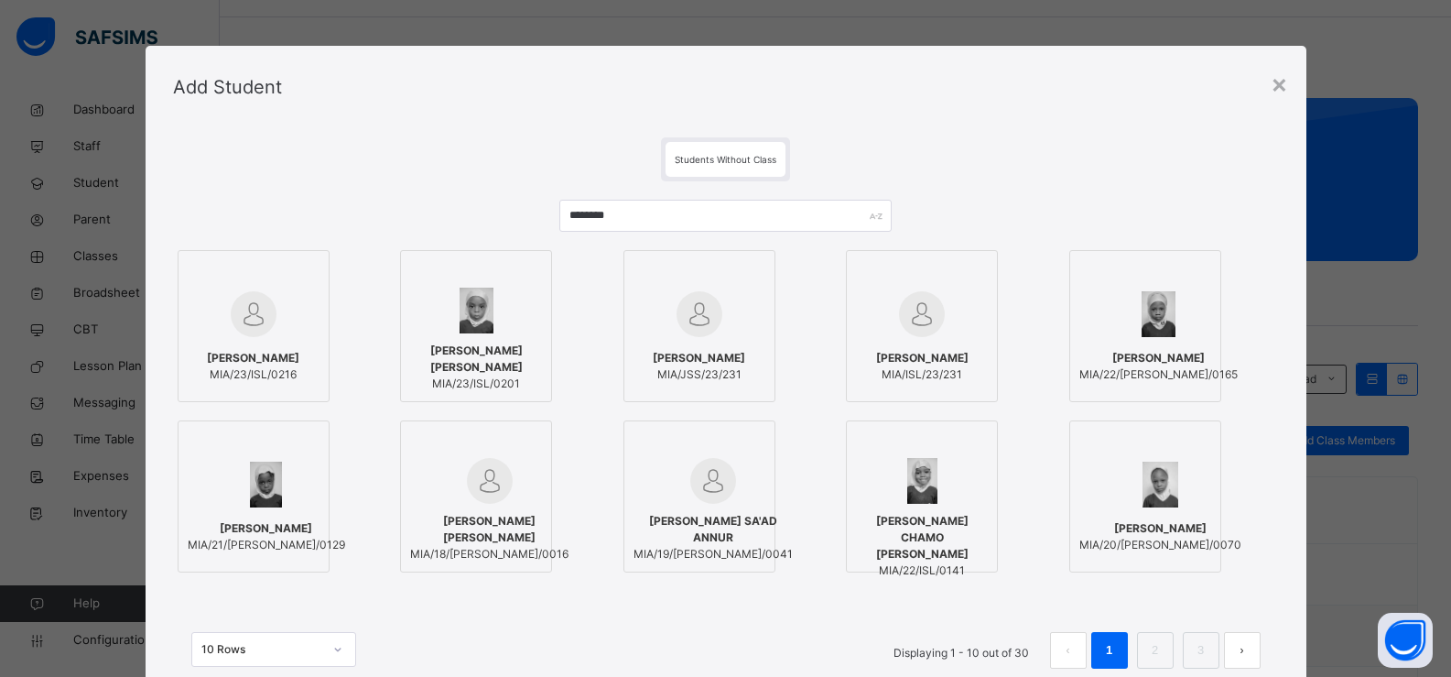
click at [929, 350] on span "[PERSON_NAME]" at bounding box center [922, 358] width 92 height 16
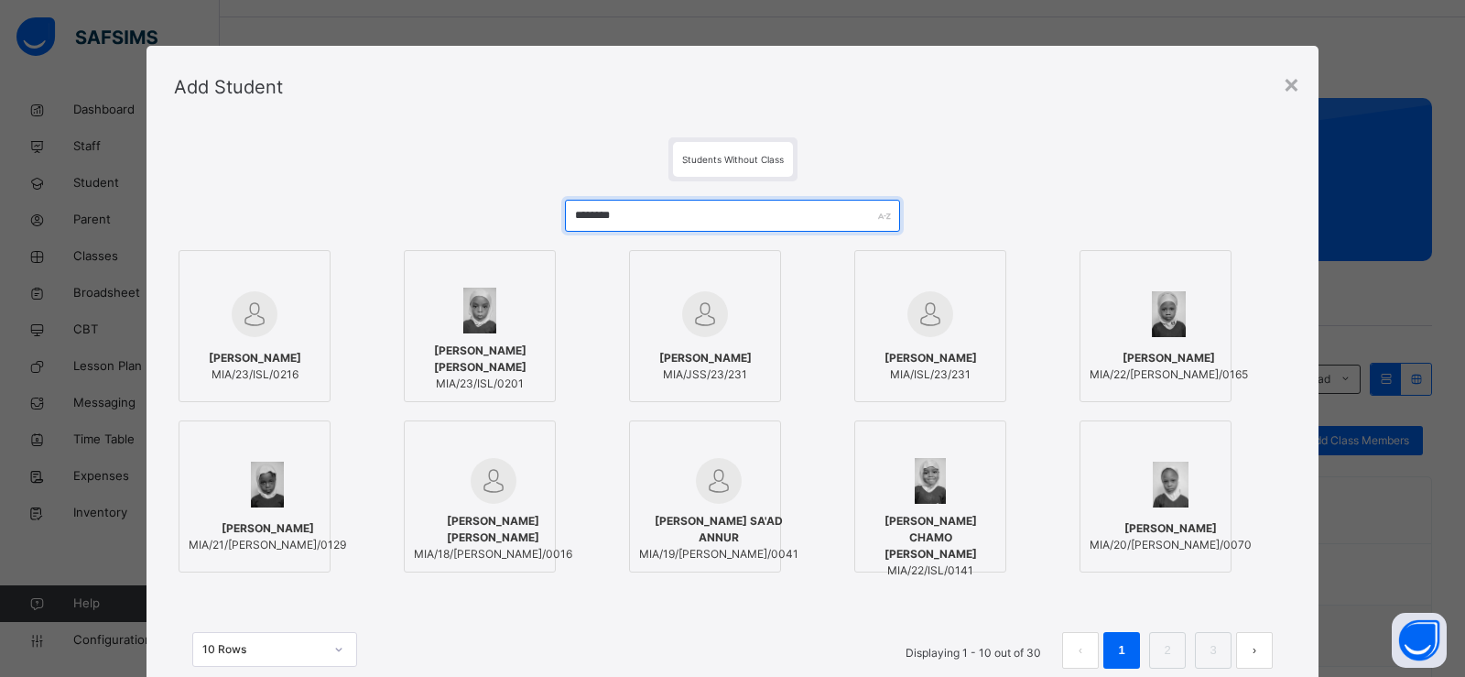
click at [752, 212] on input "*******" at bounding box center [732, 216] width 335 height 32
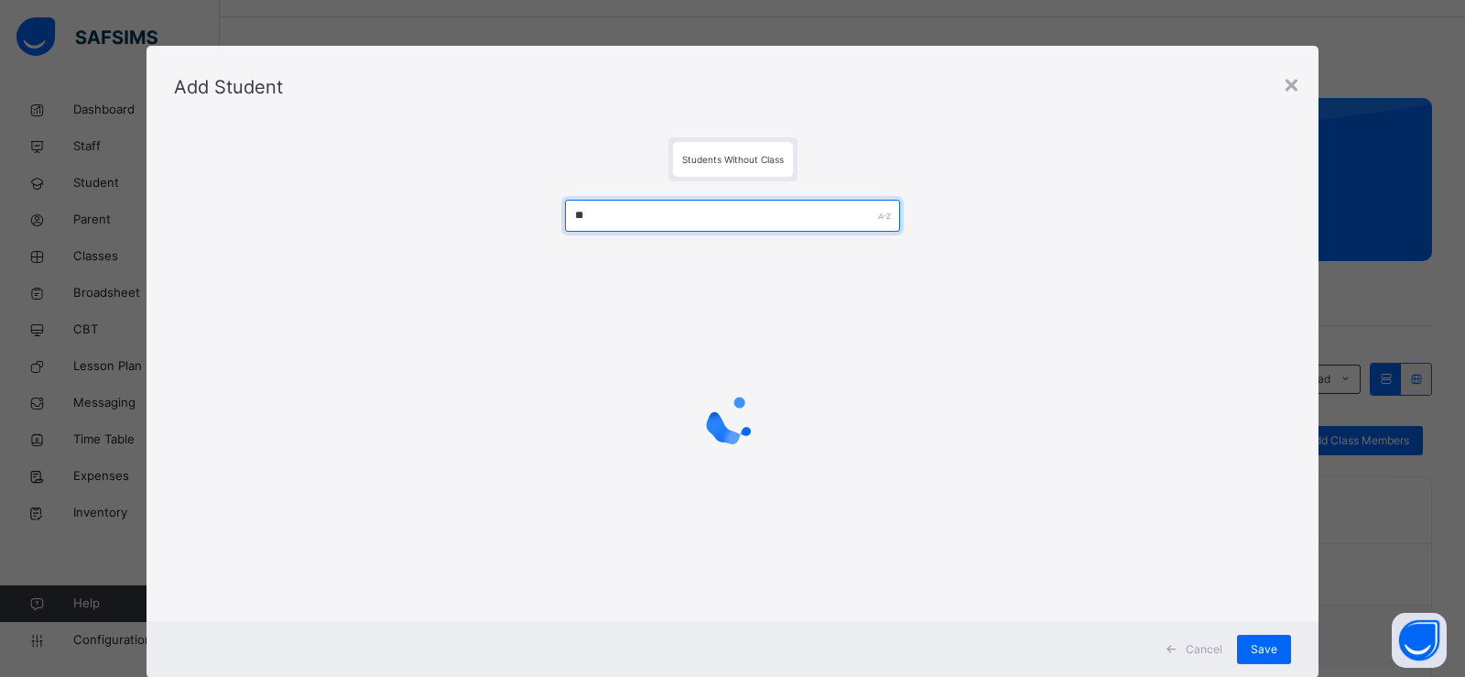
type input "*"
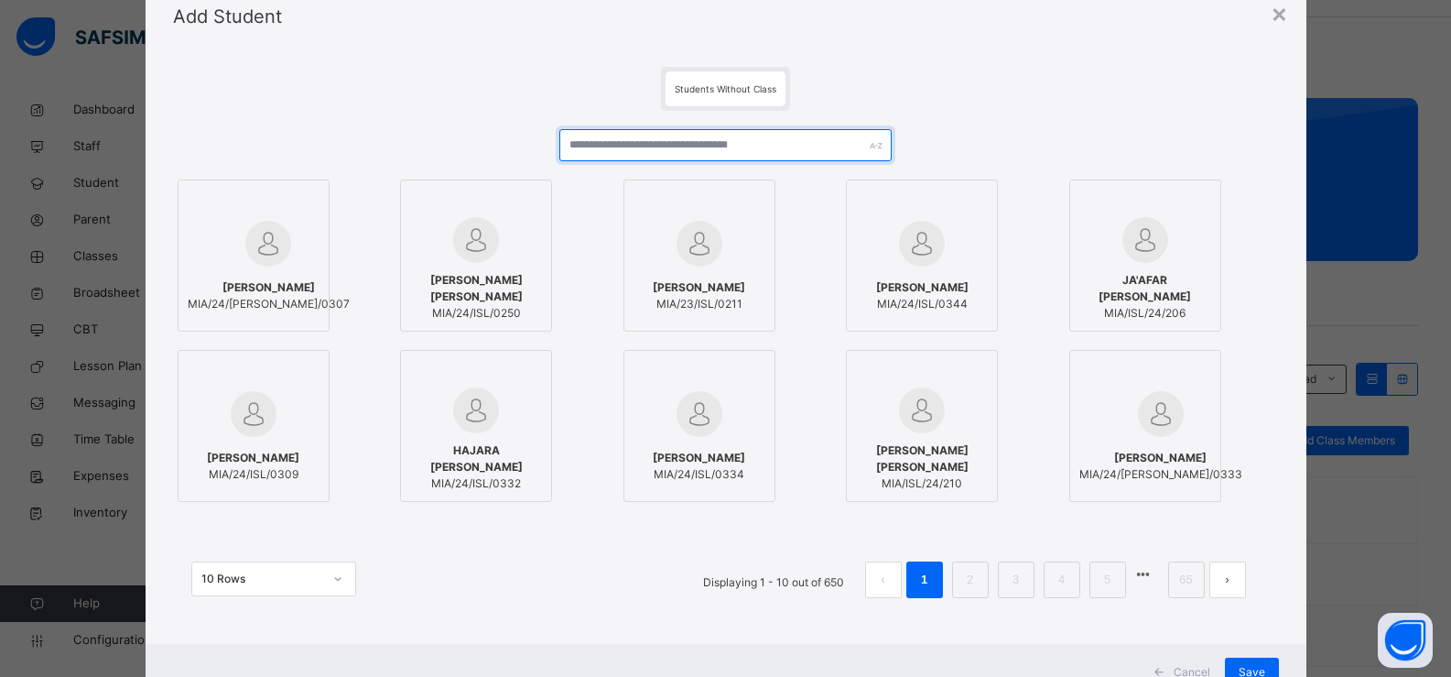
scroll to position [140, 0]
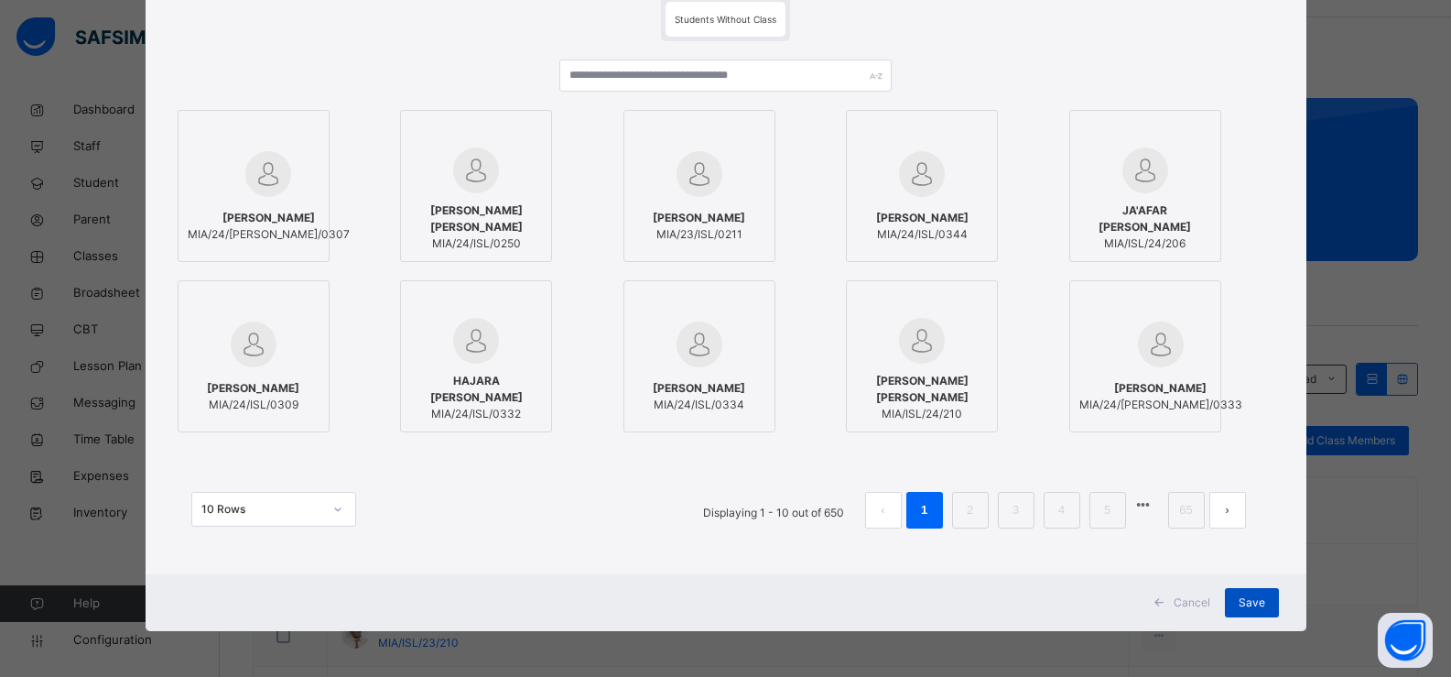
click at [1276, 596] on div "Save" at bounding box center [1252, 602] width 54 height 29
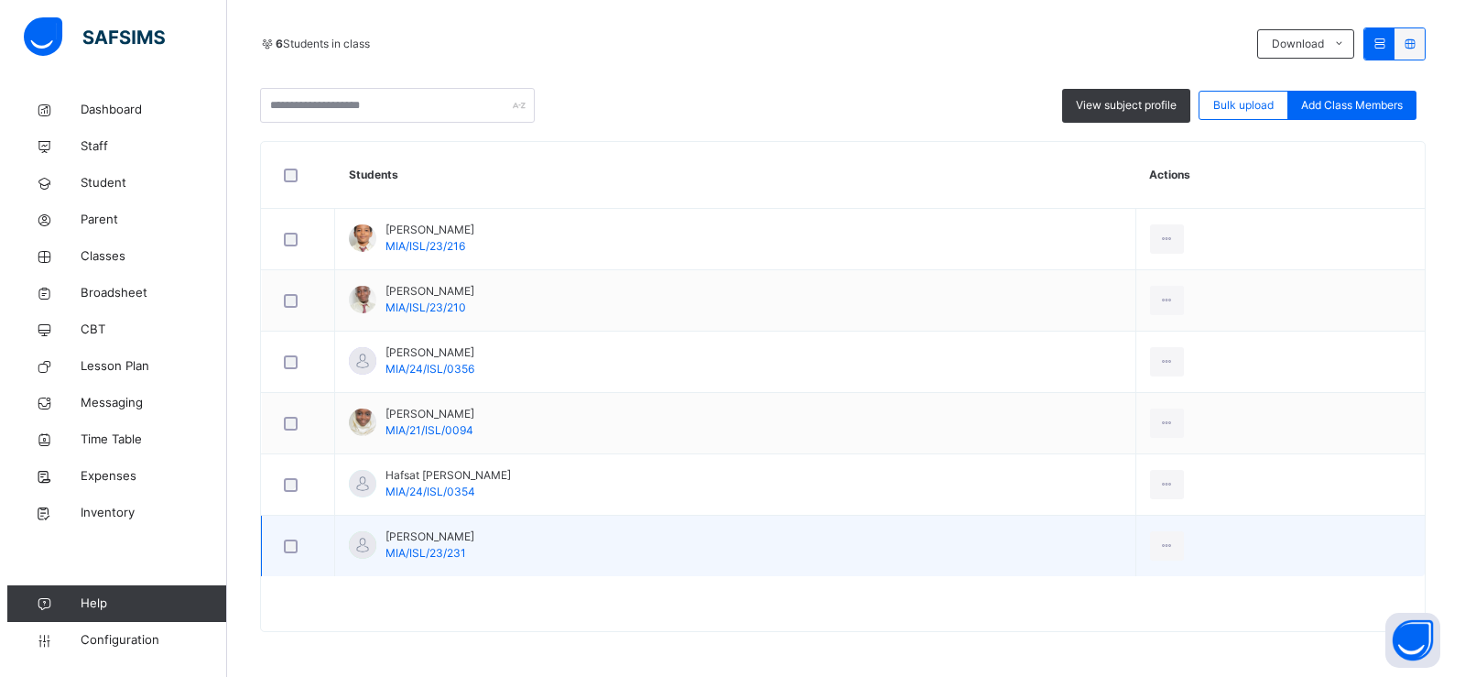
scroll to position [392, 0]
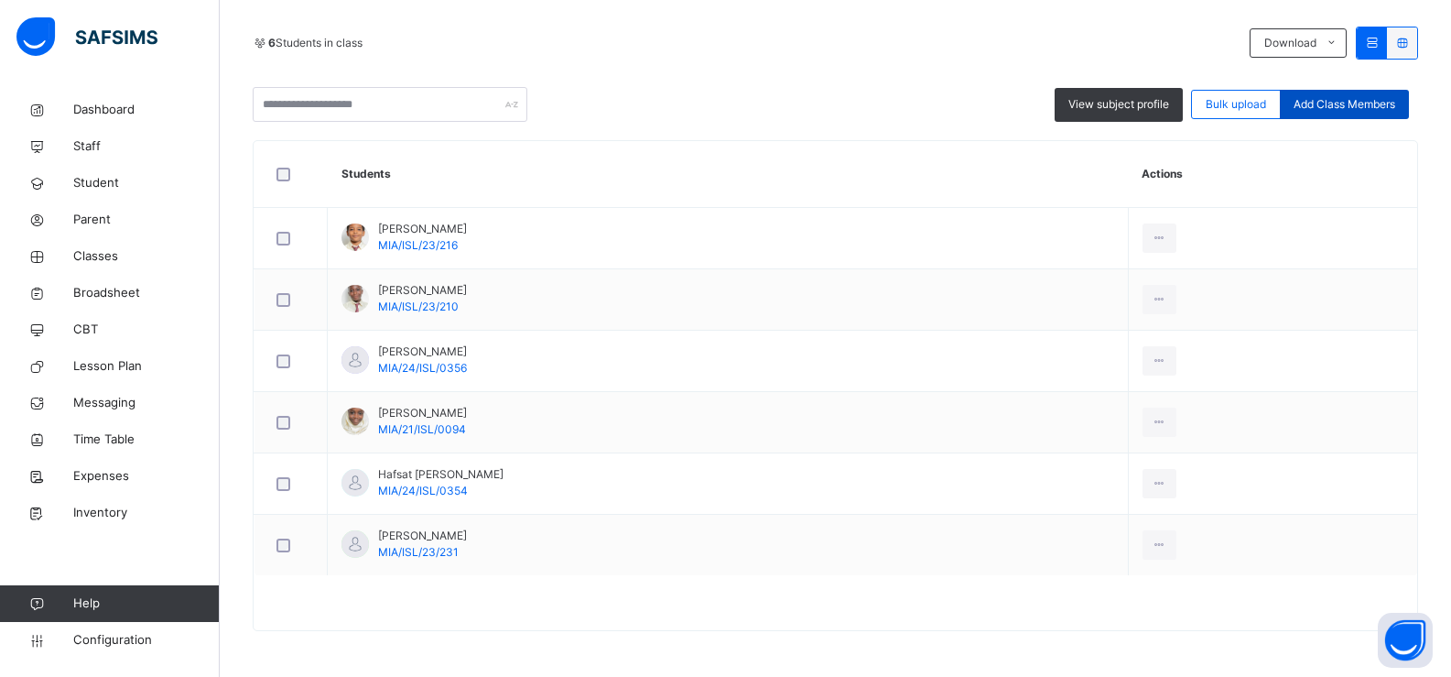
click at [1367, 103] on span "Add Class Members" at bounding box center [1345, 104] width 102 height 16
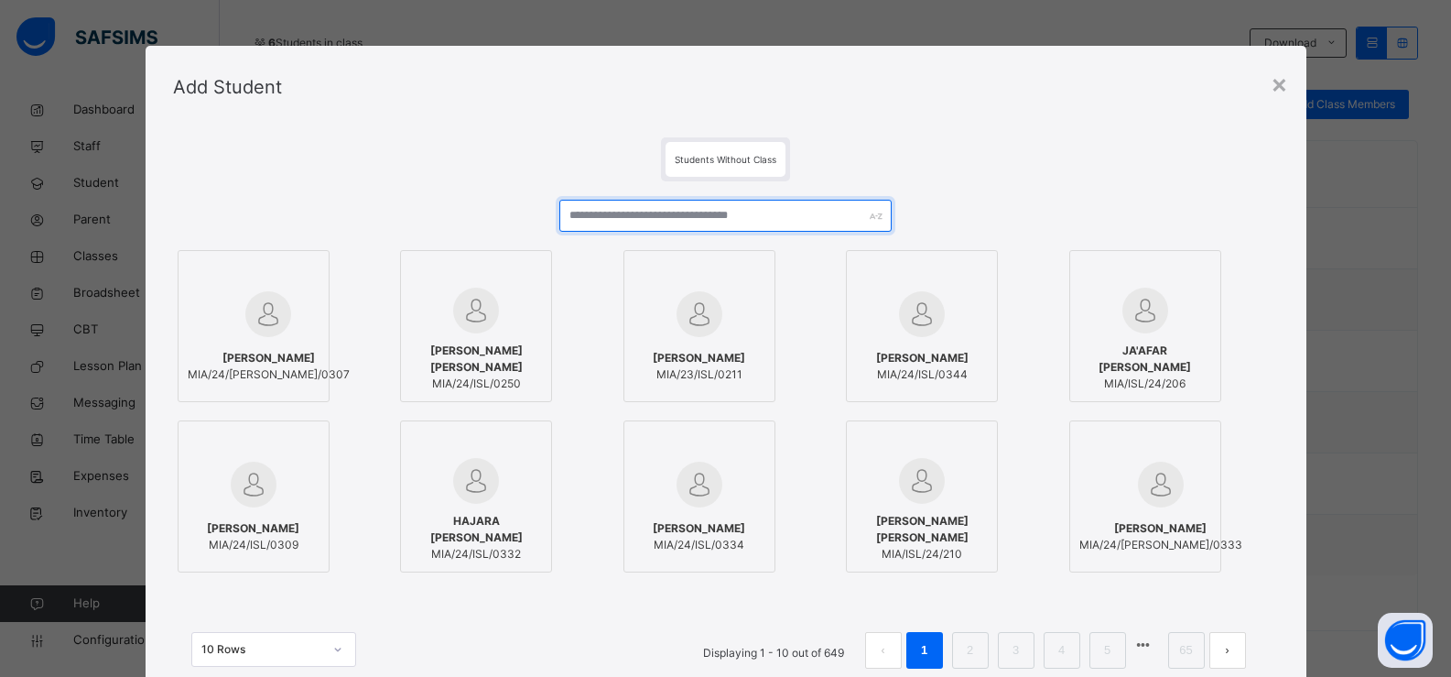
click at [622, 213] on input "text" at bounding box center [724, 216] width 331 height 32
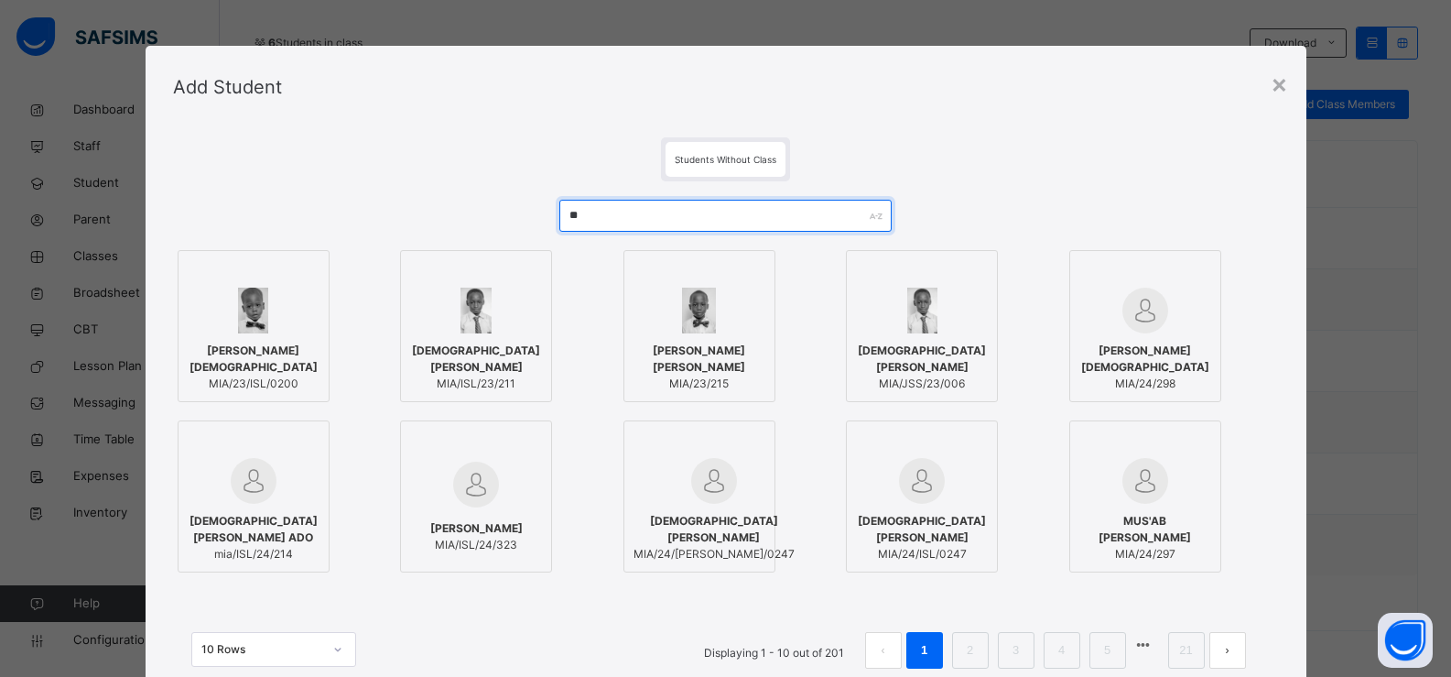
type input "**"
click at [445, 302] on div at bounding box center [476, 311] width 132 height 46
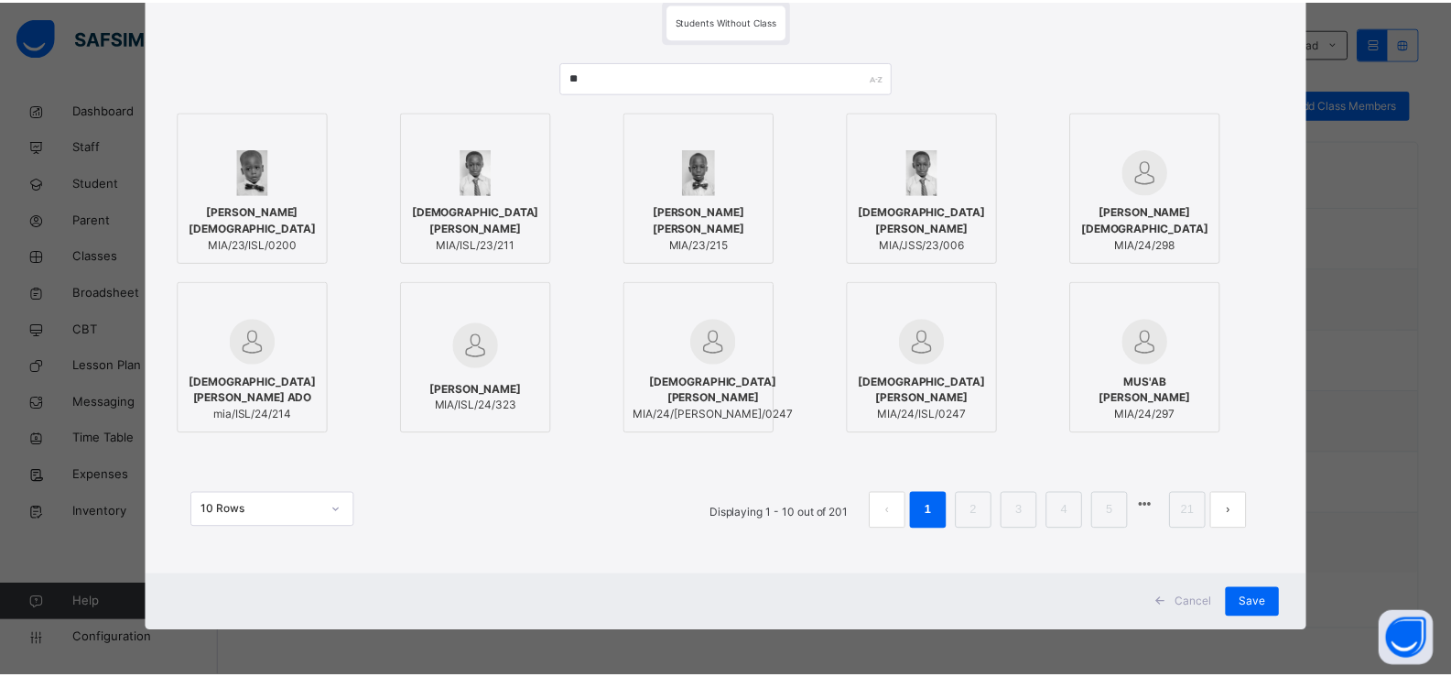
scroll to position [140, 0]
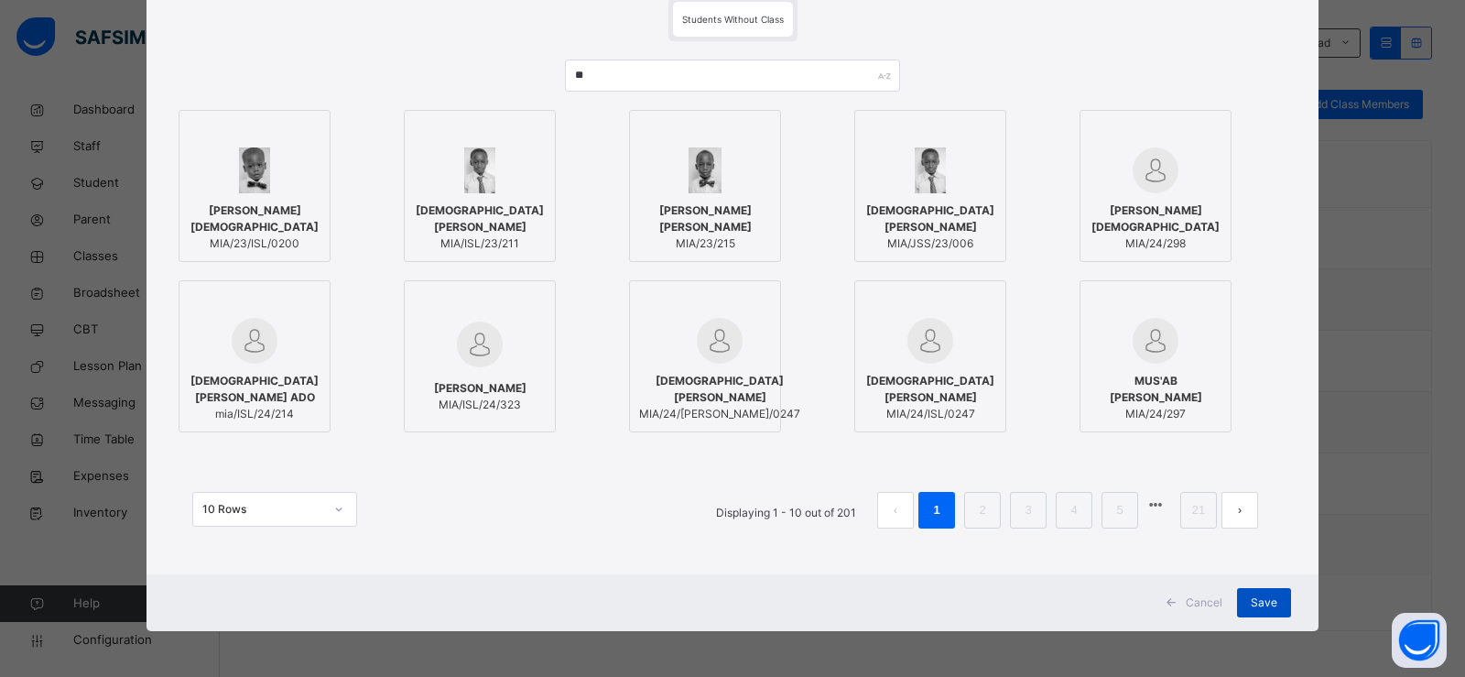
click at [1254, 591] on div "Save" at bounding box center [1264, 602] width 54 height 29
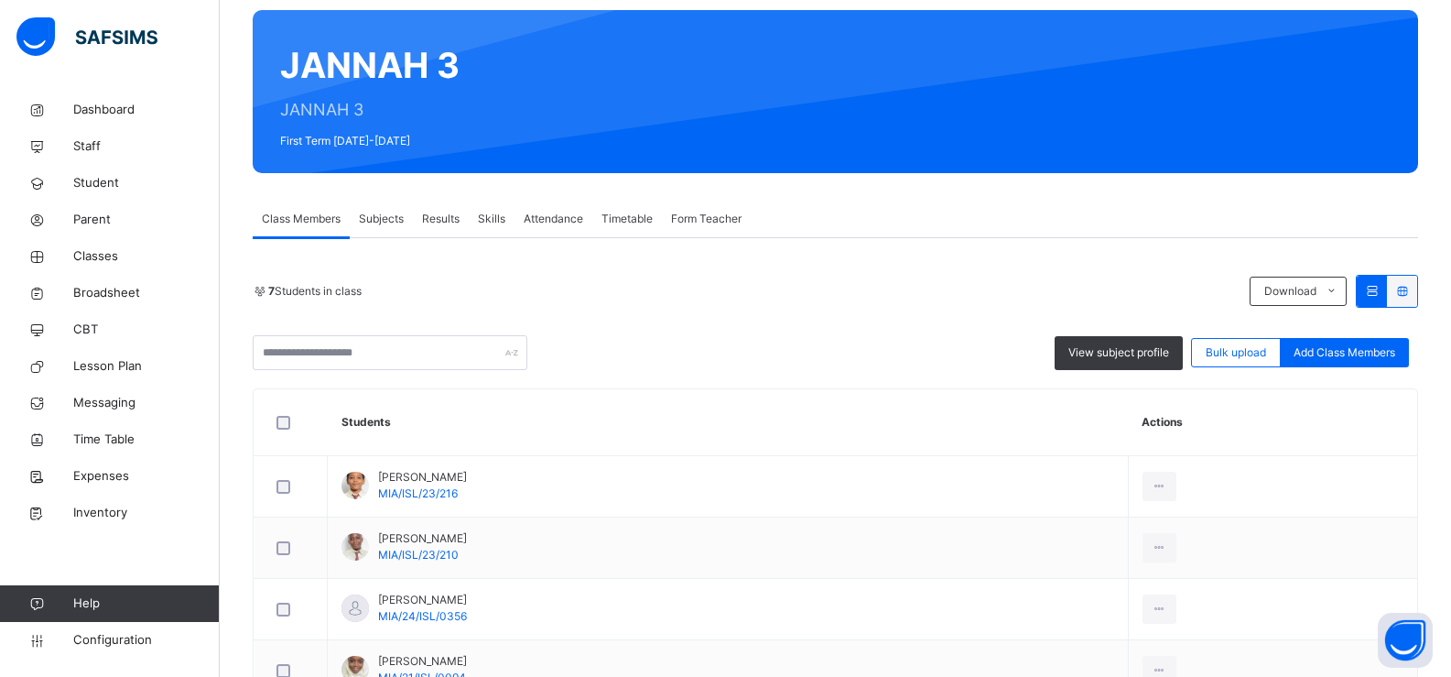
scroll to position [366, 0]
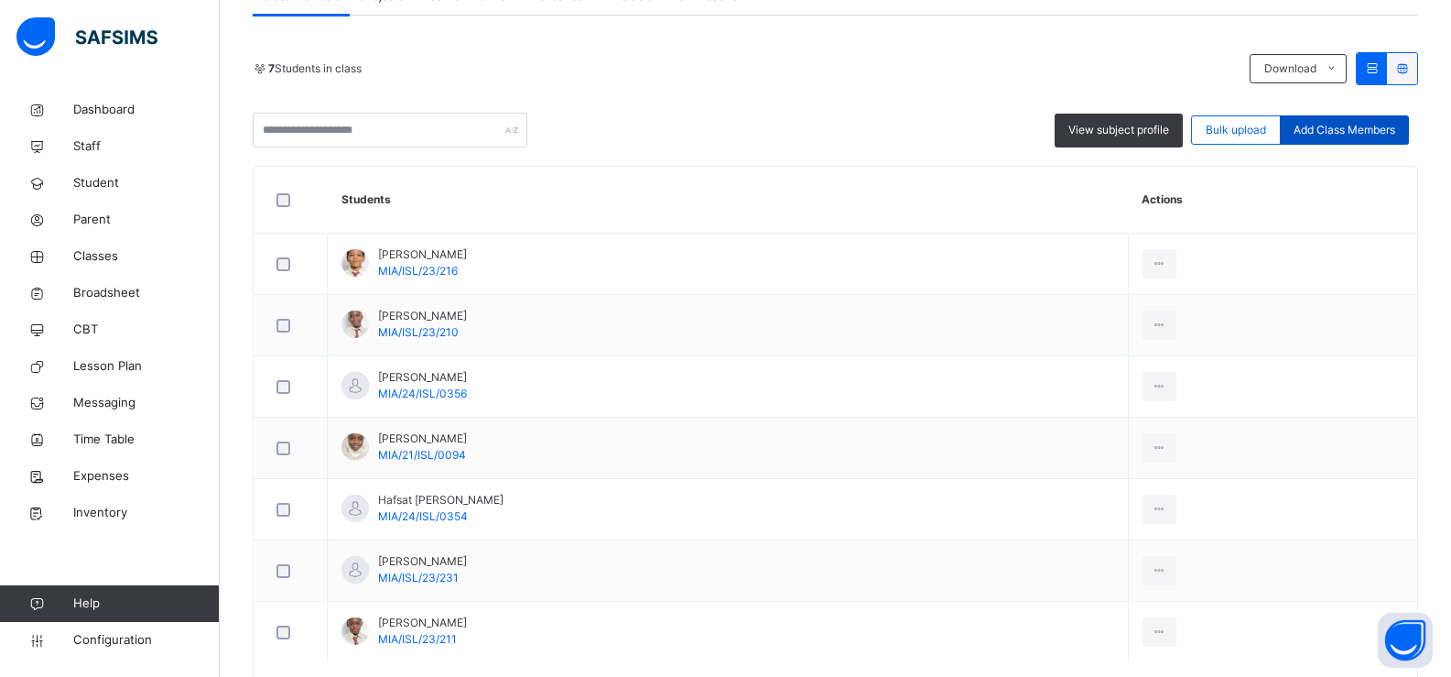
click at [1371, 116] on div "Add Class Members" at bounding box center [1344, 129] width 129 height 29
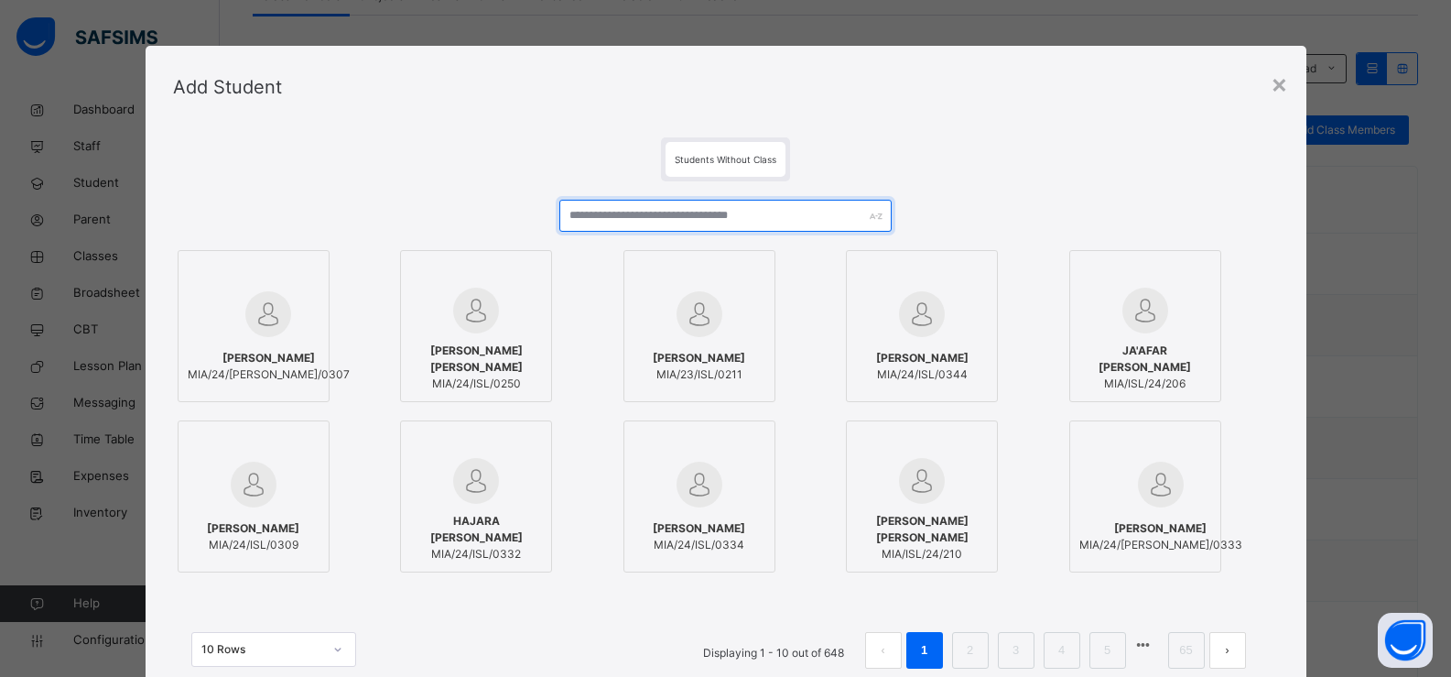
click at [665, 223] on input "text" at bounding box center [724, 216] width 331 height 32
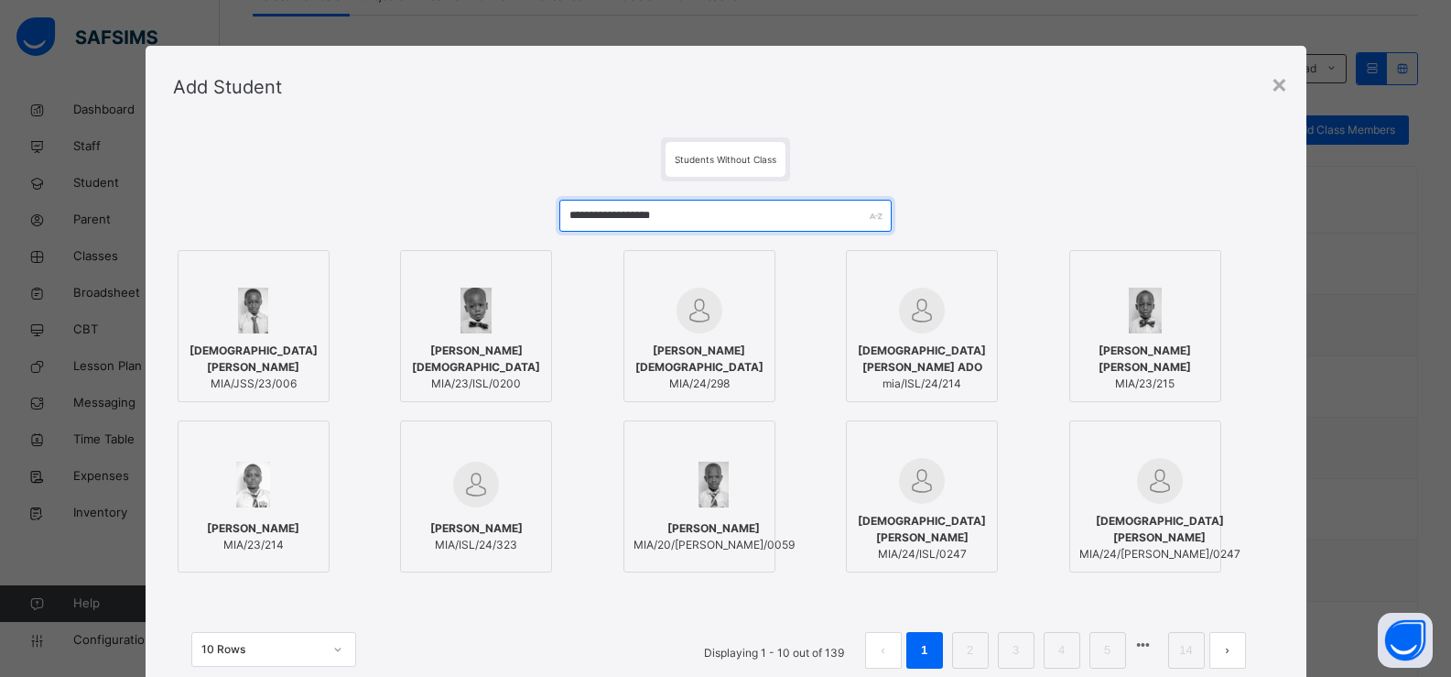
click at [643, 217] on input "**********" at bounding box center [724, 216] width 331 height 32
click at [650, 218] on input "**********" at bounding box center [724, 216] width 331 height 32
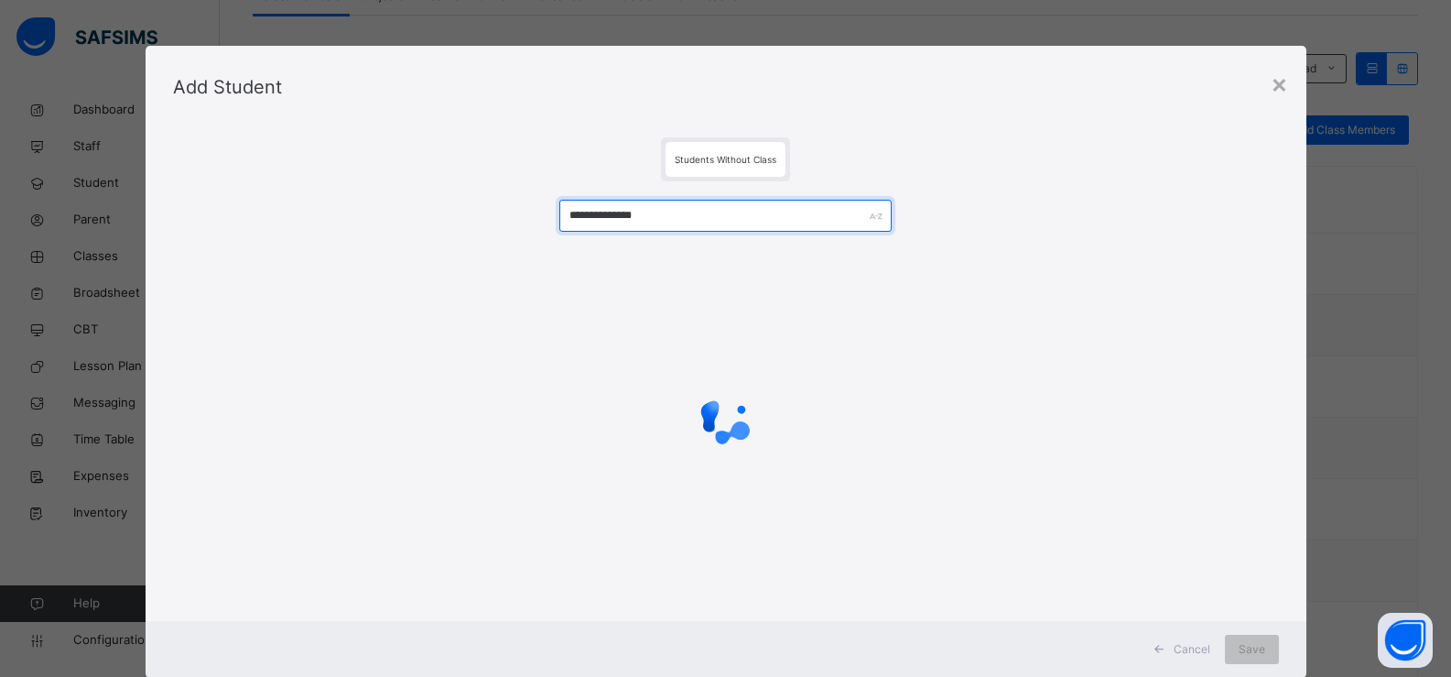
click at [693, 223] on input "**********" at bounding box center [724, 216] width 331 height 32
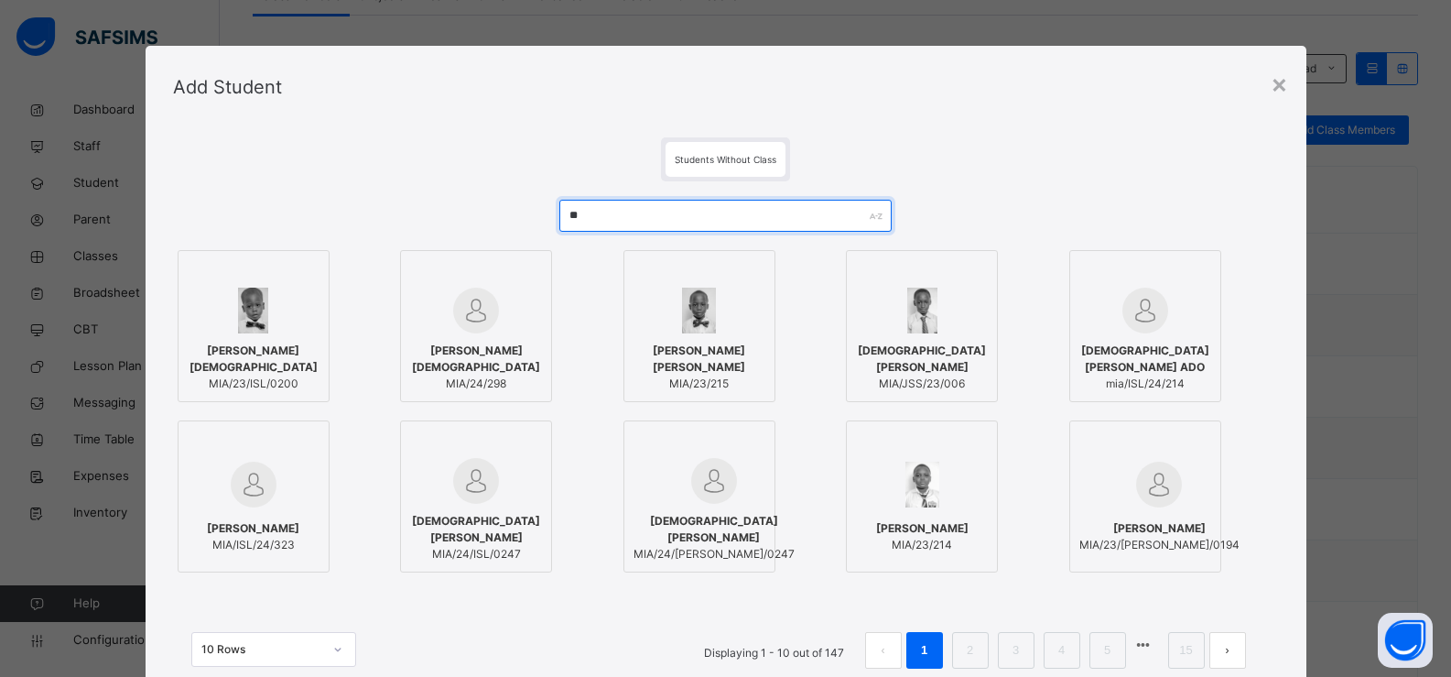
type input "*"
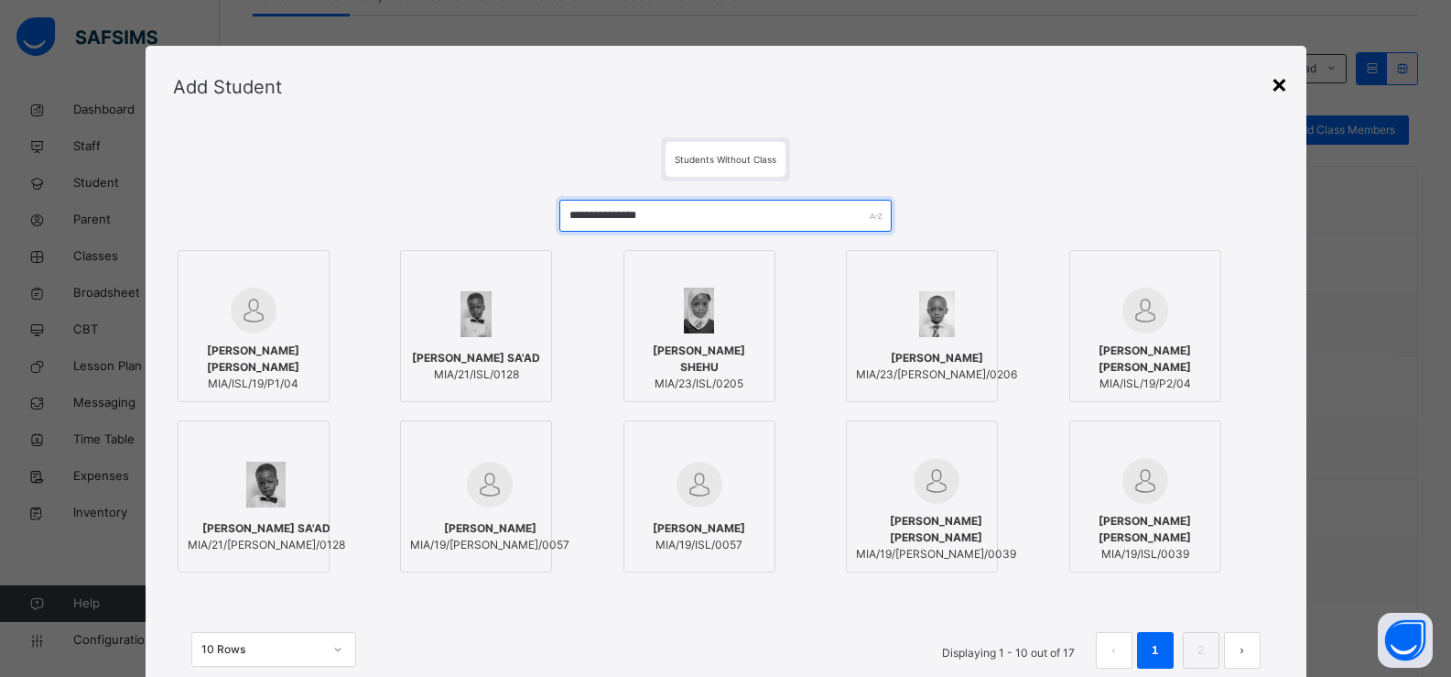
type input "**********"
click at [1288, 85] on div "×" at bounding box center [1279, 83] width 17 height 38
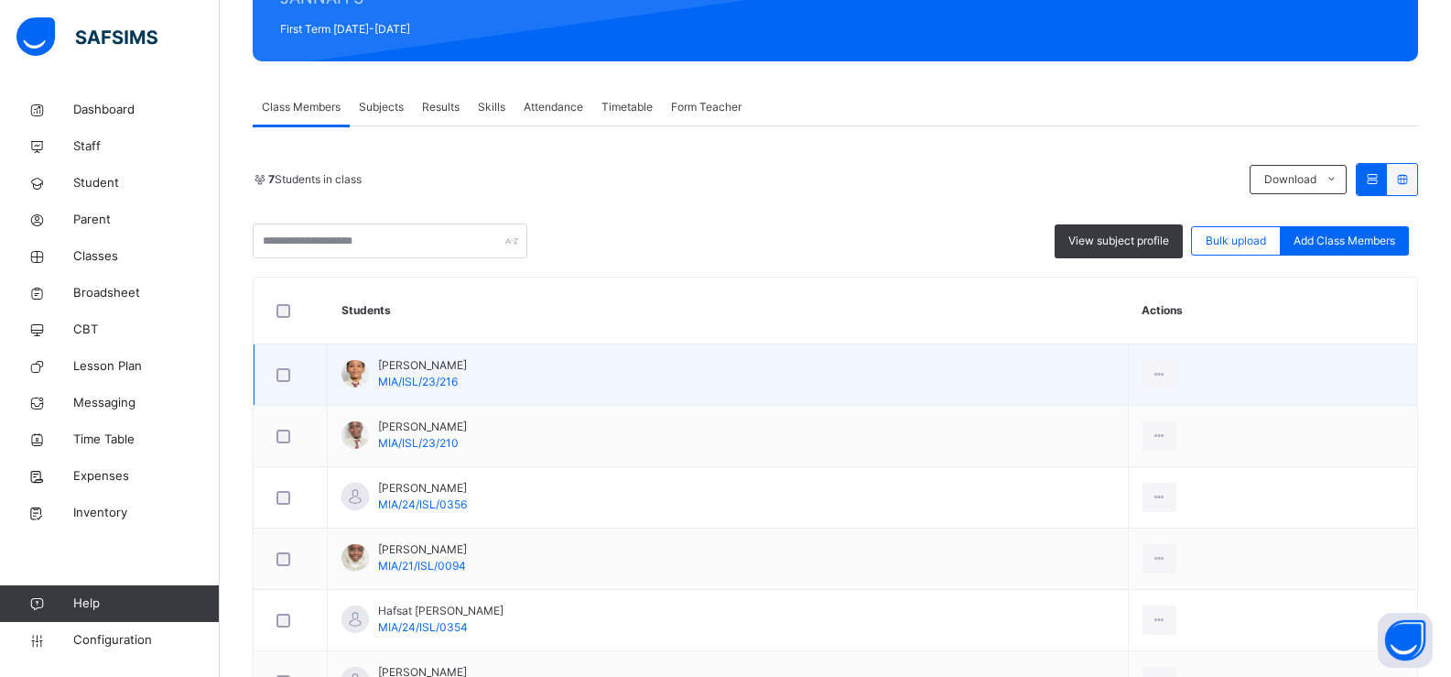
scroll to position [87, 0]
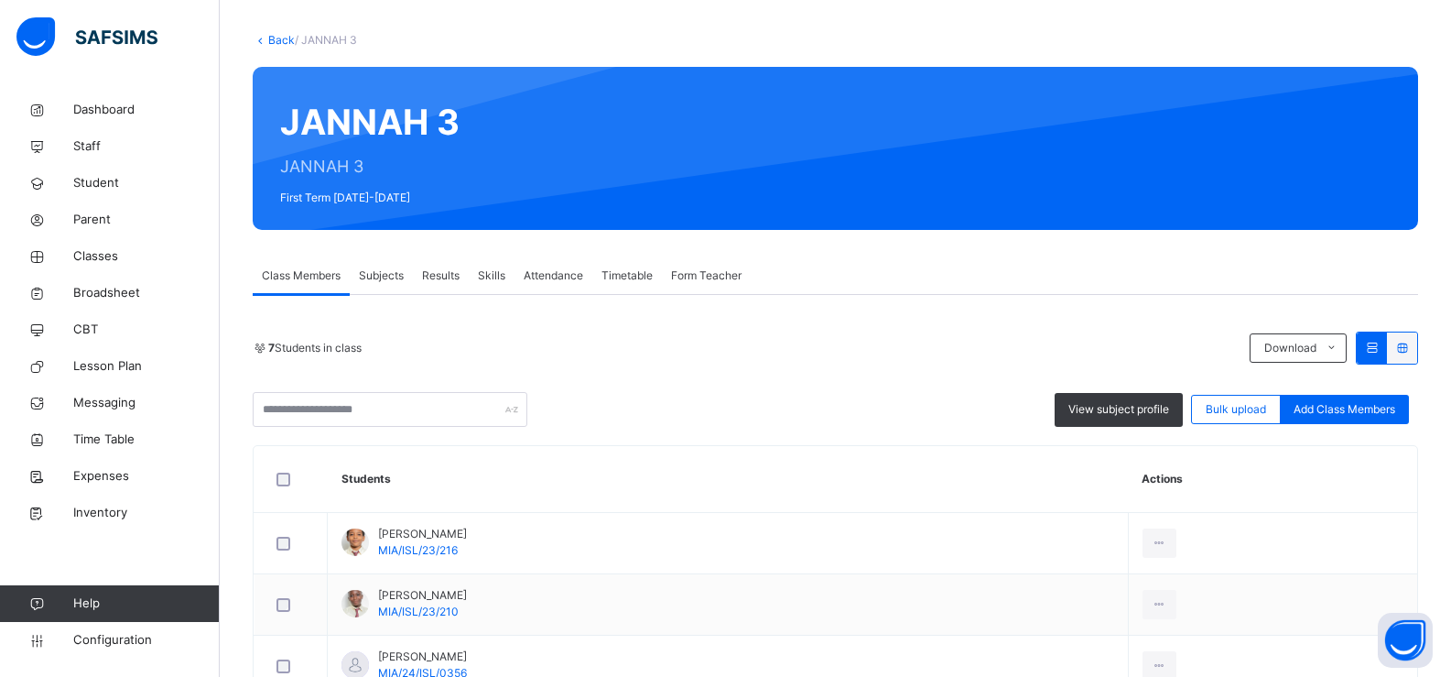
click at [385, 279] on span "Subjects" at bounding box center [381, 275] width 45 height 16
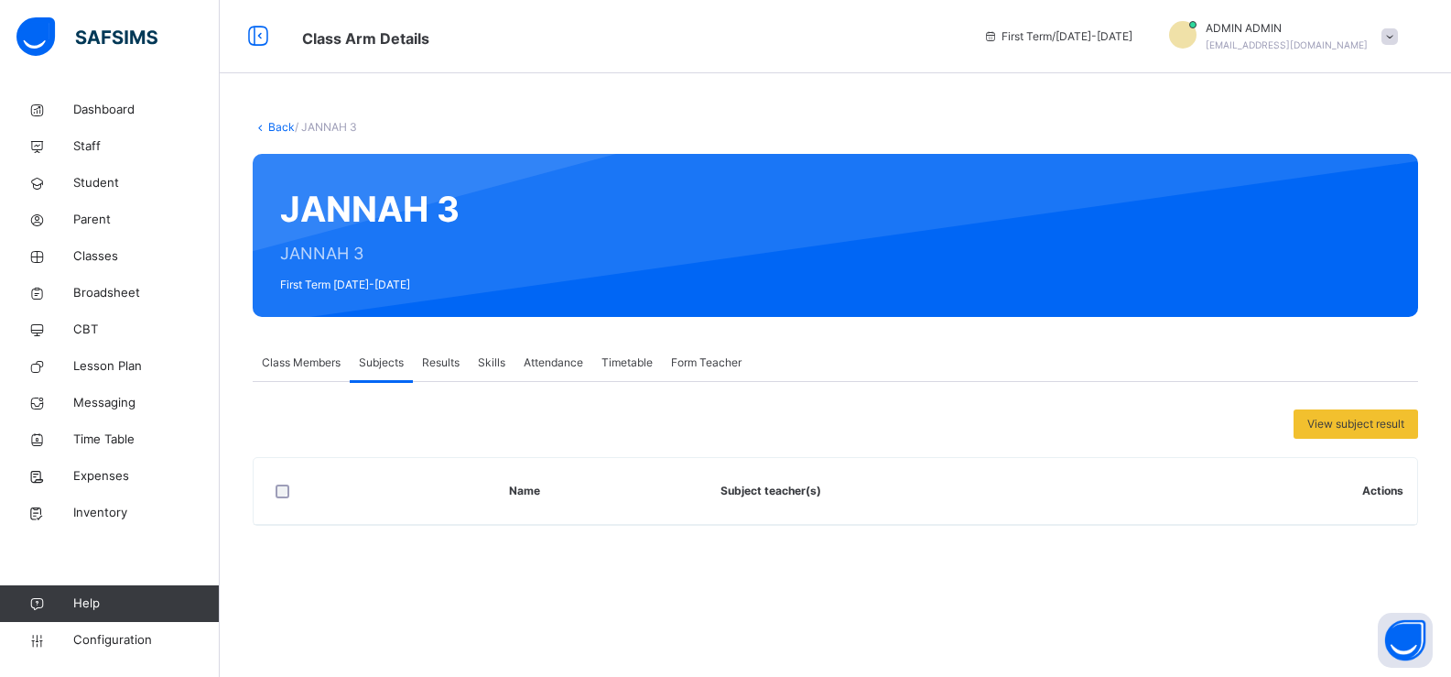
scroll to position [0, 0]
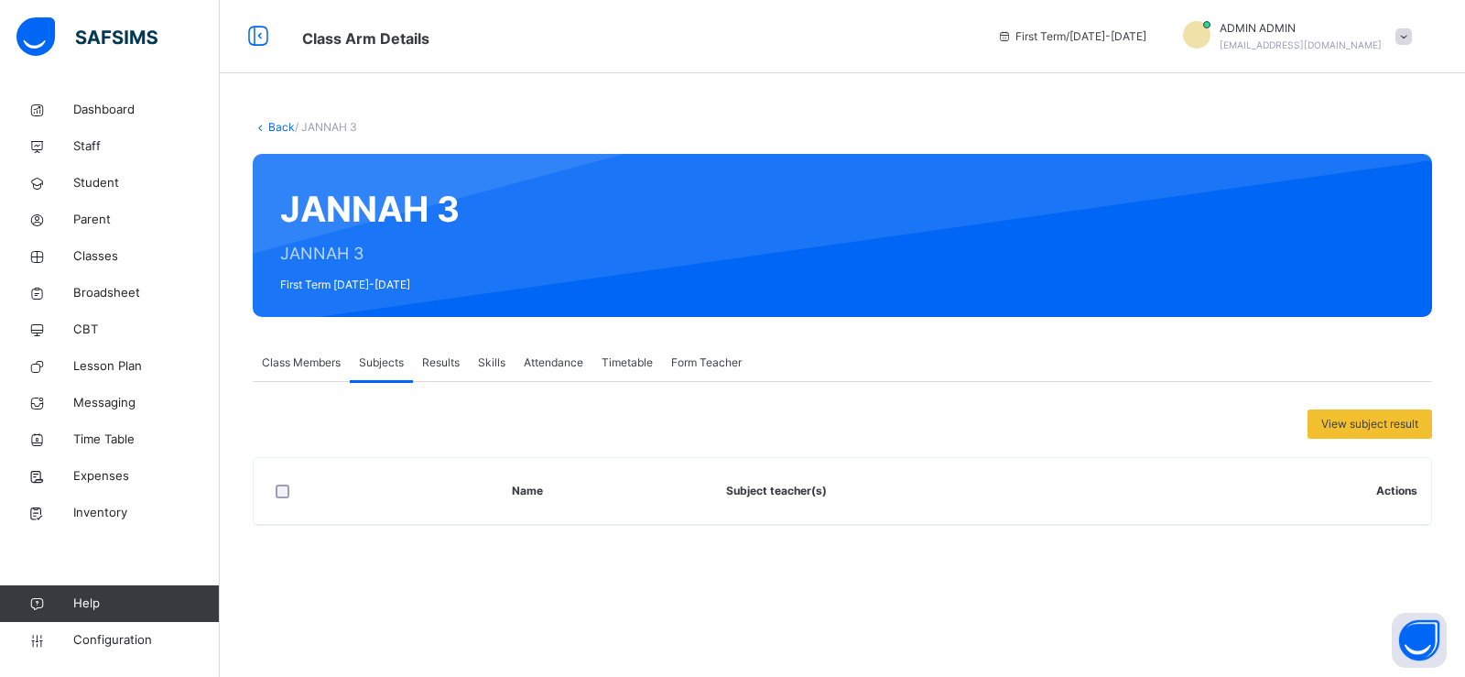
click at [393, 363] on span "Subjects" at bounding box center [381, 362] width 45 height 16
click at [287, 363] on span "Class Members" at bounding box center [301, 362] width 79 height 16
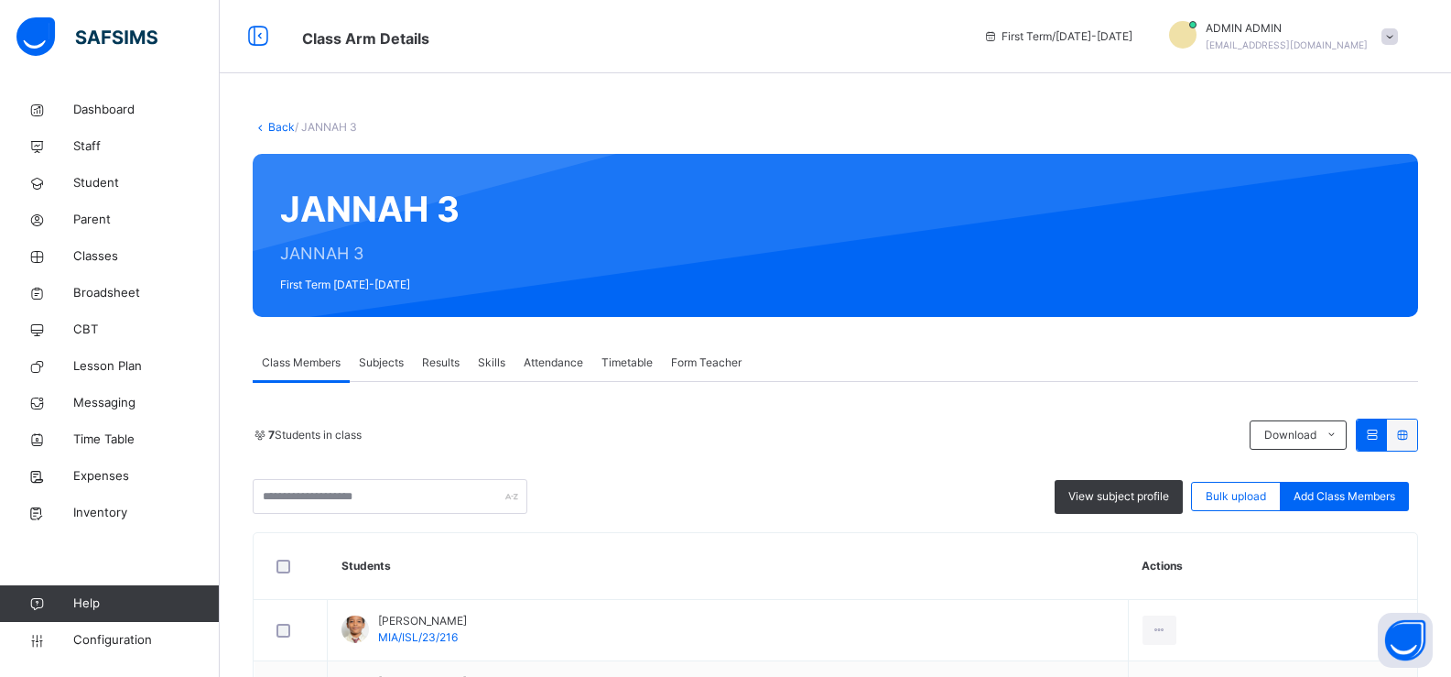
click at [380, 363] on span "Subjects" at bounding box center [381, 362] width 45 height 16
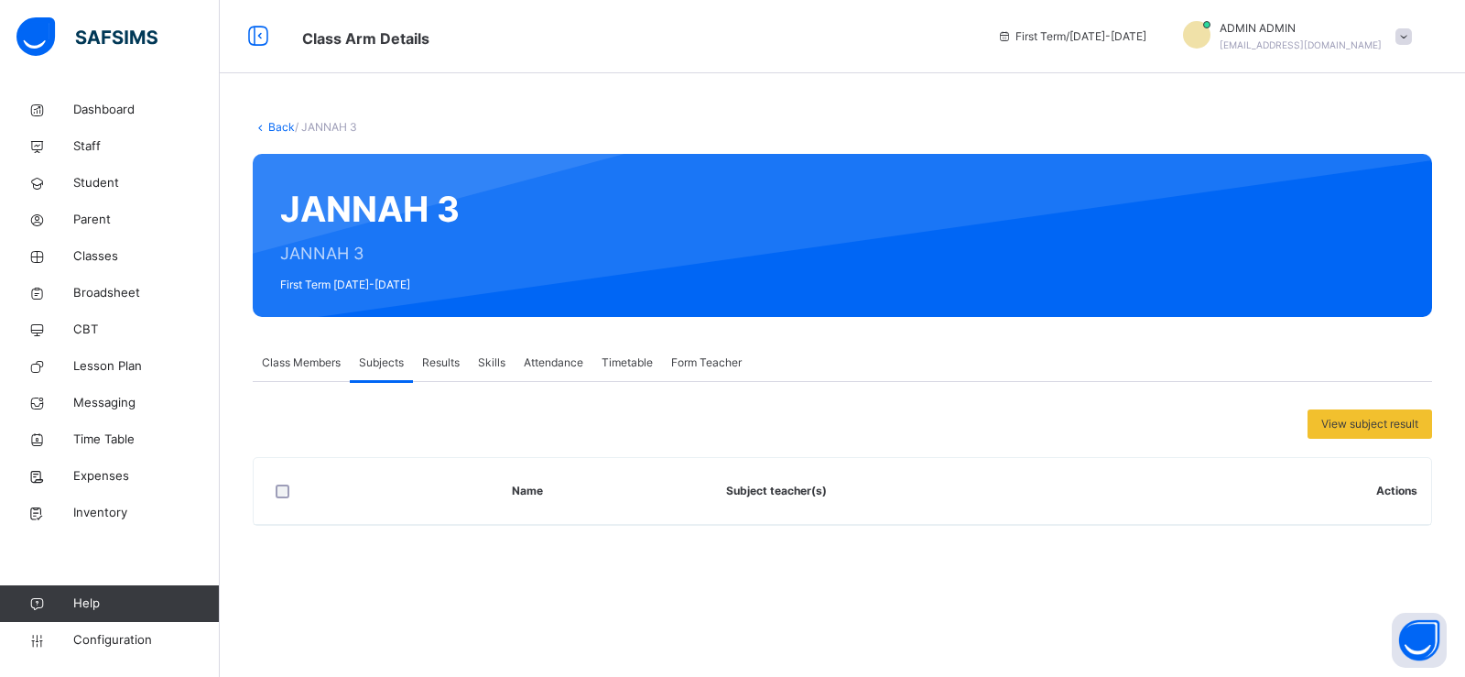
click at [421, 362] on div "Results" at bounding box center [441, 362] width 56 height 37
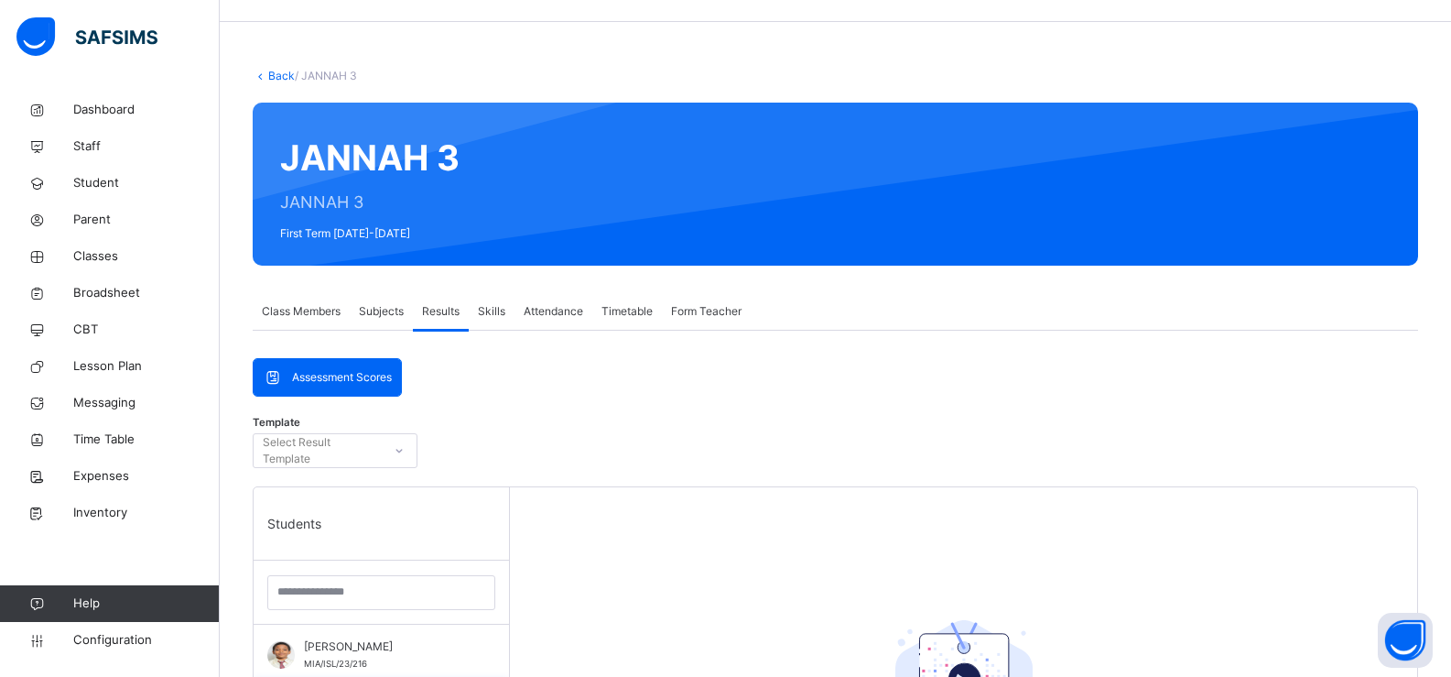
scroll to position [45, 0]
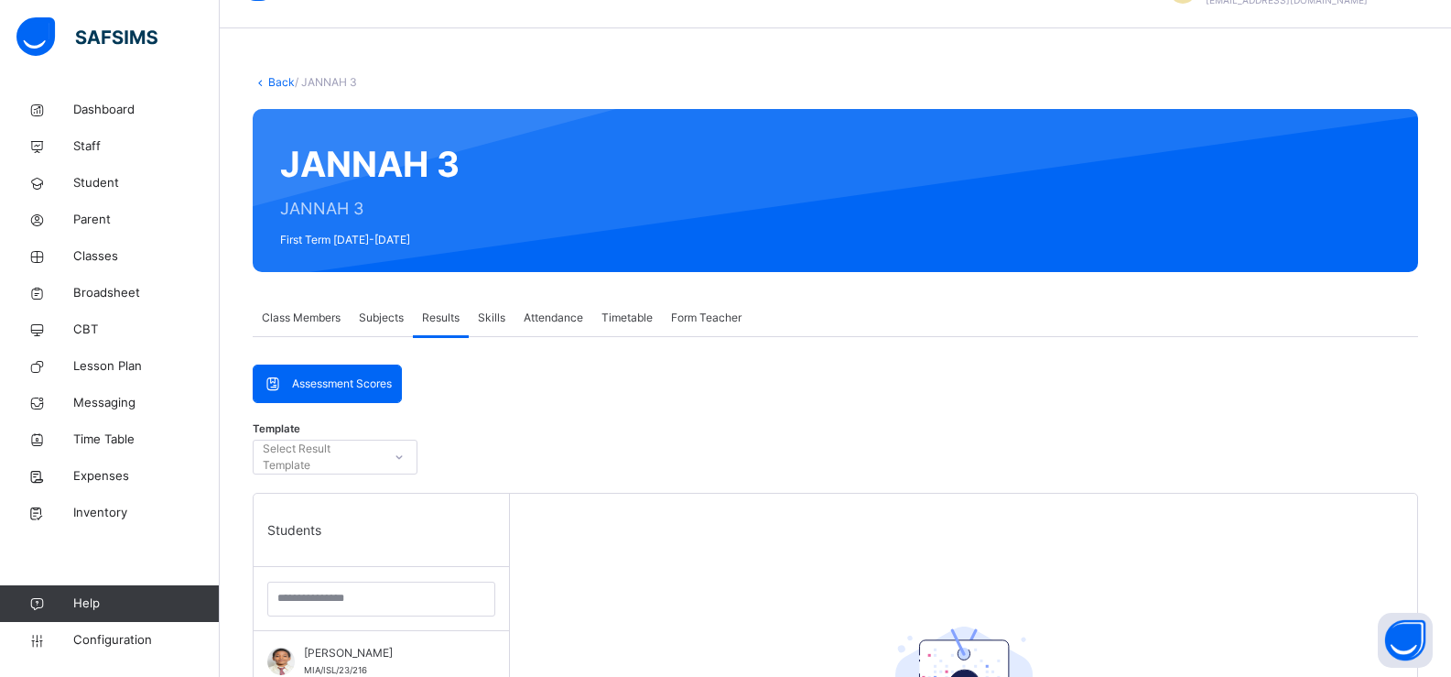
click at [376, 312] on span "Subjects" at bounding box center [381, 318] width 45 height 16
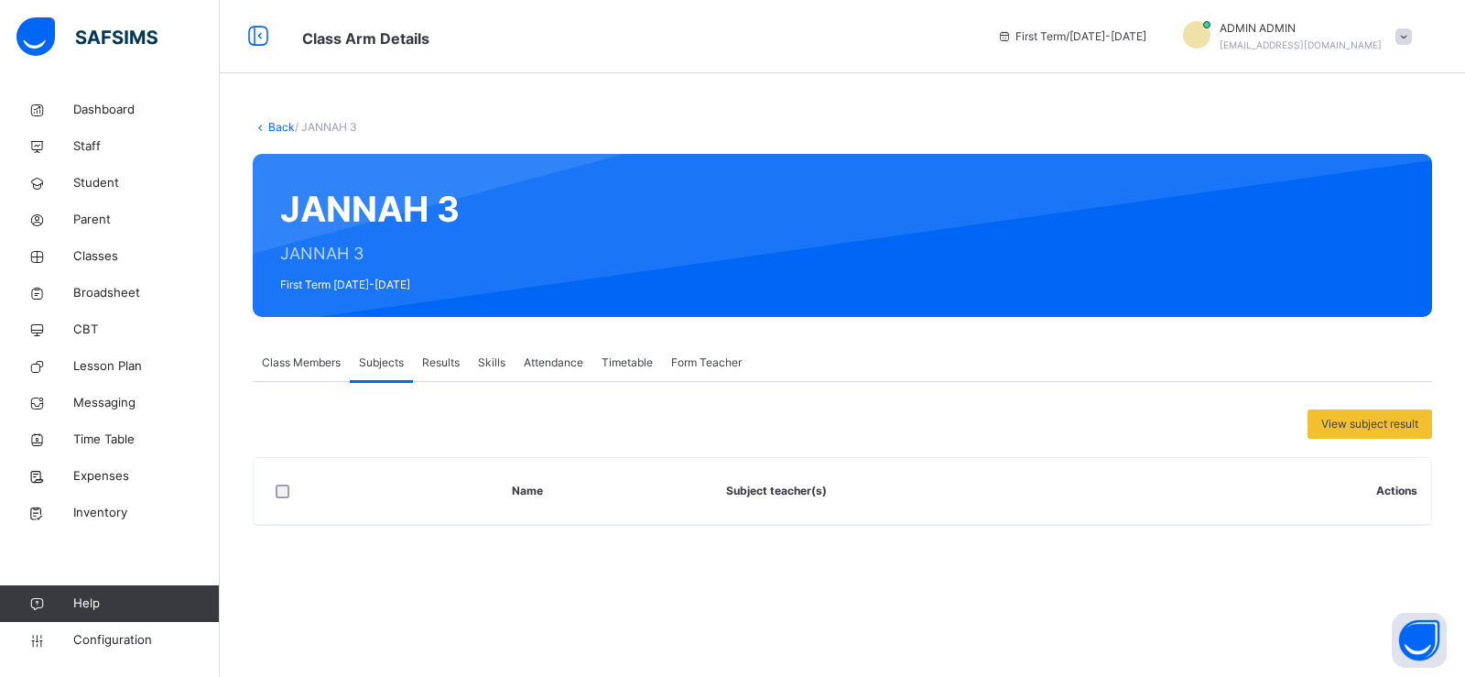
click at [285, 364] on span "Class Members" at bounding box center [301, 362] width 79 height 16
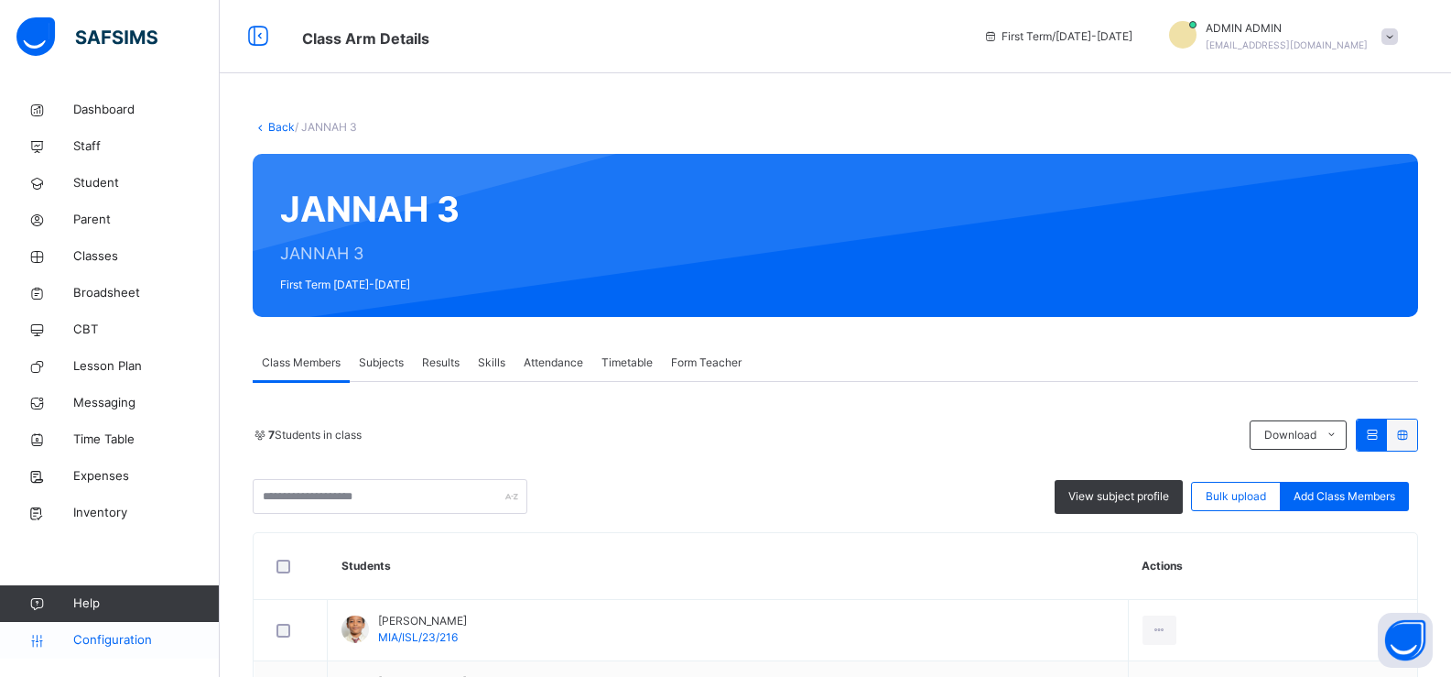
click at [112, 638] on span "Configuration" at bounding box center [146, 640] width 146 height 18
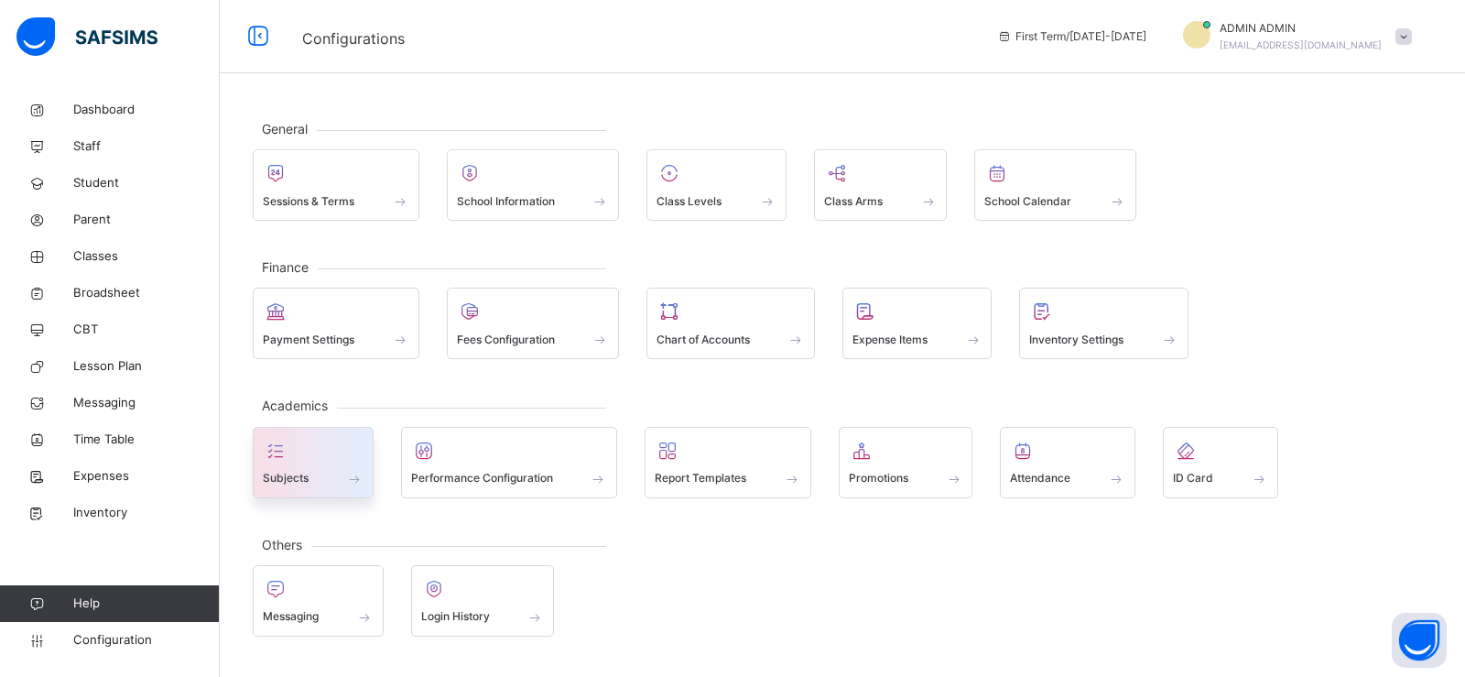
click at [310, 481] on div "Subjects" at bounding box center [313, 478] width 101 height 19
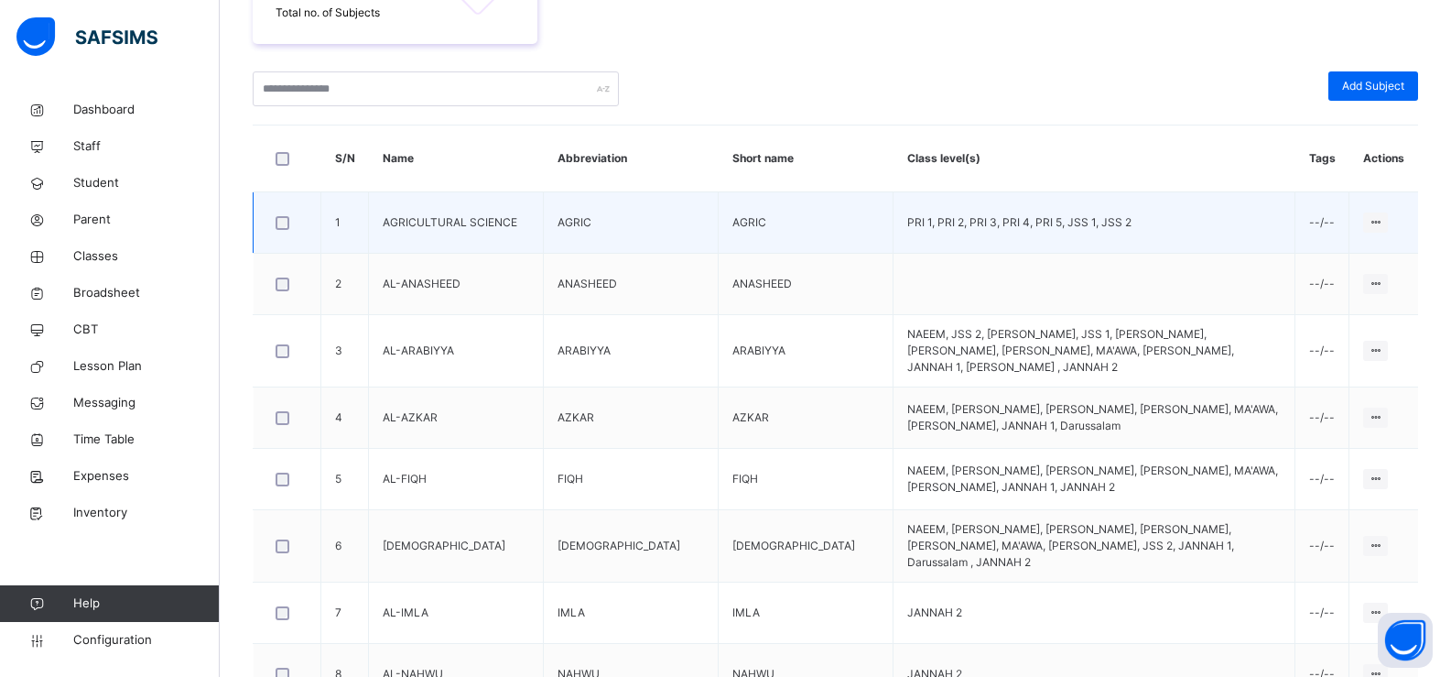
scroll to position [336, 0]
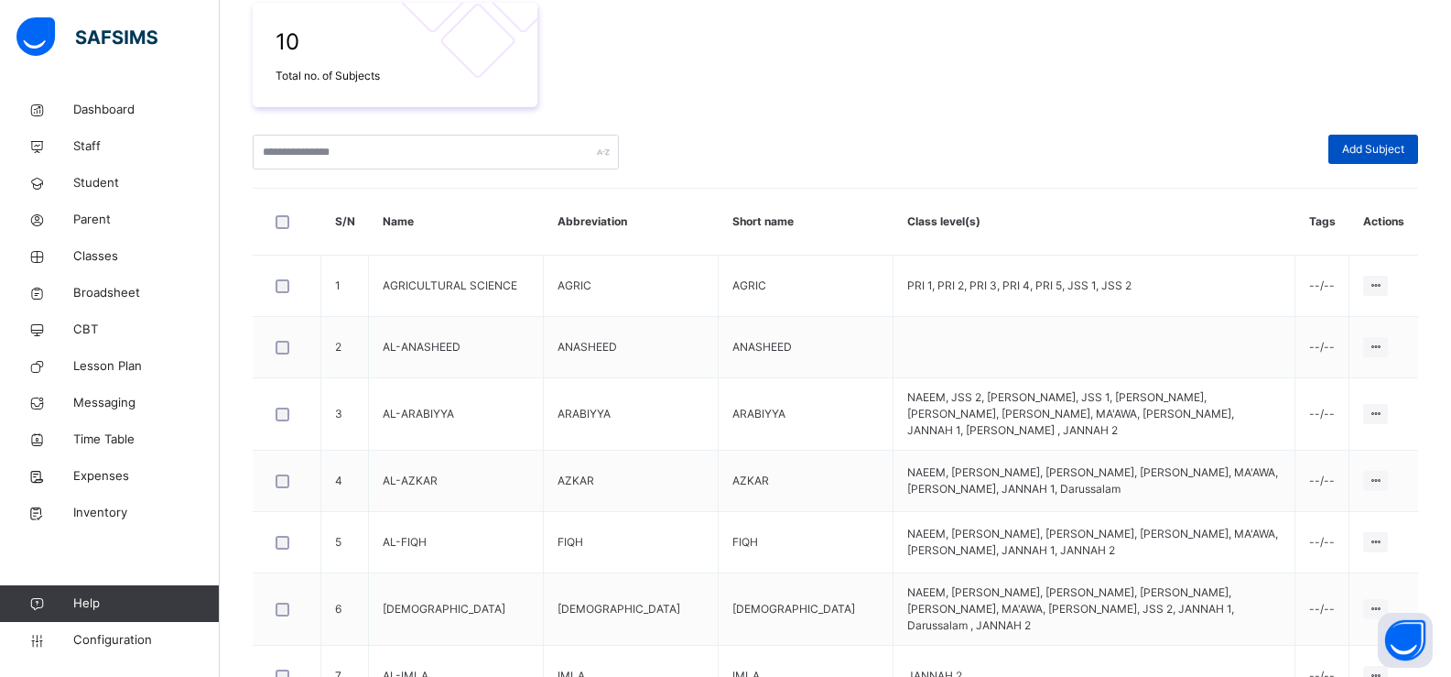
click at [1349, 150] on div "Add Subject" at bounding box center [1374, 149] width 90 height 29
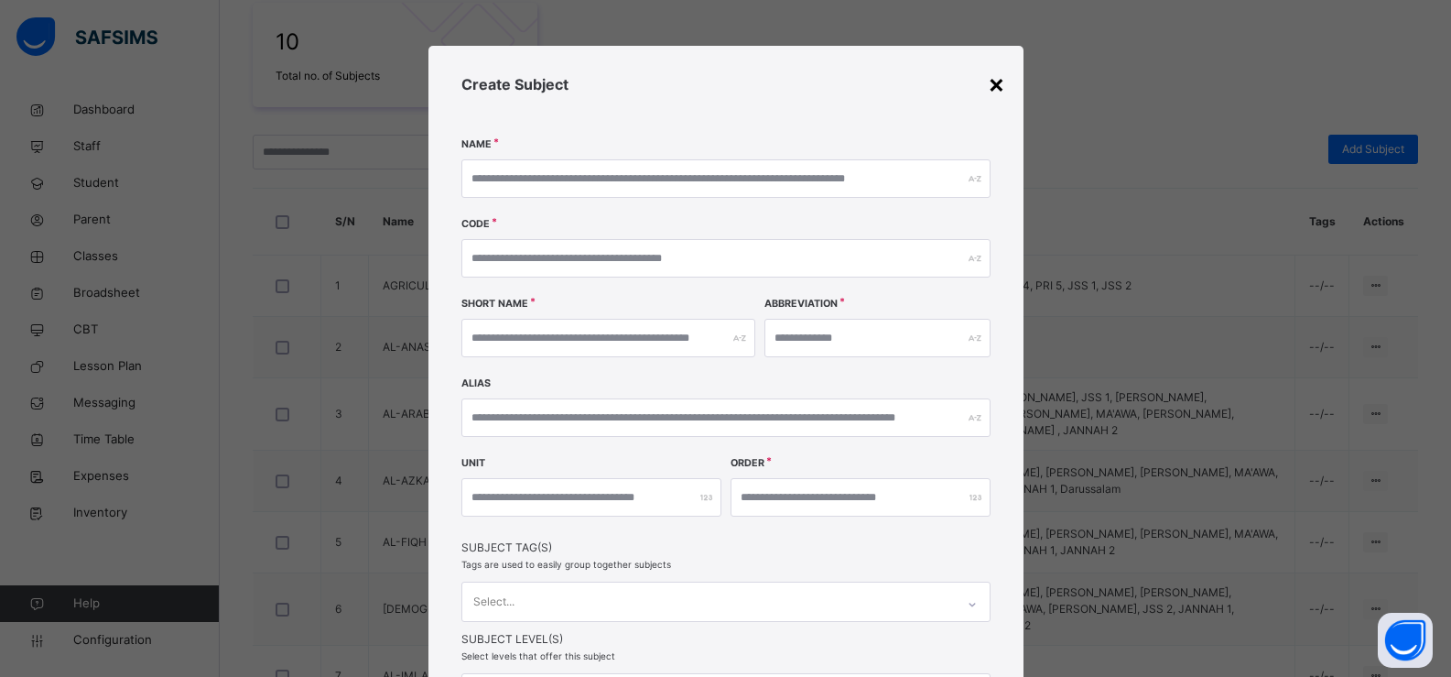
click at [992, 87] on div "×" at bounding box center [996, 83] width 17 height 38
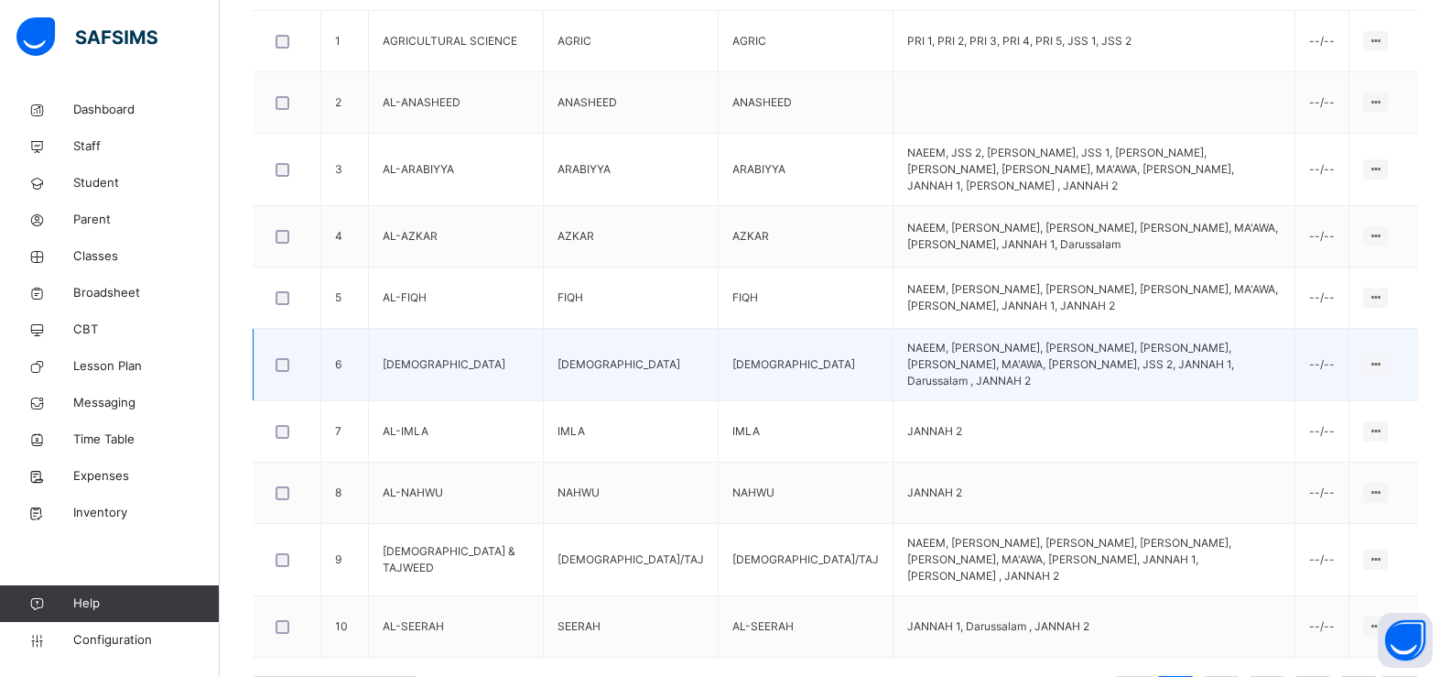
scroll to position [611, 0]
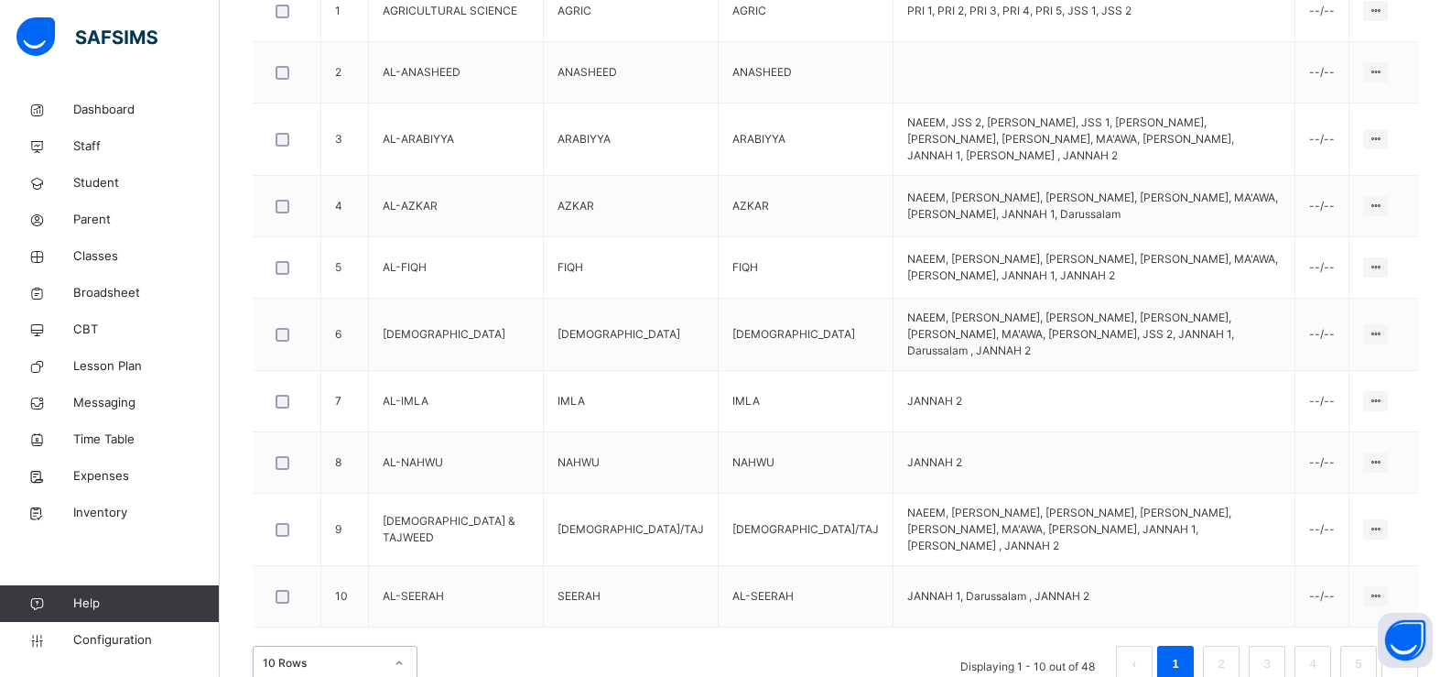
click at [345, 646] on div "option 20 Rows focused, 2 of 3. 3 results available. Use Up and Down to choose …" at bounding box center [335, 663] width 165 height 35
click at [513, 554] on div "10 Total no. of Subjects Add Subject S/N Name Abbreviation Short name Class lev…" at bounding box center [836, 189] width 1166 height 986
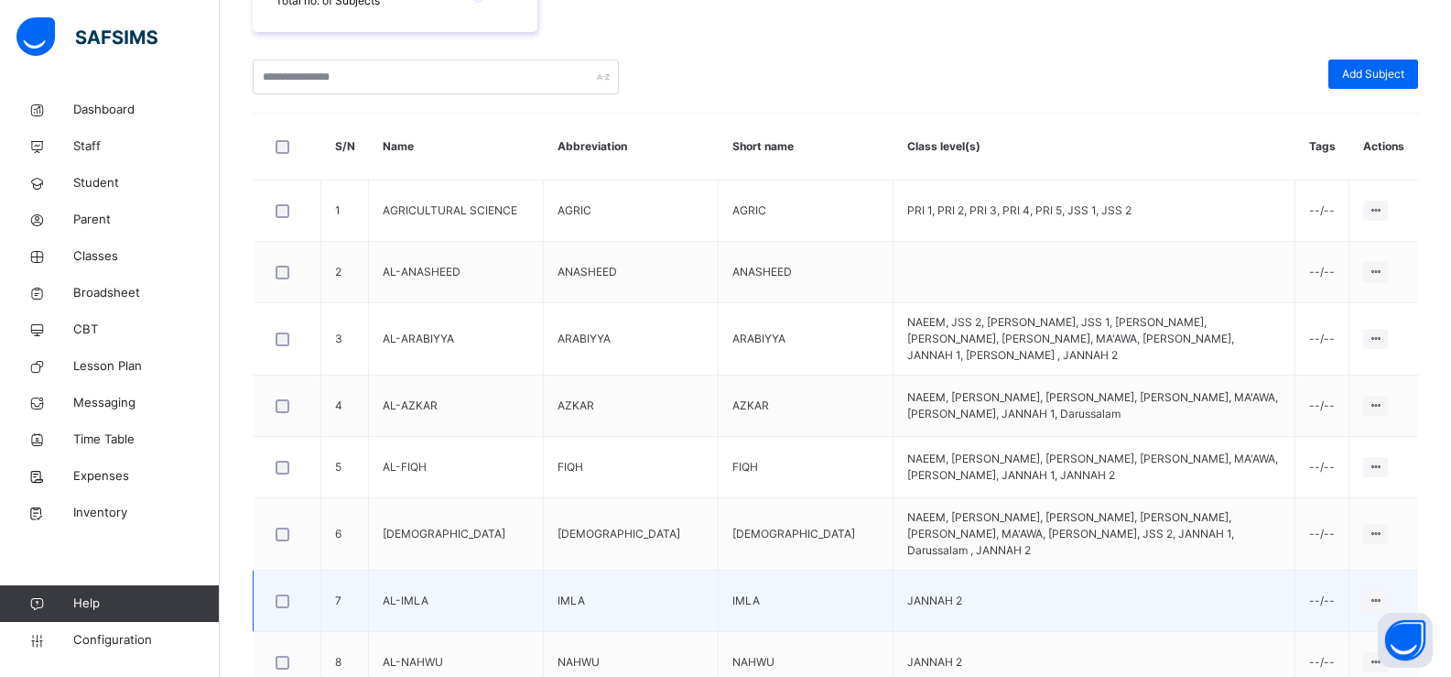
scroll to position [336, 0]
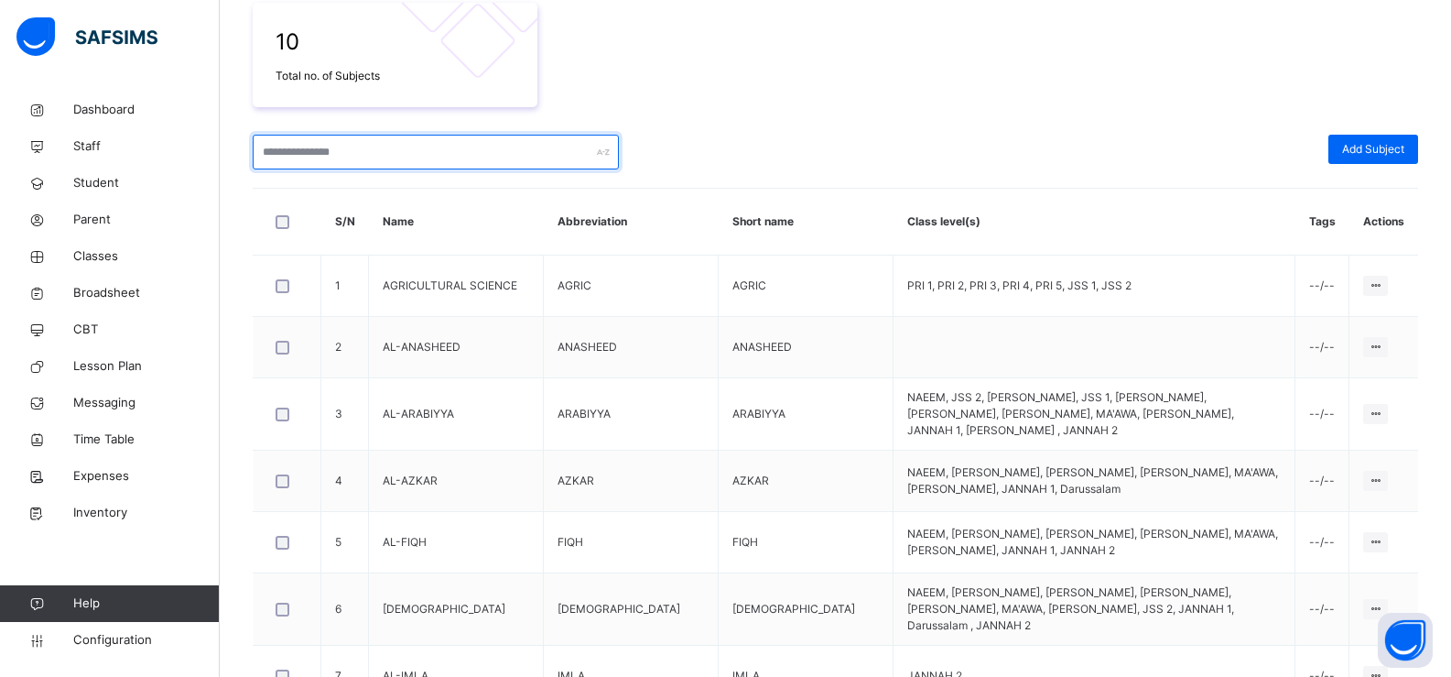
click at [326, 157] on input "text" at bounding box center [436, 152] width 366 height 35
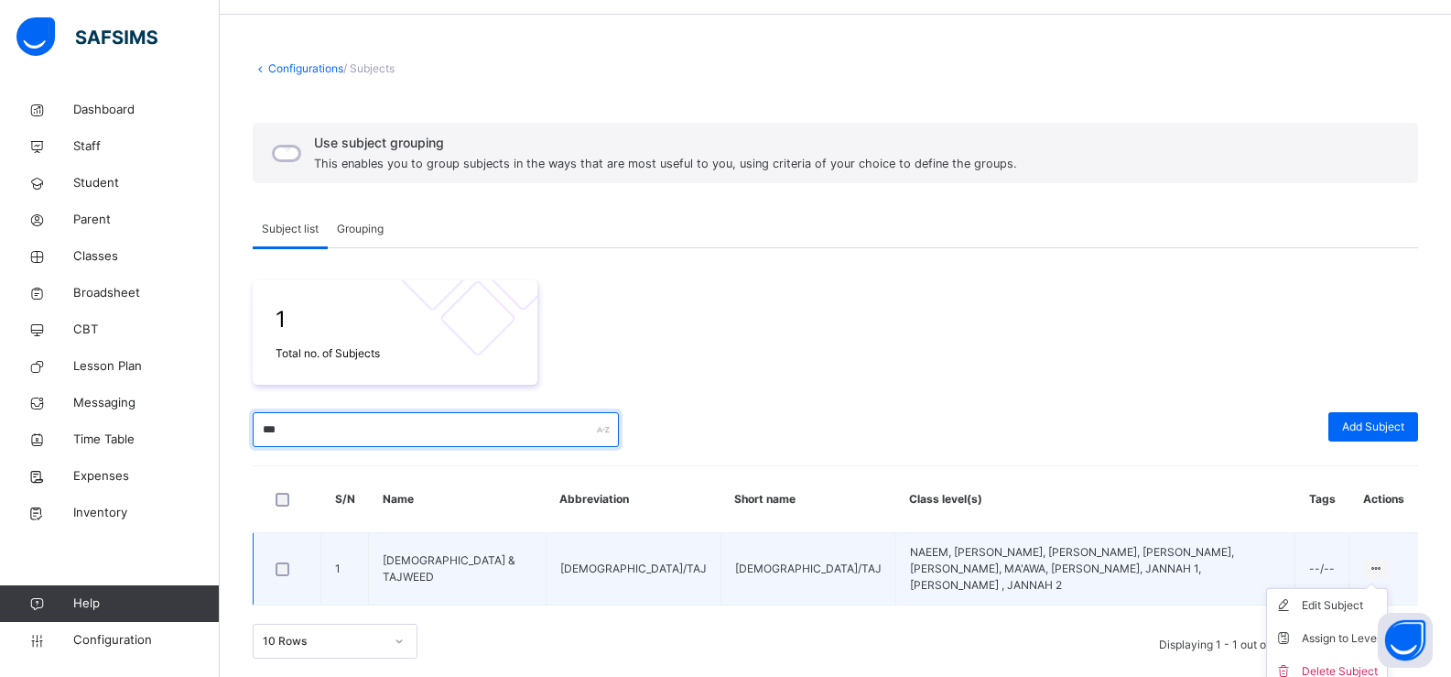
scroll to position [65, 0]
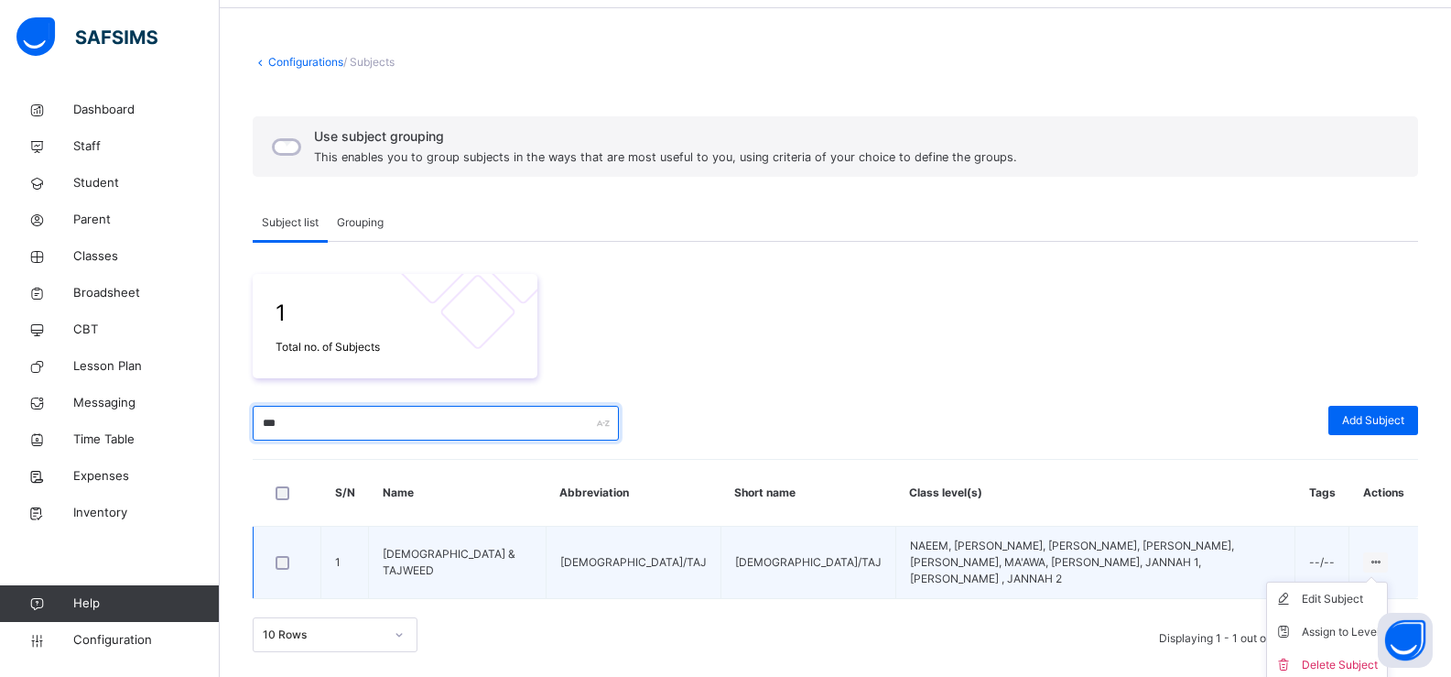
type input "***"
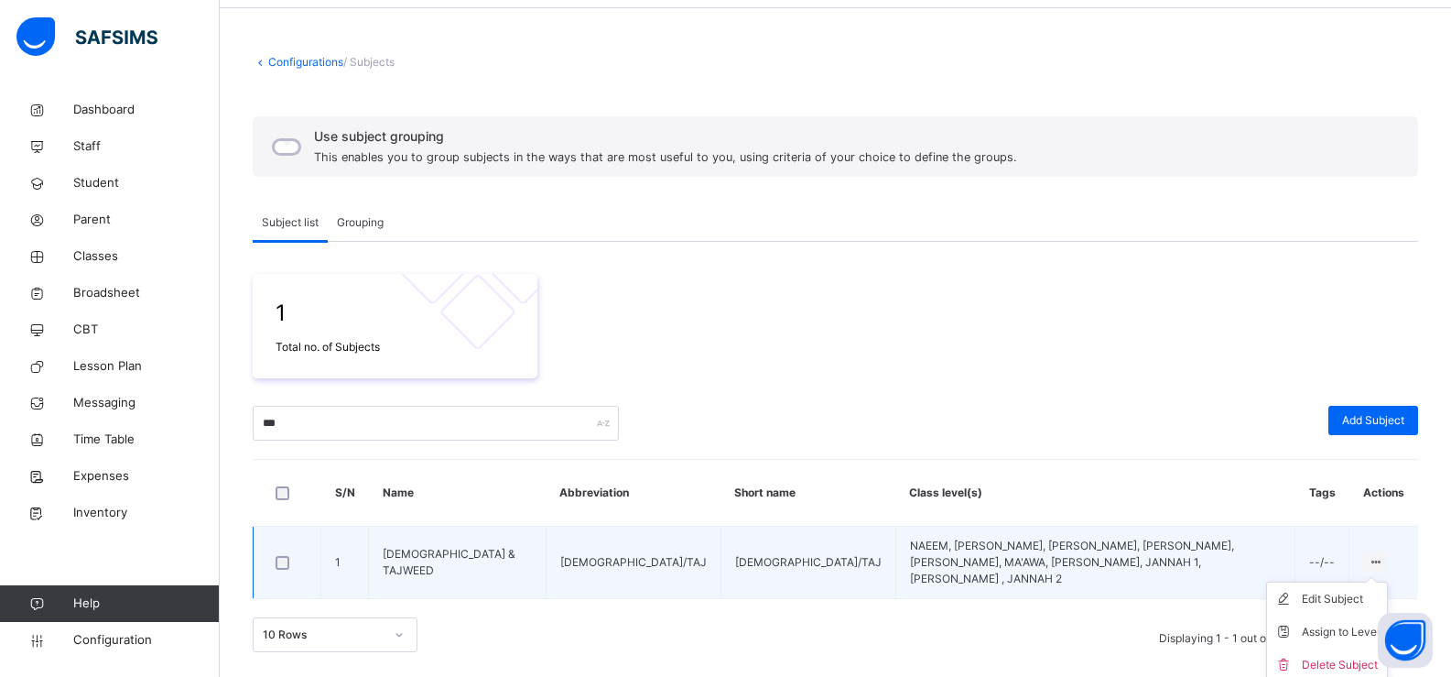
click at [1384, 558] on icon at bounding box center [1376, 562] width 16 height 14
click at [1346, 631] on div "Assign to Level" at bounding box center [1341, 632] width 78 height 18
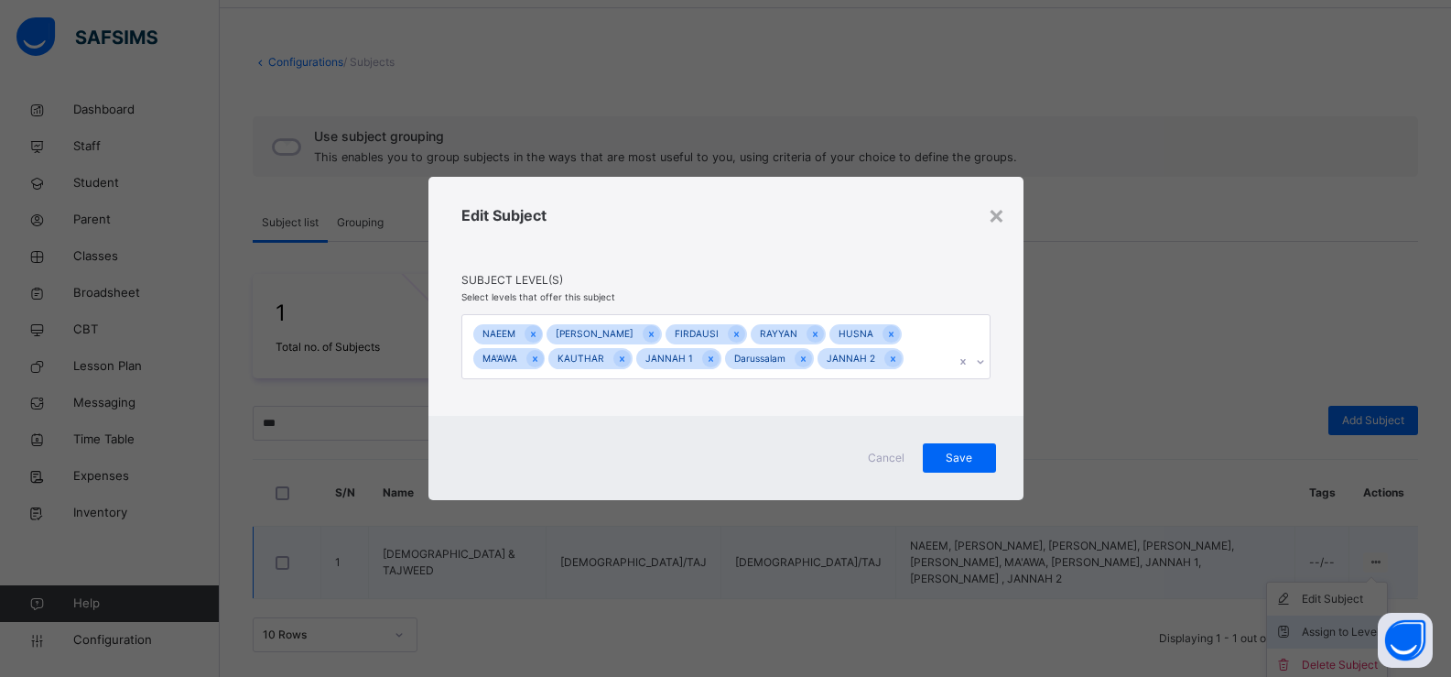
scroll to position [59, 0]
click at [843, 360] on div "[PERSON_NAME] [PERSON_NAME] HUSNA MA'AWA KAUTHAR JANNAH 1 Darussalam JANNAH 2" at bounding box center [708, 346] width 493 height 63
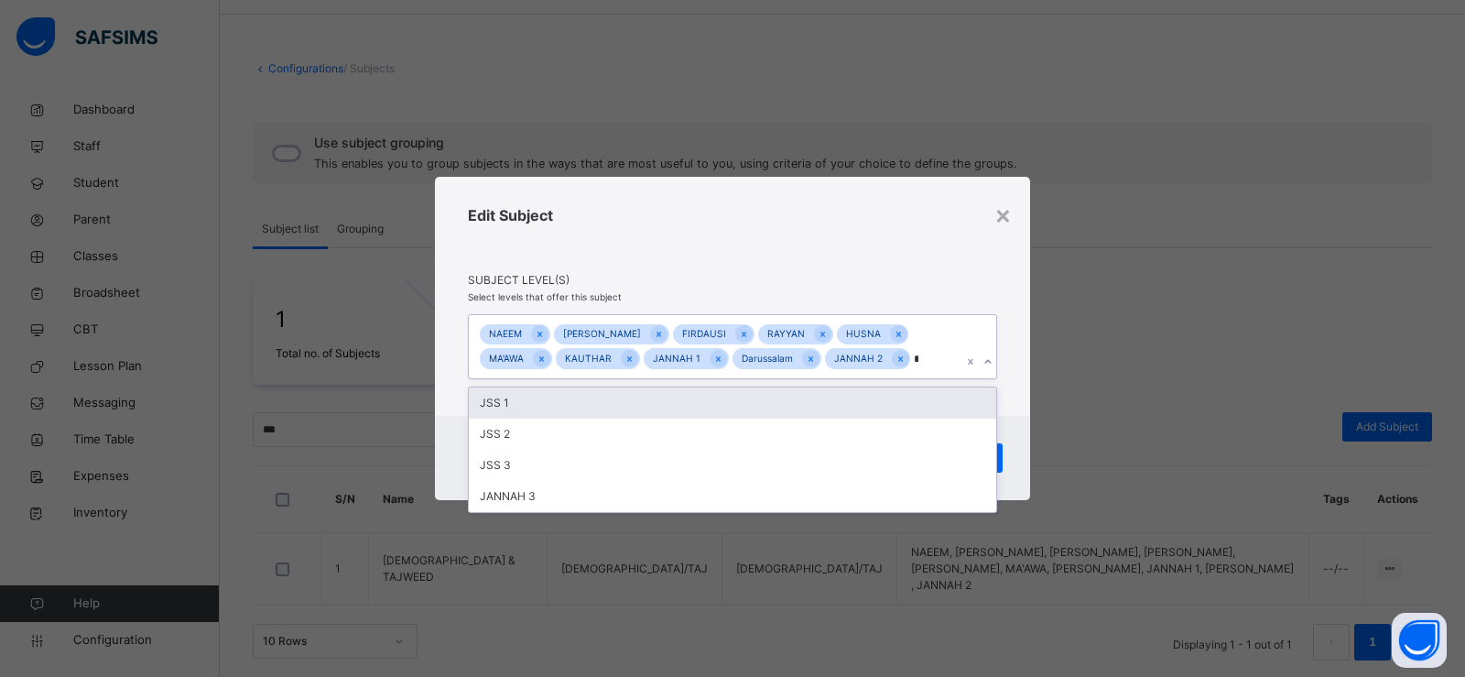
type input "**"
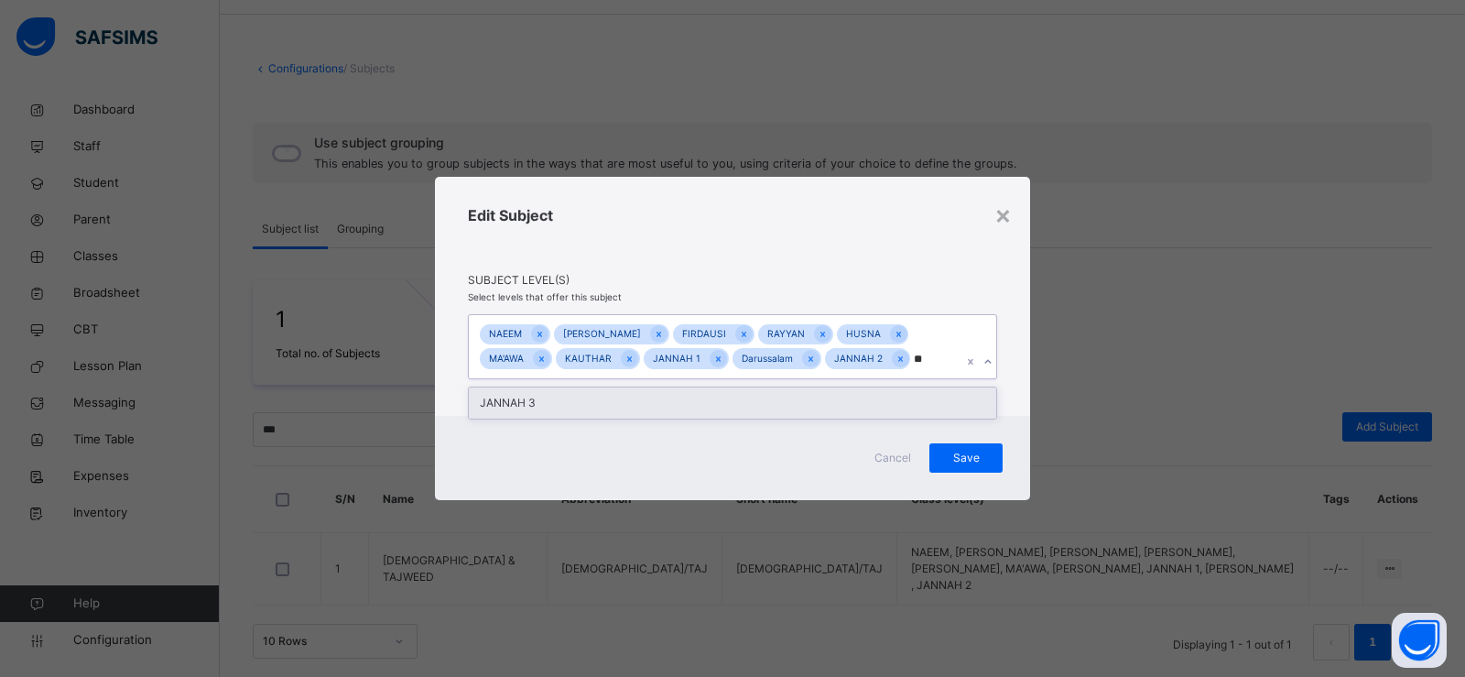
click at [692, 402] on div "JANNAH 3" at bounding box center [732, 402] width 527 height 31
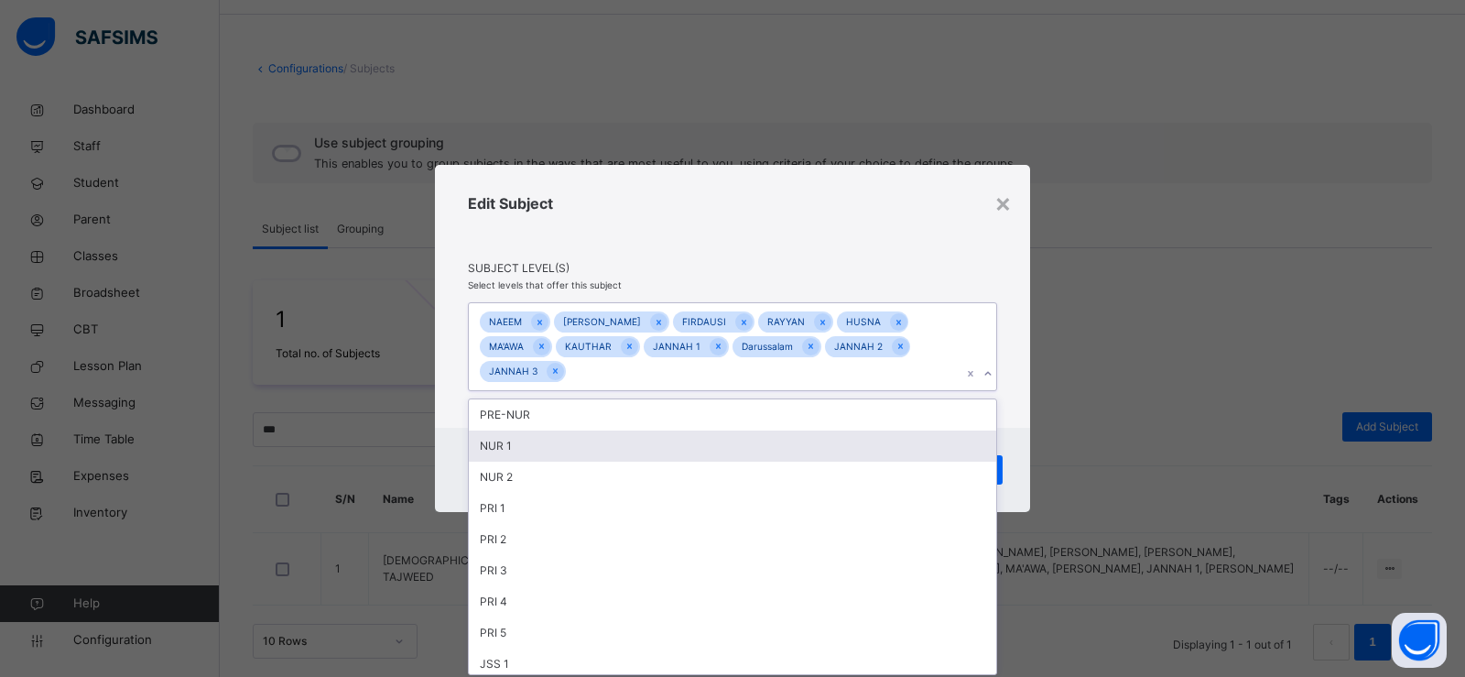
click at [1012, 409] on div "Edit Subject Subject Level(s) Select levels that offer this subject option JANN…" at bounding box center [732, 297] width 595 height 264
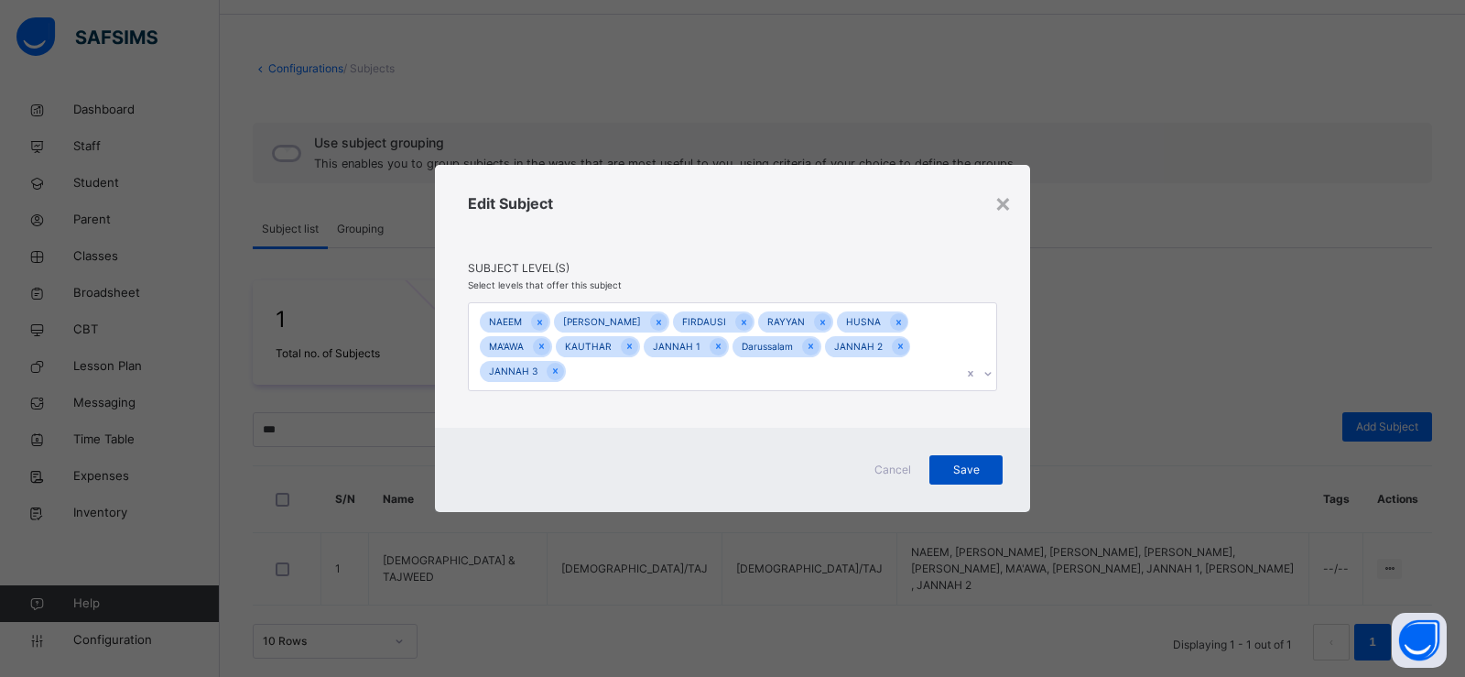
click at [995, 465] on div "Save" at bounding box center [965, 469] width 73 height 29
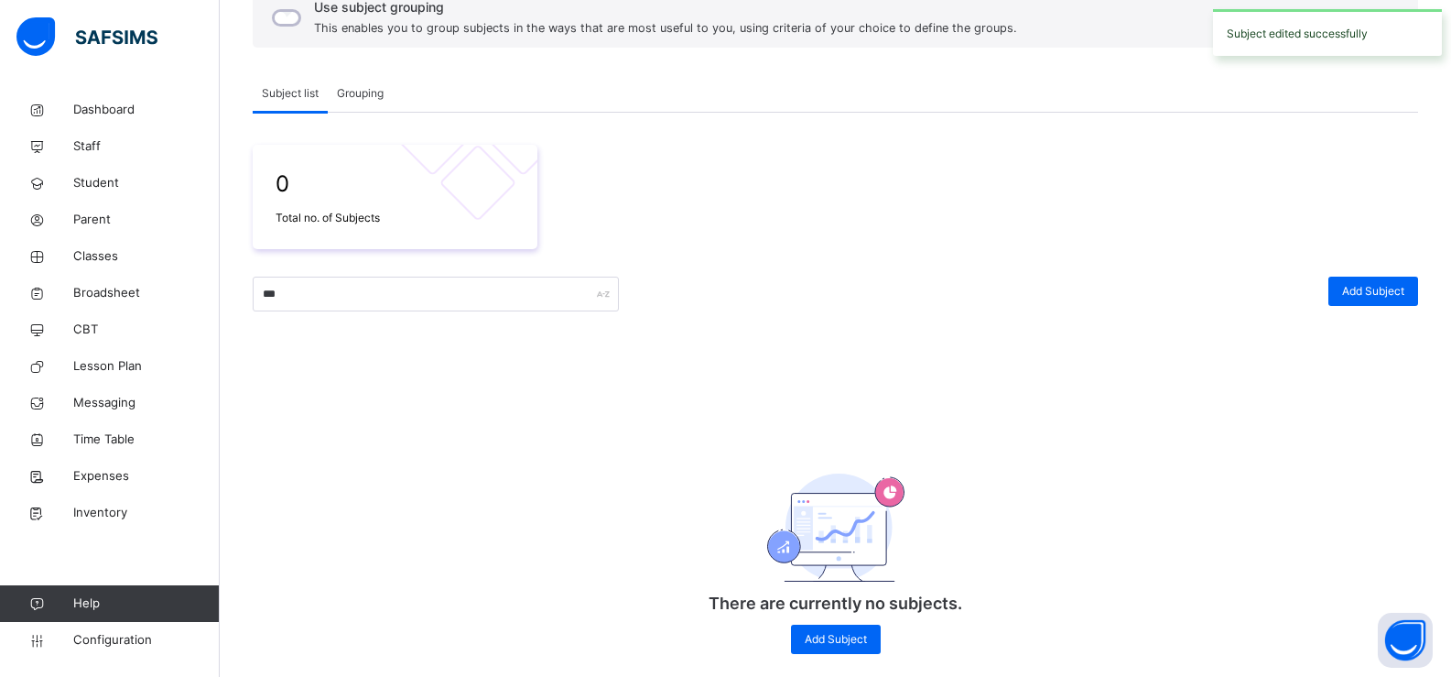
scroll to position [218, 0]
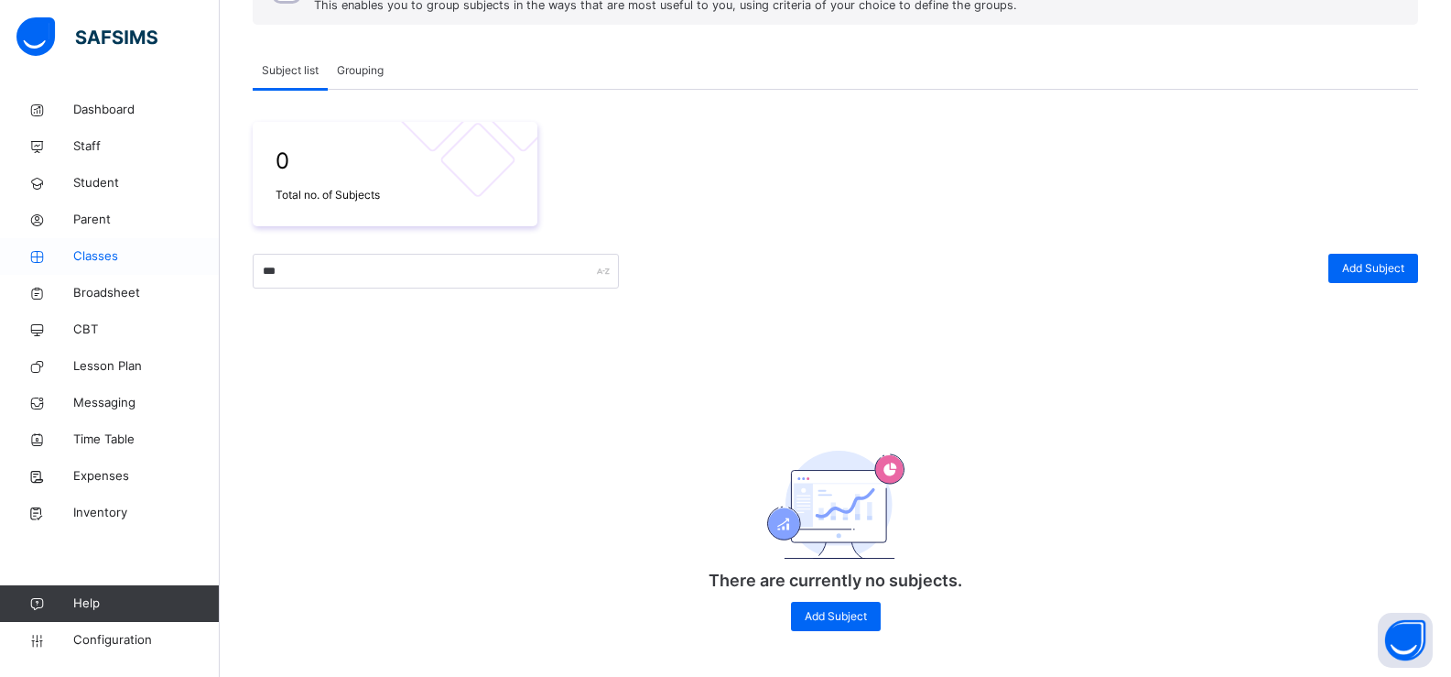
click at [91, 252] on span "Classes" at bounding box center [146, 256] width 147 height 18
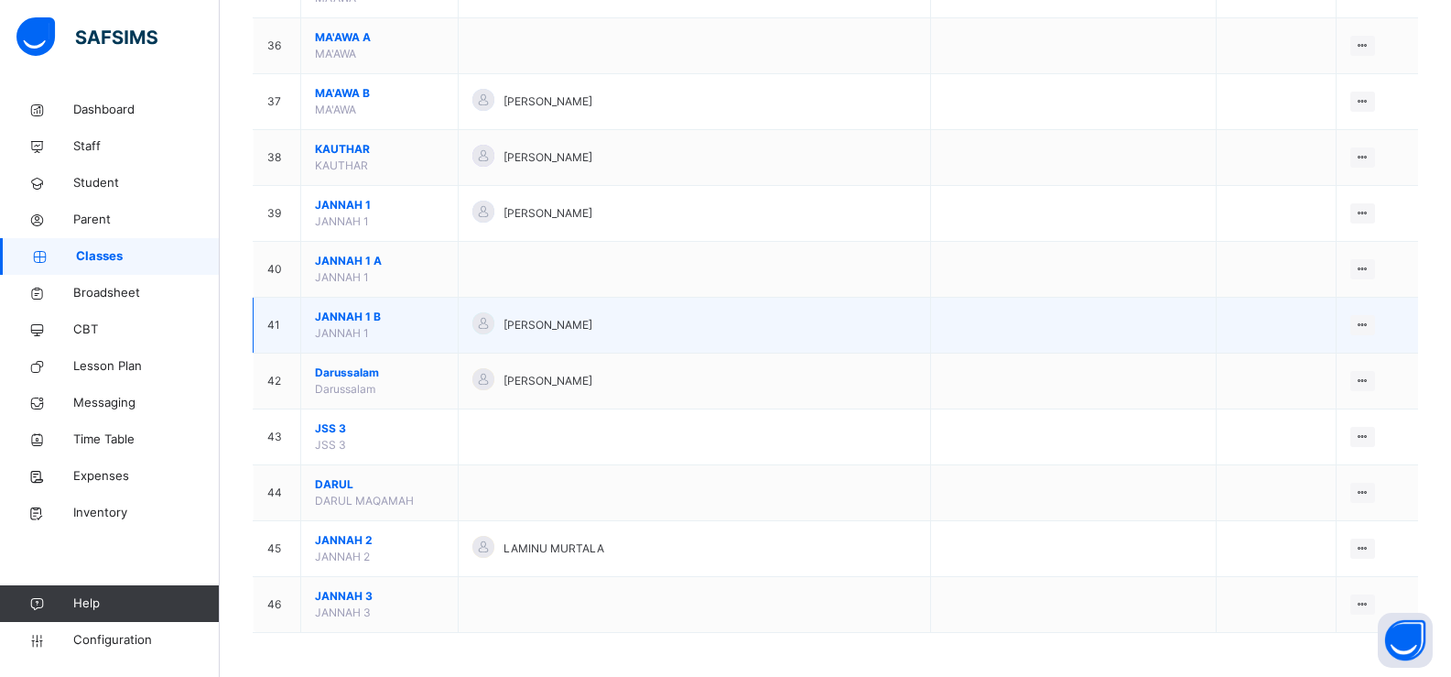
scroll to position [2156, 0]
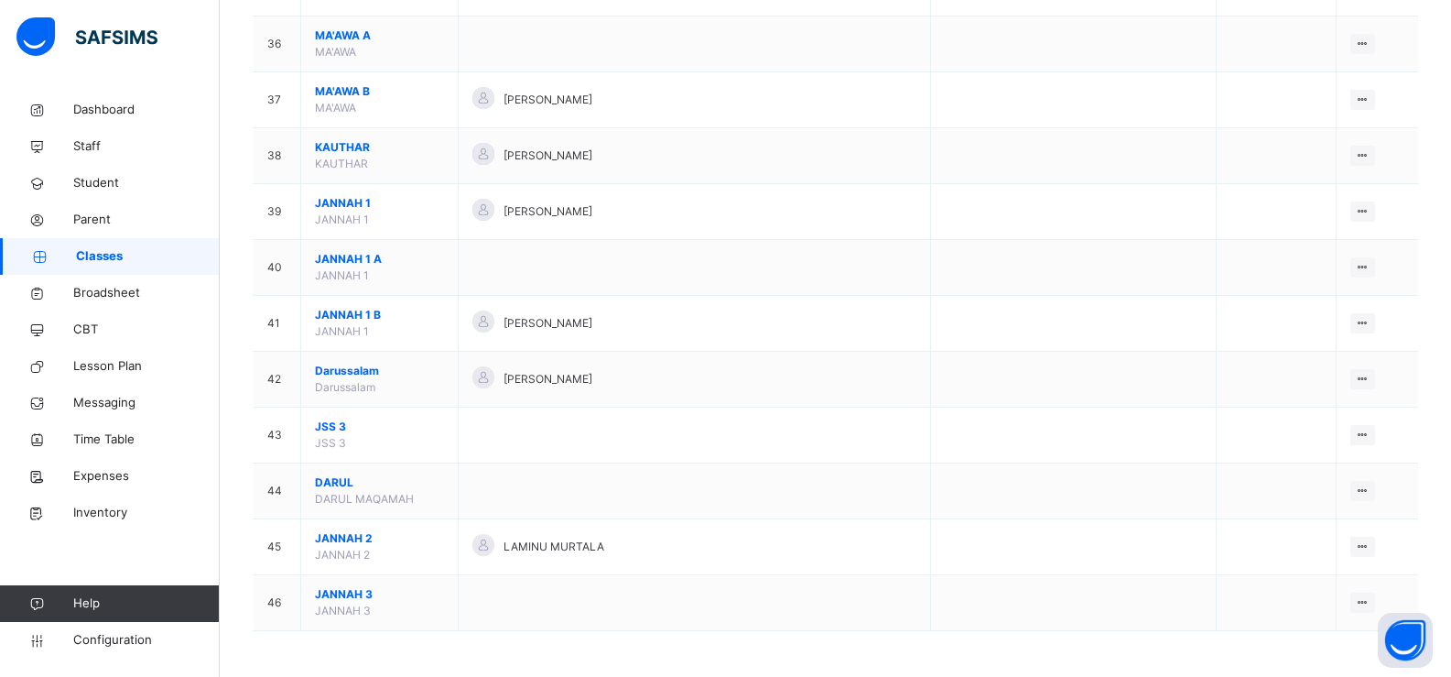
click at [327, 592] on span "JANNAH 3" at bounding box center [379, 594] width 129 height 16
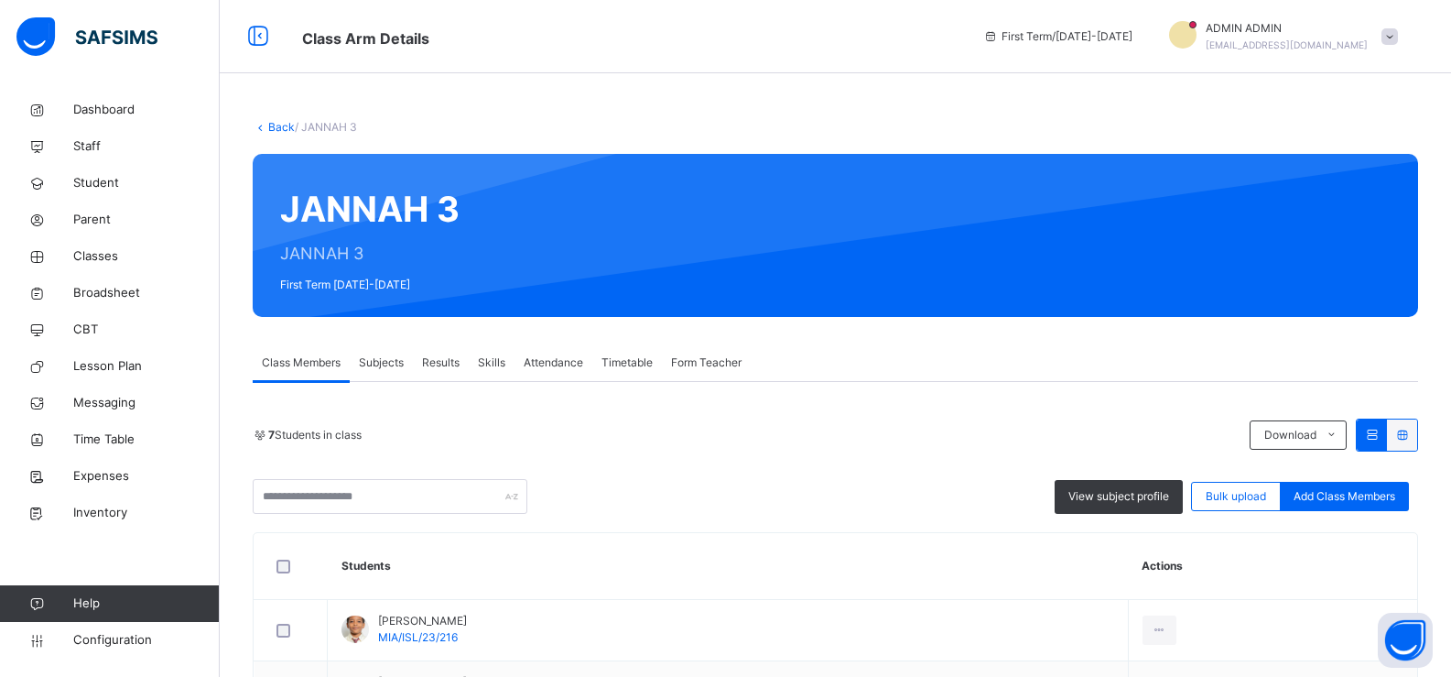
click at [398, 374] on div "Subjects" at bounding box center [381, 362] width 63 height 37
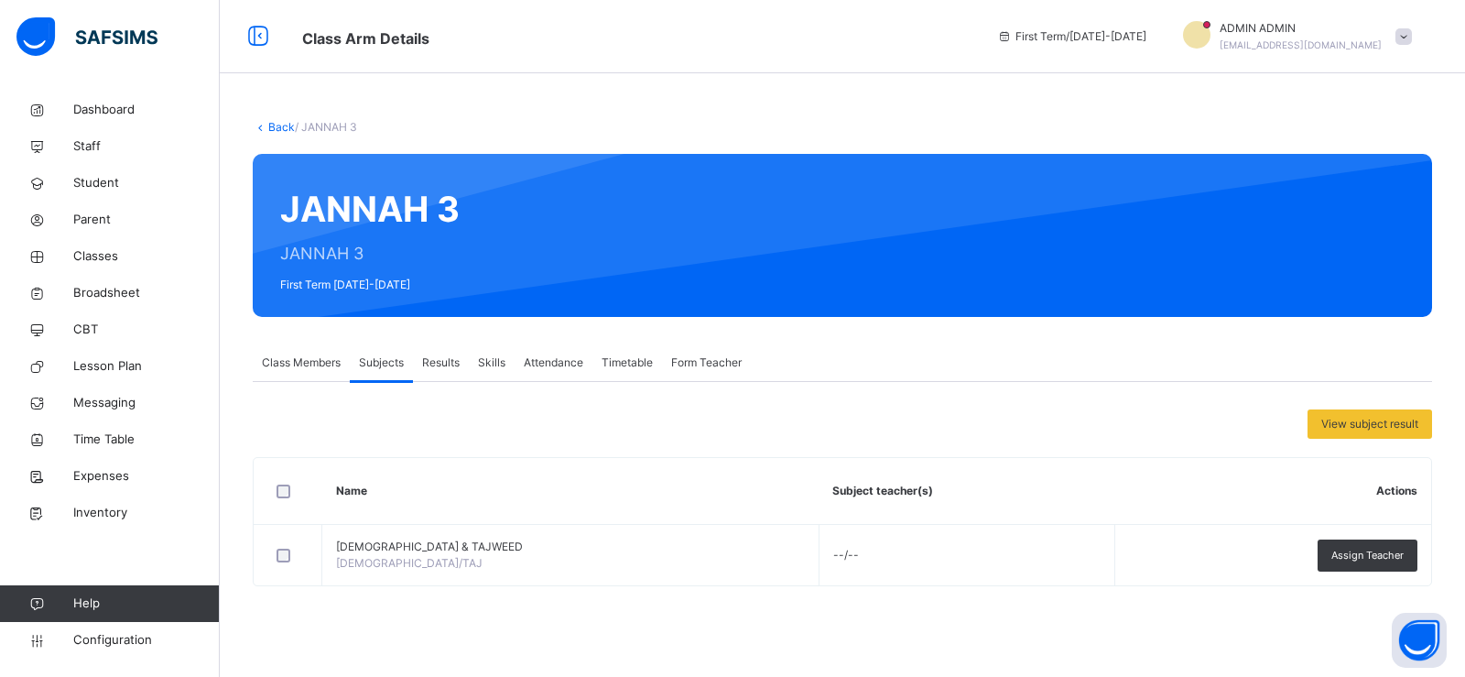
click at [279, 356] on span "Class Members" at bounding box center [301, 362] width 79 height 16
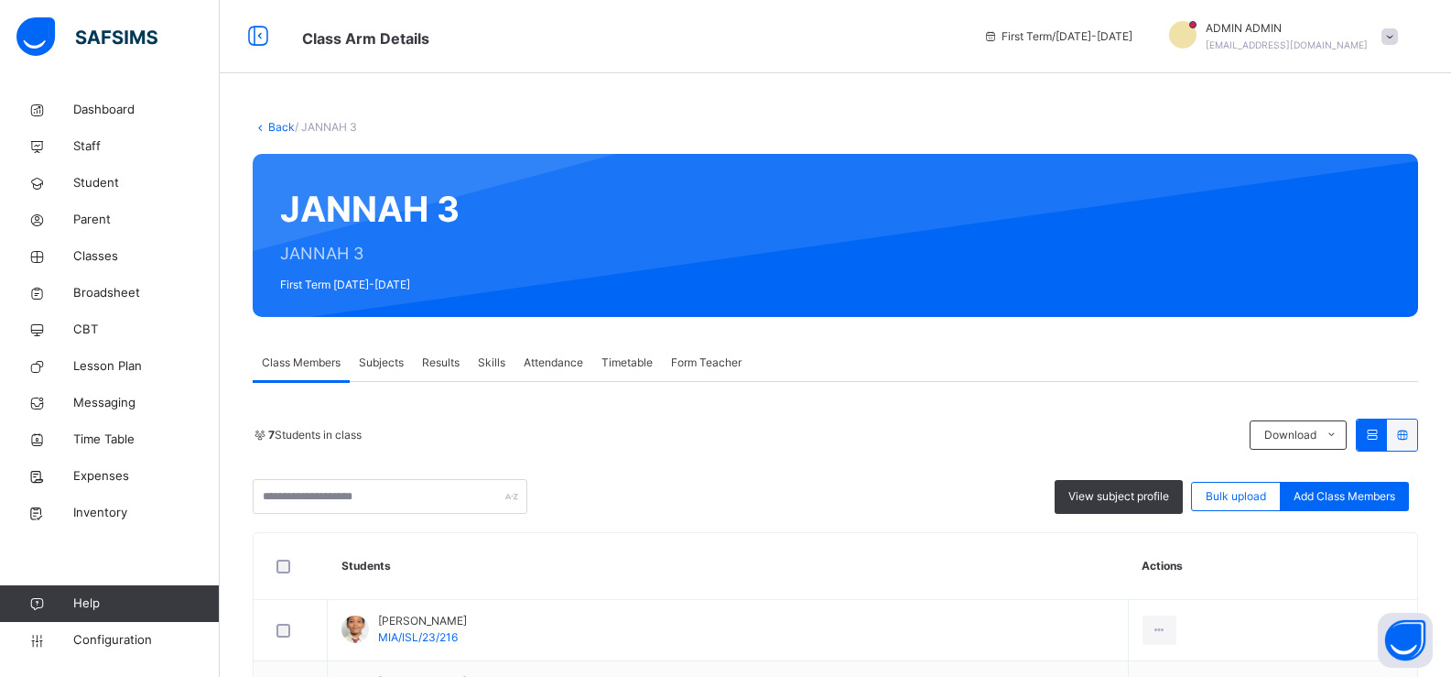
click at [270, 126] on link "Back" at bounding box center [281, 127] width 27 height 14
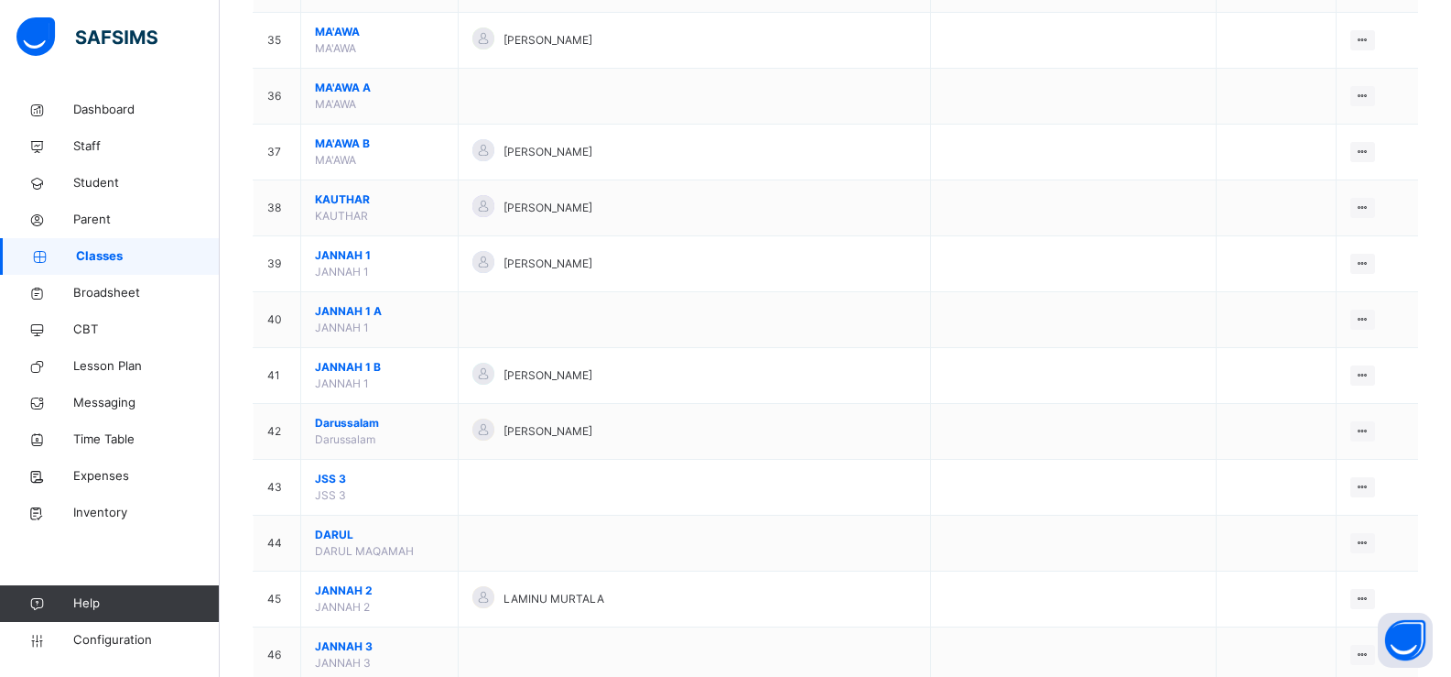
scroll to position [2156, 0]
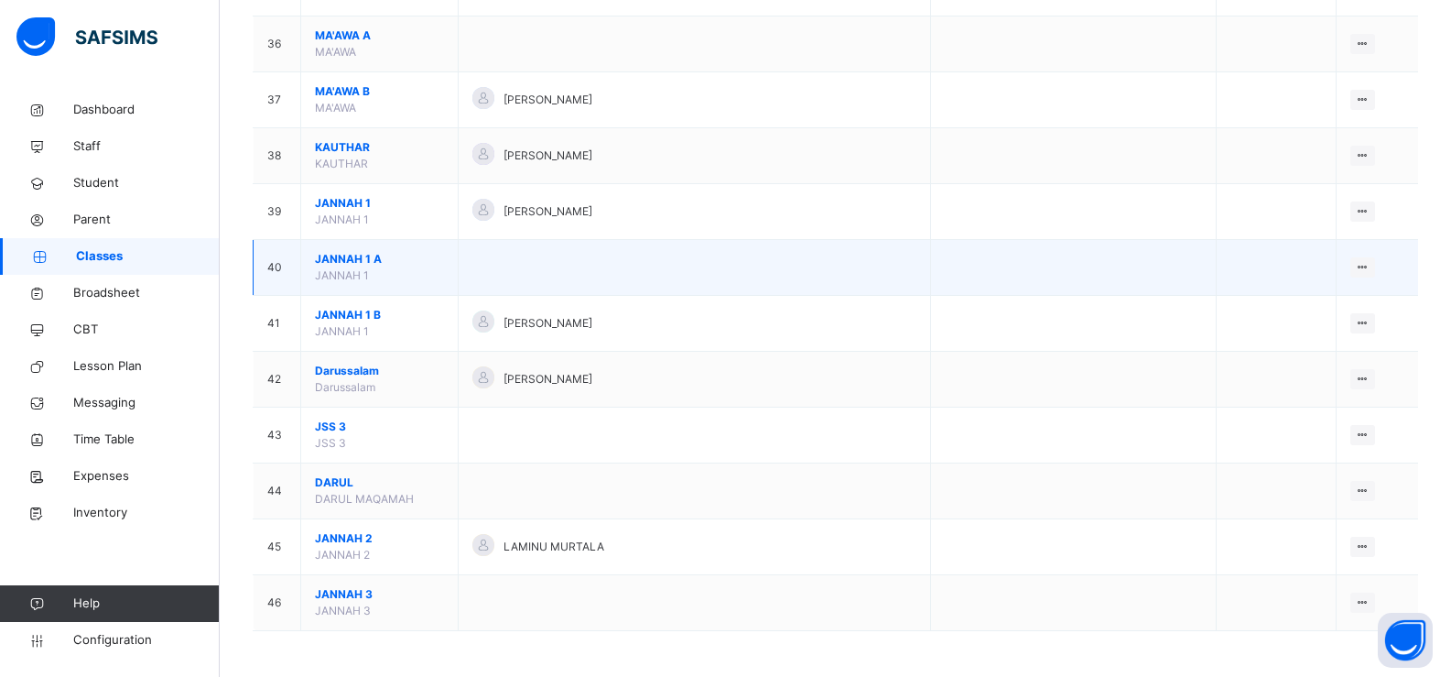
click at [364, 258] on span "JANNAH 1 A" at bounding box center [379, 259] width 129 height 16
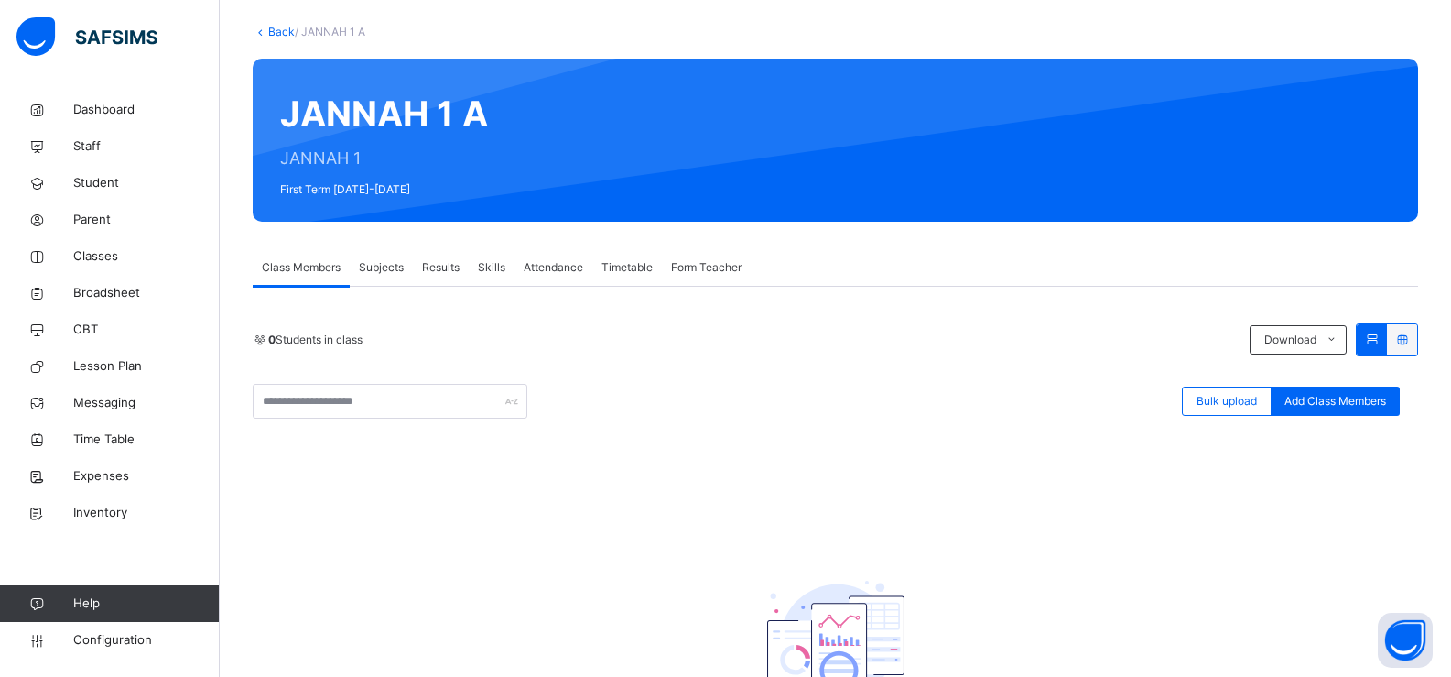
scroll to position [74, 0]
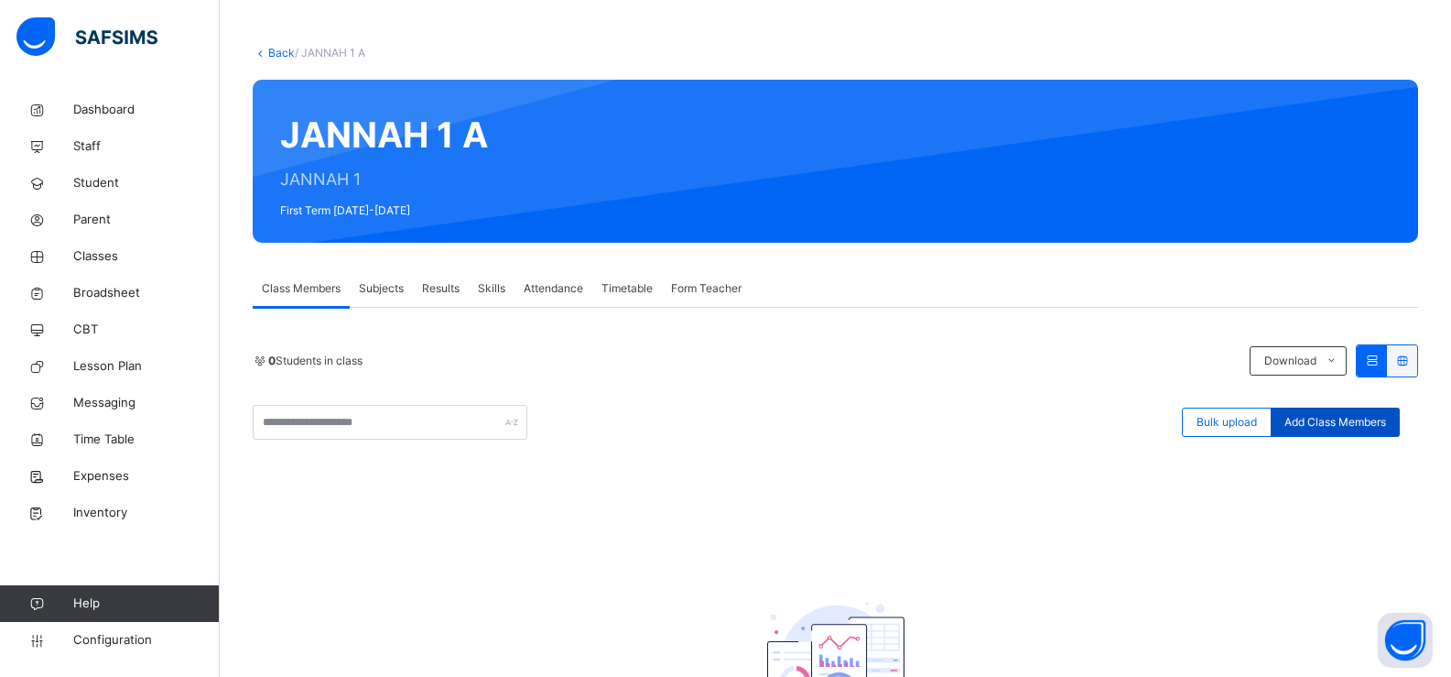
click at [1332, 408] on div "Add Class Members" at bounding box center [1335, 421] width 129 height 29
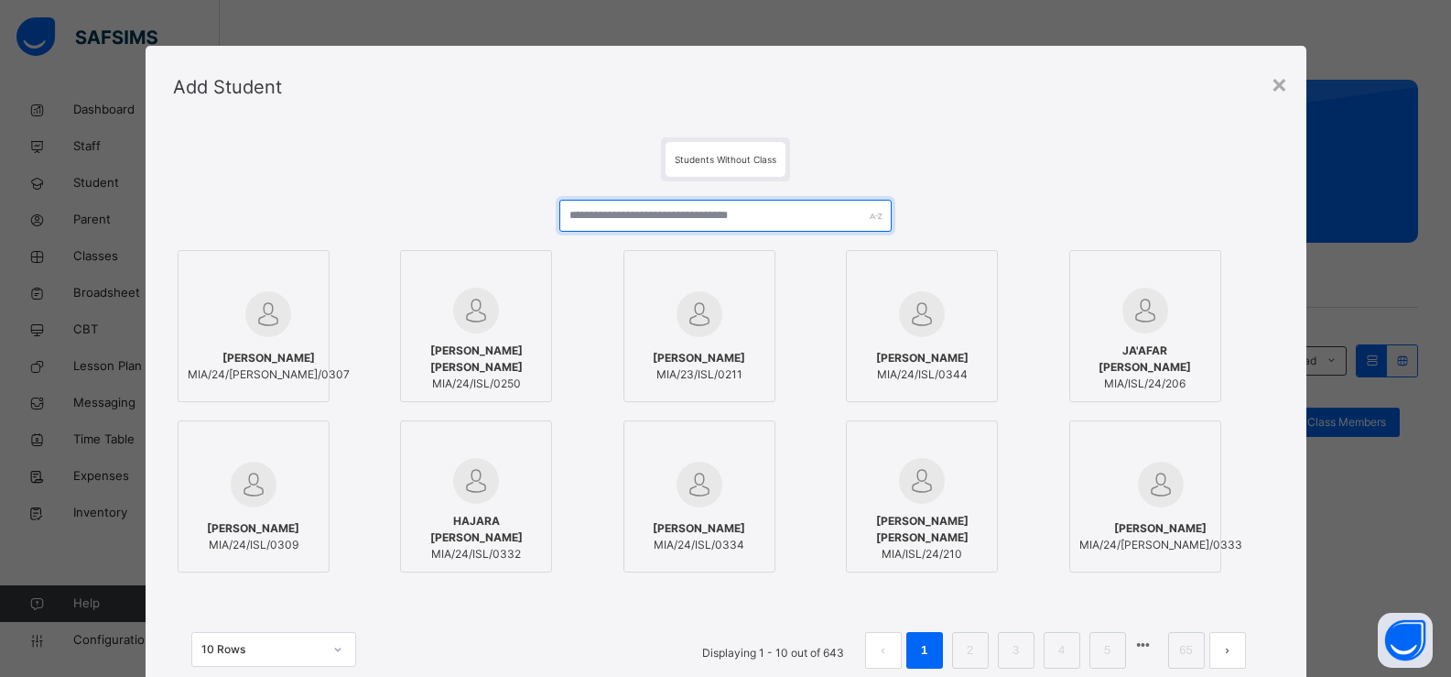
click at [608, 223] on input "text" at bounding box center [724, 216] width 331 height 32
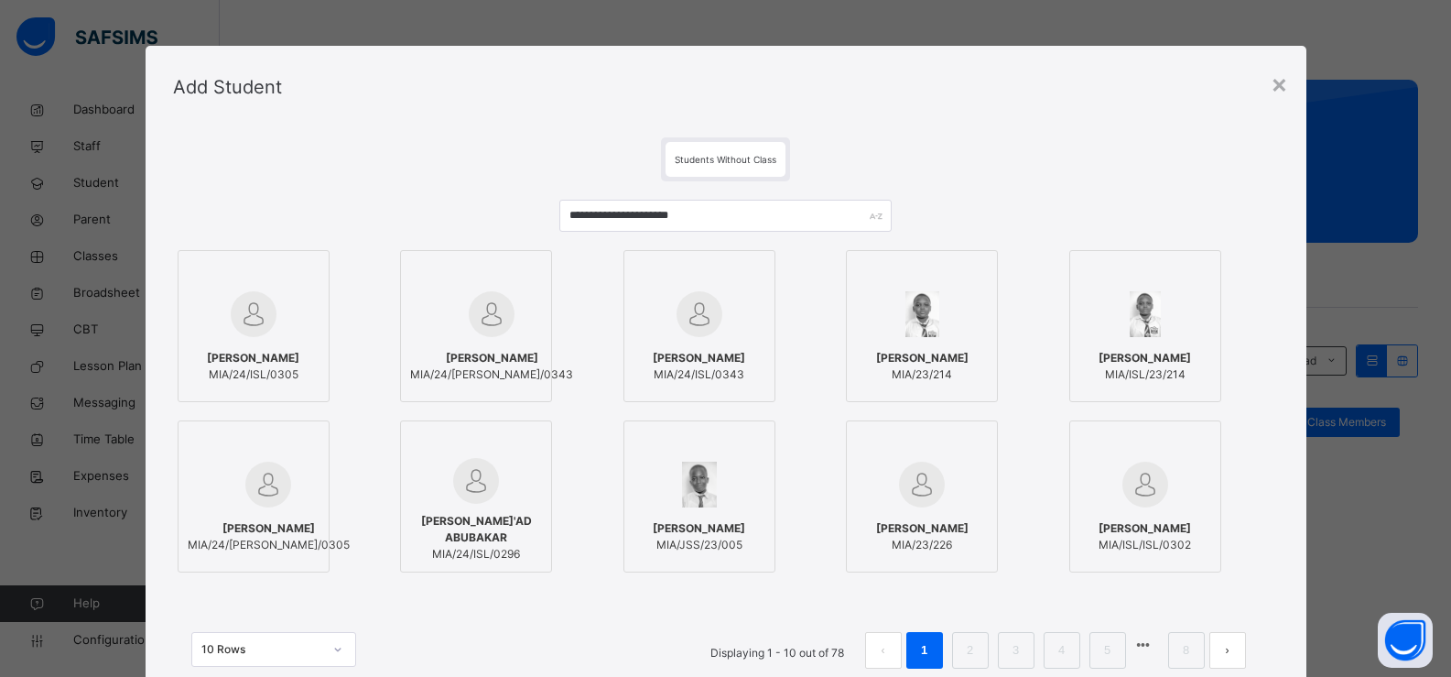
click at [693, 320] on img at bounding box center [700, 314] width 46 height 46
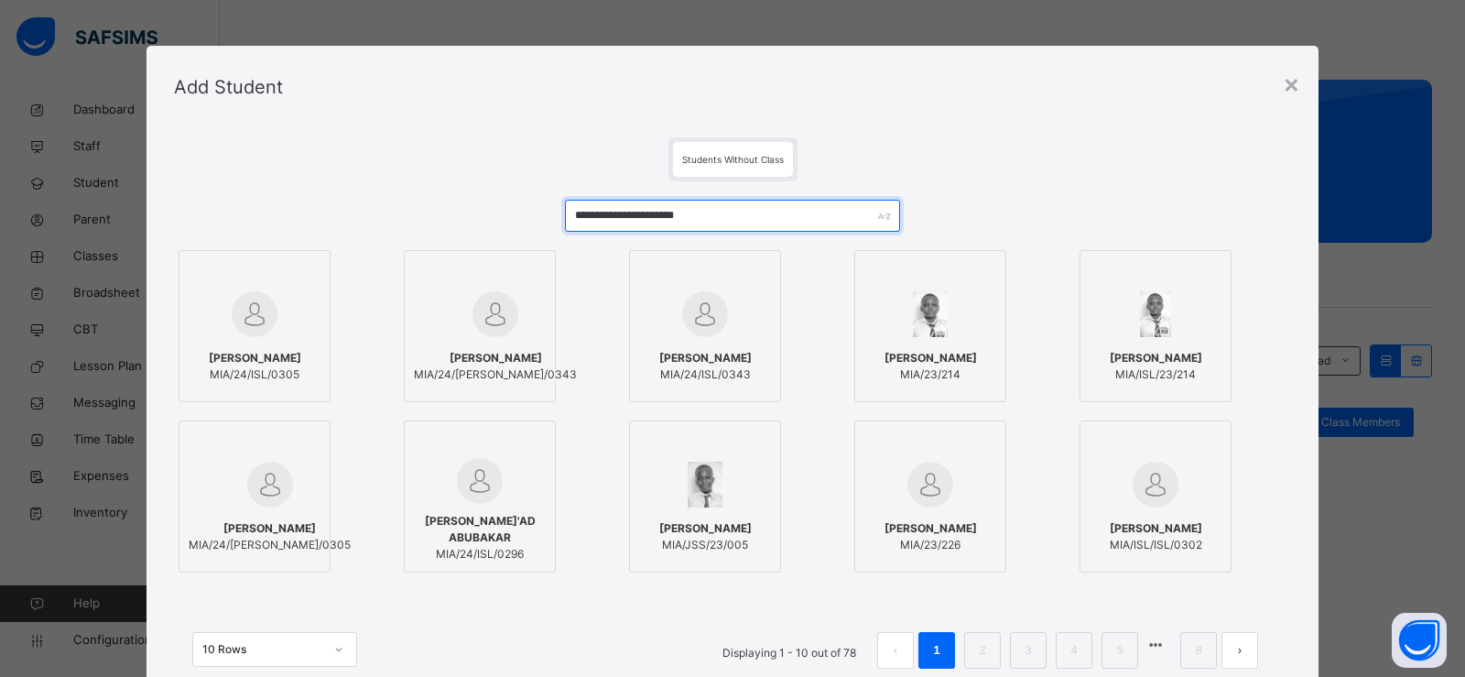
click at [808, 208] on input "**********" at bounding box center [732, 216] width 335 height 32
type input "*"
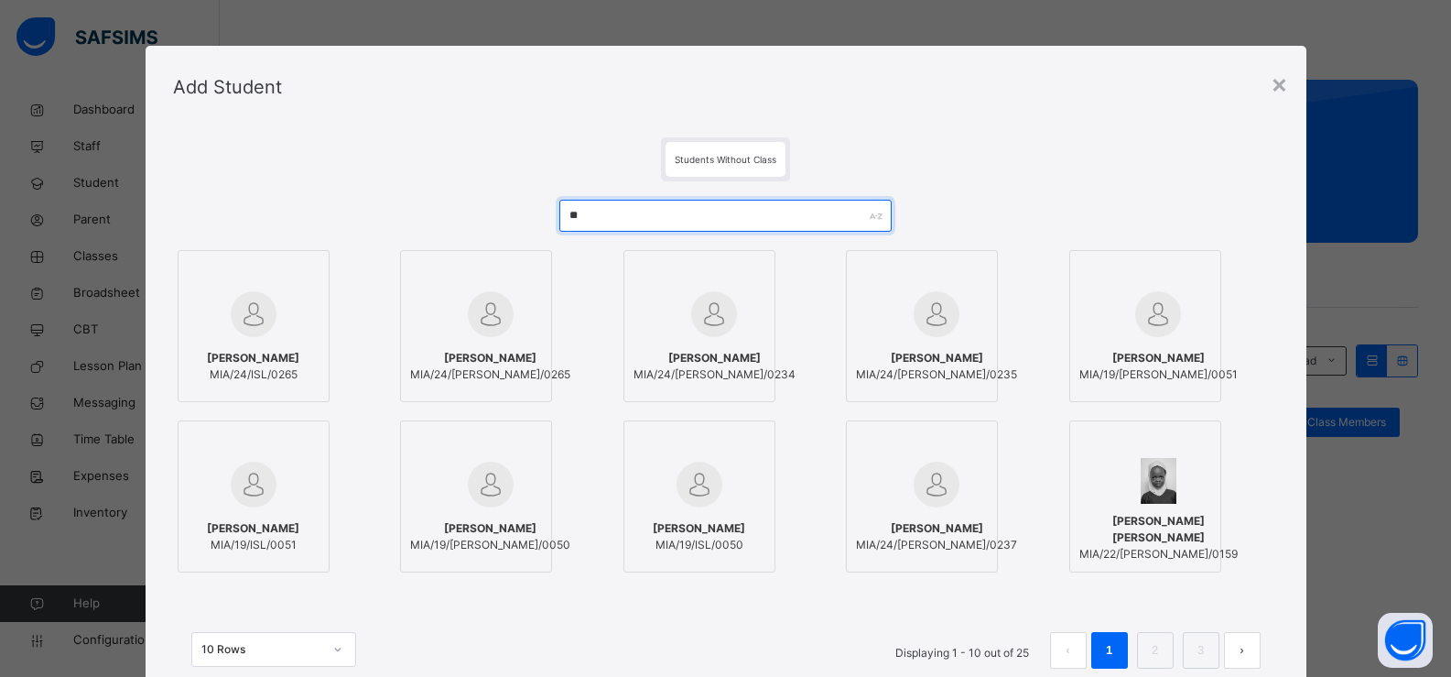
type input "*"
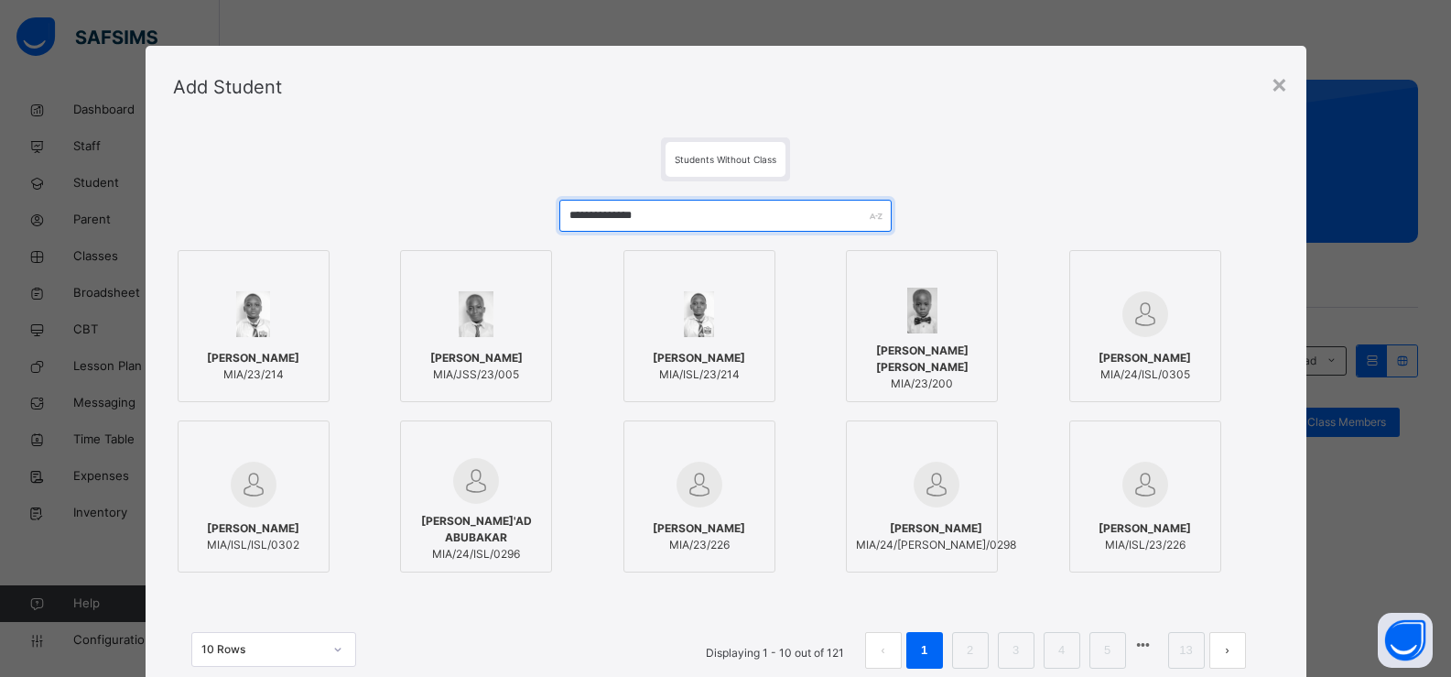
click at [809, 213] on input "**********" at bounding box center [724, 216] width 331 height 32
type input "*"
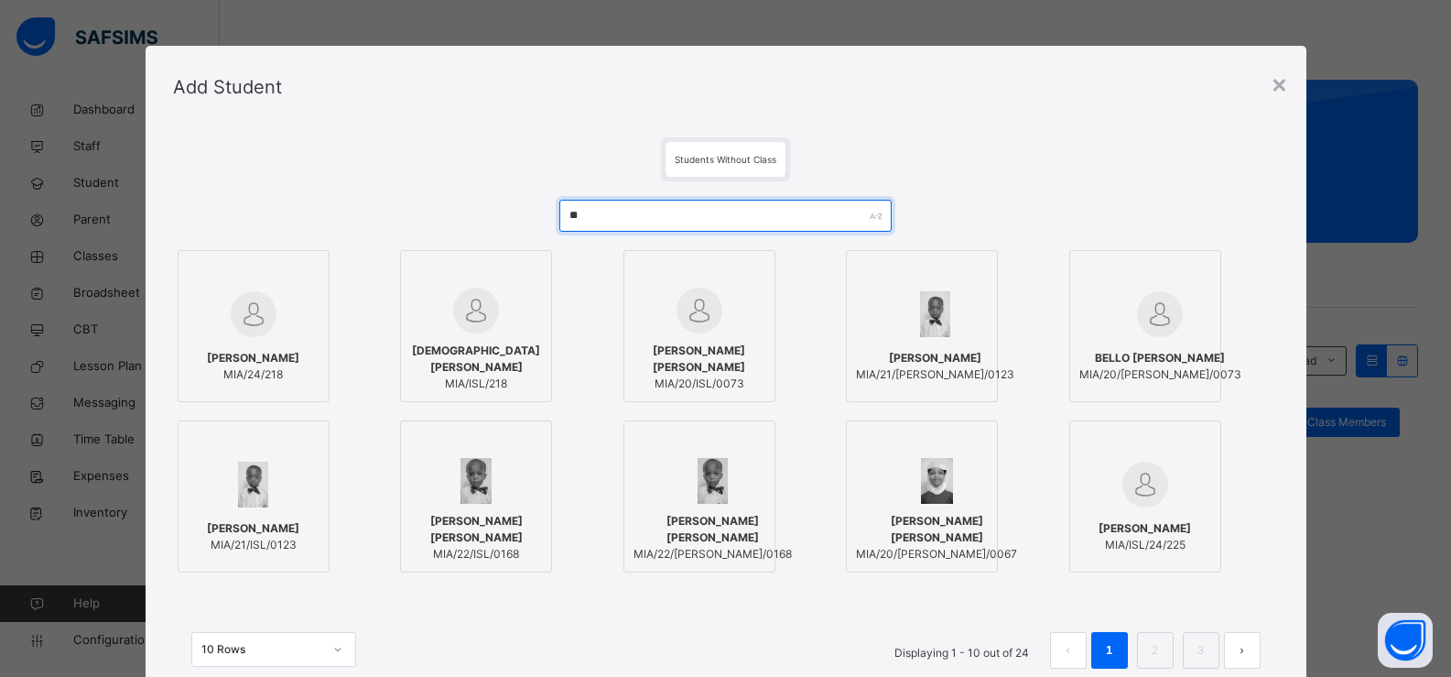
type input "*"
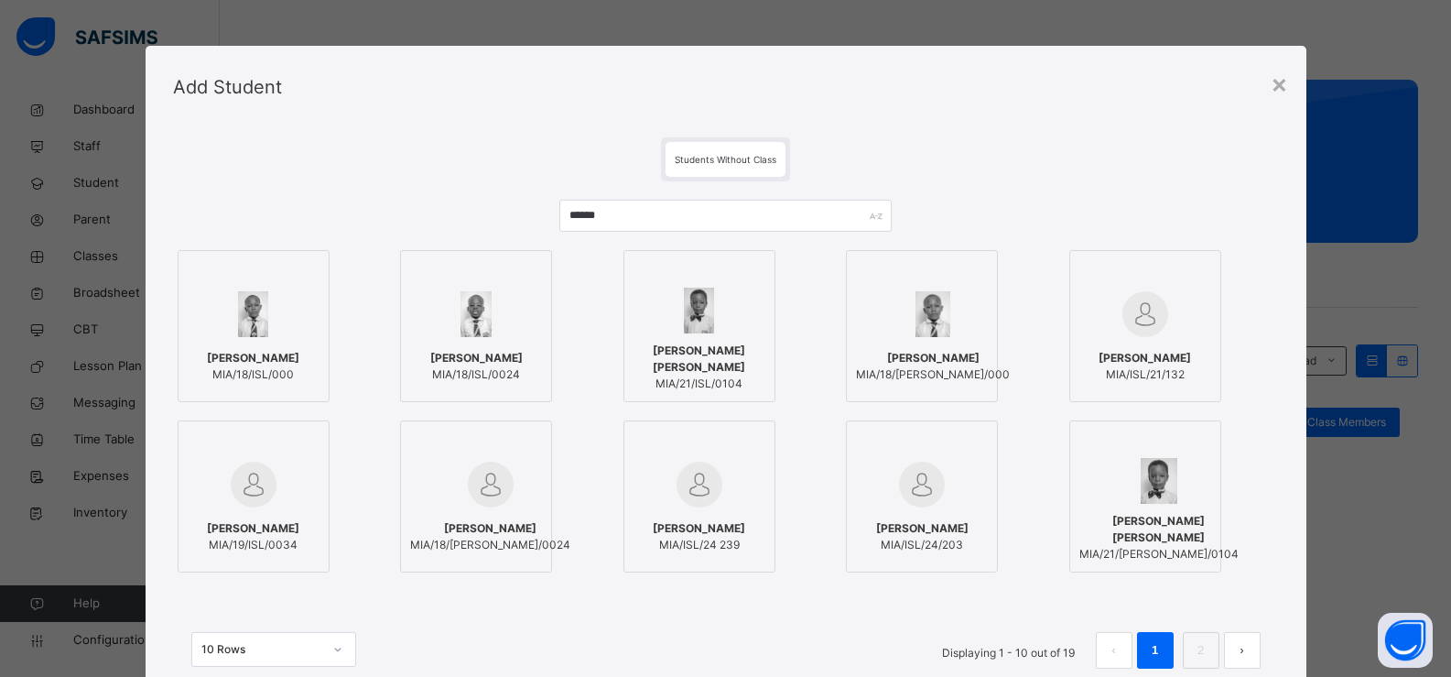
click at [259, 357] on span "[PERSON_NAME]" at bounding box center [253, 358] width 92 height 16
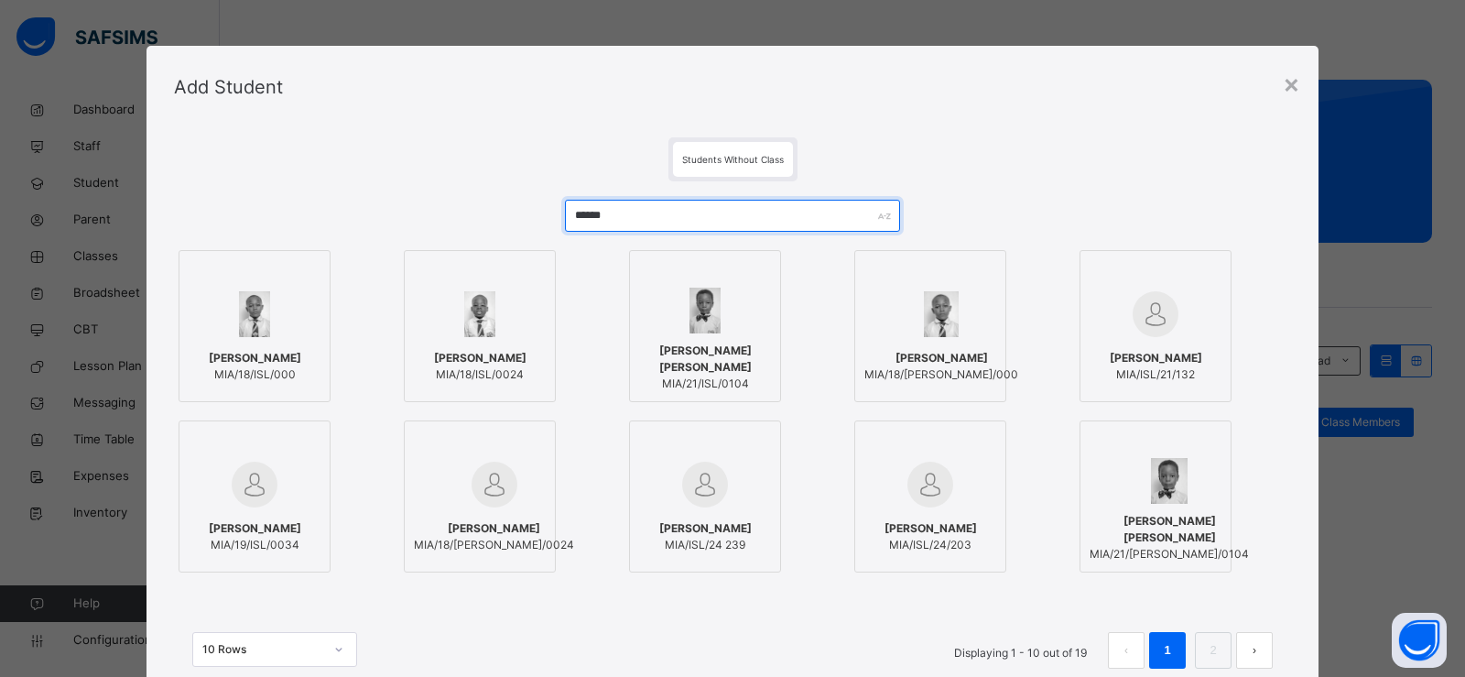
click at [746, 216] on input "*****" at bounding box center [732, 216] width 335 height 32
type input "*"
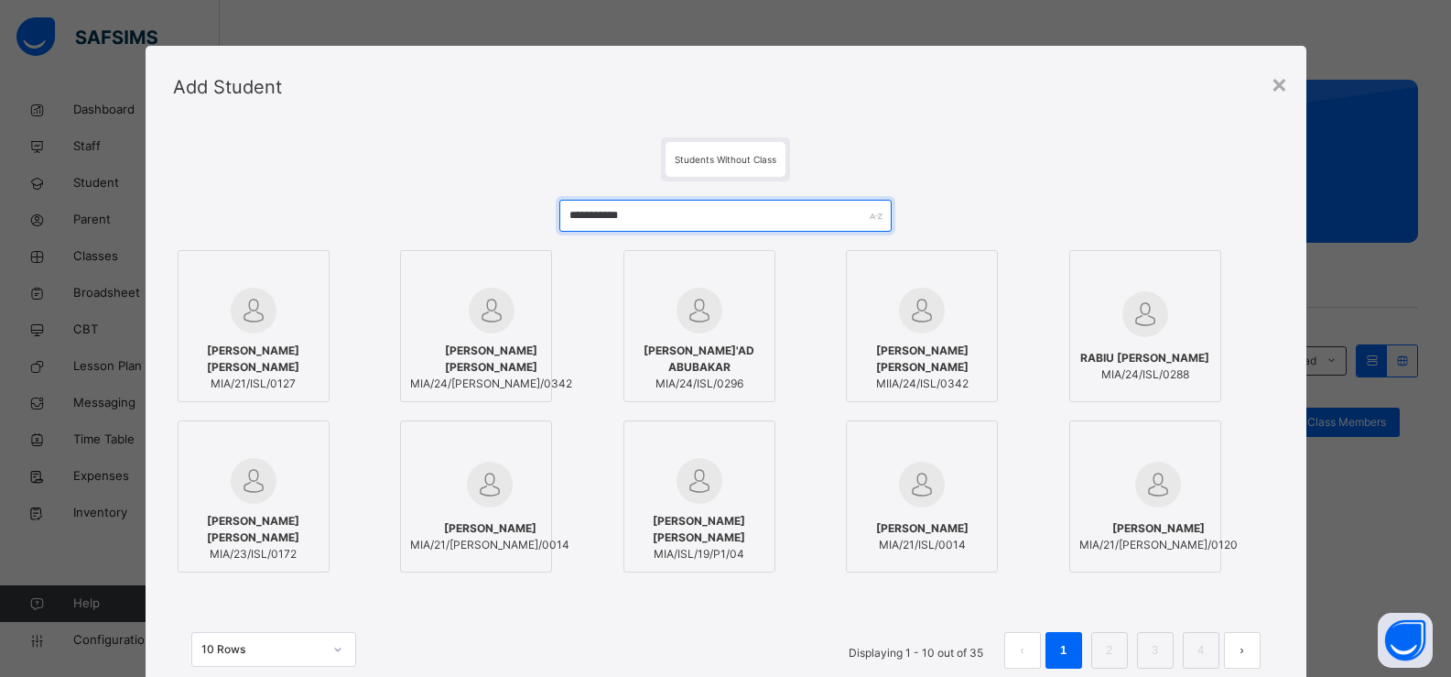
click at [813, 217] on input "**********" at bounding box center [724, 216] width 331 height 32
type input "*"
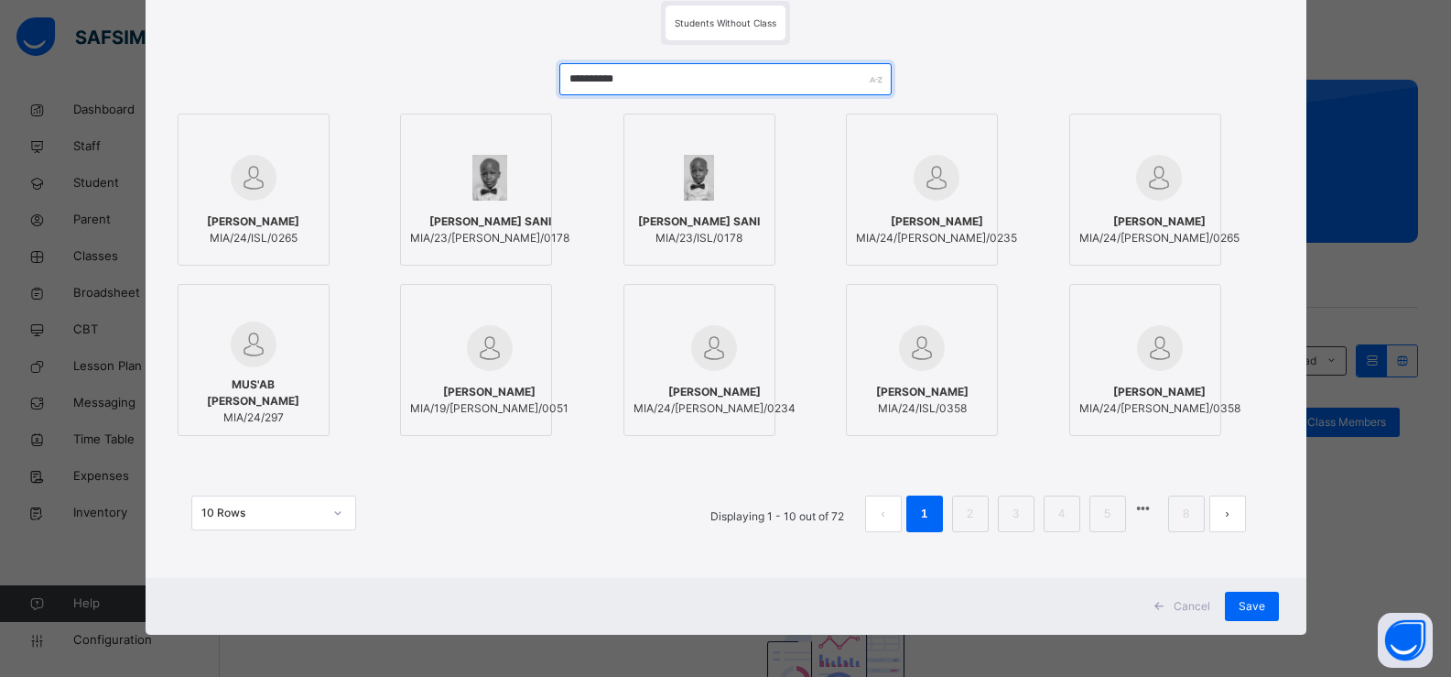
scroll to position [140, 0]
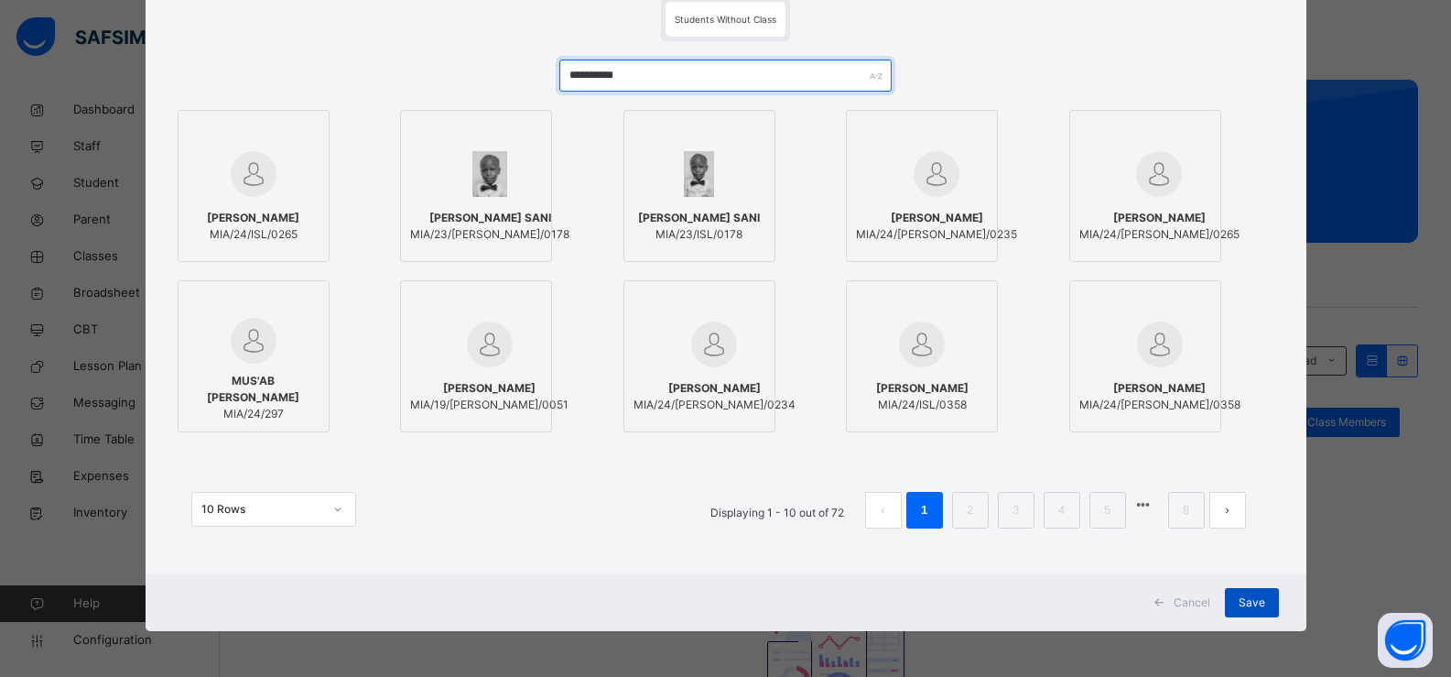
type input "**********"
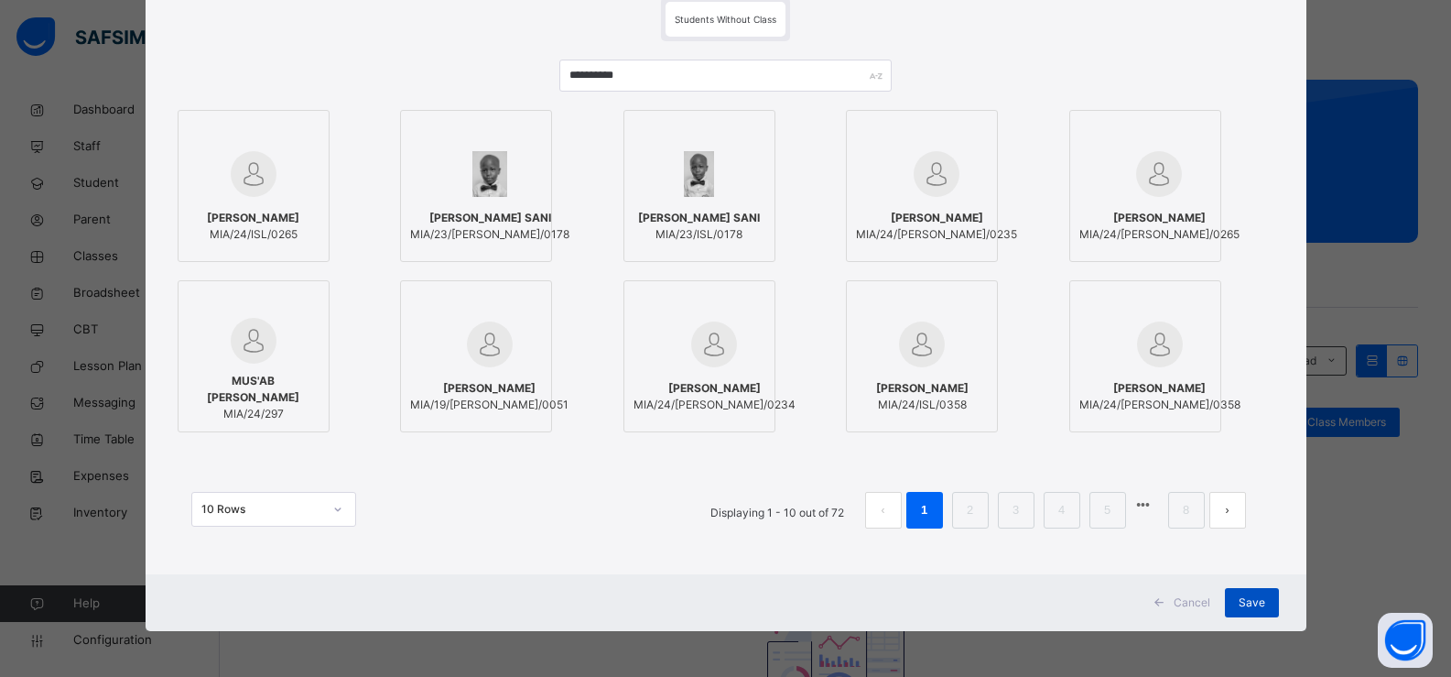
click at [1246, 611] on div "Save" at bounding box center [1252, 602] width 54 height 29
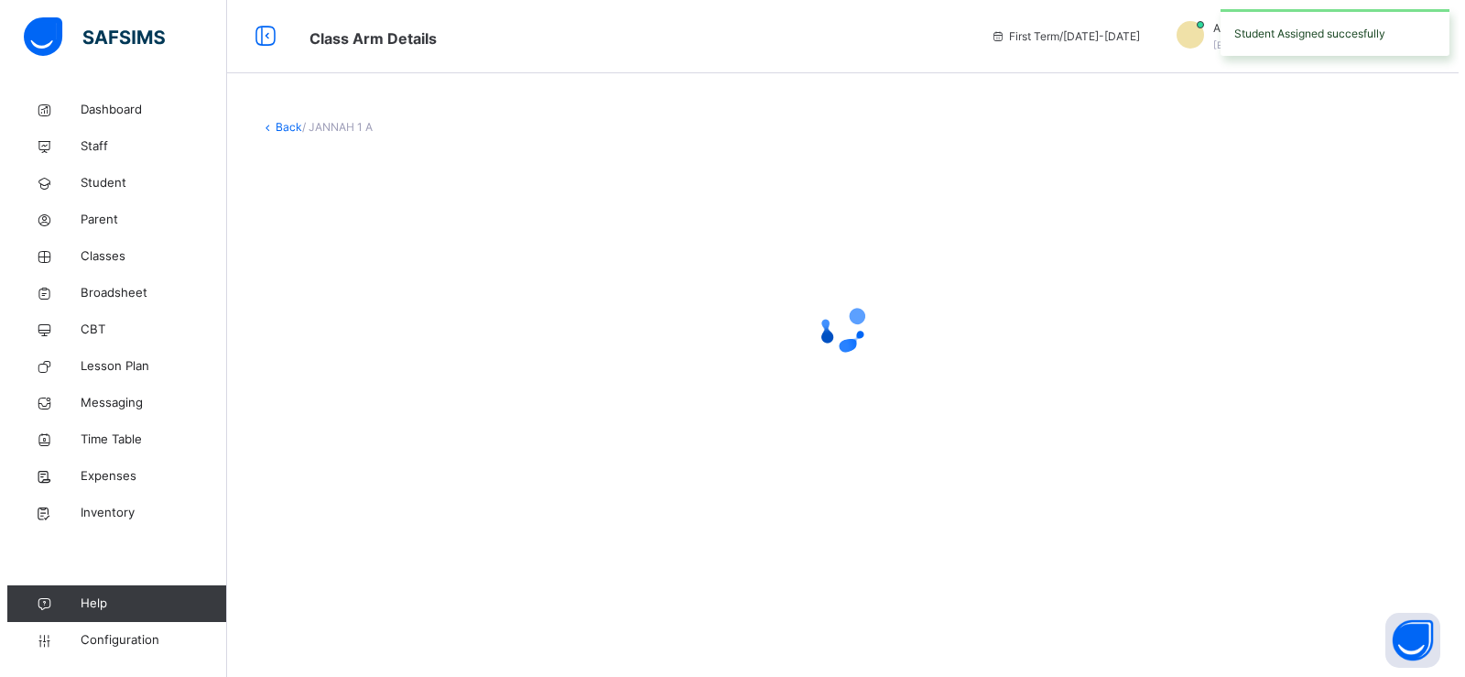
scroll to position [0, 0]
